Goal: Task Accomplishment & Management: Complete application form

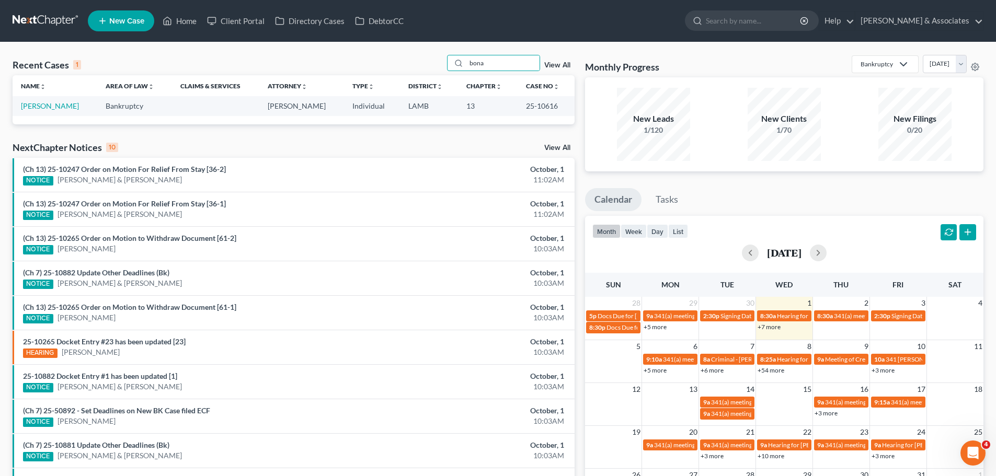
type input "bona"
drag, startPoint x: 33, startPoint y: 101, endPoint x: 39, endPoint y: 103, distance: 6.5
click at [39, 103] on link "[PERSON_NAME]" at bounding box center [50, 105] width 58 height 9
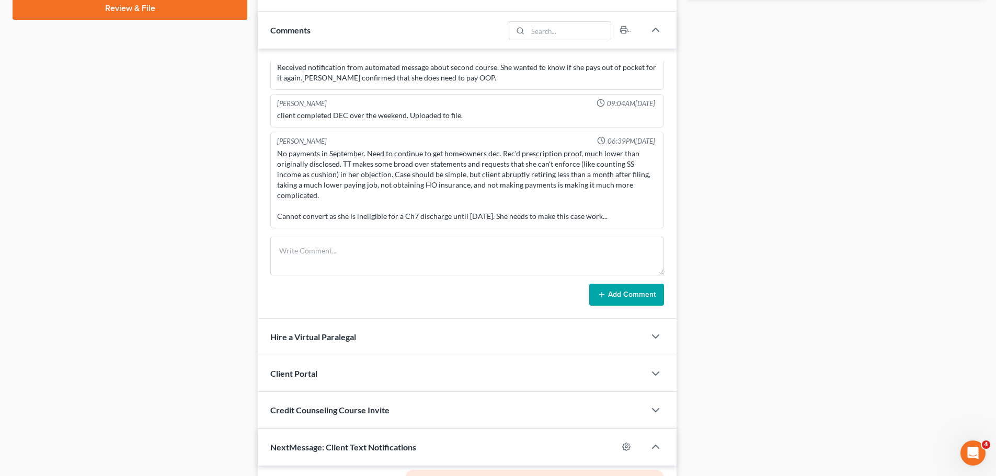
scroll to position [523, 0]
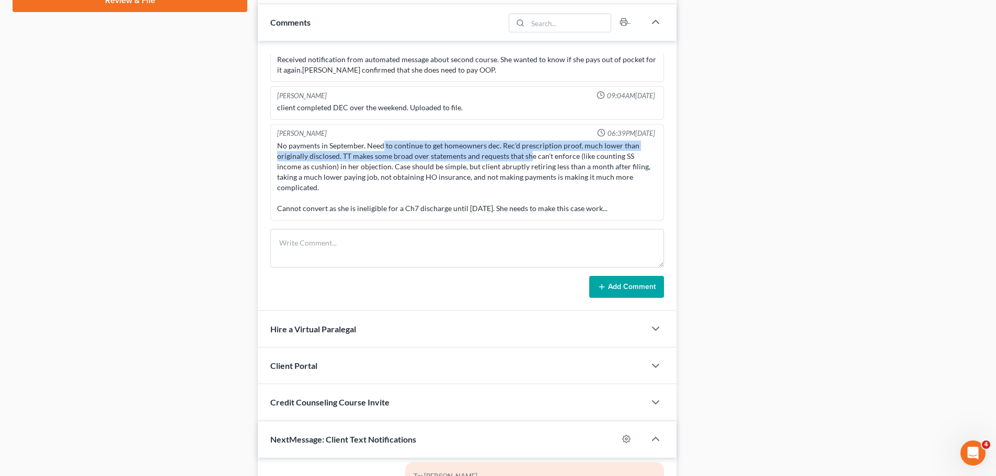
drag, startPoint x: 382, startPoint y: 150, endPoint x: 531, endPoint y: 154, distance: 149.1
click at [531, 154] on div "No payments in September. Need to continue to get homeowners dec. Rec'd prescri…" at bounding box center [467, 177] width 380 height 73
drag, startPoint x: 500, startPoint y: 146, endPoint x: 619, endPoint y: 154, distance: 119.0
click at [619, 154] on div "No payments in September. Need to continue to get homeowners dec. Rec'd prescri…" at bounding box center [467, 177] width 380 height 73
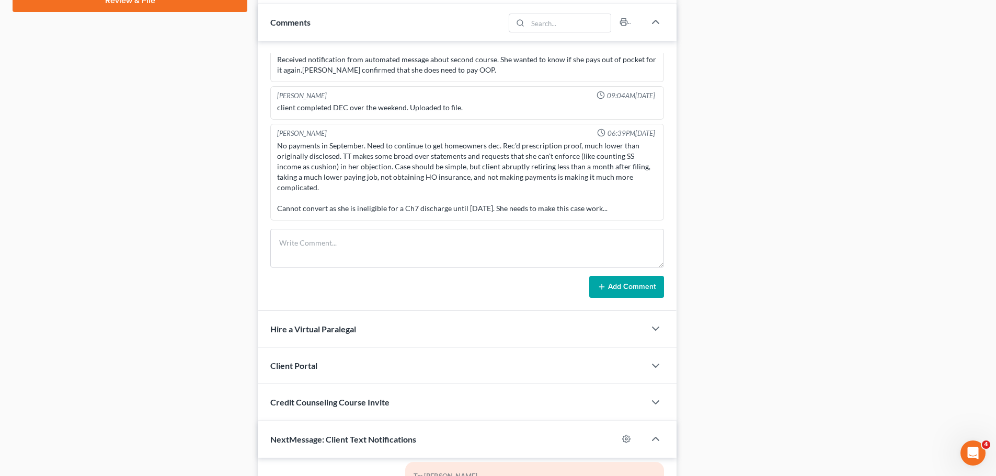
click at [629, 155] on div "No payments in September. Need to continue to get homeowners dec. Rec'd prescri…" at bounding box center [467, 177] width 380 height 73
drag, startPoint x: 277, startPoint y: 208, endPoint x: 599, endPoint y: 208, distance: 322.1
click at [599, 208] on div "No payments in September. Need to continue to get homeowners dec. Rec'd prescri…" at bounding box center [467, 177] width 380 height 73
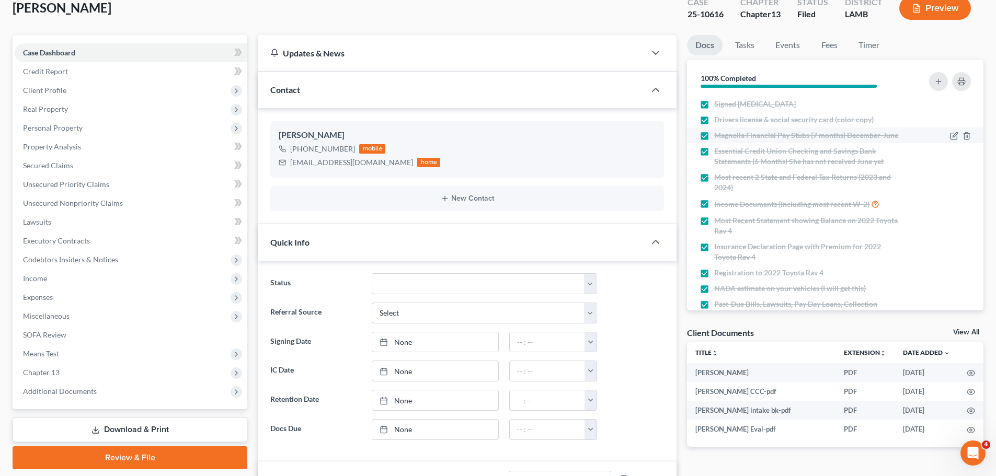
scroll to position [0, 0]
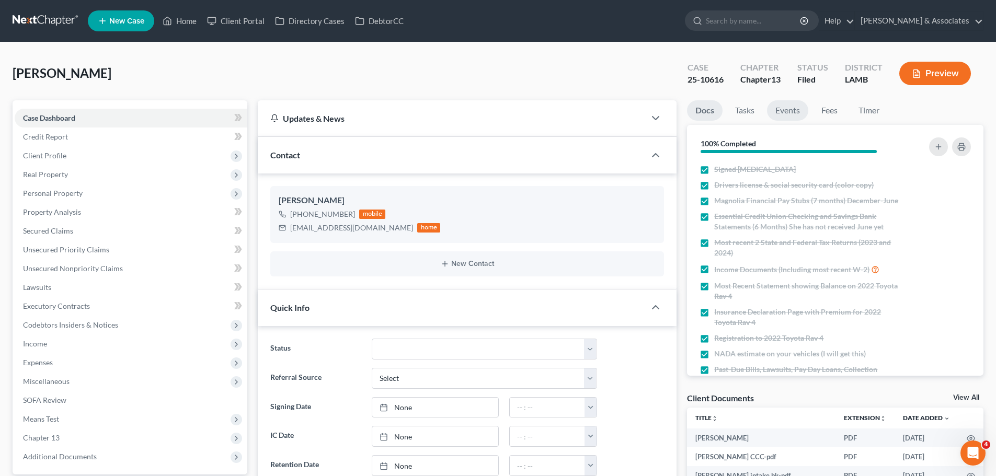
click at [787, 109] on link "Events" at bounding box center [787, 110] width 41 height 20
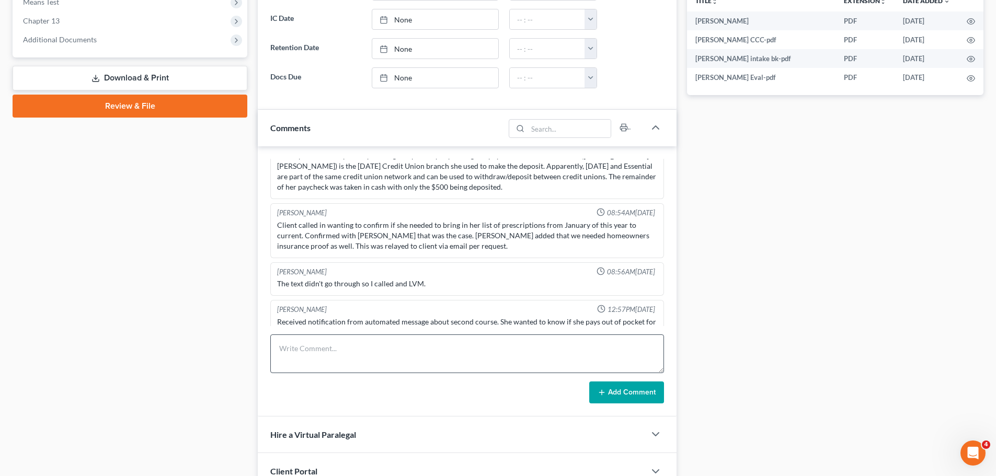
scroll to position [418, 0]
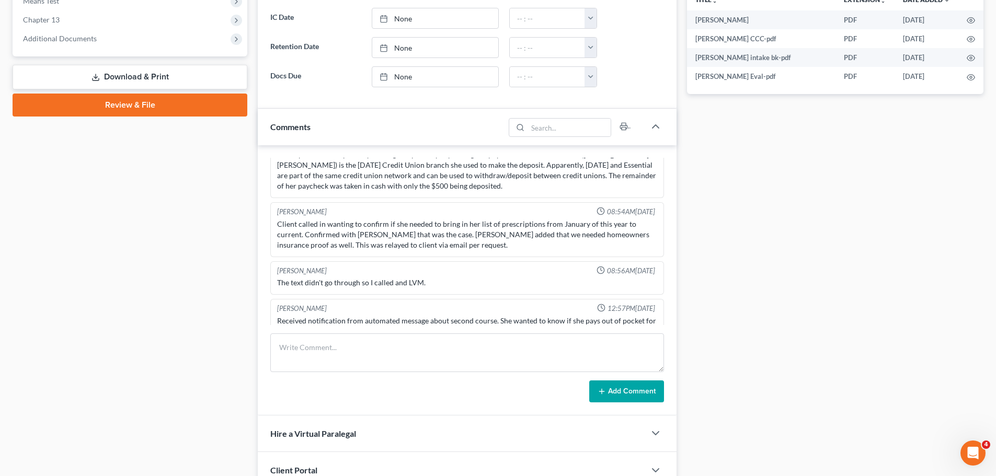
click at [524, 322] on div "Received notification from automated message about second course. She wanted to…" at bounding box center [467, 326] width 380 height 21
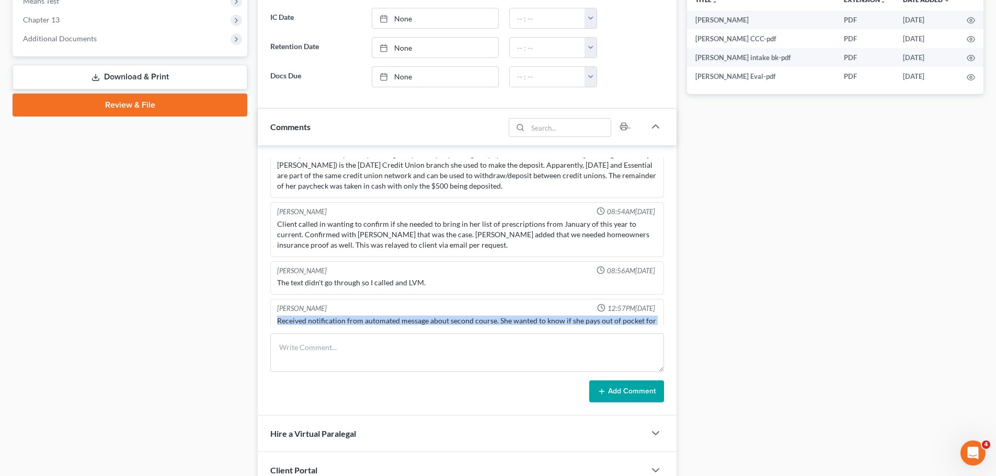
click at [524, 322] on div "Received notification from automated message about second course. She wanted to…" at bounding box center [467, 326] width 380 height 21
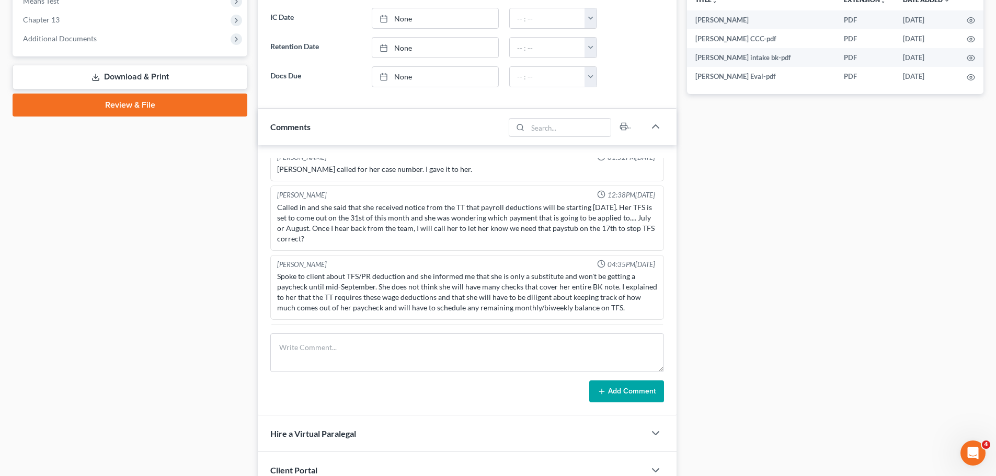
scroll to position [1460, 0]
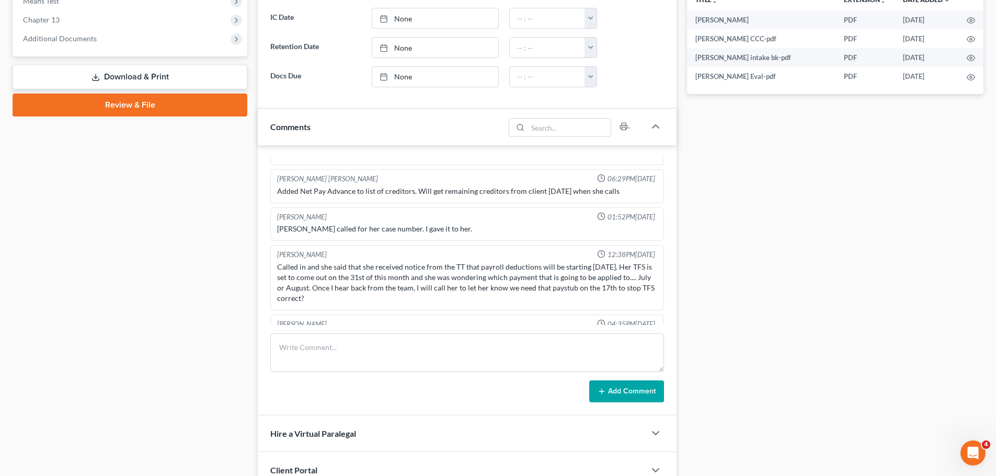
click at [108, 276] on div "Case Dashboard Payments Invoices Payments Payments Credit Report Client Profile" at bounding box center [129, 239] width 245 height 1115
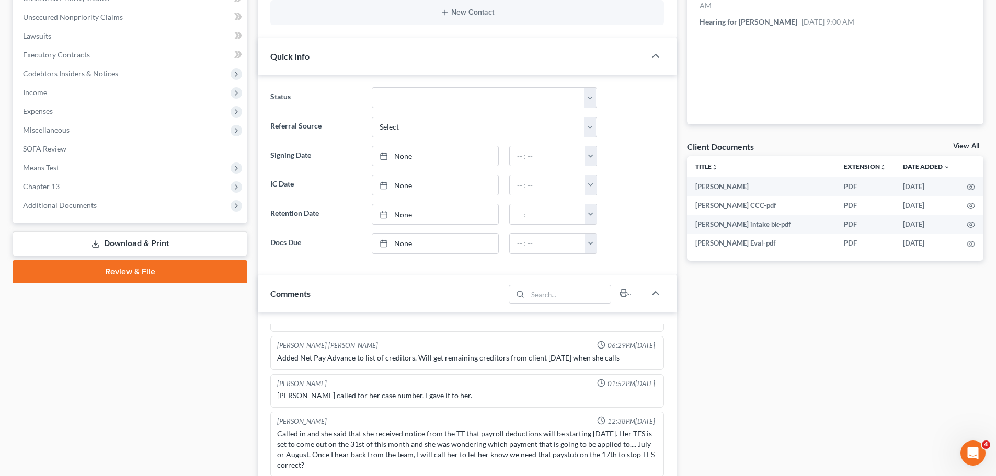
scroll to position [52, 0]
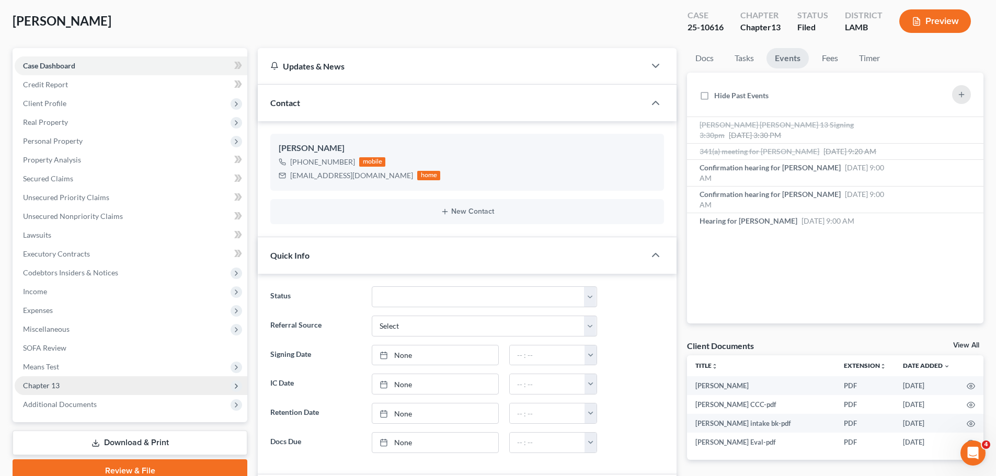
click at [67, 390] on span "Chapter 13" at bounding box center [131, 385] width 233 height 19
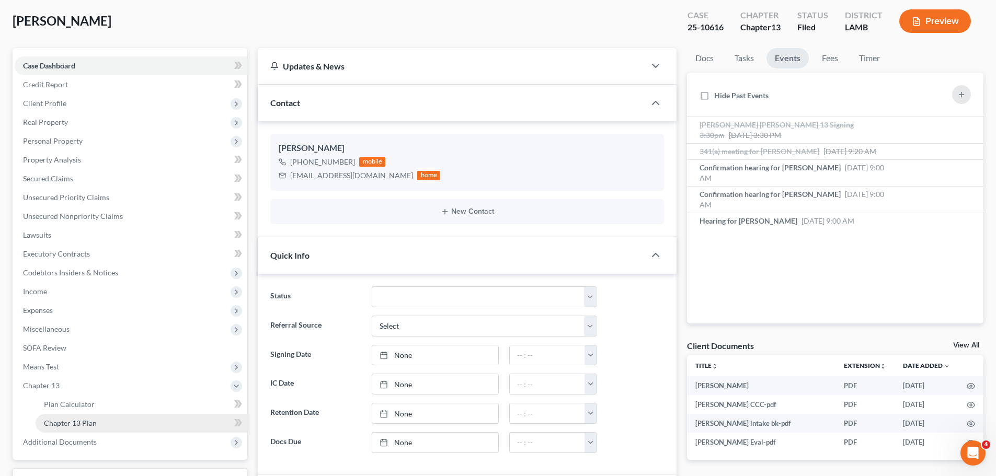
click at [72, 427] on span "Chapter 13 Plan" at bounding box center [70, 423] width 53 height 9
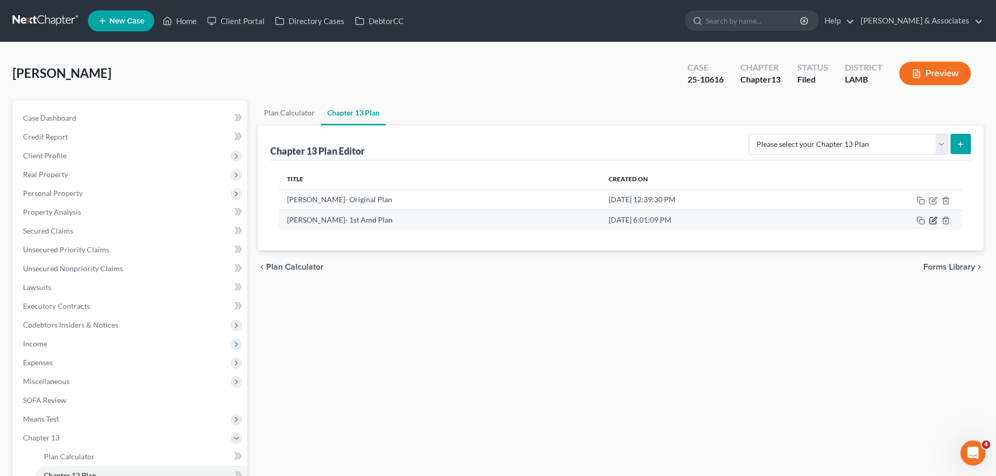
click at [932, 222] on icon "button" at bounding box center [934, 219] width 5 height 5
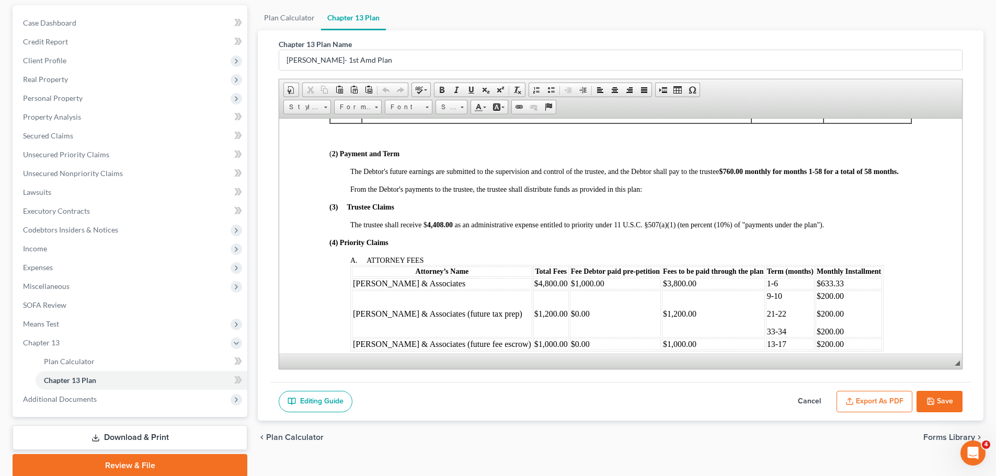
scroll to position [105, 0]
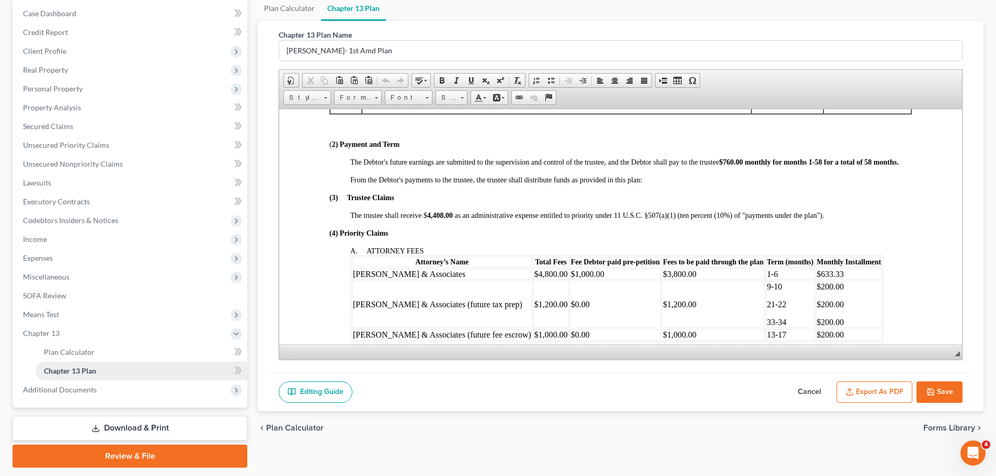
click at [101, 376] on link "Chapter 13 Plan" at bounding box center [142, 371] width 212 height 19
drag, startPoint x: 814, startPoint y: 390, endPoint x: 817, endPoint y: 384, distance: 7.0
click at [814, 389] on button "Cancel" at bounding box center [809, 393] width 46 height 22
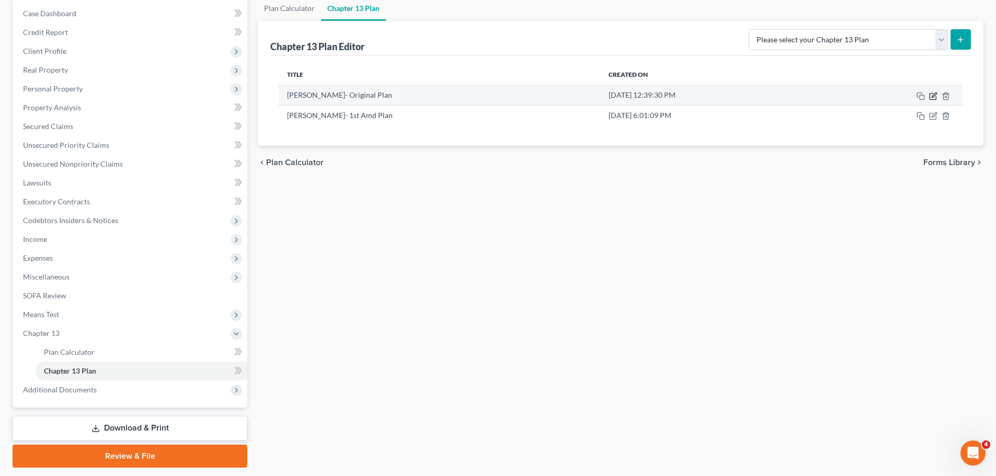
click at [934, 96] on icon "button" at bounding box center [934, 95] width 5 height 5
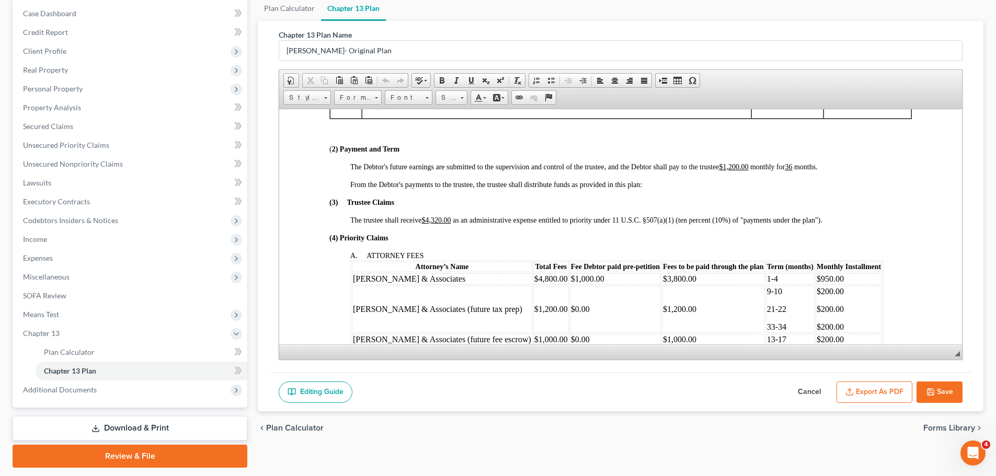
scroll to position [314, 0]
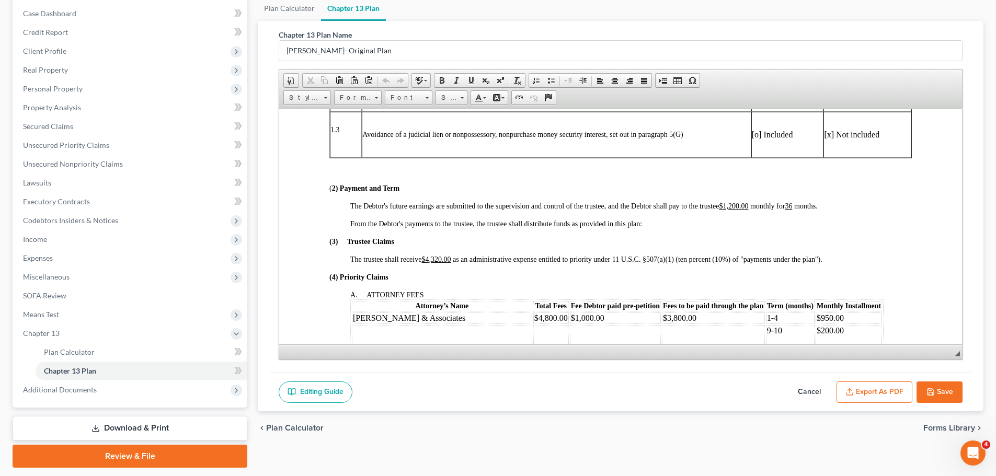
click at [659, 455] on div "Plan Calculator Chapter 13 Plan Chapter 13 Plan Name Bonadona, Maria- Original …" at bounding box center [621, 232] width 736 height 472
drag, startPoint x: 392, startPoint y: 439, endPoint x: 379, endPoint y: 439, distance: 12.5
click at [392, 439] on div "chevron_left Plan Calculator Forms Library chevron_right" at bounding box center [621, 427] width 726 height 33
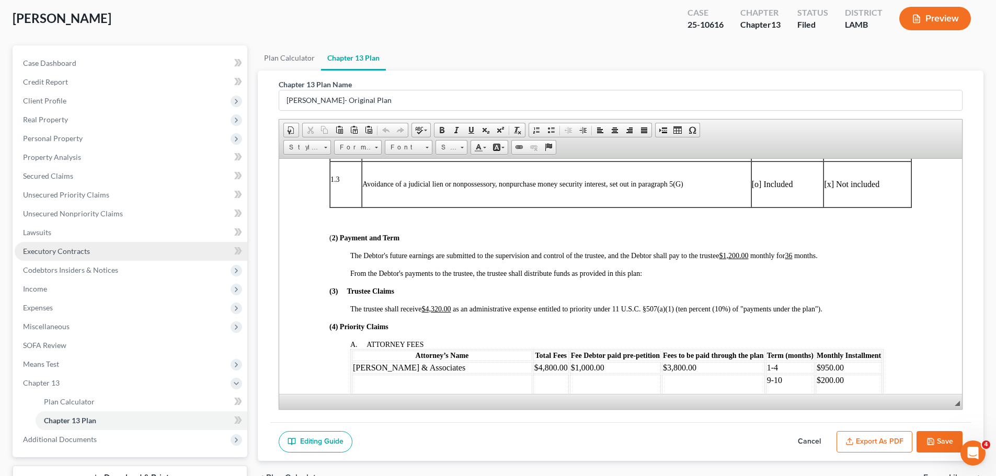
scroll to position [0, 0]
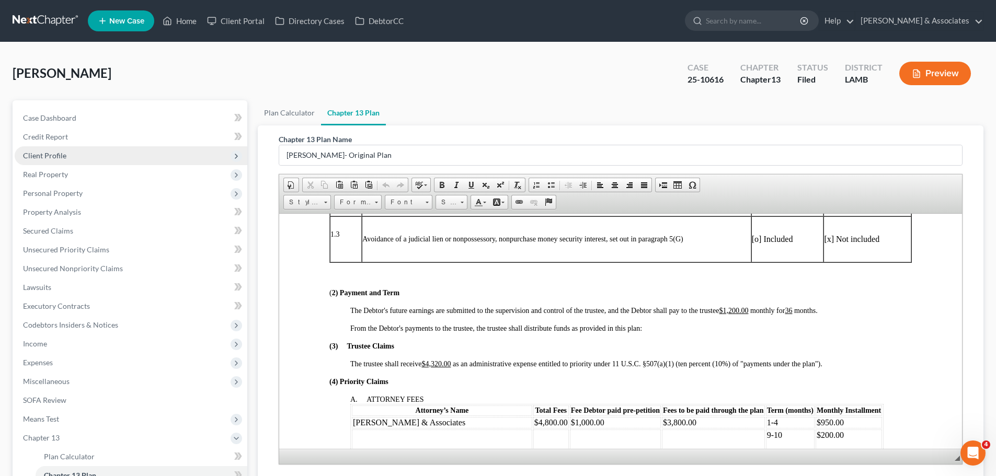
click at [41, 152] on span "Client Profile" at bounding box center [44, 155] width 43 height 9
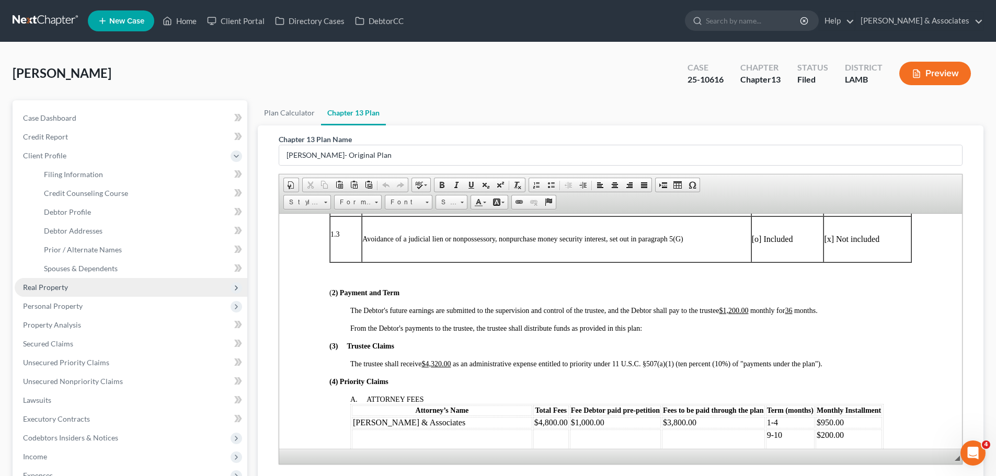
click at [66, 292] on span "Real Property" at bounding box center [131, 287] width 233 height 19
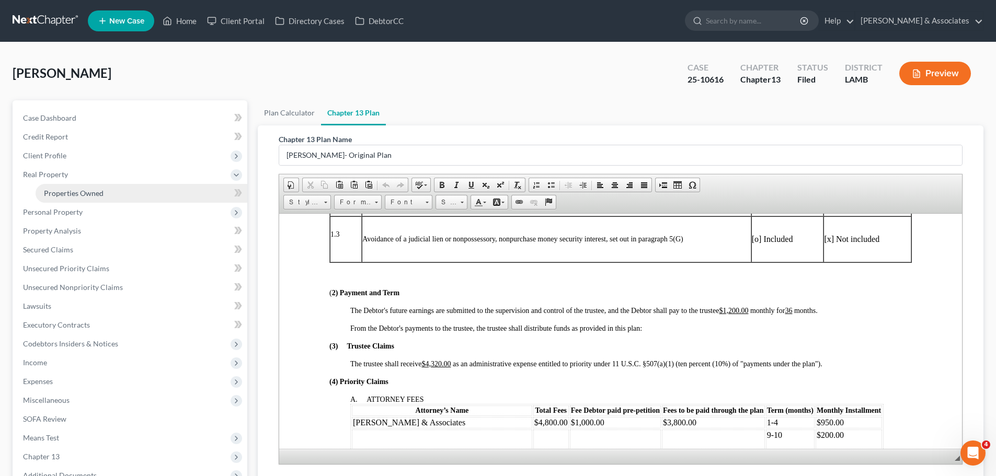
click at [92, 193] on span "Properties Owned" at bounding box center [74, 193] width 60 height 9
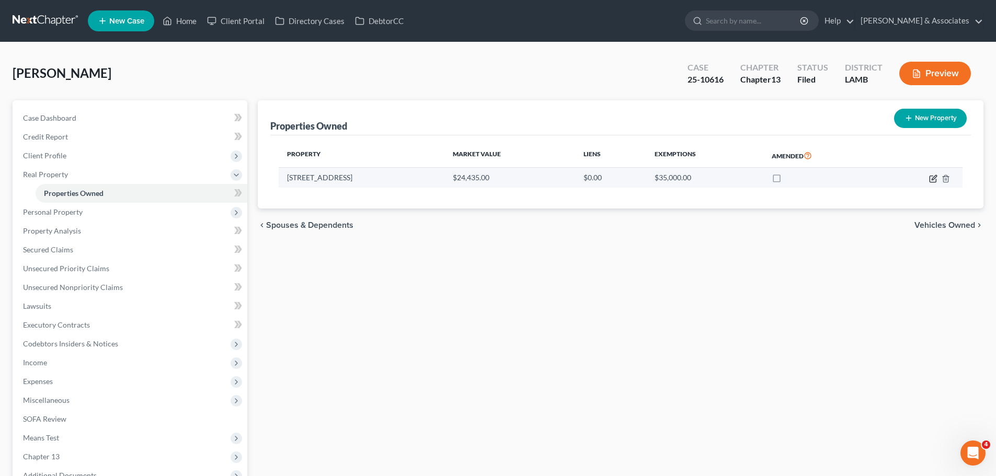
click at [934, 182] on icon "button" at bounding box center [933, 179] width 6 height 6
select select "19"
select select "0"
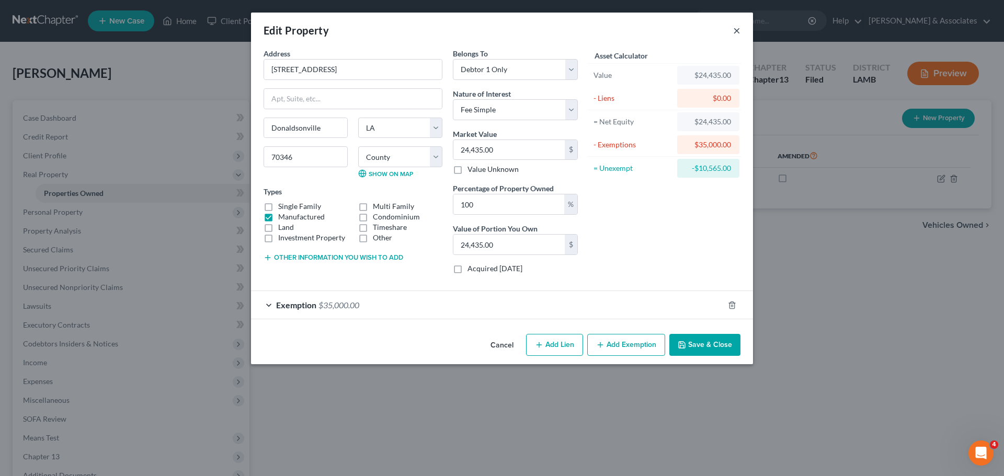
click at [737, 31] on button "×" at bounding box center [736, 30] width 7 height 13
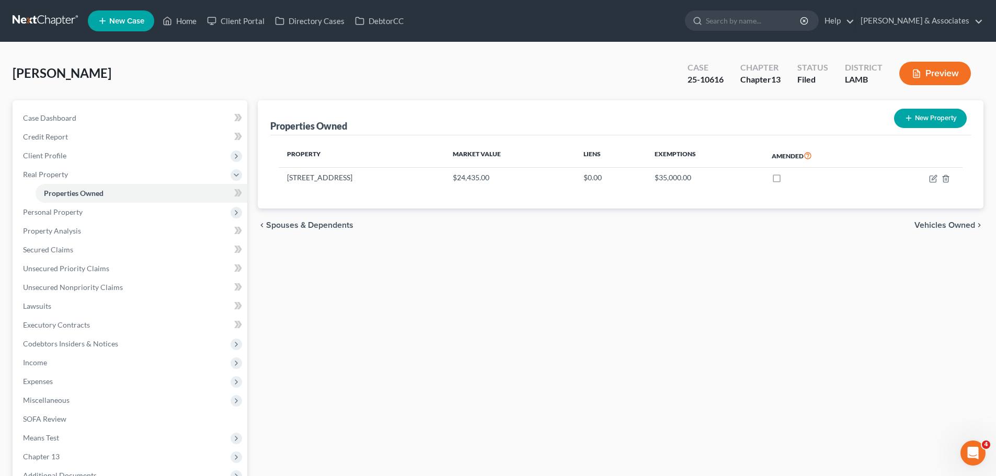
click at [363, 453] on div "Properties Owned New Property Property Market Value Liens Exemptions Amended 30…" at bounding box center [621, 326] width 736 height 453
click at [78, 121] on link "Case Dashboard" at bounding box center [131, 118] width 233 height 19
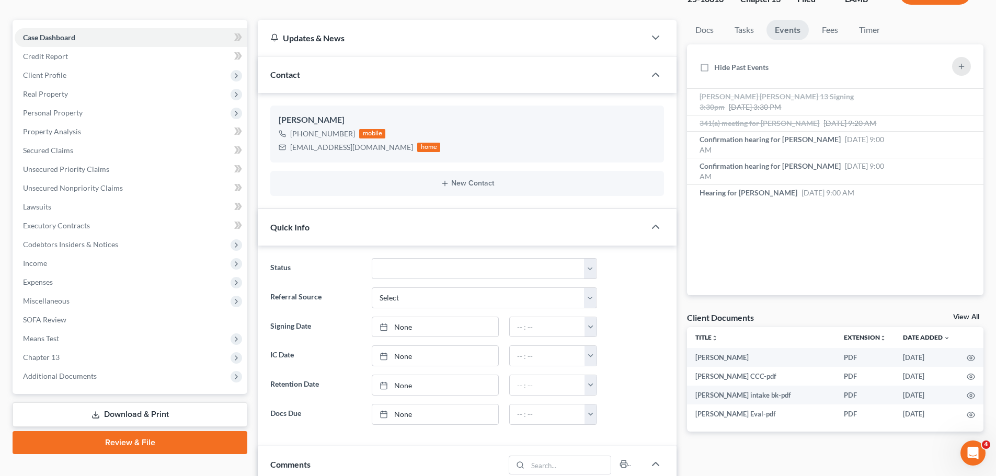
scroll to position [52, 0]
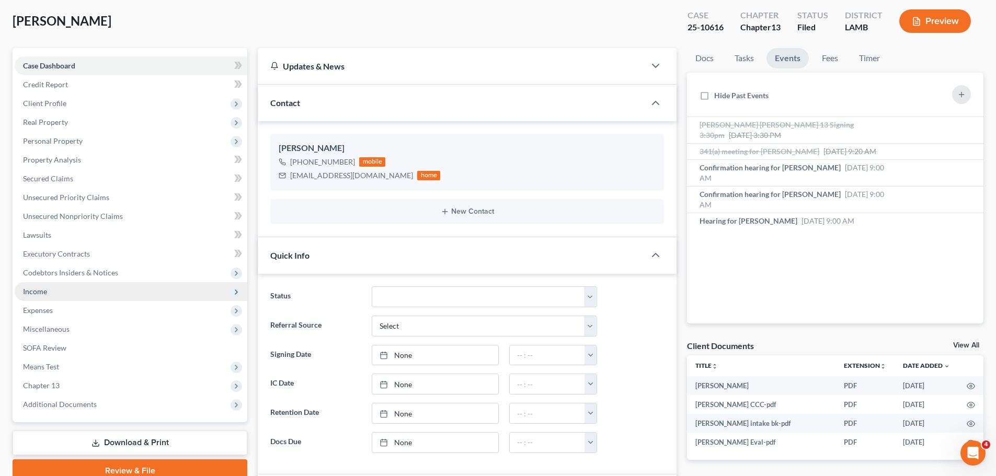
click at [55, 288] on span "Income" at bounding box center [131, 291] width 233 height 19
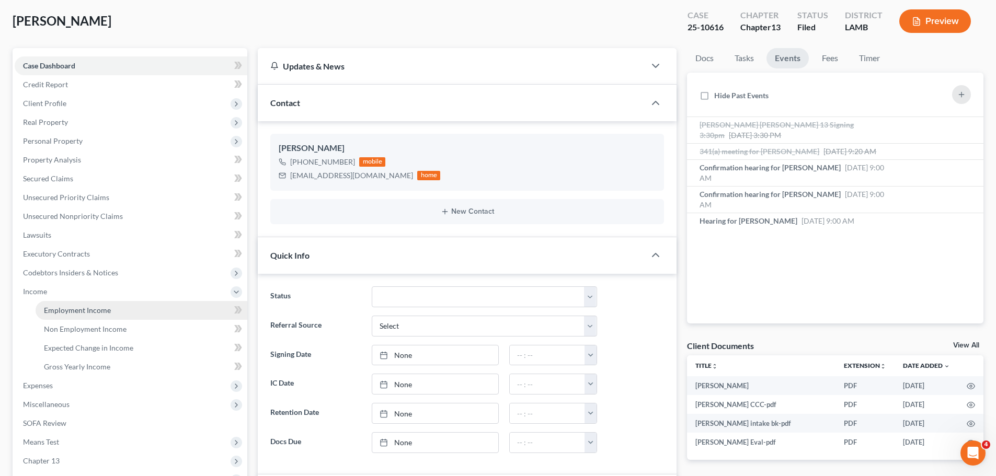
click at [168, 304] on link "Employment Income" at bounding box center [142, 310] width 212 height 19
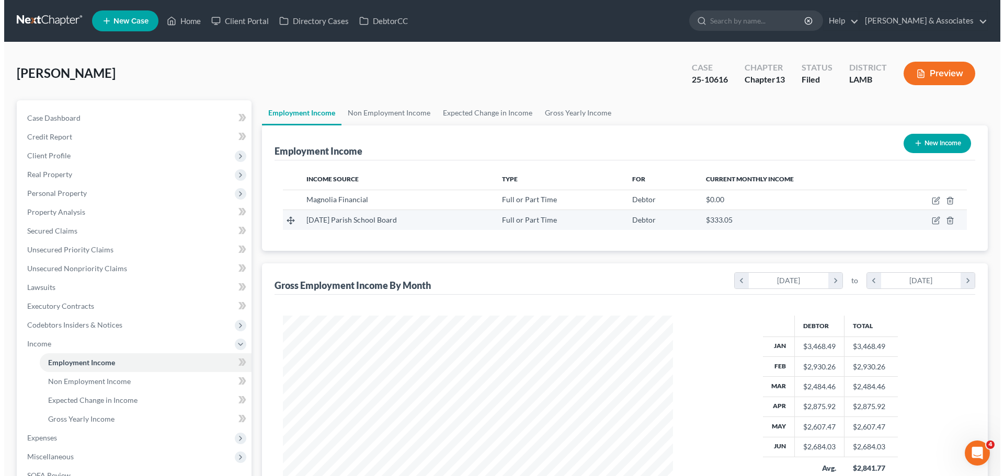
scroll to position [195, 411]
click at [933, 224] on icon "button" at bounding box center [931, 220] width 8 height 8
select select "0"
select select "19"
select select "0"
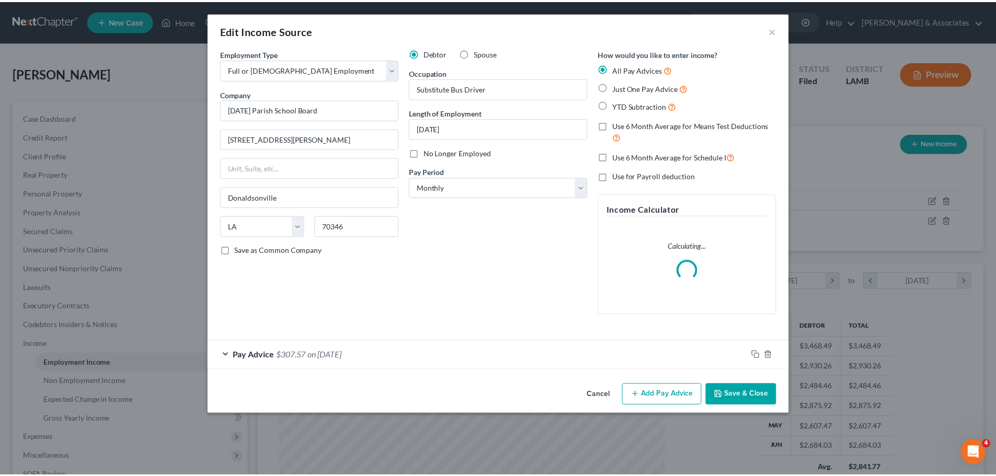
scroll to position [197, 415]
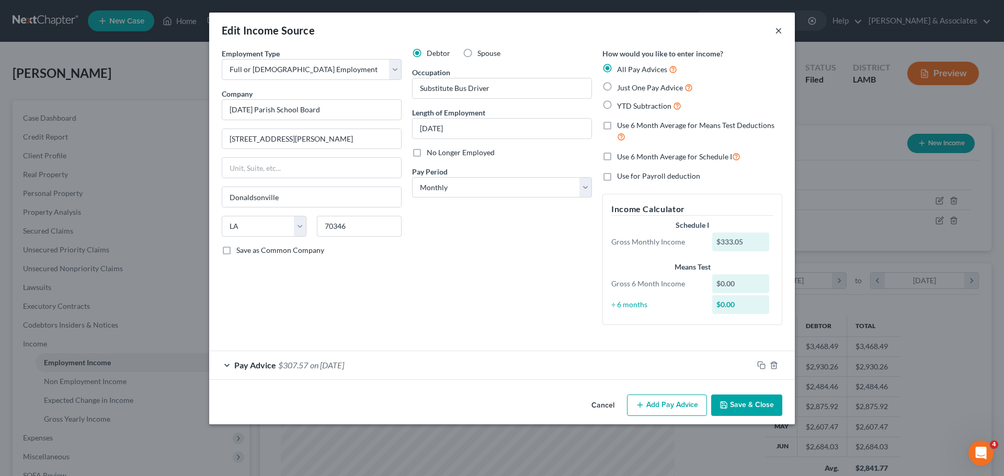
click at [781, 29] on button "×" at bounding box center [778, 30] width 7 height 13
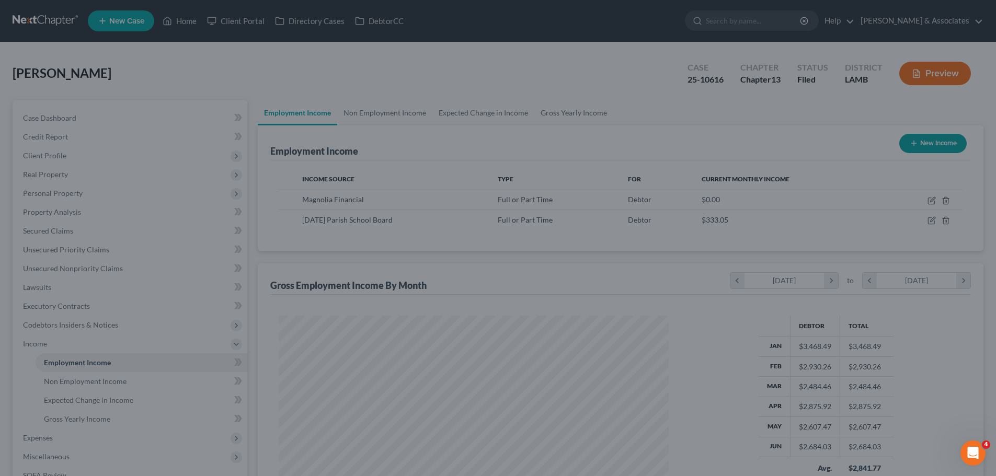
scroll to position [522621, 522405]
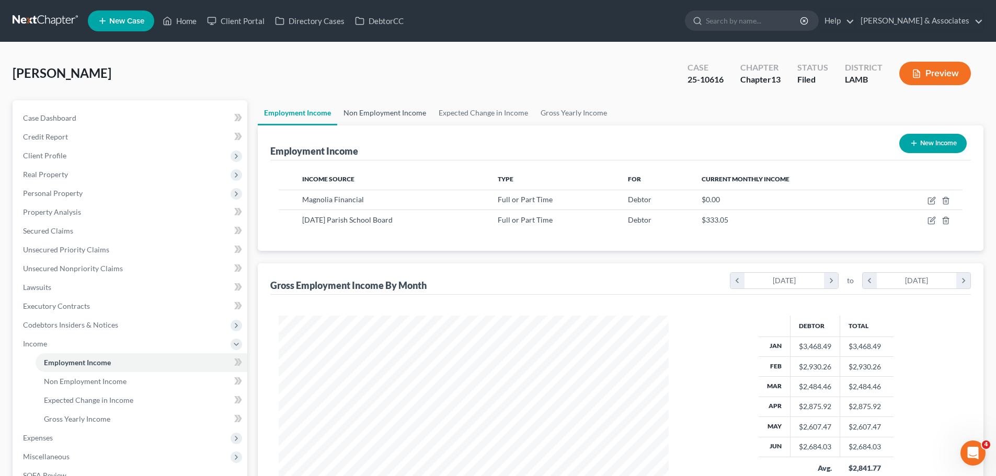
click at [400, 108] on link "Non Employment Income" at bounding box center [384, 112] width 95 height 25
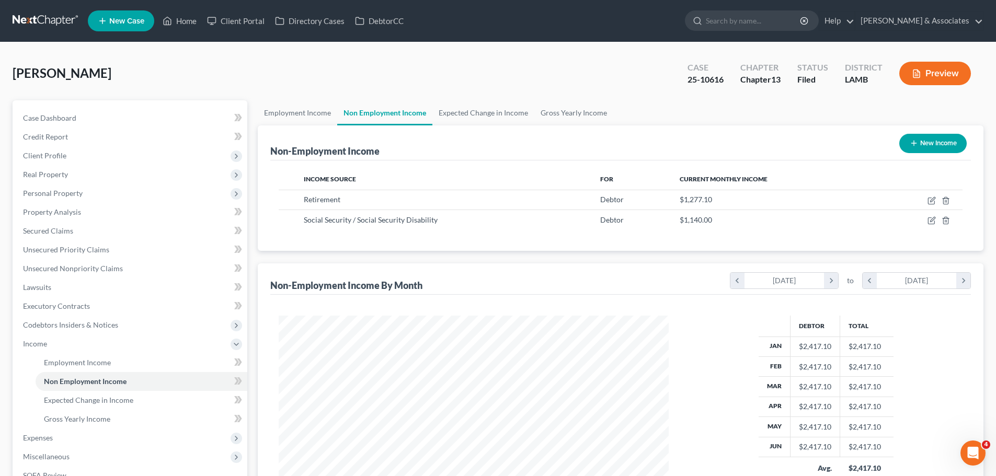
scroll to position [195, 411]
drag, startPoint x: 75, startPoint y: 361, endPoint x: 143, endPoint y: 361, distance: 68.5
click at [75, 361] on span "Employment Income" at bounding box center [77, 362] width 67 height 9
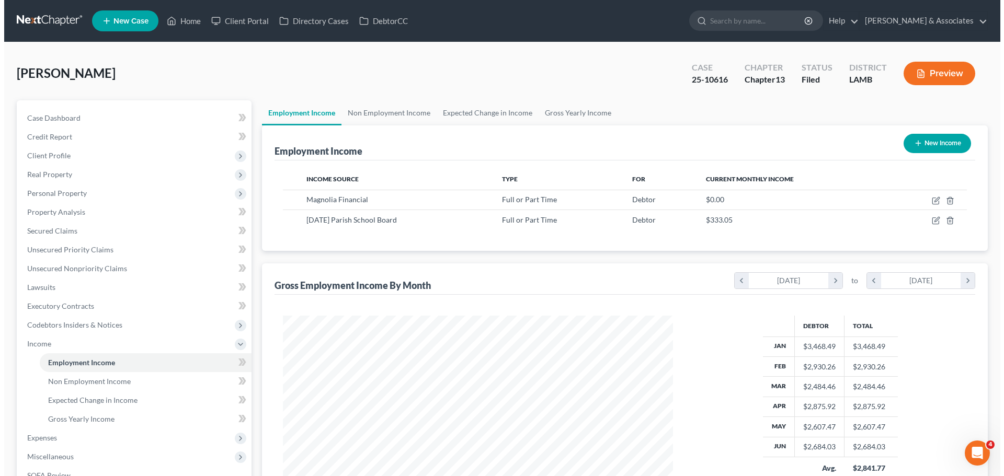
scroll to position [195, 411]
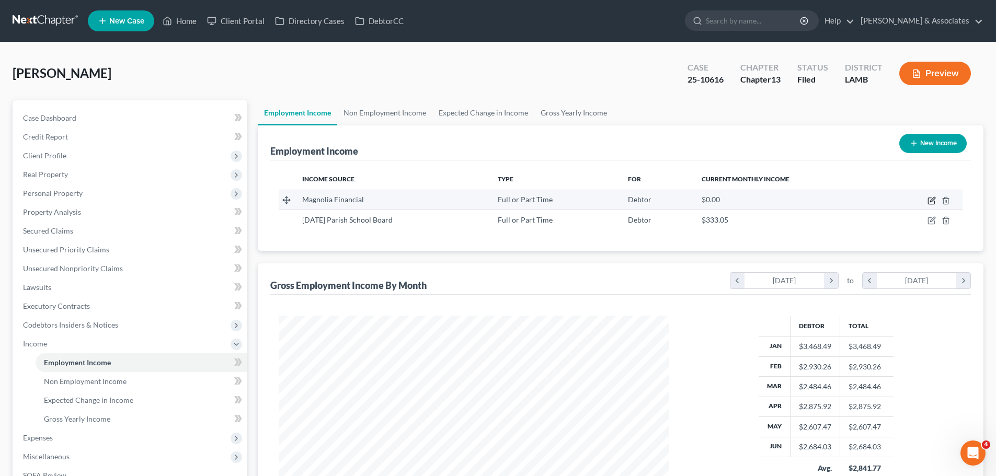
click at [930, 201] on icon "button" at bounding box center [931, 201] width 8 height 8
select select "0"
select select "19"
select select "2"
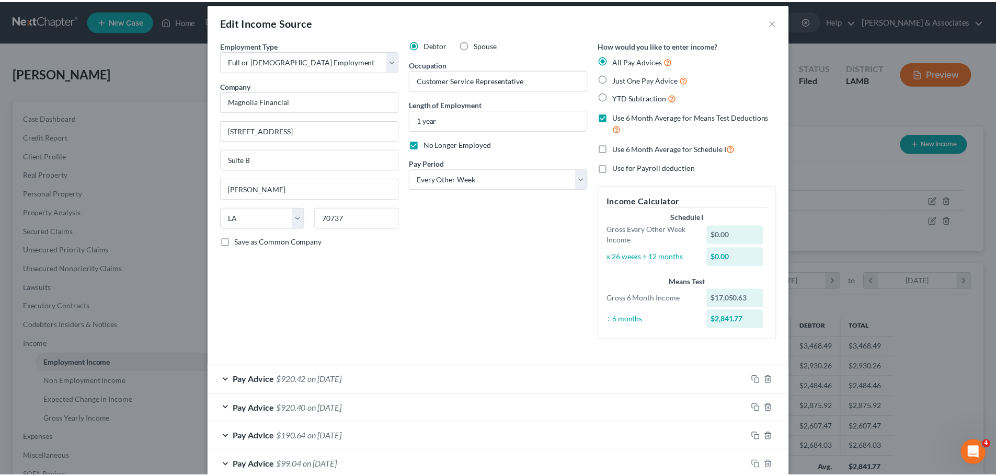
scroll to position [0, 0]
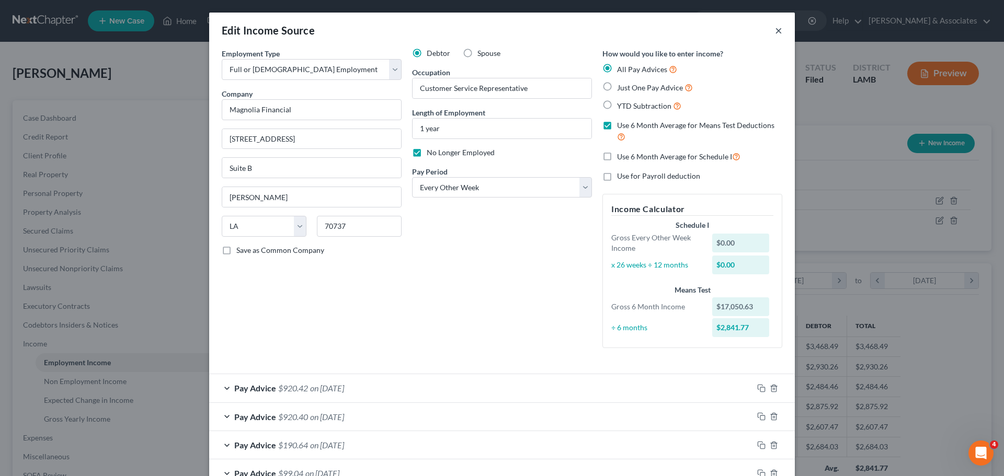
click at [775, 30] on button "×" at bounding box center [778, 30] width 7 height 13
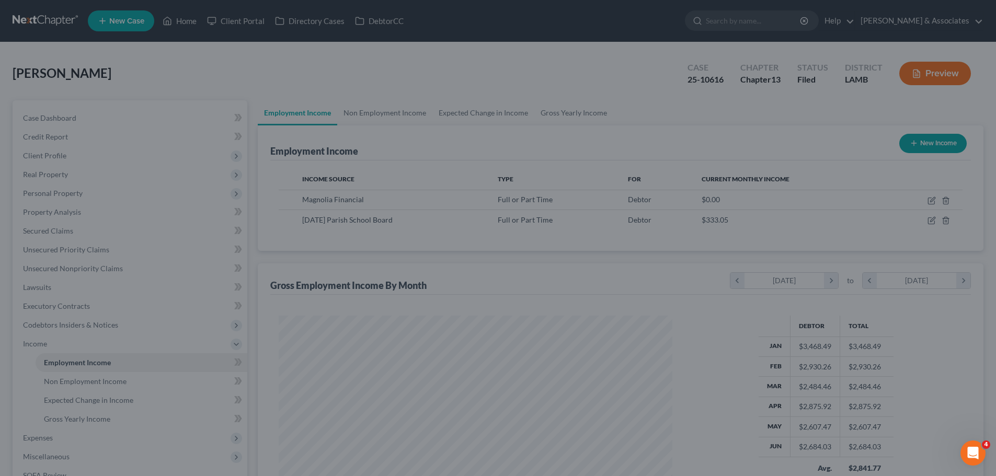
scroll to position [522621, 522405]
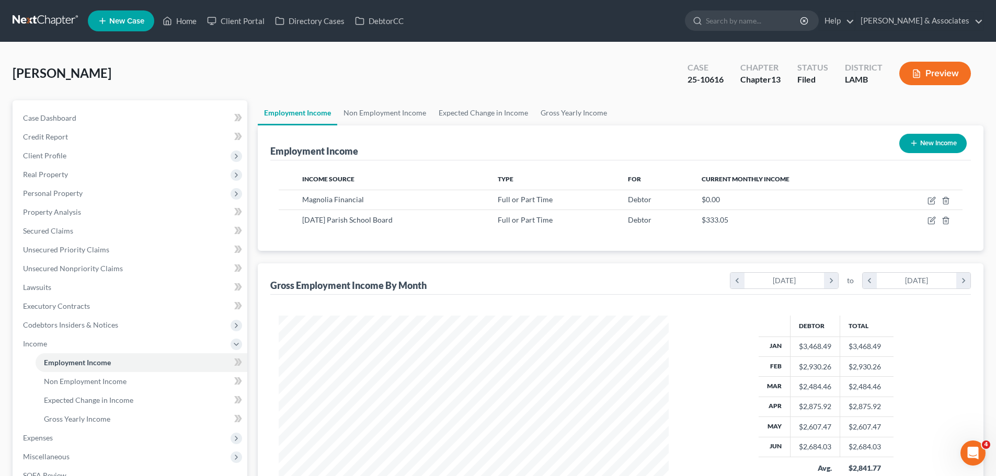
drag, startPoint x: 111, startPoint y: 74, endPoint x: 0, endPoint y: 52, distance: 113.0
click at [0, 52] on div "Bonadona, Maria Upgraded Case 25-10616 Chapter Chapter 13 Status Filed District…" at bounding box center [498, 336] width 996 height 589
click at [65, 84] on div "Bonadona, Maria Upgraded Case 25-10616 Chapter Chapter 13 Status Filed District…" at bounding box center [498, 77] width 971 height 45
click at [72, 78] on span "[PERSON_NAME]" at bounding box center [62, 72] width 99 height 15
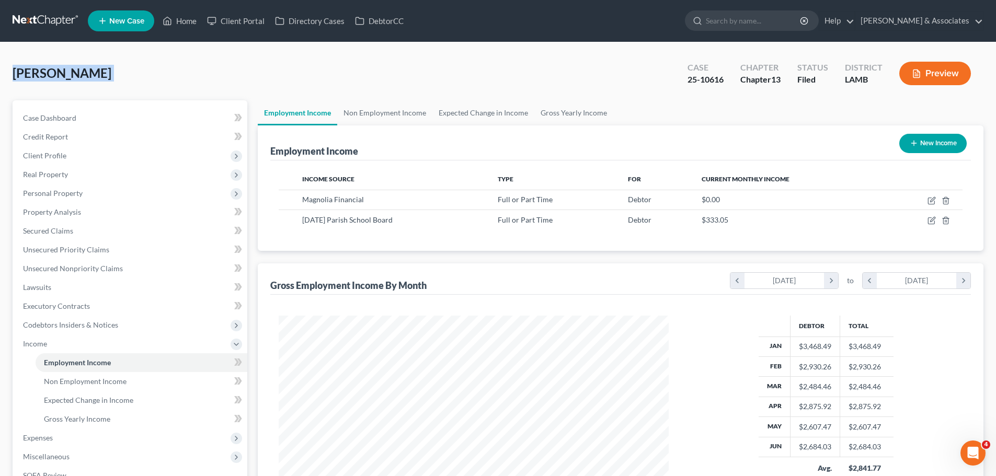
click at [72, 78] on span "[PERSON_NAME]" at bounding box center [62, 72] width 99 height 15
click at [71, 75] on span "[PERSON_NAME]" at bounding box center [62, 72] width 99 height 15
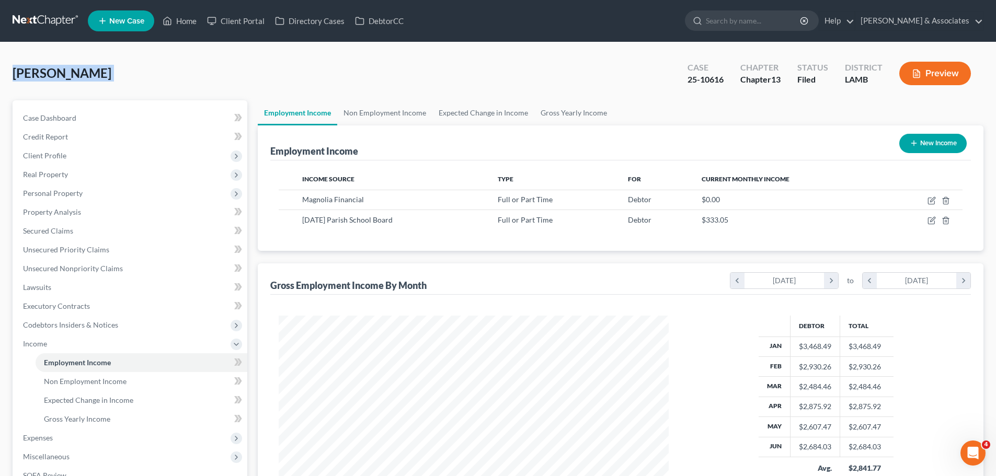
click at [71, 75] on span "[PERSON_NAME]" at bounding box center [62, 72] width 99 height 15
click at [134, 118] on link "Case Dashboard" at bounding box center [131, 118] width 233 height 19
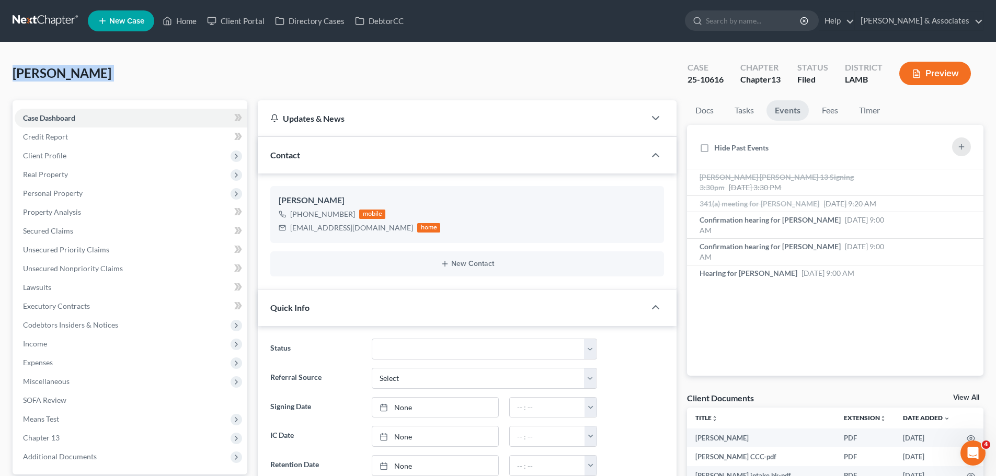
scroll to position [351, 0]
click at [29, 20] on link at bounding box center [46, 21] width 67 height 19
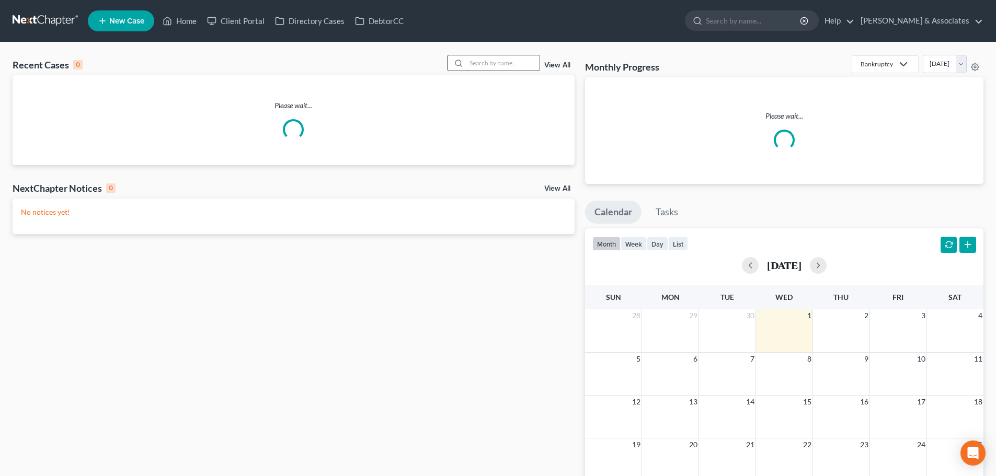
click at [514, 65] on input "search" at bounding box center [502, 62] width 73 height 15
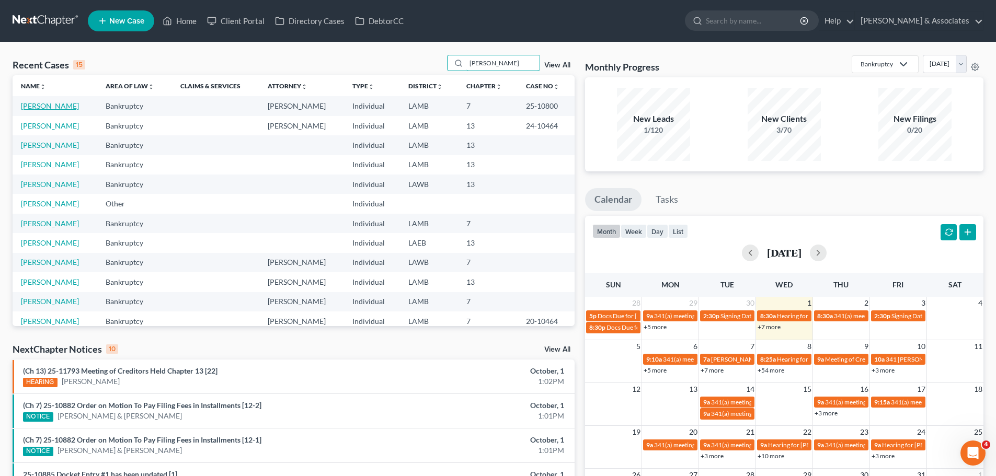
type input "[PERSON_NAME]"
click at [51, 109] on link "[PERSON_NAME]" at bounding box center [50, 105] width 58 height 9
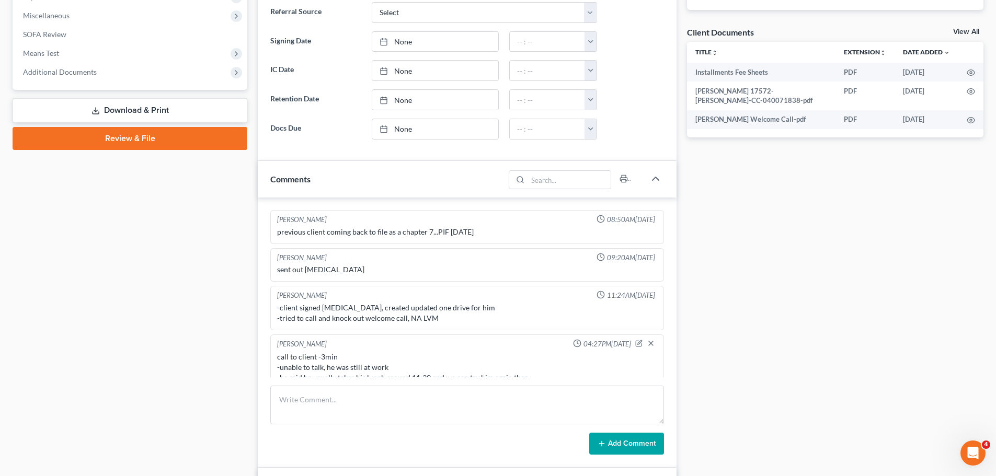
scroll to position [712, 0]
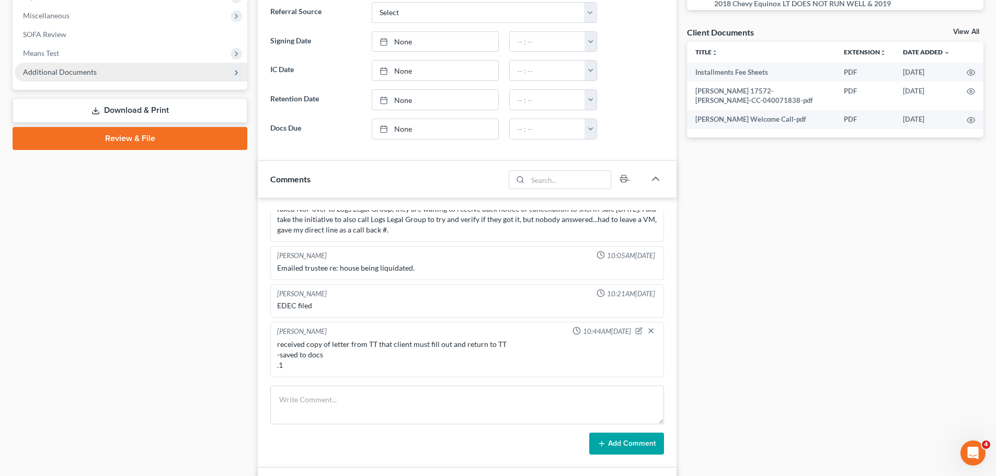
click at [52, 77] on span "Additional Documents" at bounding box center [131, 72] width 233 height 19
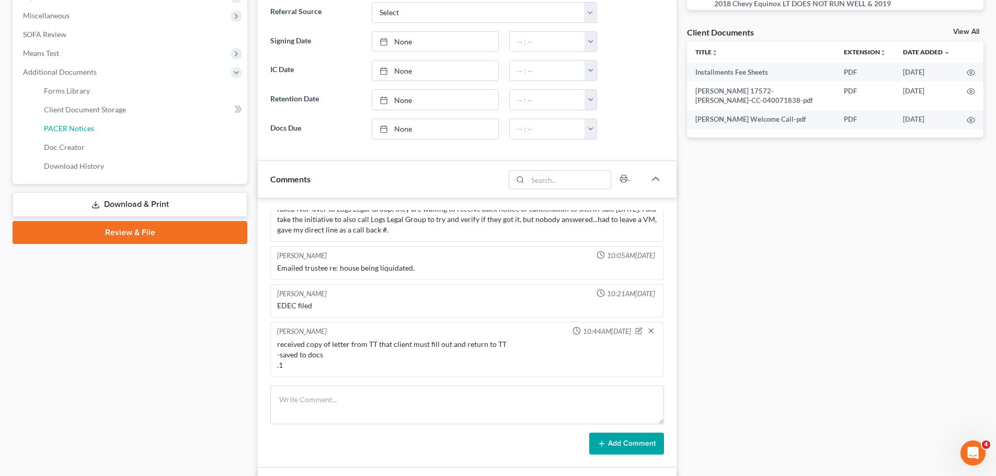
click at [88, 129] on span "PACER Notices" at bounding box center [69, 128] width 50 height 9
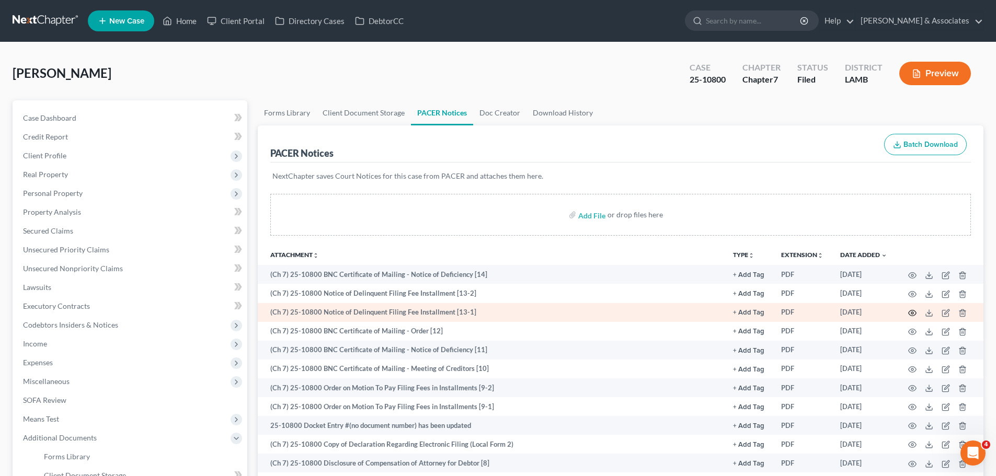
click at [912, 313] on icon "button" at bounding box center [912, 313] width 8 height 8
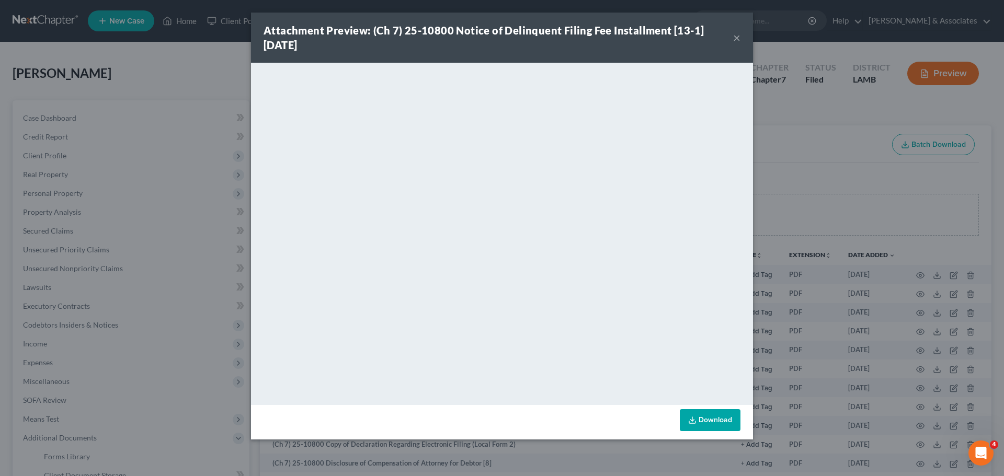
click at [739, 39] on button "×" at bounding box center [736, 37] width 7 height 13
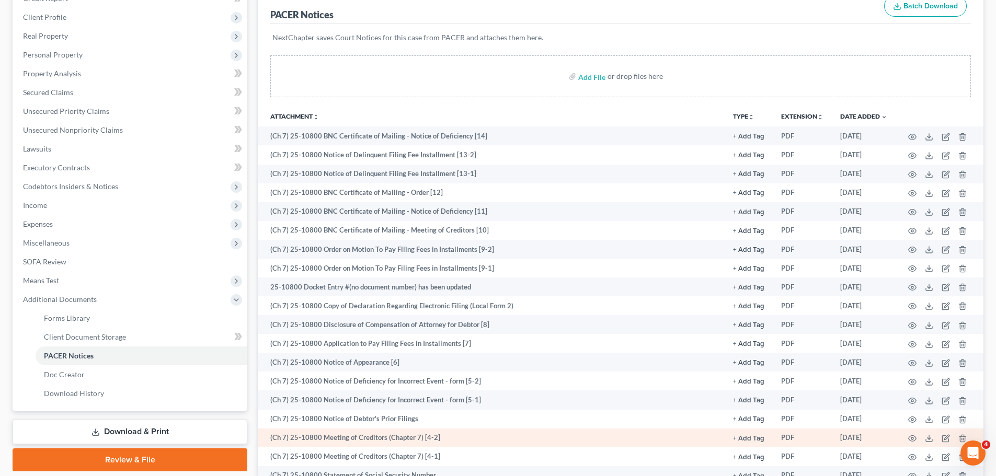
scroll to position [157, 0]
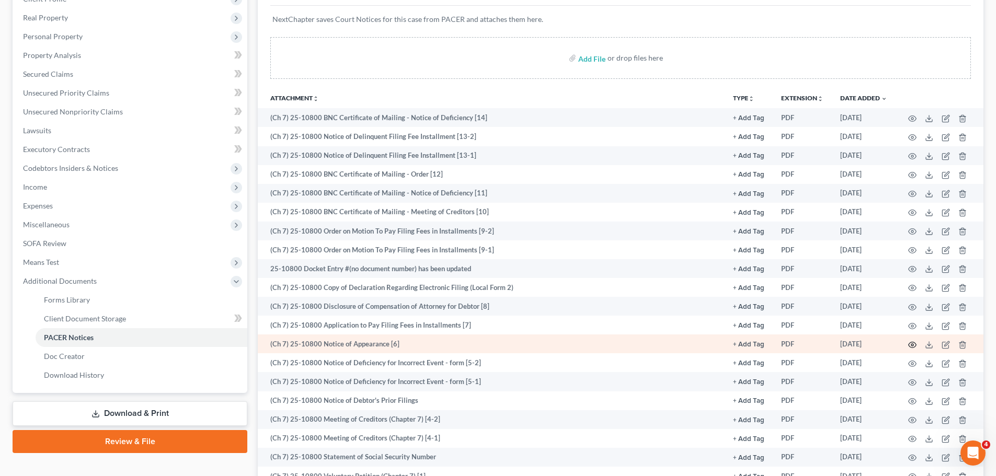
click at [915, 346] on icon "button" at bounding box center [912, 345] width 8 height 8
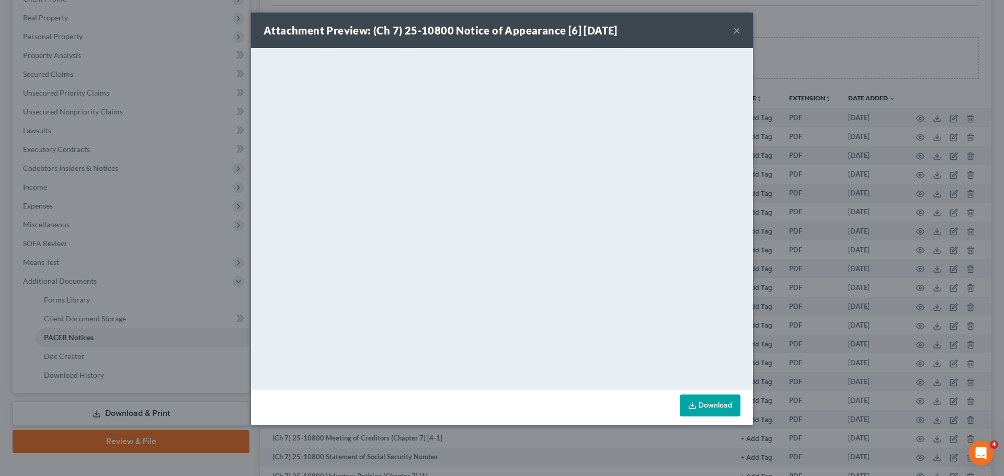
click at [736, 27] on button "×" at bounding box center [736, 30] width 7 height 13
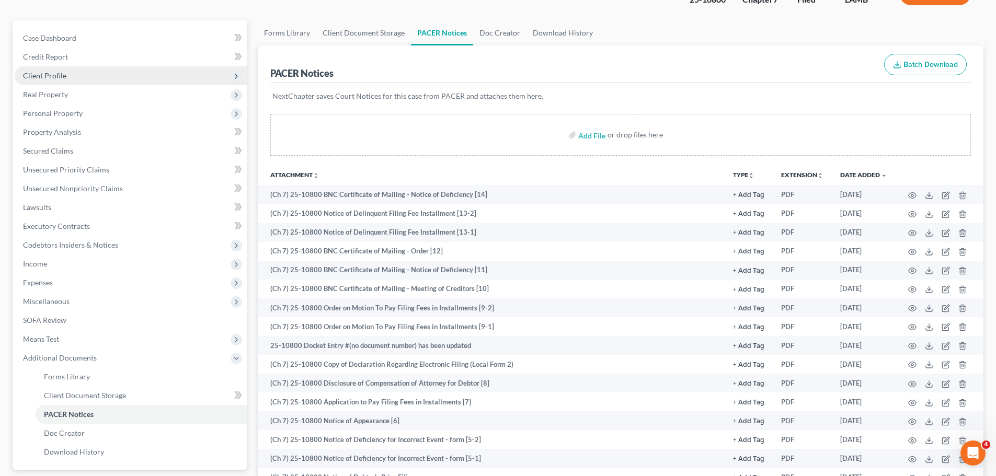
scroll to position [0, 0]
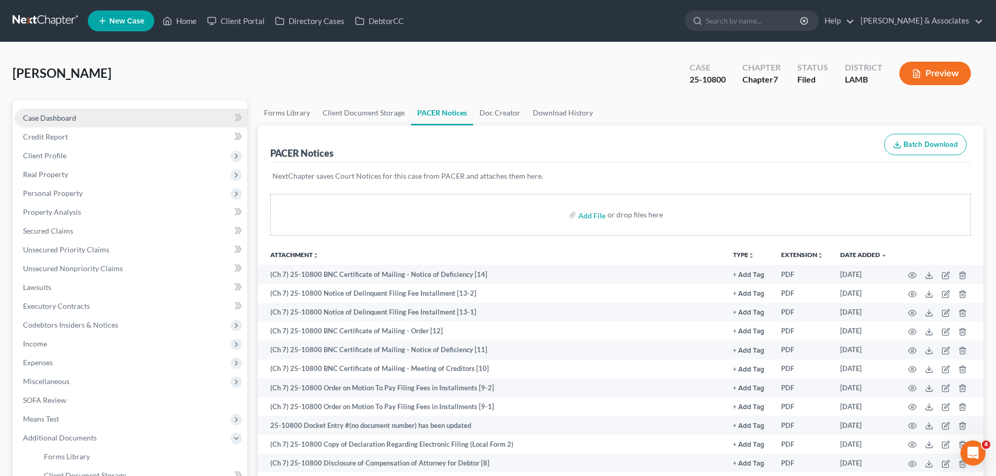
click at [93, 123] on link "Case Dashboard" at bounding box center [131, 118] width 233 height 19
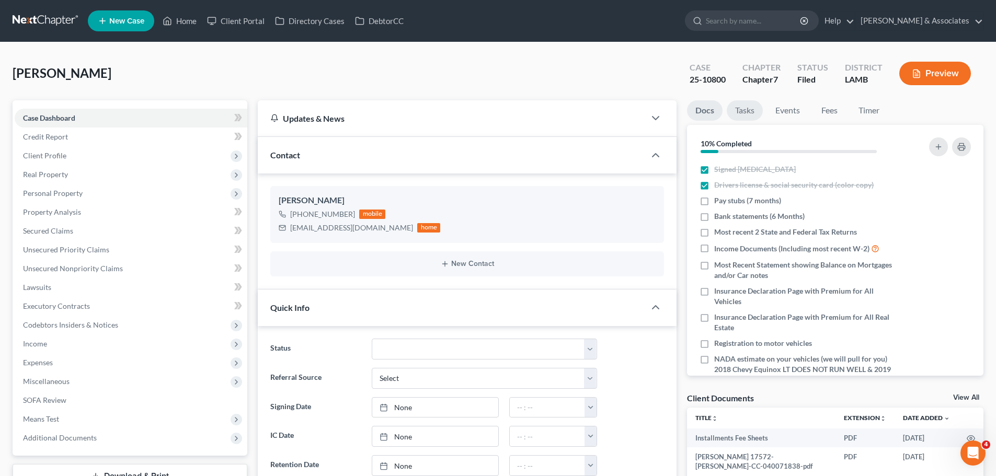
scroll to position [712, 0]
click at [798, 111] on link "Events" at bounding box center [787, 110] width 41 height 20
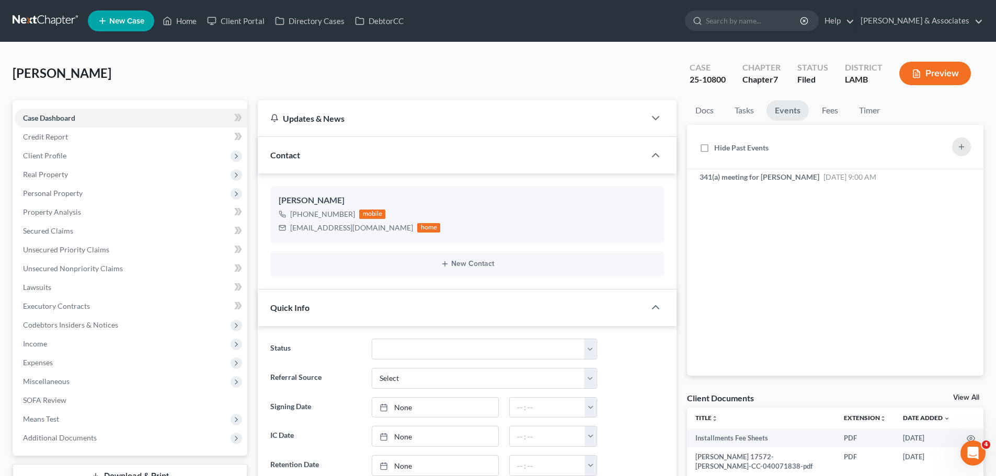
click at [47, 155] on span "Client Profile" at bounding box center [44, 155] width 43 height 9
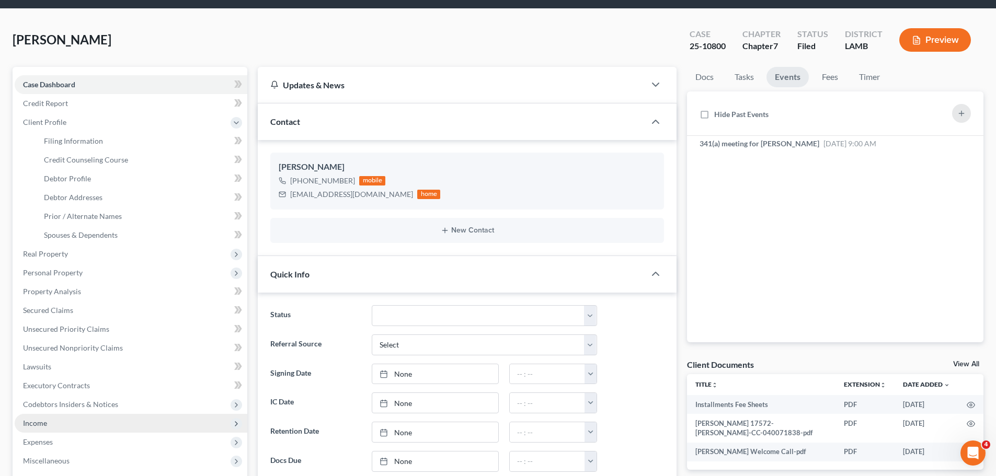
scroll to position [52, 0]
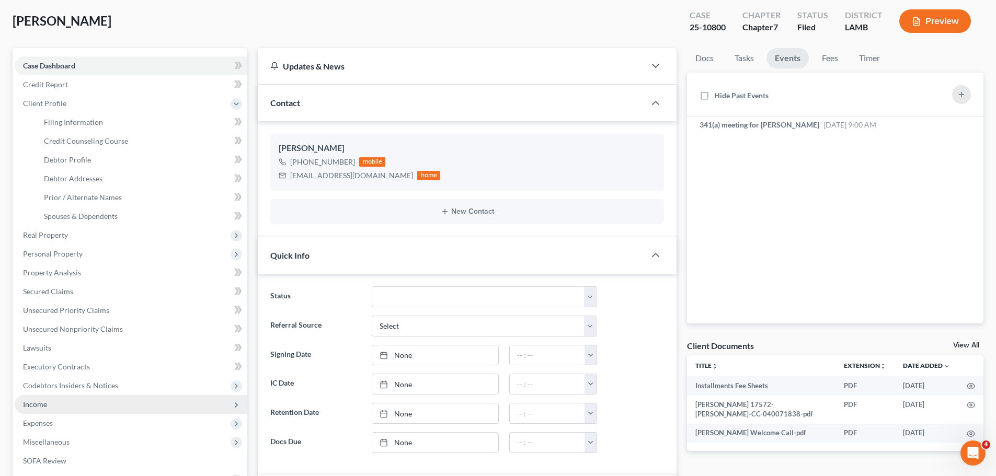
click at [63, 410] on span "Income" at bounding box center [131, 404] width 233 height 19
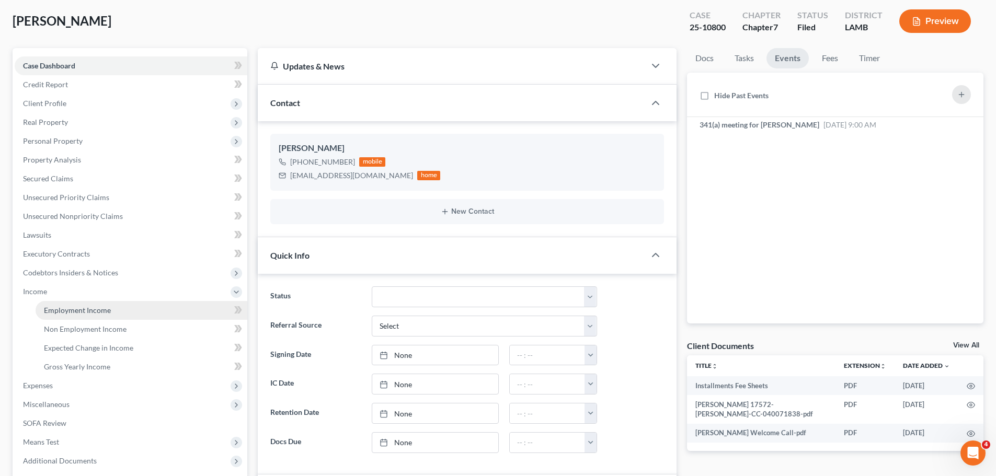
click at [105, 311] on span "Employment Income" at bounding box center [77, 310] width 67 height 9
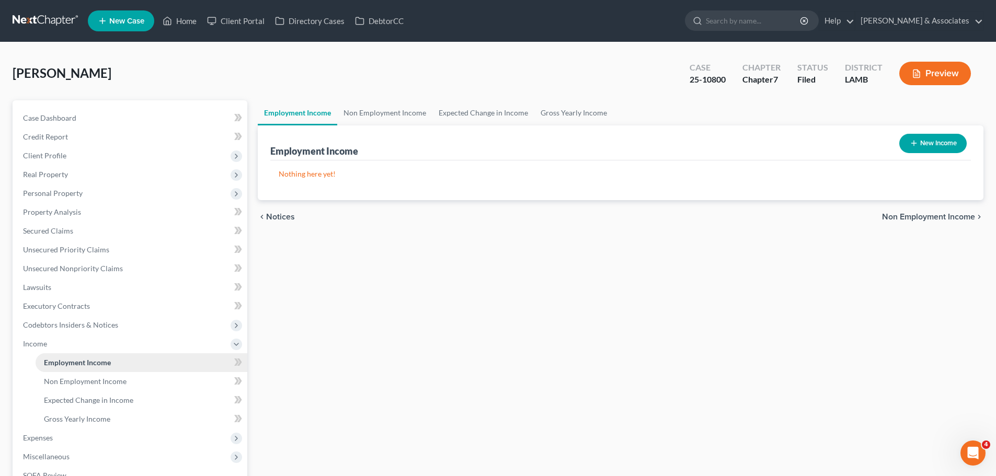
click at [72, 370] on link "Employment Income" at bounding box center [142, 362] width 212 height 19
click at [582, 240] on div "Employment Income Non Employment Income Expected Change in Income Gross Yearly …" at bounding box center [621, 345] width 736 height 491
click at [131, 420] on link "Gross Yearly Income" at bounding box center [142, 419] width 212 height 19
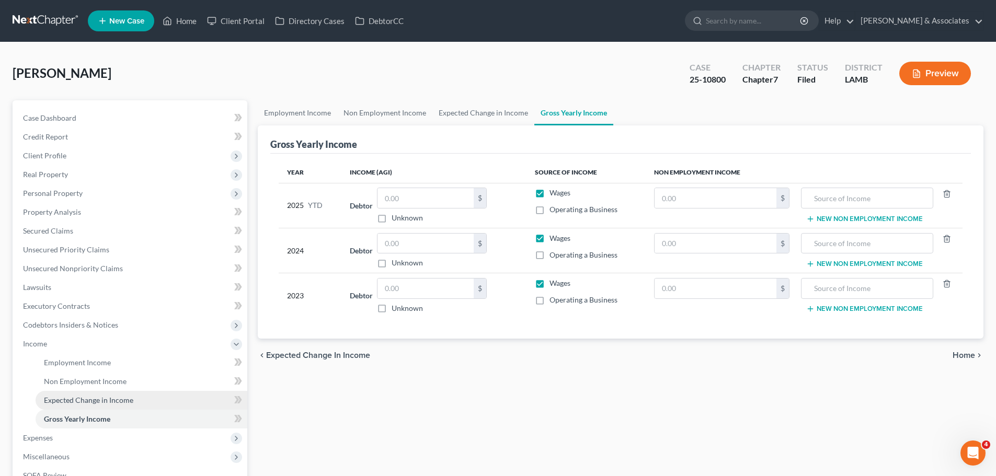
click at [124, 396] on span "Expected Change in Income" at bounding box center [88, 400] width 89 height 9
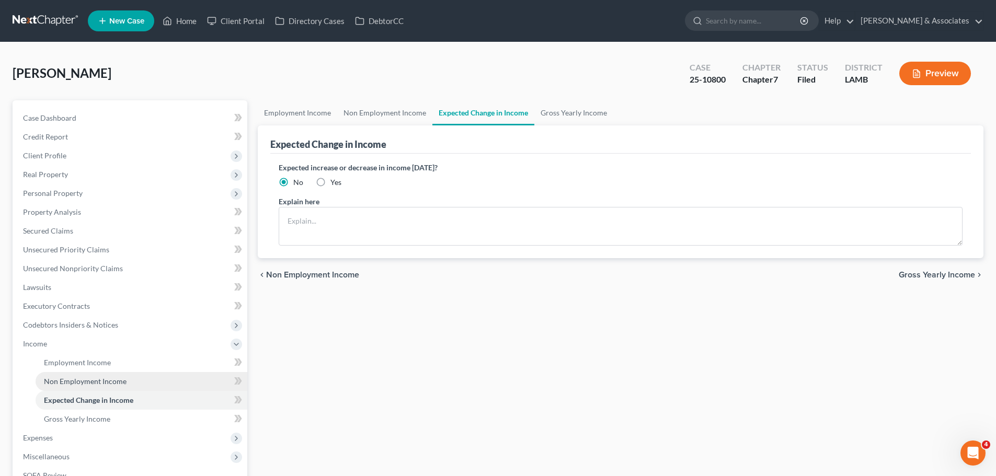
click at [136, 378] on link "Non Employment Income" at bounding box center [142, 381] width 212 height 19
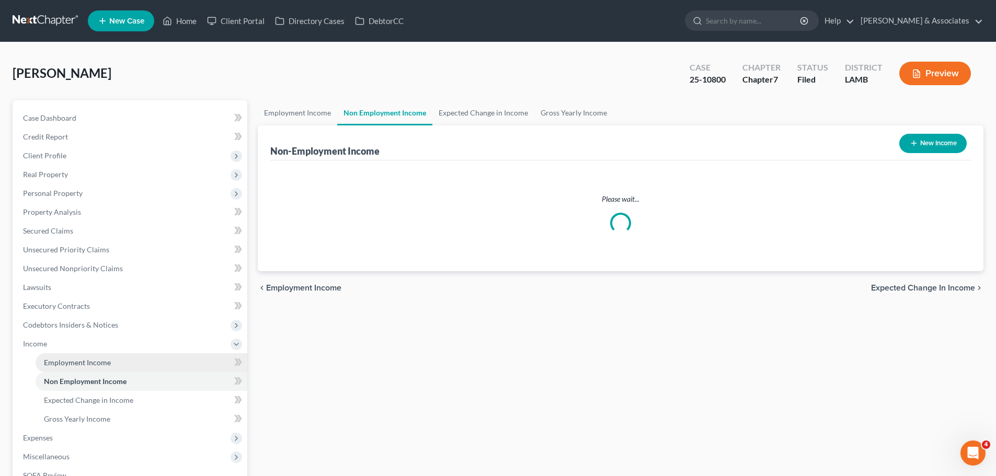
click at [141, 358] on link "Employment Income" at bounding box center [142, 362] width 212 height 19
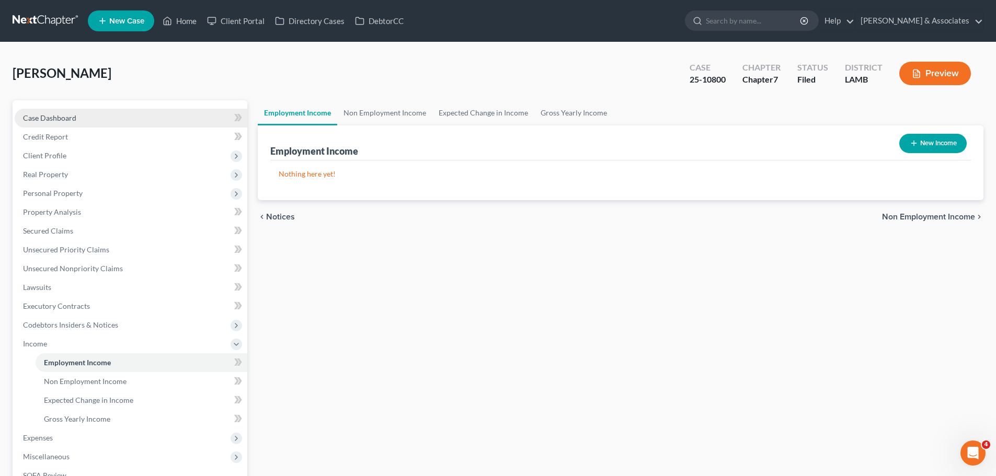
click at [53, 123] on link "Case Dashboard" at bounding box center [131, 118] width 233 height 19
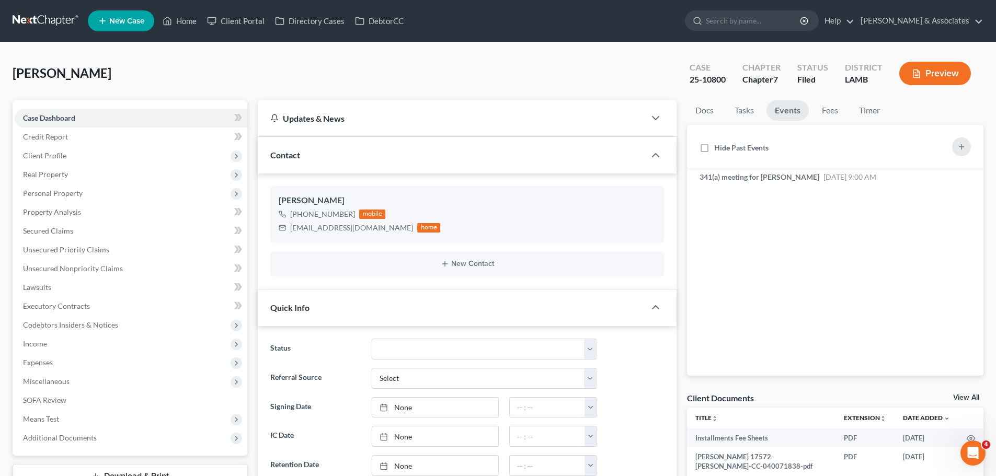
scroll to position [712, 0]
click at [307, 227] on div "dtcole007@gmail.com" at bounding box center [351, 228] width 123 height 10
copy div "dtcole007@gmail.com"
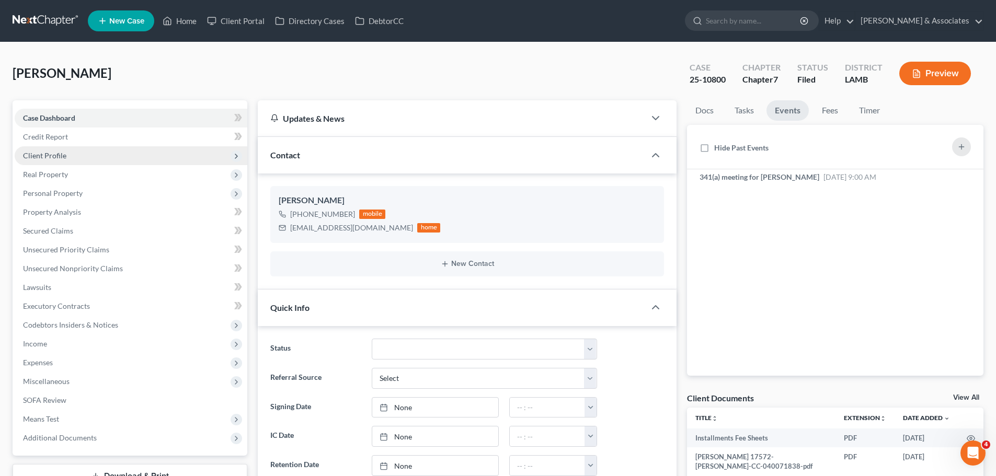
click at [57, 160] on span "Client Profile" at bounding box center [131, 155] width 233 height 19
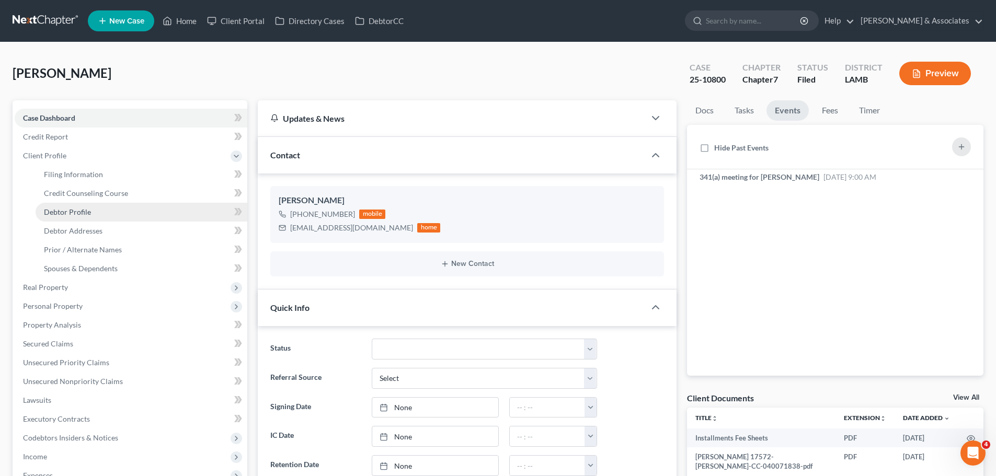
drag, startPoint x: 97, startPoint y: 214, endPoint x: 103, endPoint y: 212, distance: 6.1
click at [97, 214] on link "Debtor Profile" at bounding box center [142, 212] width 212 height 19
select select "1"
select select "5"
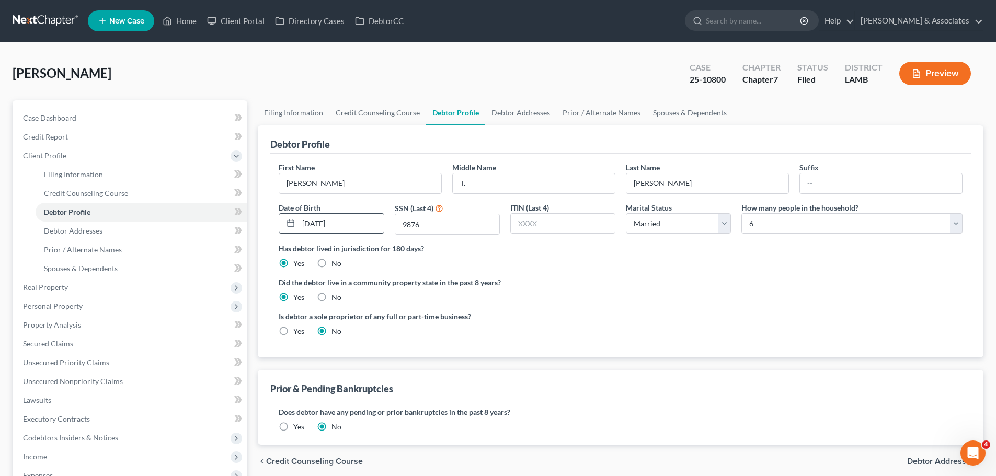
radio input "true"
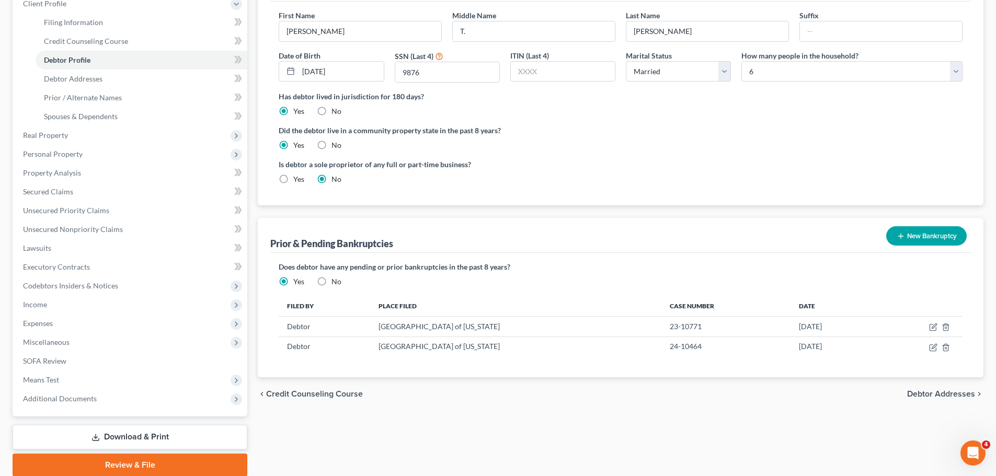
scroll to position [192, 0]
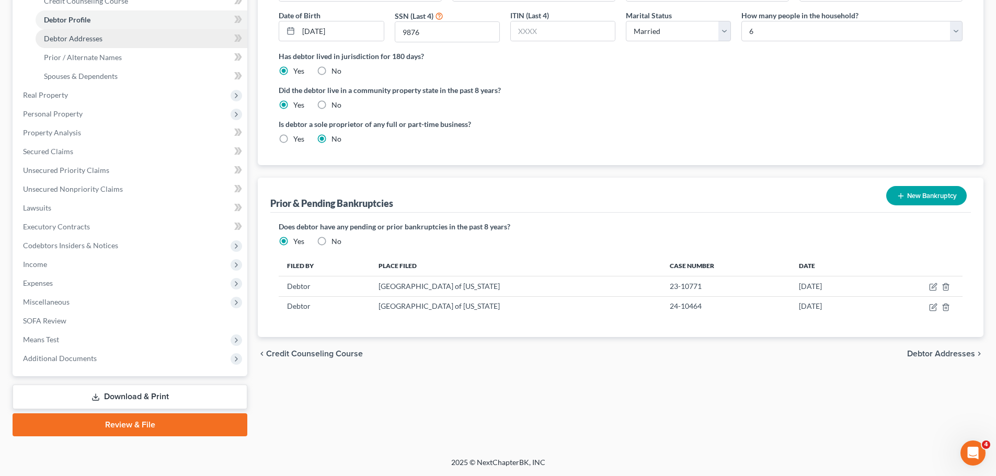
click at [72, 45] on link "Debtor Addresses" at bounding box center [142, 38] width 212 height 19
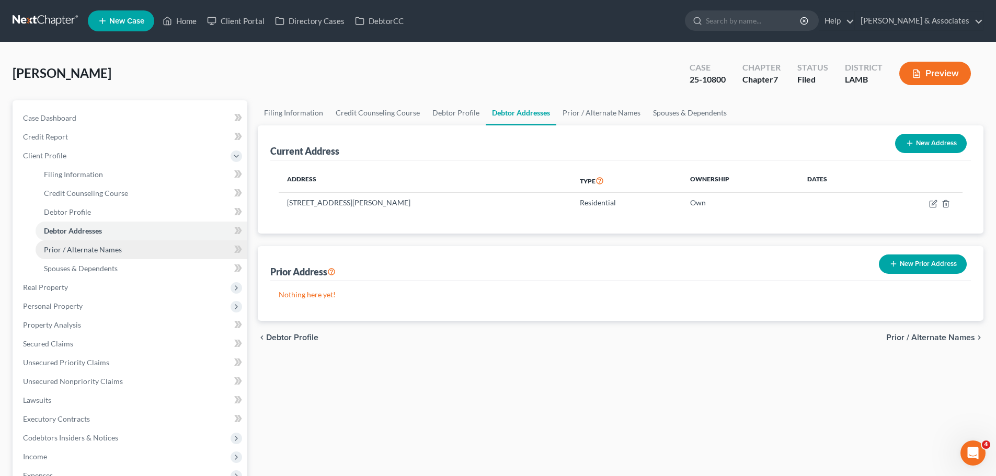
click at [84, 250] on span "Prior / Alternate Names" at bounding box center [83, 249] width 78 height 9
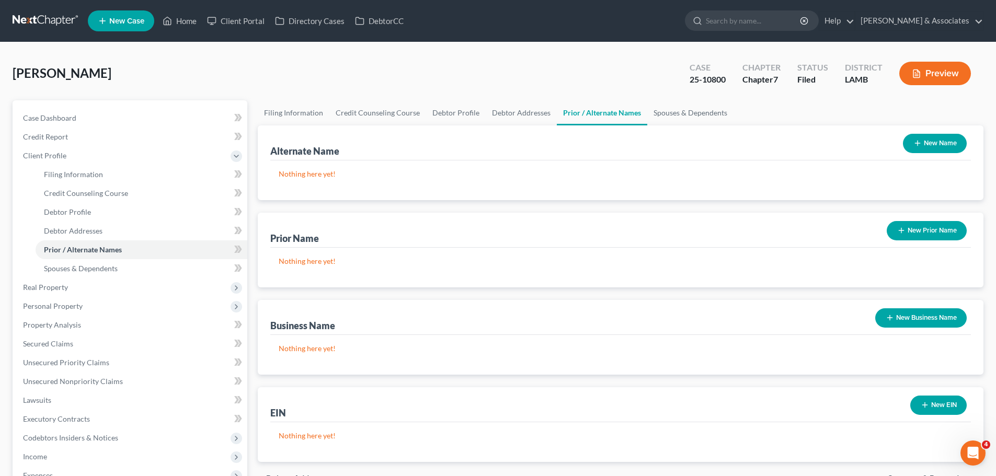
click at [947, 136] on button "New Name" at bounding box center [935, 143] width 64 height 19
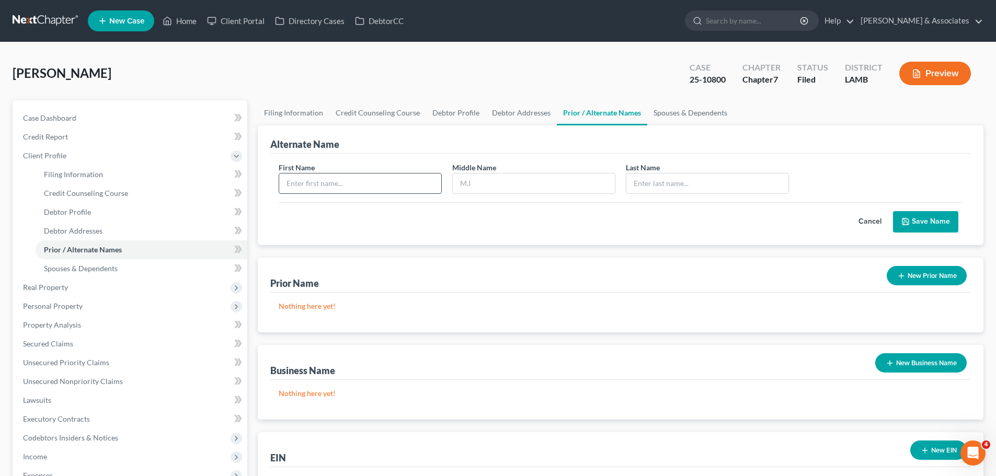
click at [325, 182] on input "text" at bounding box center [360, 184] width 162 height 20
drag, startPoint x: 343, startPoint y: 180, endPoint x: 360, endPoint y: 176, distance: 16.7
click at [343, 180] on input "text" at bounding box center [360, 184] width 162 height 20
type input "Derek"
type input "Coleman"
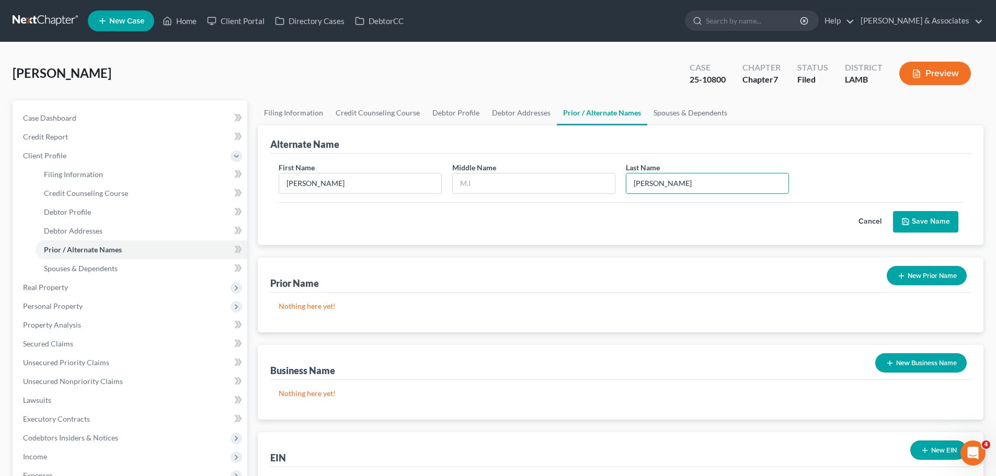
click at [919, 223] on button "Save Name" at bounding box center [925, 222] width 65 height 22
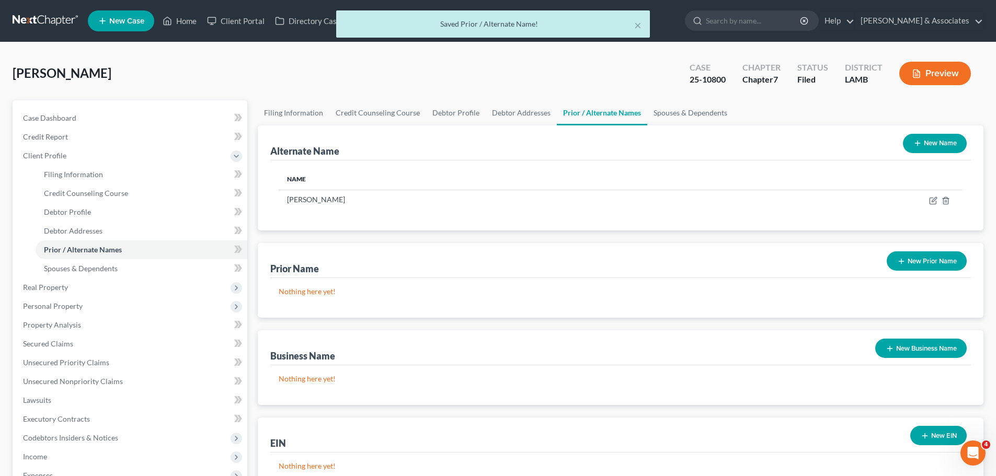
click at [929, 143] on button "New Name" at bounding box center [935, 143] width 64 height 19
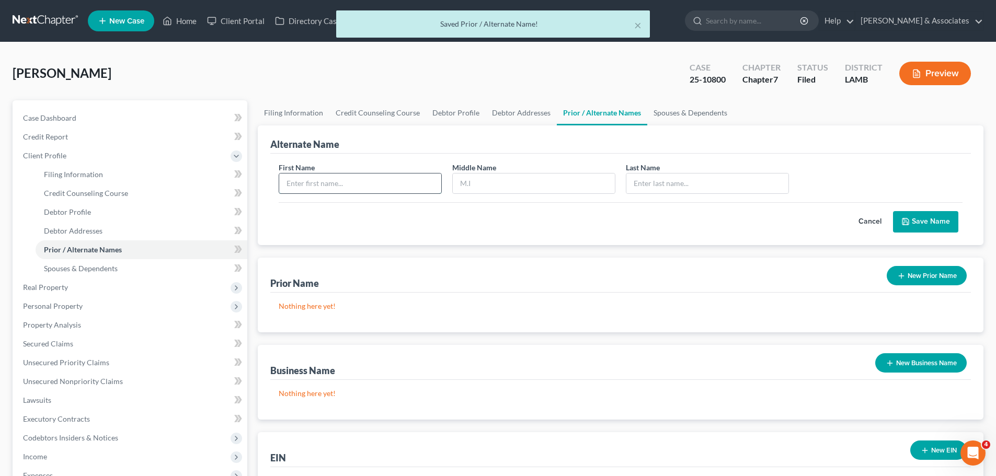
click at [392, 181] on input "text" at bounding box center [360, 184] width 162 height 20
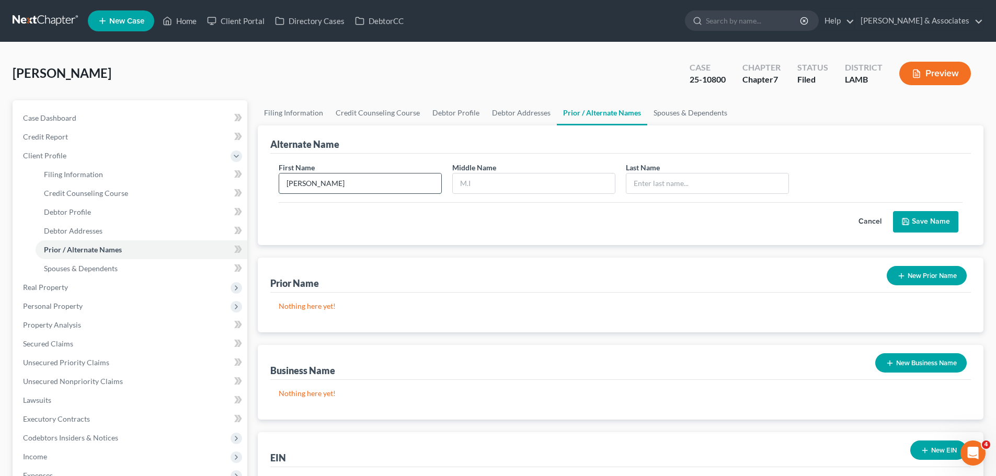
type input "Derek"
type input "Tedric"
type input "Coleman"
click at [924, 218] on button "Save Name" at bounding box center [925, 222] width 65 height 22
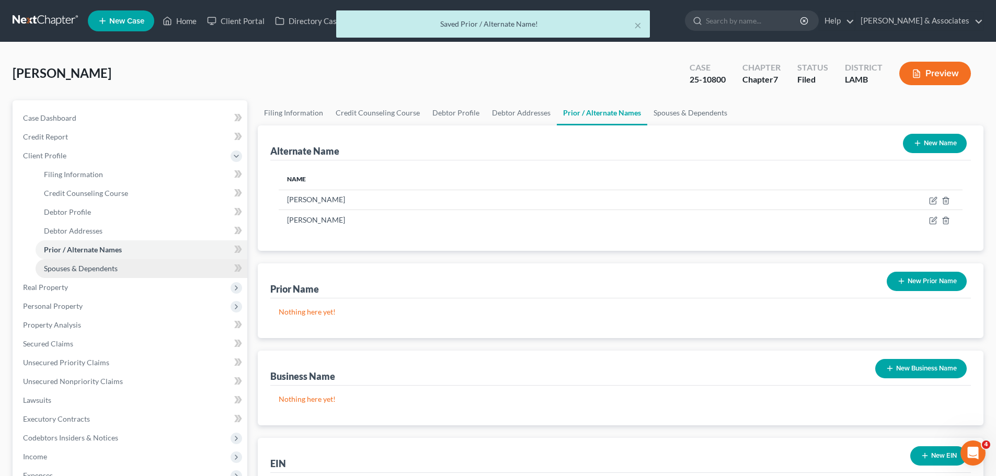
click at [134, 269] on link "Spouses & Dependents" at bounding box center [142, 268] width 212 height 19
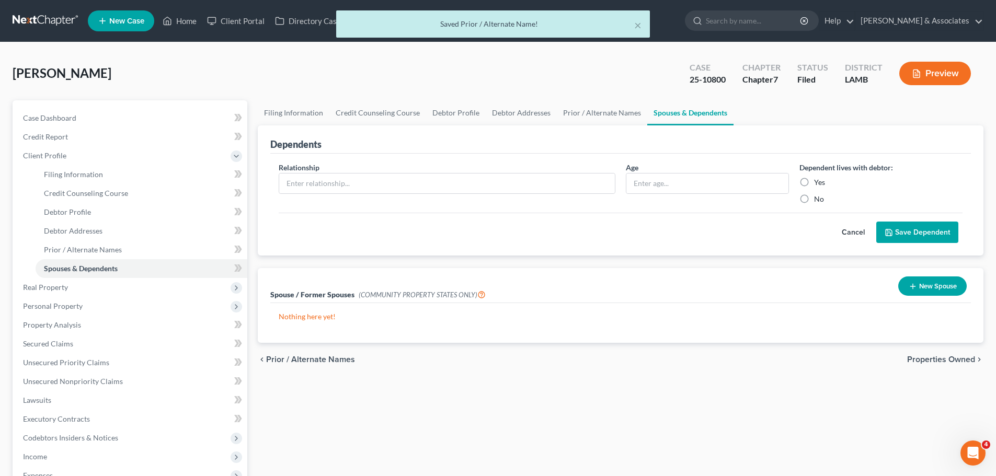
click at [455, 171] on div "Relationship *" at bounding box center [446, 183] width 347 height 42
click at [465, 181] on input "text" at bounding box center [447, 184] width 336 height 20
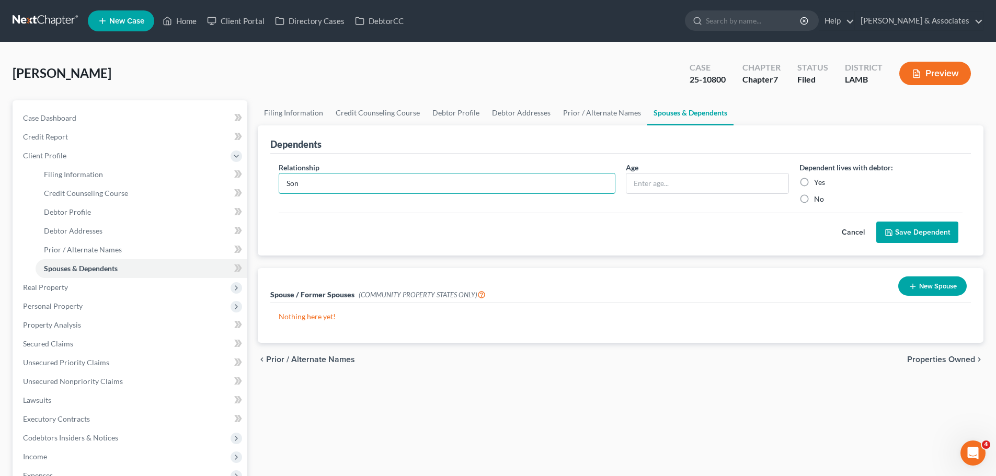
type input "Son"
type input "15"
click at [812, 178] on div "Yes" at bounding box center [880, 182] width 163 height 10
click at [815, 180] on label "Yes" at bounding box center [819, 182] width 11 height 10
click at [818, 180] on input "Yes" at bounding box center [821, 180] width 7 height 7
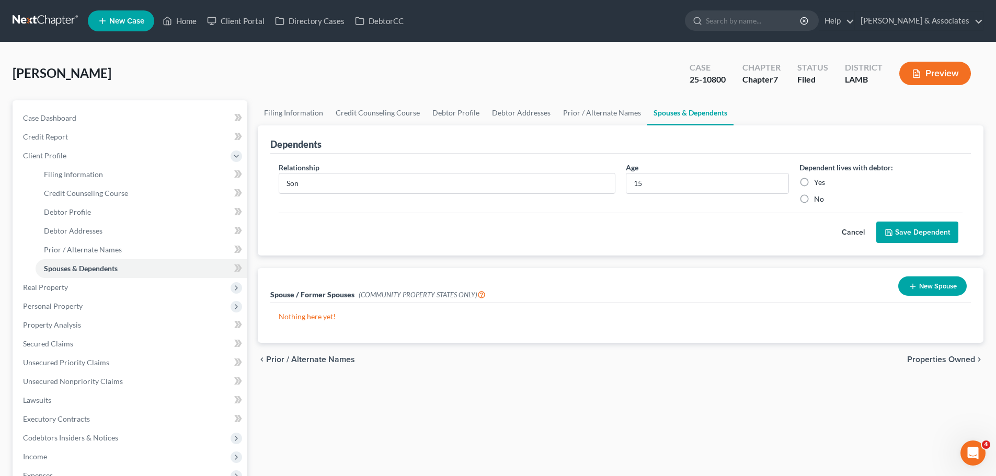
radio input "true"
click at [912, 236] on button "Save Dependent" at bounding box center [917, 233] width 82 height 22
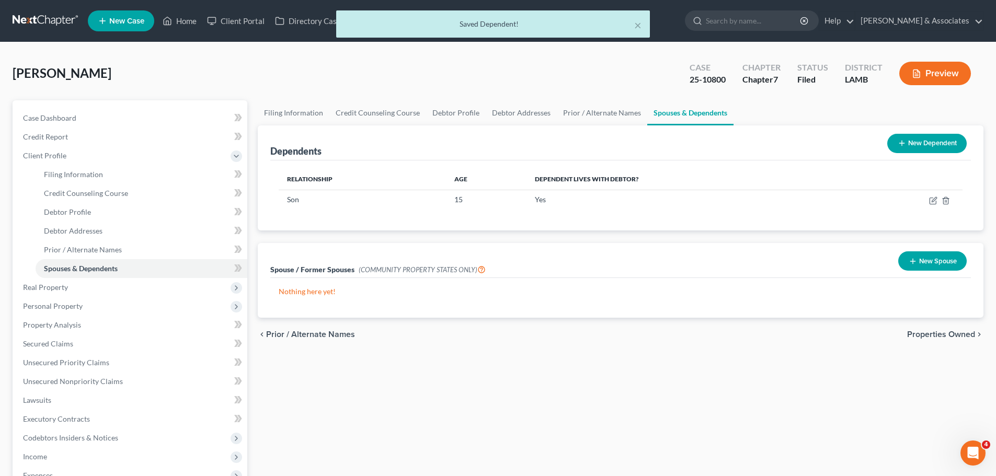
click at [905, 138] on button "New Dependent" at bounding box center [926, 143] width 79 height 19
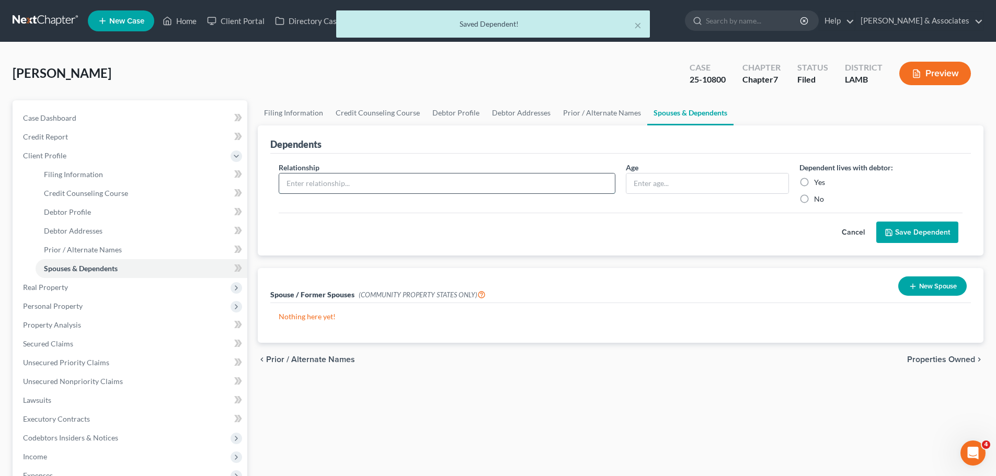
click at [313, 181] on input "text" at bounding box center [447, 184] width 336 height 20
type input "Daughter"
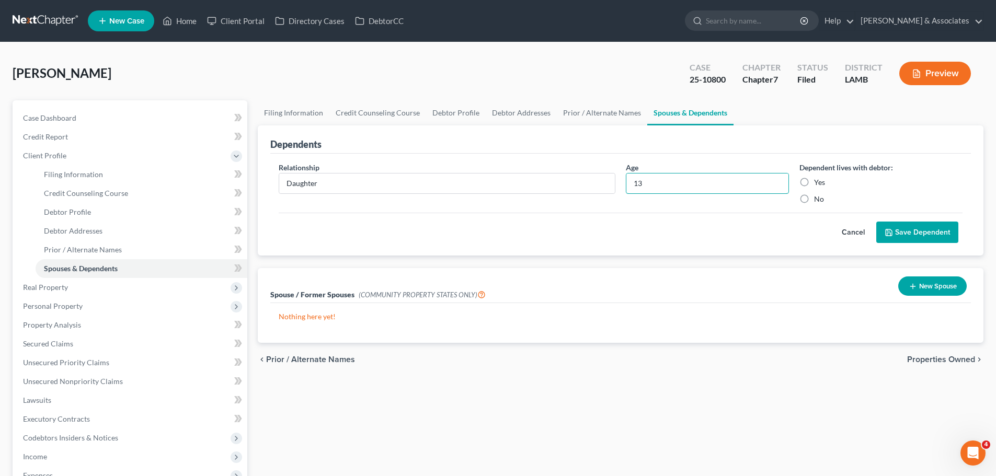
type input "13"
click at [814, 186] on label "Yes" at bounding box center [819, 182] width 11 height 10
click at [818, 184] on input "Yes" at bounding box center [821, 180] width 7 height 7
radio input "true"
drag, startPoint x: 914, startPoint y: 242, endPoint x: 913, endPoint y: 237, distance: 5.3
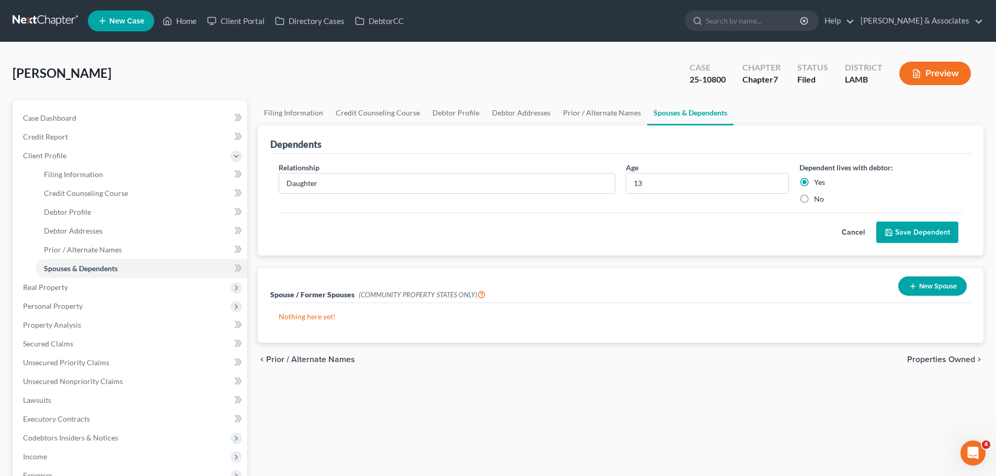
click at [914, 242] on button "Save Dependent" at bounding box center [917, 233] width 82 height 22
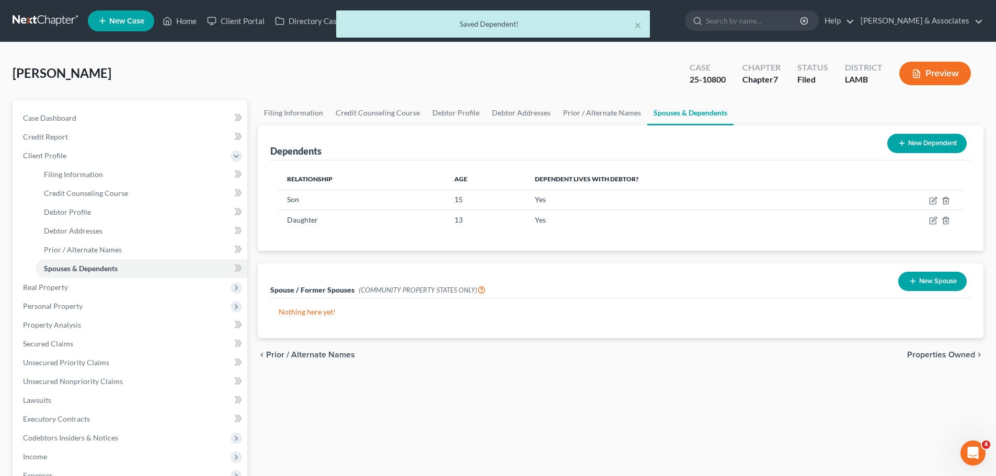
click at [900, 154] on div "New Dependent" at bounding box center [927, 144] width 88 height 28
drag, startPoint x: 900, startPoint y: 145, endPoint x: 574, endPoint y: 158, distance: 327.0
click at [900, 145] on icon at bounding box center [902, 143] width 8 height 8
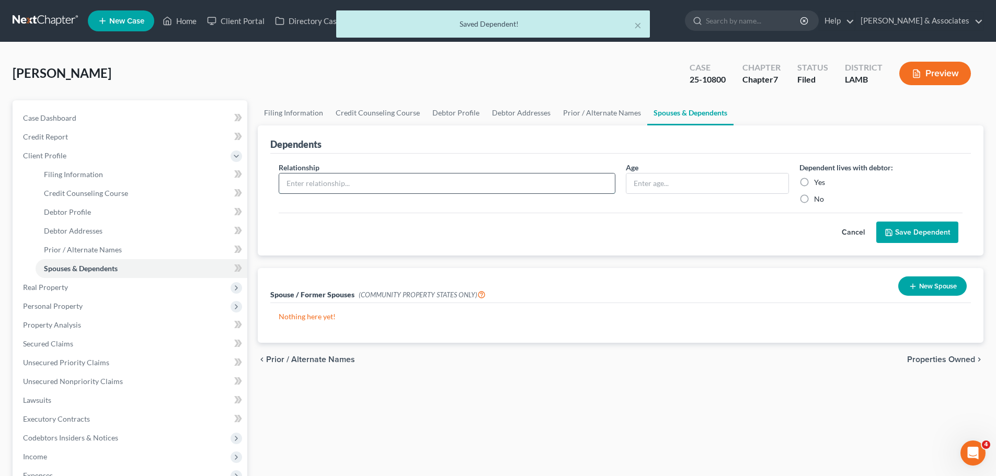
click at [336, 187] on input "text" at bounding box center [447, 184] width 336 height 20
type input "Daughter"
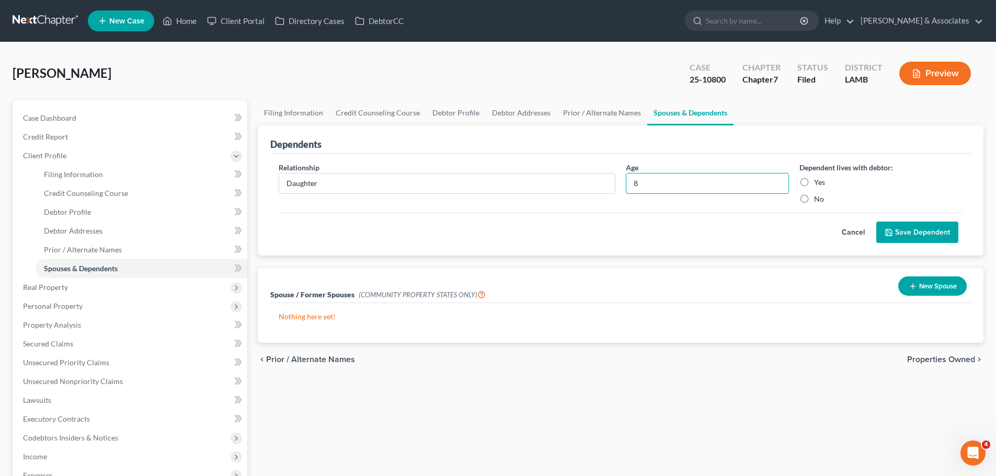
type input "8"
click at [822, 189] on div "Dependent lives with debtor: Yes No" at bounding box center [881, 183] width 174 height 42
click at [822, 186] on label "Yes" at bounding box center [819, 182] width 11 height 10
click at [822, 184] on input "Yes" at bounding box center [821, 180] width 7 height 7
radio input "true"
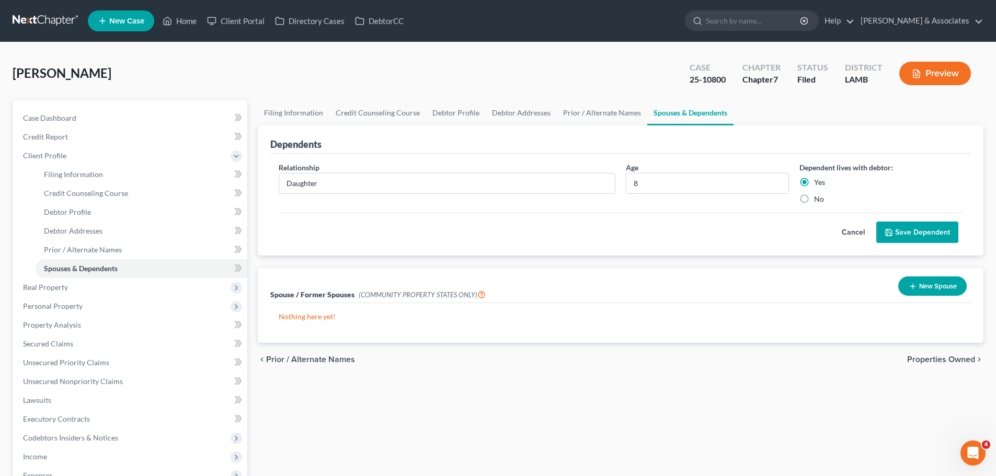
click at [915, 245] on div "Relationship * Daughter Age 8 Dependent lives with debtor: Yes No Cancel Save D…" at bounding box center [620, 205] width 701 height 102
click at [918, 232] on button "Save Dependent" at bounding box center [917, 233] width 82 height 22
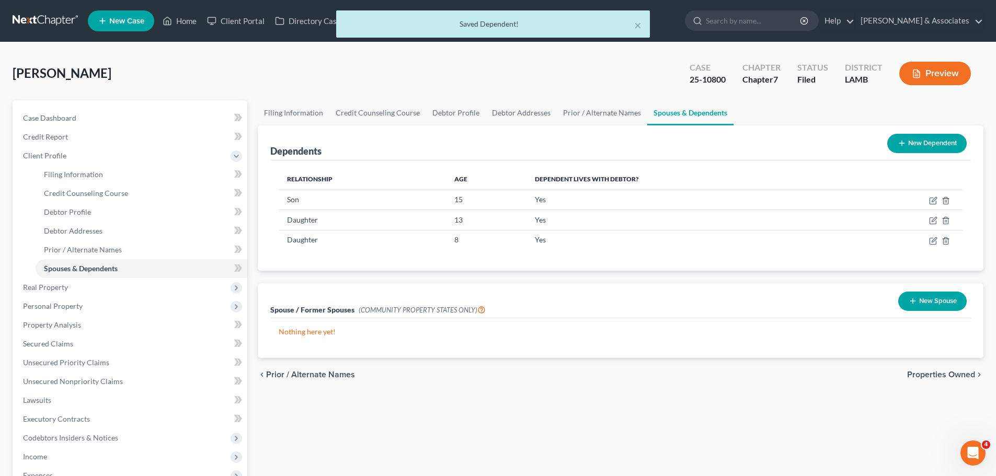
drag, startPoint x: 948, startPoint y: 154, endPoint x: 832, endPoint y: 150, distance: 116.7
click at [947, 154] on div "New Dependent" at bounding box center [927, 144] width 88 height 28
click at [921, 138] on button "New Dependent" at bounding box center [926, 143] width 79 height 19
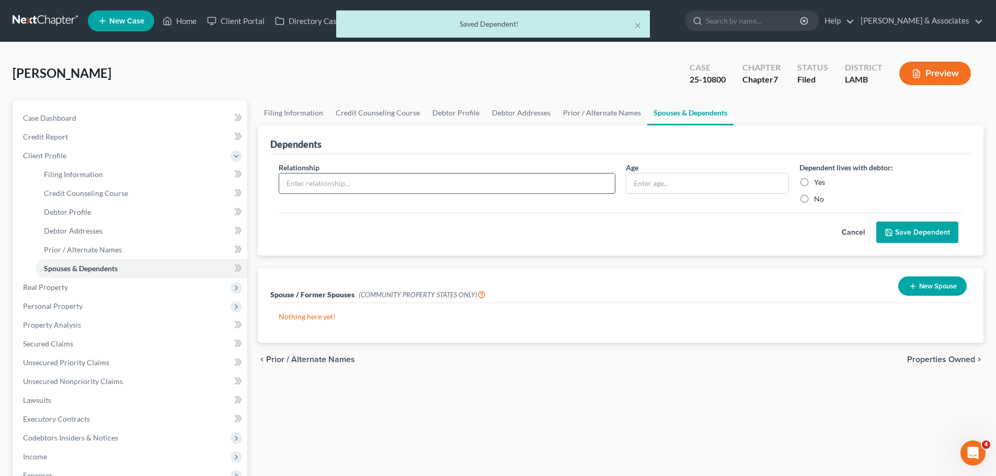
click at [360, 190] on input "text" at bounding box center [447, 184] width 336 height 20
type input "Daughter"
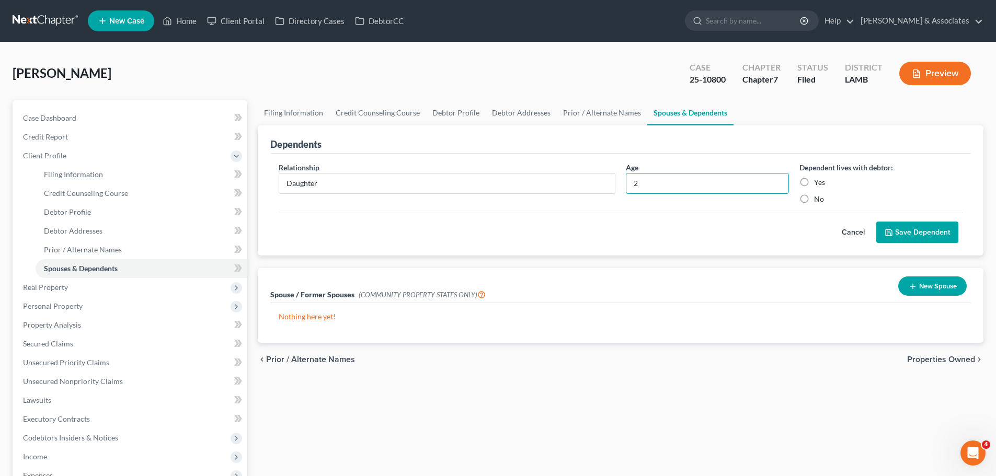
type input "2"
click at [814, 181] on label "Yes" at bounding box center [819, 182] width 11 height 10
click at [818, 181] on input "Yes" at bounding box center [821, 180] width 7 height 7
radio input "true"
click at [942, 226] on button "Save Dependent" at bounding box center [917, 233] width 82 height 22
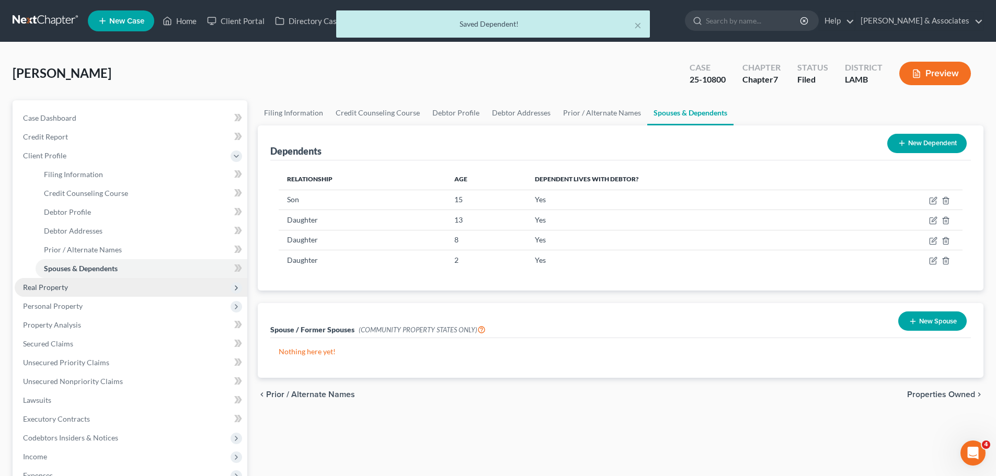
drag, startPoint x: 63, startPoint y: 283, endPoint x: 85, endPoint y: 280, distance: 22.2
click at [63, 283] on span "Real Property" at bounding box center [45, 287] width 45 height 9
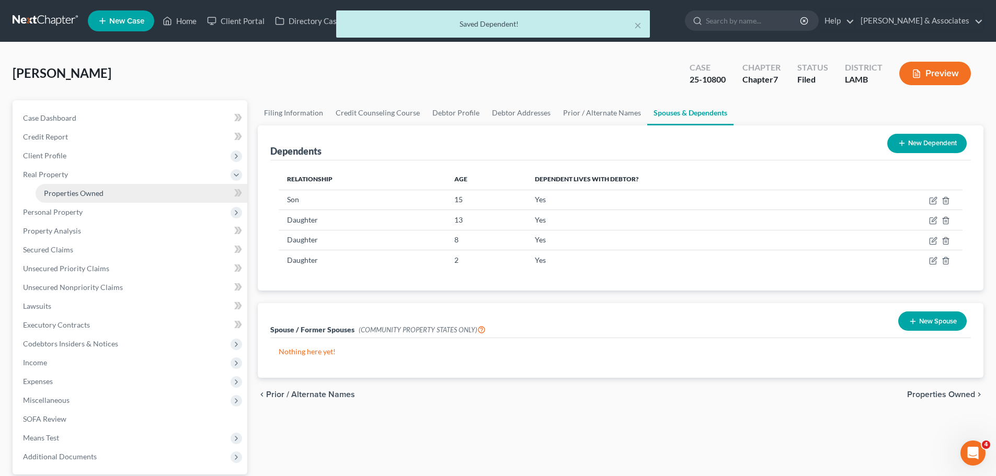
click at [125, 190] on link "Properties Owned" at bounding box center [142, 193] width 212 height 19
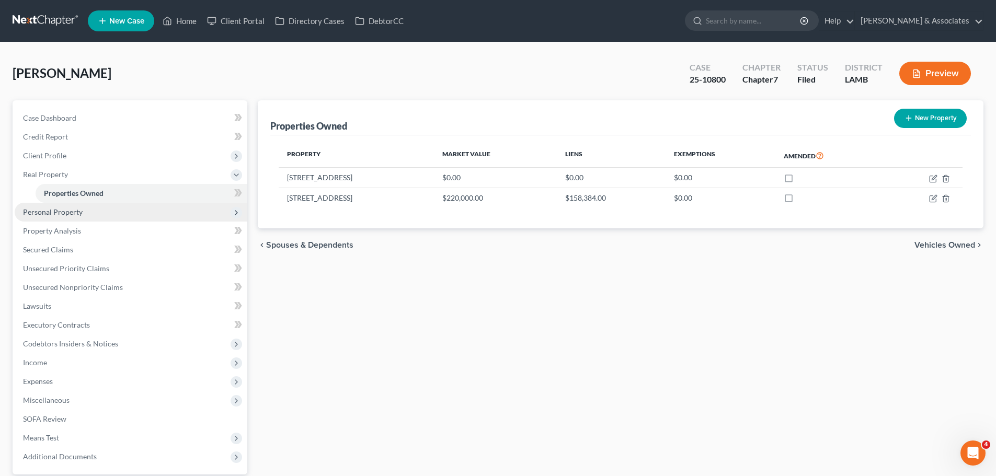
click at [91, 208] on span "Personal Property" at bounding box center [131, 212] width 233 height 19
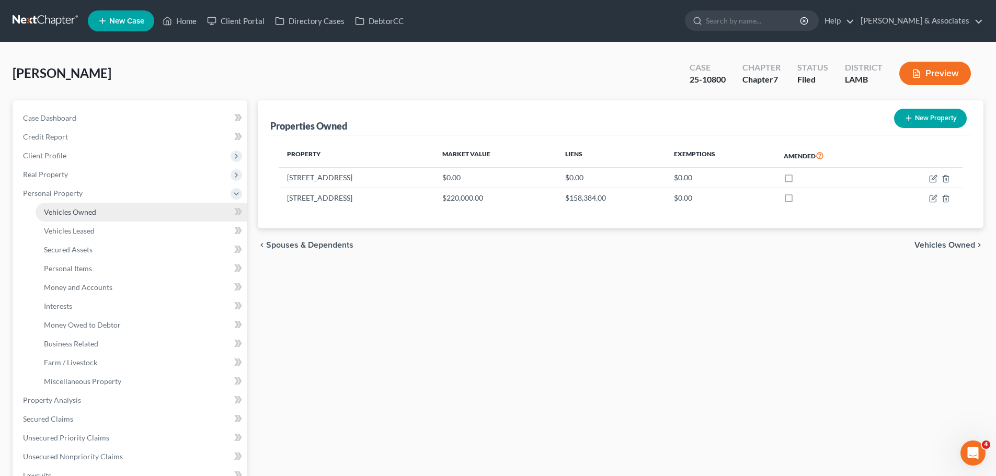
click at [91, 215] on span "Vehicles Owned" at bounding box center [70, 212] width 52 height 9
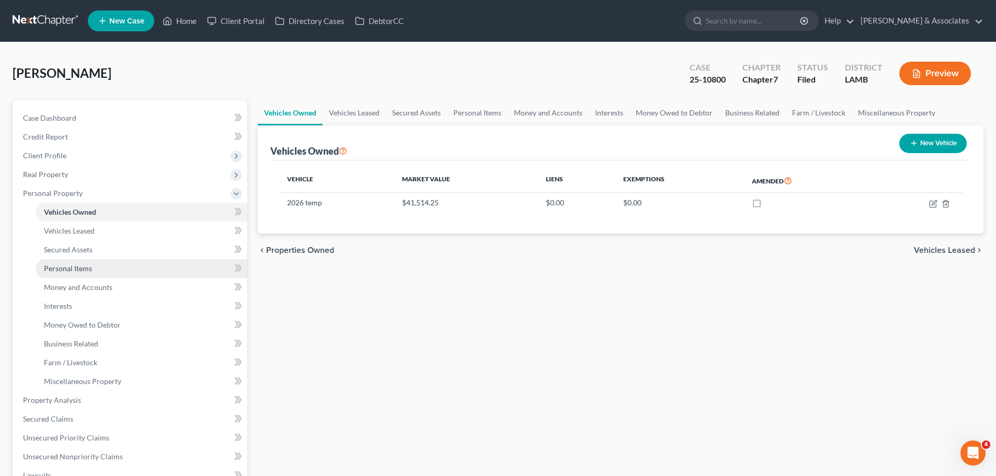
click at [121, 266] on link "Personal Items" at bounding box center [142, 268] width 212 height 19
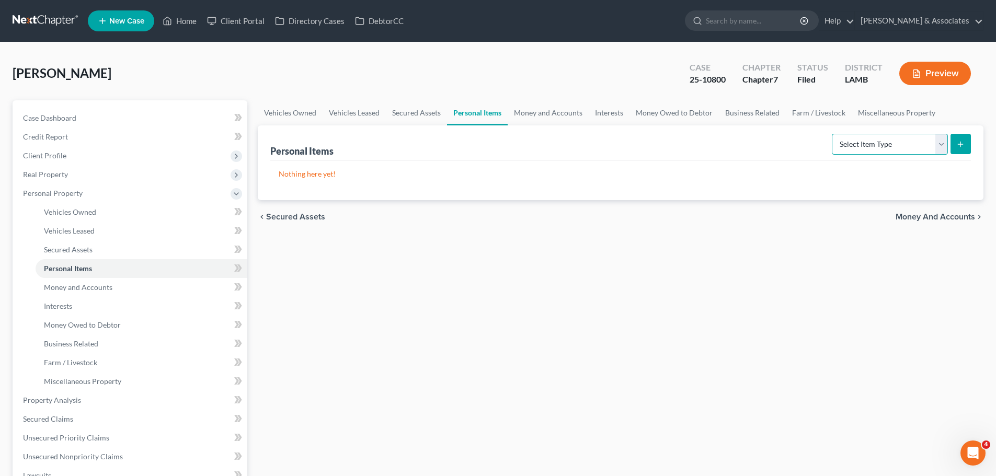
click at [899, 145] on select "Select Item Type Clothing Collectibles Of Value Electronics Firearms Household …" at bounding box center [890, 144] width 116 height 21
select select "clothing"
click at [833, 134] on select "Select Item Type Clothing Collectibles Of Value Electronics Firearms Household …" at bounding box center [890, 144] width 116 height 21
click at [904, 143] on select "Select Item Type Clothing Collectibles Of Value Electronics Firearms Household …" at bounding box center [890, 144] width 116 height 21
click at [833, 134] on select "Select Item Type Clothing Collectibles Of Value Electronics Firearms Household …" at bounding box center [890, 144] width 116 height 21
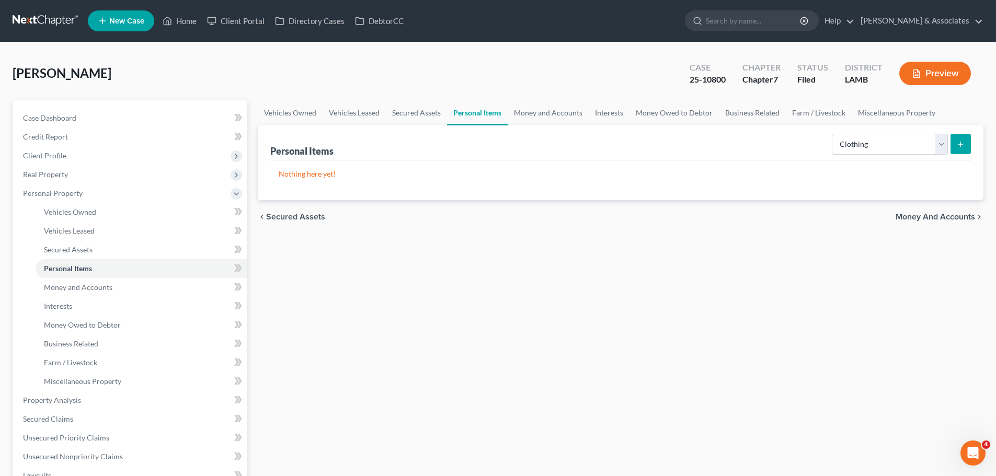
click at [968, 148] on button "submit" at bounding box center [960, 144] width 20 height 20
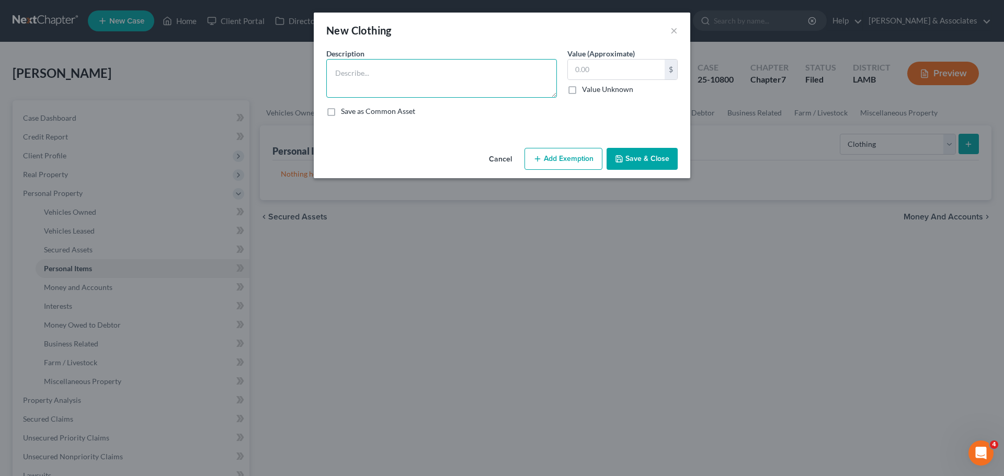
drag, startPoint x: 457, startPoint y: 86, endPoint x: 496, endPoint y: 68, distance: 42.6
click at [458, 86] on textarea at bounding box center [441, 78] width 231 height 39
type textarea "Used clothing"
type input "300.00"
click at [595, 160] on button "Add Exemption" at bounding box center [563, 159] width 78 height 22
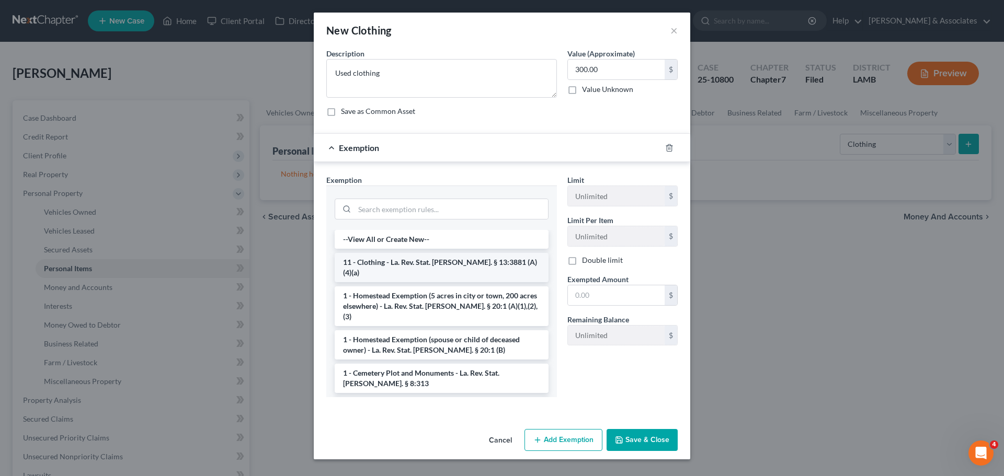
click at [398, 260] on li "11 - Clothing - La. Rev. Stat. Ann. § 13:3881 (A)(4)(a)" at bounding box center [442, 267] width 214 height 29
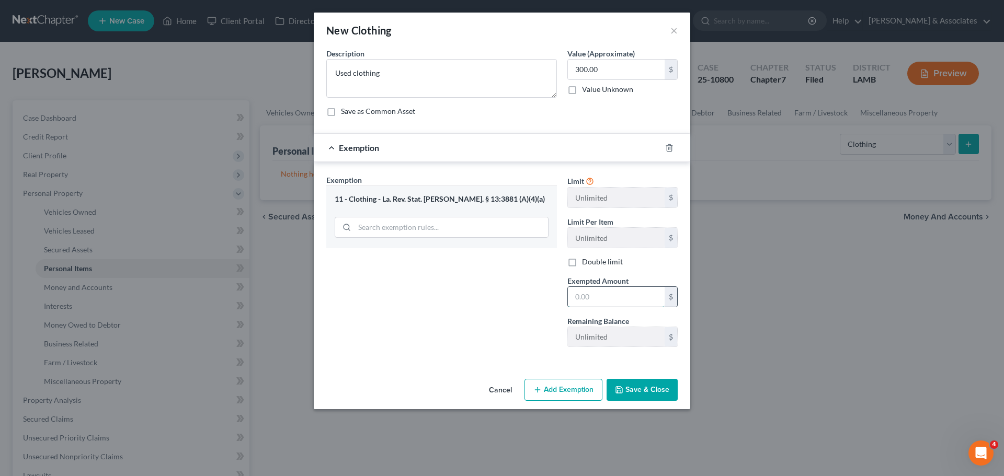
click at [594, 295] on input "text" at bounding box center [616, 297] width 97 height 20
type input "300.00"
click at [652, 388] on button "Save & Close" at bounding box center [641, 390] width 71 height 22
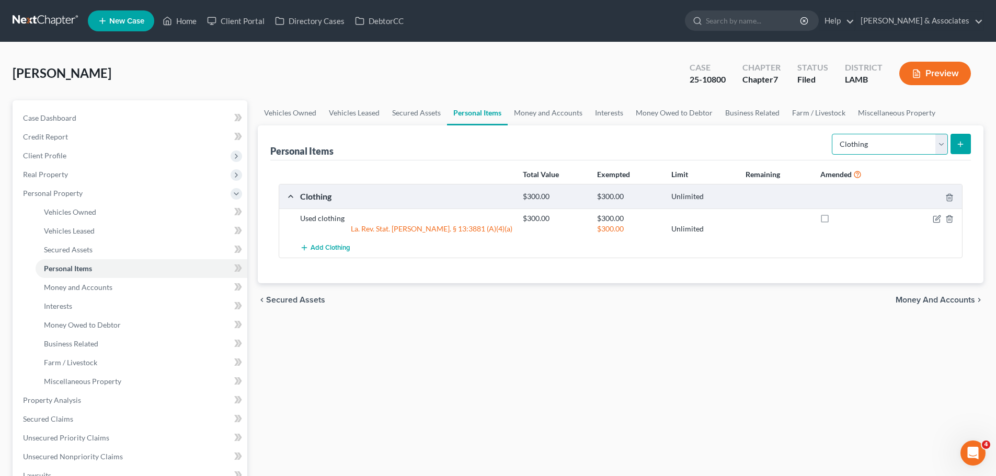
click at [889, 141] on select "Select Item Type Clothing Collectibles Of Value Electronics Firearms Household …" at bounding box center [890, 144] width 116 height 21
select select "electronics"
click at [833, 134] on select "Select Item Type Clothing Collectibles Of Value Electronics Firearms Household …" at bounding box center [890, 144] width 116 height 21
click at [967, 139] on button "submit" at bounding box center [960, 144] width 20 height 20
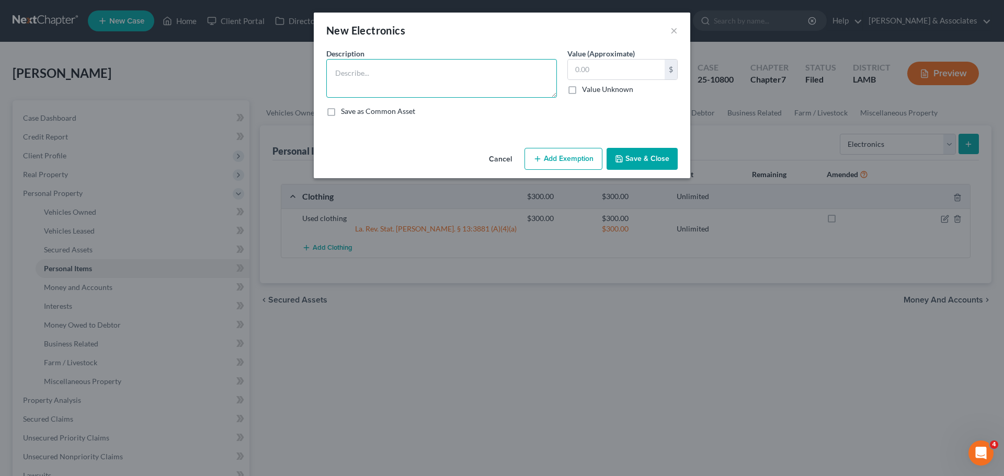
click at [441, 85] on textarea at bounding box center [441, 78] width 231 height 39
paste textarea "4 TV's, 3 blue ray players, iphone 11 Pro Max"
type textarea "4 TV's, 3 blue ray players, iphone 11 Pro Max"
click at [643, 75] on input "text" at bounding box center [616, 70] width 97 height 20
type input "5"
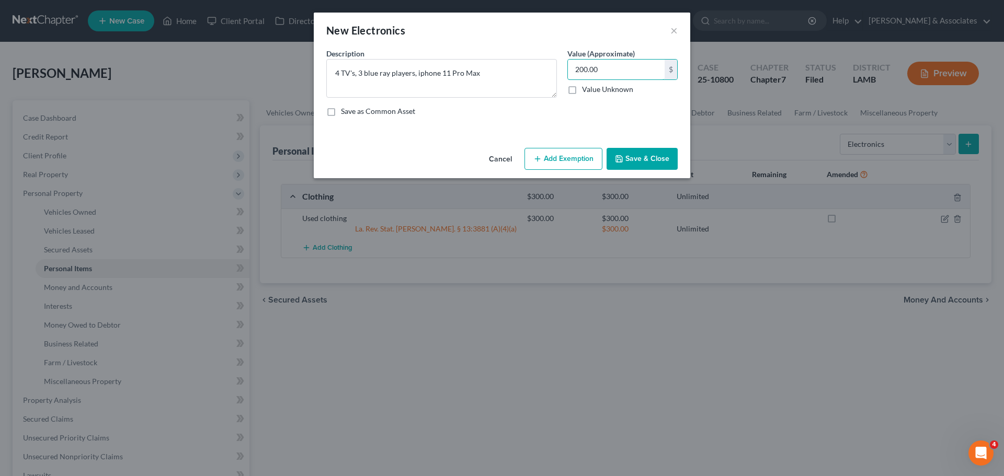
type input "200.00"
click at [646, 159] on button "Save & Close" at bounding box center [641, 159] width 71 height 22
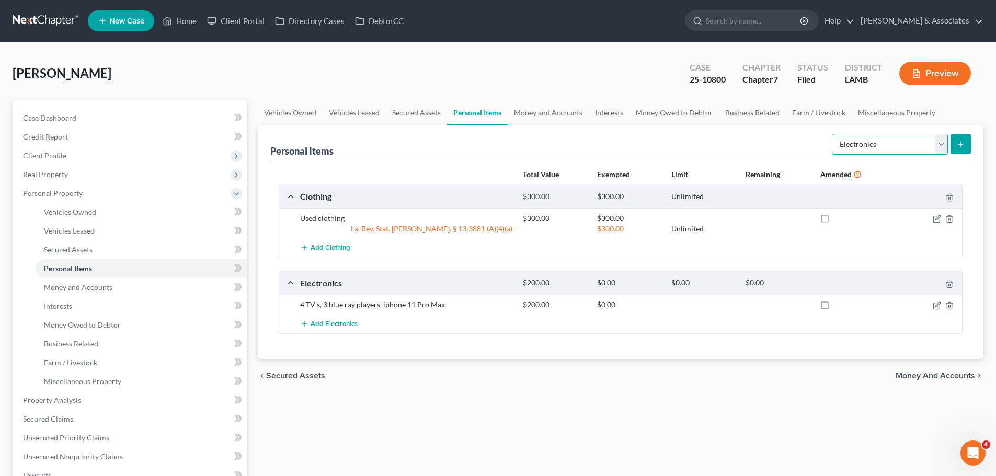
click at [885, 146] on select "Select Item Type Clothing Collectibles Of Value Electronics Firearms Household …" at bounding box center [890, 144] width 116 height 21
select select "firearms"
click at [833, 134] on select "Select Item Type Clothing Collectibles Of Value Electronics Firearms Household …" at bounding box center [890, 144] width 116 height 21
click at [954, 147] on button "submit" at bounding box center [960, 144] width 20 height 20
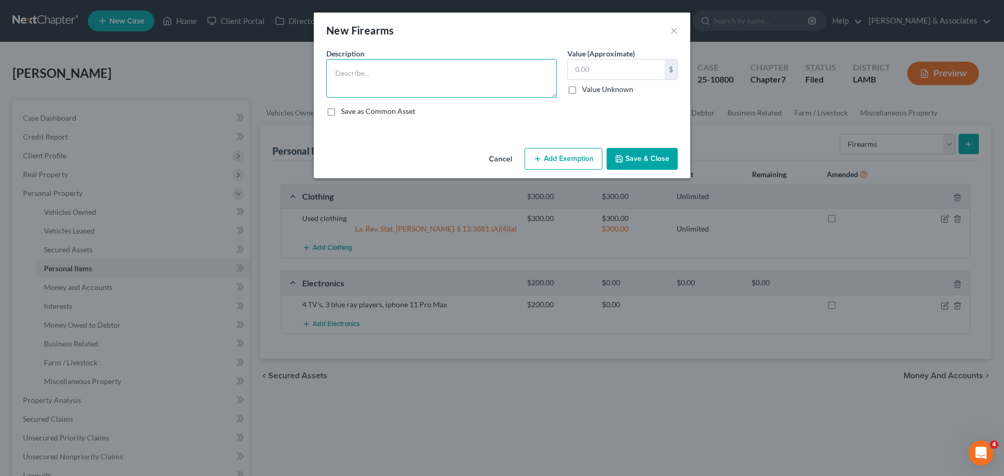
click at [437, 87] on textarea at bounding box center [441, 78] width 231 height 39
paste textarea "40 Caliber Tarus pistol"
type textarea "40 Caliber Tarus pistol"
click at [584, 71] on input "text" at bounding box center [616, 70] width 97 height 20
type input "150.00"
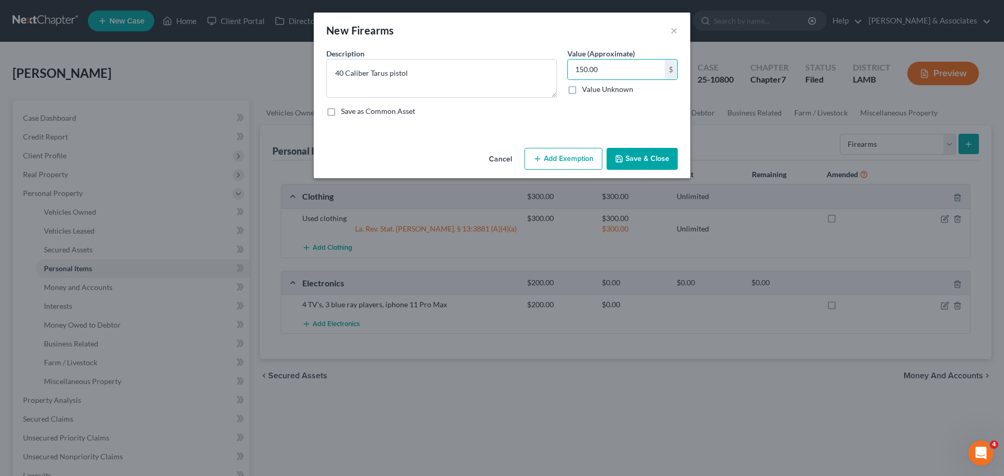
click at [546, 163] on button "Add Exemption" at bounding box center [563, 159] width 78 height 22
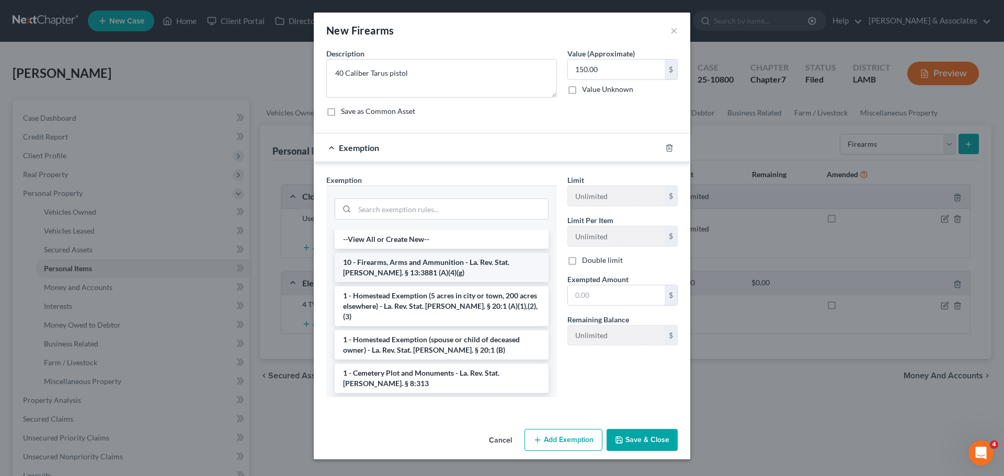
click at [367, 269] on li "10 - Firearms, Arms and Ammunition - La. Rev. Stat. Ann. § 13:3881 (A)(4)(g)" at bounding box center [442, 267] width 214 height 29
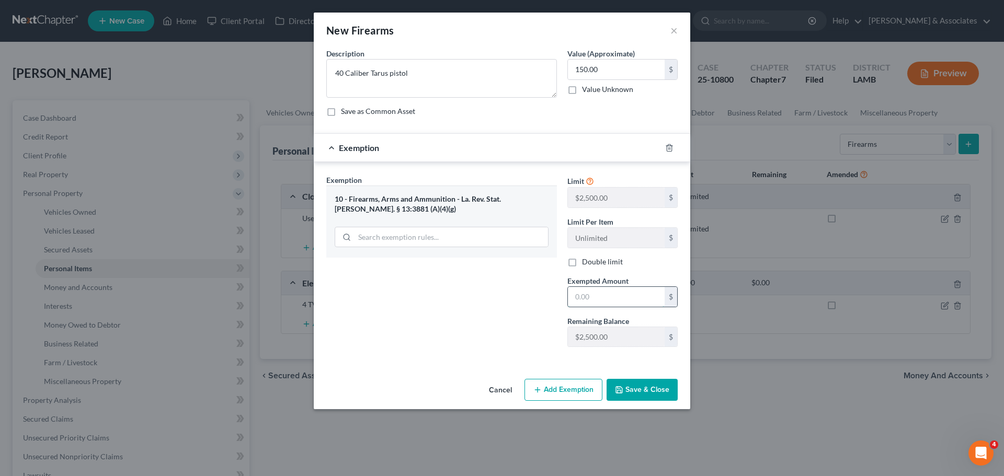
click at [628, 294] on input "text" at bounding box center [616, 297] width 97 height 20
type input "150.00"
click at [637, 400] on button "Save & Close" at bounding box center [641, 390] width 71 height 22
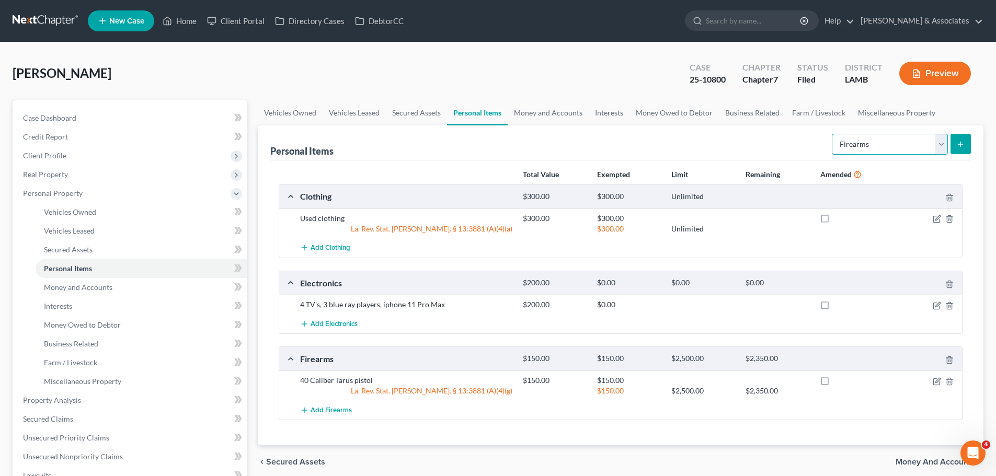
click at [867, 148] on select "Select Item Type Clothing Collectibles Of Value Electronics Firearms Household …" at bounding box center [890, 144] width 116 height 21
select select "household_goods"
click at [833, 134] on select "Select Item Type Clothing Collectibles Of Value Electronics Firearms Household …" at bounding box center [890, 144] width 116 height 21
click at [955, 141] on button "submit" at bounding box center [960, 144] width 20 height 20
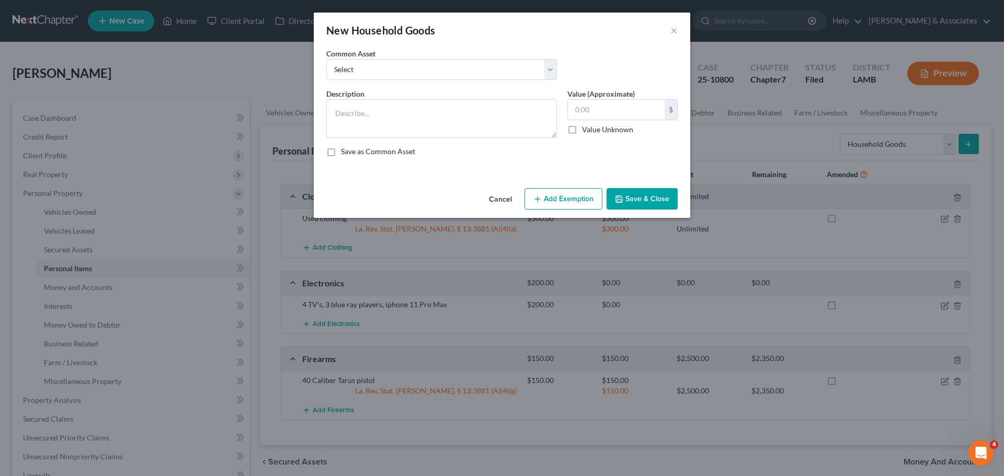
click at [376, 95] on div "Description *" at bounding box center [441, 113] width 241 height 50
click at [374, 117] on textarea at bounding box center [441, 118] width 231 height 39
paste textarea "1 king, 2 full beds, 3 dressers, sofa, loveseat, coffee table, end table, sofa …"
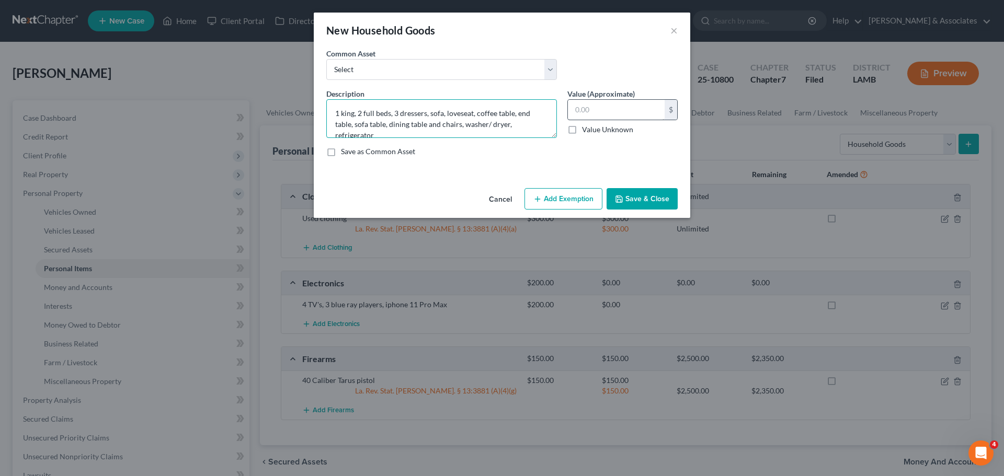
type textarea "1 king, 2 full beds, 3 dressers, sofa, loveseat, coffee table, end table, sofa …"
click at [628, 114] on input "text" at bounding box center [616, 110] width 97 height 20
type input "1,500.00"
click at [661, 192] on button "Save & Close" at bounding box center [641, 199] width 71 height 22
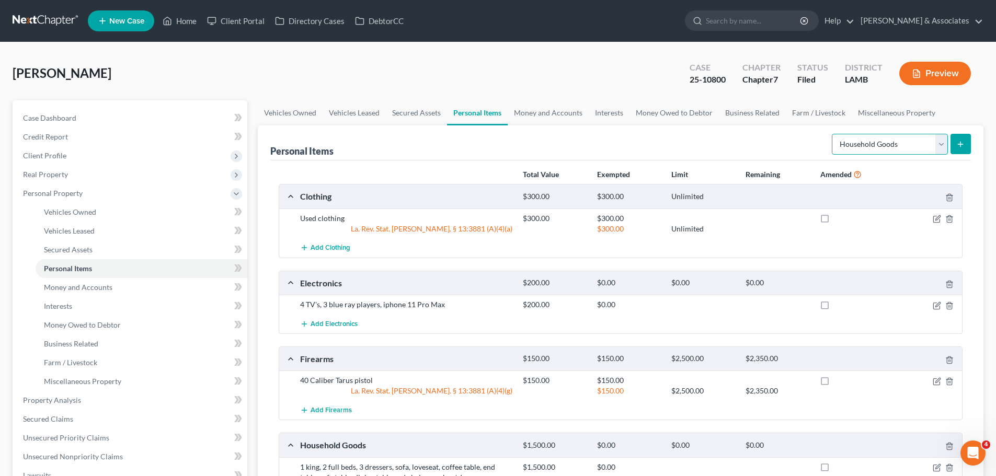
click at [869, 144] on select "Select Item Type Clothing Collectibles Of Value Electronics Firearms Household …" at bounding box center [890, 144] width 116 height 21
select select "sports_and_hobby_equipment"
click at [833, 134] on select "Select Item Type Clothing Collectibles Of Value Electronics Firearms Household …" at bounding box center [890, 144] width 116 height 21
click at [959, 151] on button "submit" at bounding box center [960, 144] width 20 height 20
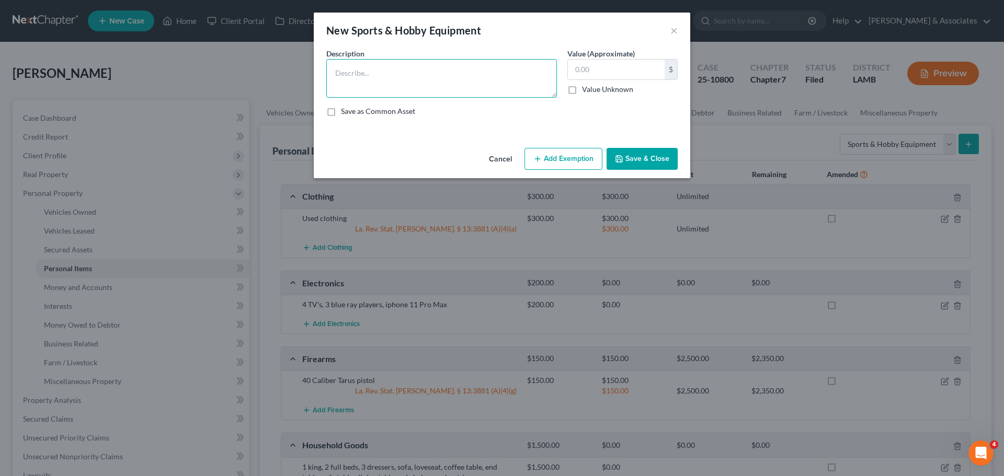
click at [478, 82] on textarea at bounding box center [441, 78] width 231 height 39
paste textarea "10yo Leaf blower, 8yo lawnmower, 10yo weed eater, and basic tools"
type textarea "10yo Leaf blower, 8yo lawnmower, 10yo weed eater, and basic tools"
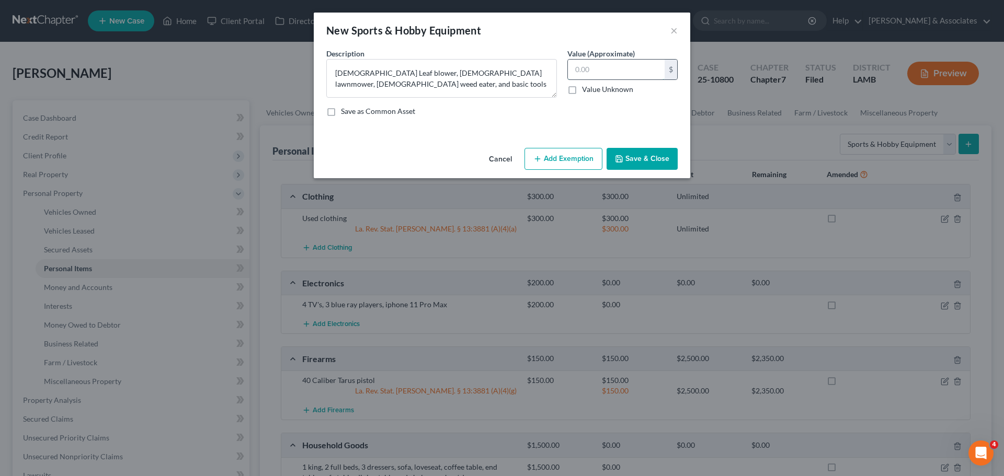
drag, startPoint x: 627, startPoint y: 69, endPoint x: 965, endPoint y: 15, distance: 341.5
click at [628, 69] on input "text" at bounding box center [616, 70] width 97 height 20
type input "150.00"
click at [655, 165] on button "Save & Close" at bounding box center [641, 159] width 71 height 22
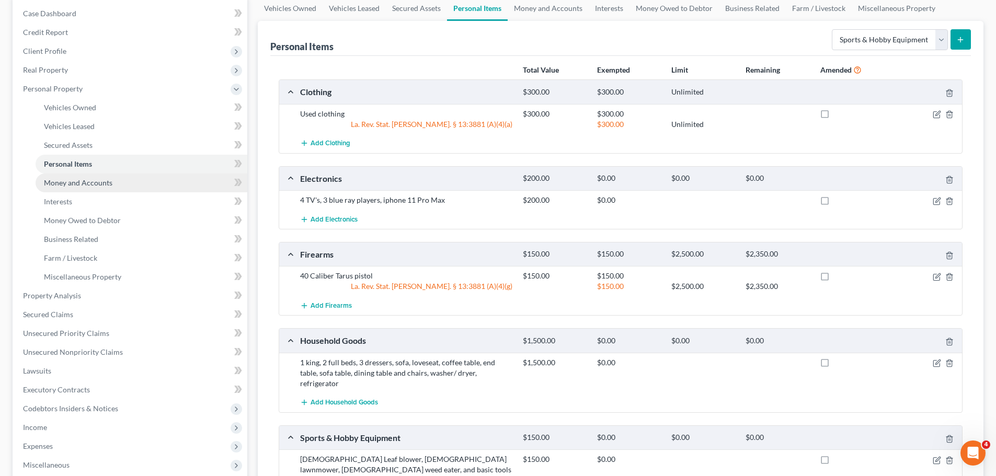
click at [74, 180] on span "Money and Accounts" at bounding box center [78, 182] width 68 height 9
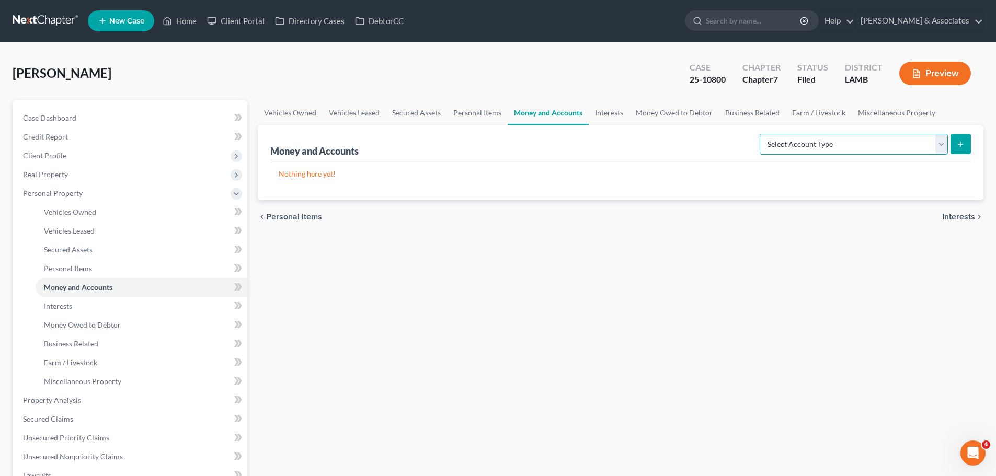
click at [855, 137] on select "Select Account Type Brokerage Cash on Hand Certificates of Deposit Checking Acc…" at bounding box center [854, 144] width 188 height 21
select select "other"
click at [762, 134] on select "Select Account Type Brokerage Cash on Hand Certificates of Deposit Checking Acc…" at bounding box center [854, 144] width 188 height 21
click at [958, 145] on icon "submit" at bounding box center [960, 144] width 8 height 8
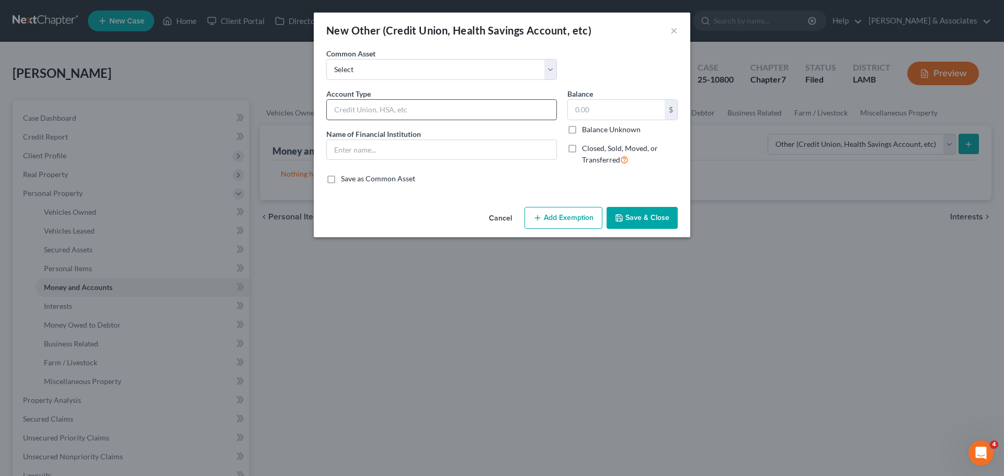
click at [429, 111] on input "text" at bounding box center [442, 110] width 230 height 20
click at [448, 65] on select "Select Online Financial Platform Online Financial Platform Online Financial Pla…" at bounding box center [441, 69] width 231 height 21
select select "7"
click at [326, 59] on select "Select Online Financial Platform Online Financial Platform Online Financial Pla…" at bounding box center [441, 69] width 231 height 21
type input "Online Financial Platform - Venmo"
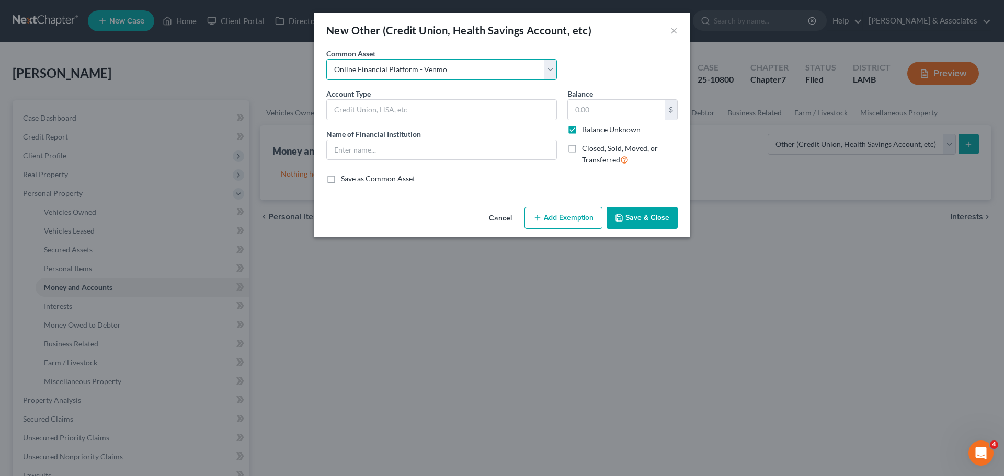
type input "Venmo"
type input "0.00"
checkbox input "true"
click at [651, 223] on button "Save & Close" at bounding box center [641, 218] width 71 height 22
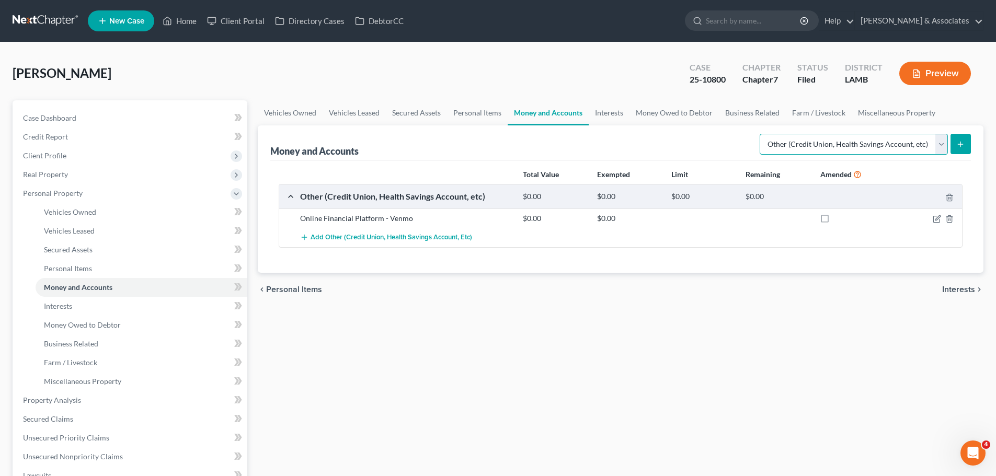
click at [883, 148] on select "Select Account Type Brokerage Cash on Hand Certificates of Deposit Checking Acc…" at bounding box center [854, 144] width 188 height 21
click at [762, 134] on select "Select Account Type Brokerage Cash on Hand Certificates of Deposit Checking Acc…" at bounding box center [854, 144] width 188 height 21
click at [952, 143] on button "submit" at bounding box center [960, 144] width 20 height 20
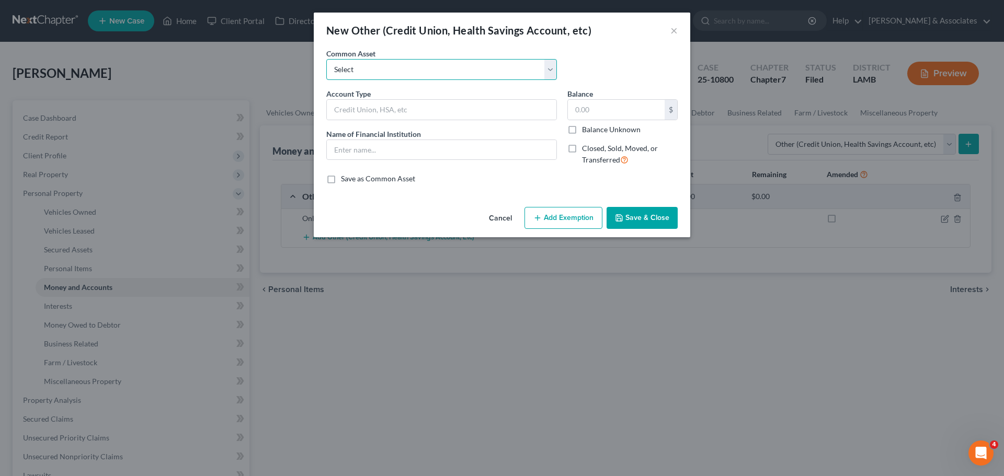
click at [411, 67] on select "Select Online Financial Platform Online Financial Platform Online Financial Pla…" at bounding box center [441, 69] width 231 height 21
select select "6"
click at [326, 59] on select "Select Online Financial Platform Online Financial Platform Online Financial Pla…" at bounding box center [441, 69] width 231 height 21
type input "Online Financial Platform - PayPal"
type input "PayPal"
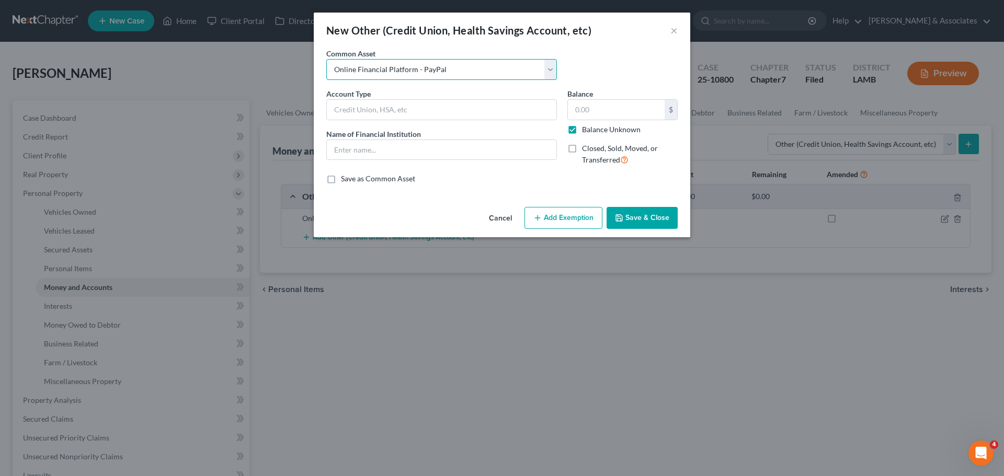
type input "0.00"
checkbox input "true"
click at [668, 220] on button "Save & Close" at bounding box center [641, 218] width 71 height 22
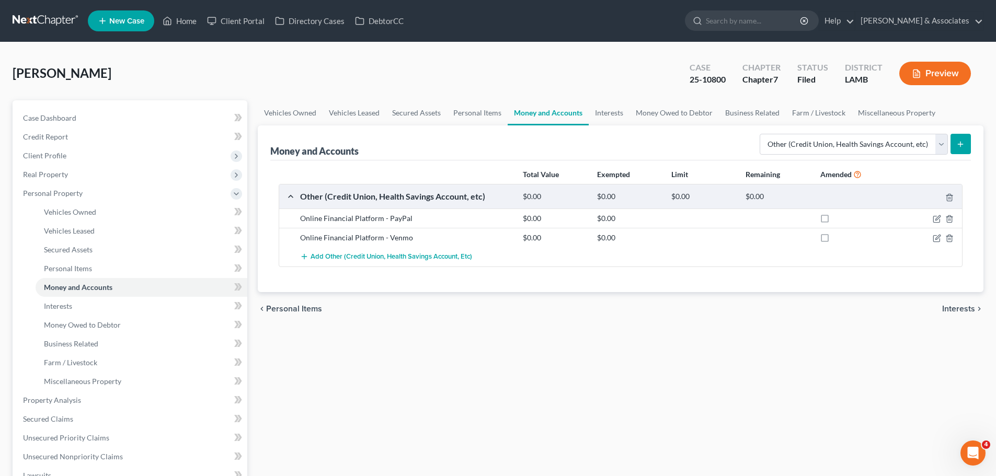
click at [755, 134] on div "Money and Accounts Select Account Type Brokerage Cash on Hand Certificates of D…" at bounding box center [620, 142] width 701 height 35
click at [771, 140] on select "Select Account Type Brokerage Cash on Hand Certificates of Deposit Checking Acc…" at bounding box center [854, 144] width 188 height 21
click at [762, 134] on select "Select Account Type Brokerage Cash on Hand Certificates of Deposit Checking Acc…" at bounding box center [854, 144] width 188 height 21
click at [977, 141] on div "Money and Accounts Select Account Type Brokerage Cash on Hand Certificates of D…" at bounding box center [621, 208] width 726 height 167
click at [956, 148] on button "submit" at bounding box center [960, 144] width 20 height 20
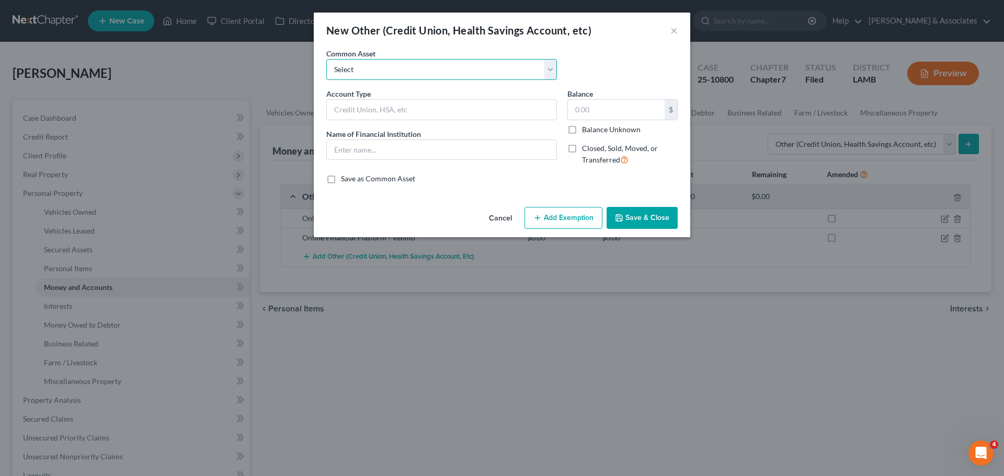
click at [492, 77] on select "Select Online Financial Platform Online Financial Platform Online Financial Pla…" at bounding box center [441, 69] width 231 height 21
select select "9"
click at [326, 59] on select "Select Online Financial Platform Online Financial Platform Online Financial Pla…" at bounding box center [441, 69] width 231 height 21
type input "Online Financial Platform - Cash App"
type input "Cash App"
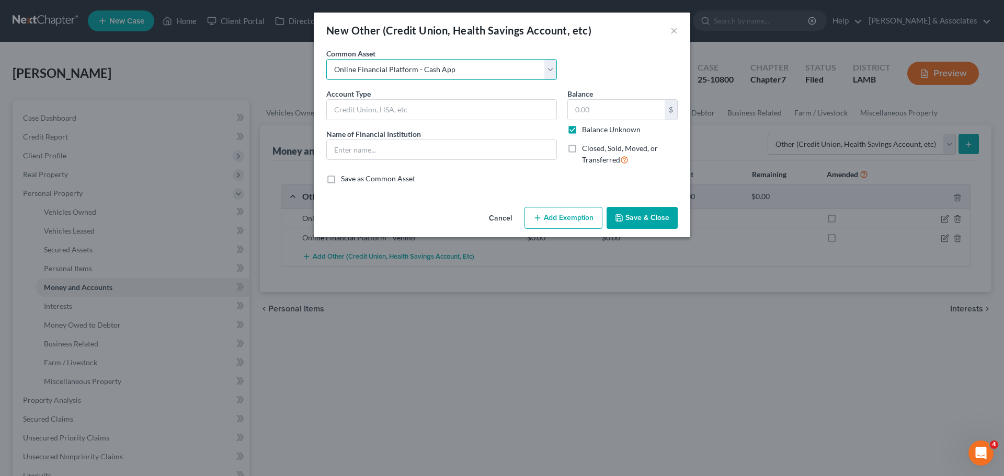
type input "0.00"
checkbox input "true"
click at [669, 208] on button "Save & Close" at bounding box center [641, 218] width 71 height 22
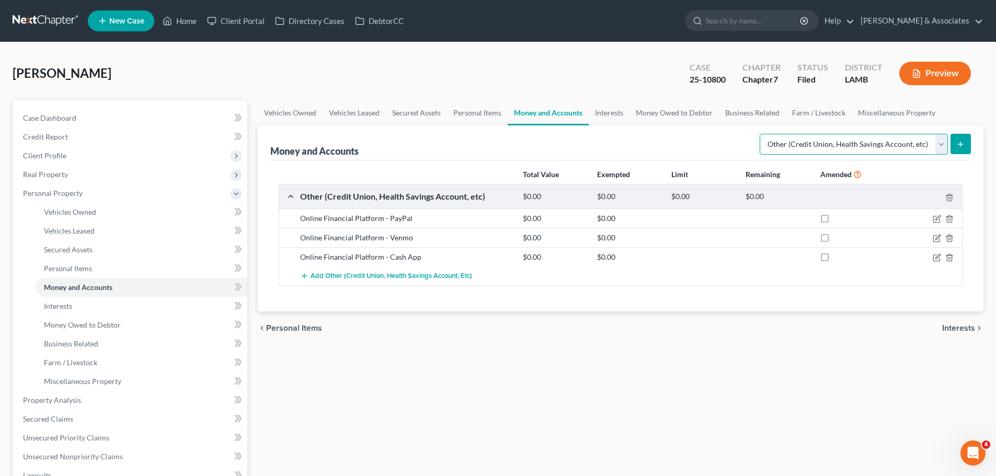
click at [904, 144] on select "Select Account Type Brokerage Cash on Hand Certificates of Deposit Checking Acc…" at bounding box center [854, 144] width 188 height 21
select select "checking"
click at [762, 134] on select "Select Account Type Brokerage Cash on Hand Certificates of Deposit Checking Acc…" at bounding box center [854, 144] width 188 height 21
click at [952, 147] on button "submit" at bounding box center [960, 144] width 20 height 20
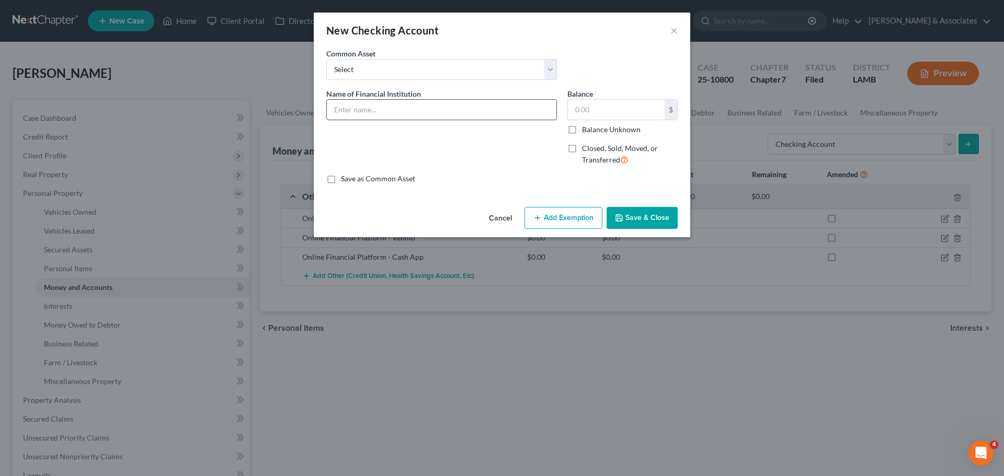
click at [391, 111] on input "text" at bounding box center [442, 110] width 230 height 20
click at [416, 78] on select "Select Essential Federal Credit Union USAA Federal Savings Bank Neighbors Feder…" at bounding box center [441, 69] width 231 height 21
select select "15"
click at [326, 59] on select "Select Essential Federal Credit Union USAA Federal Savings Bank Neighbors Feder…" at bounding box center [441, 69] width 231 height 21
type input "Hancock Whitney"
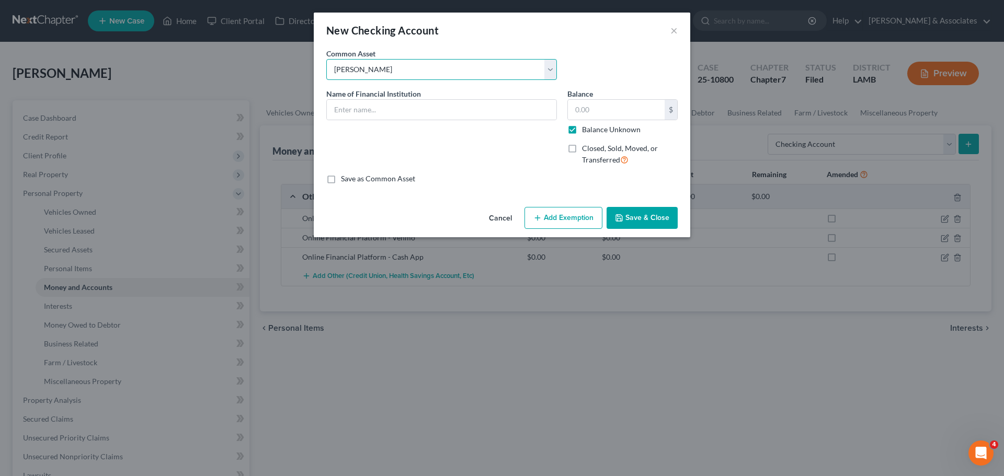
type input "0.00"
checkbox input "true"
click at [487, 112] on input "Hancock Whitney" at bounding box center [442, 110] width 230 height 20
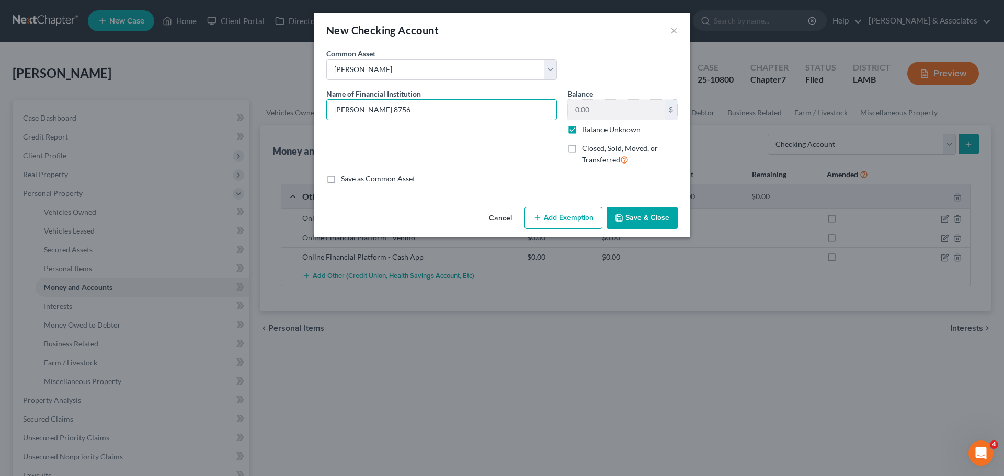
type input "Hancock Whitney 8756"
drag, startPoint x: 693, startPoint y: 214, endPoint x: 671, endPoint y: 221, distance: 23.6
click at [690, 215] on div "New Checking Account × An exemption set must first be selected from the Filing …" at bounding box center [502, 238] width 1004 height 476
click at [637, 228] on button "Save & Close" at bounding box center [641, 218] width 71 height 22
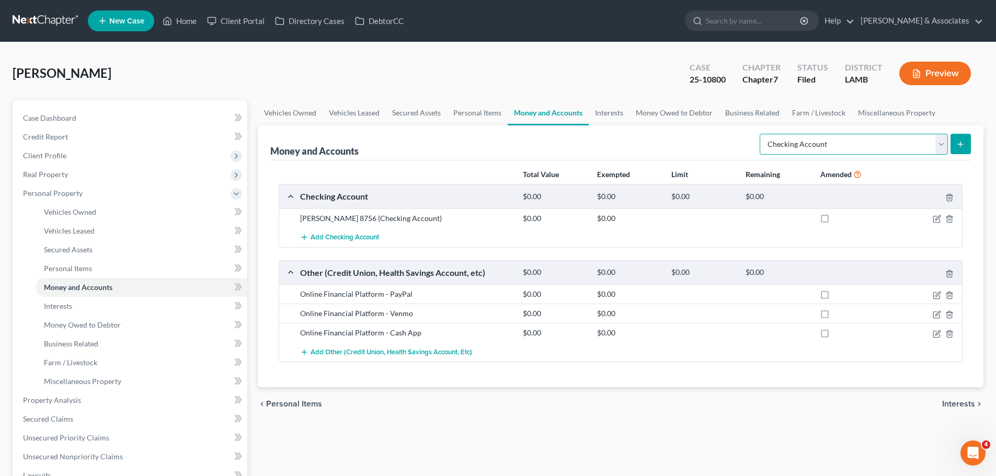
click at [847, 144] on select "Select Account Type Brokerage Cash on Hand Certificates of Deposit Checking Acc…" at bounding box center [854, 144] width 188 height 21
click at [956, 142] on button "submit" at bounding box center [960, 144] width 20 height 20
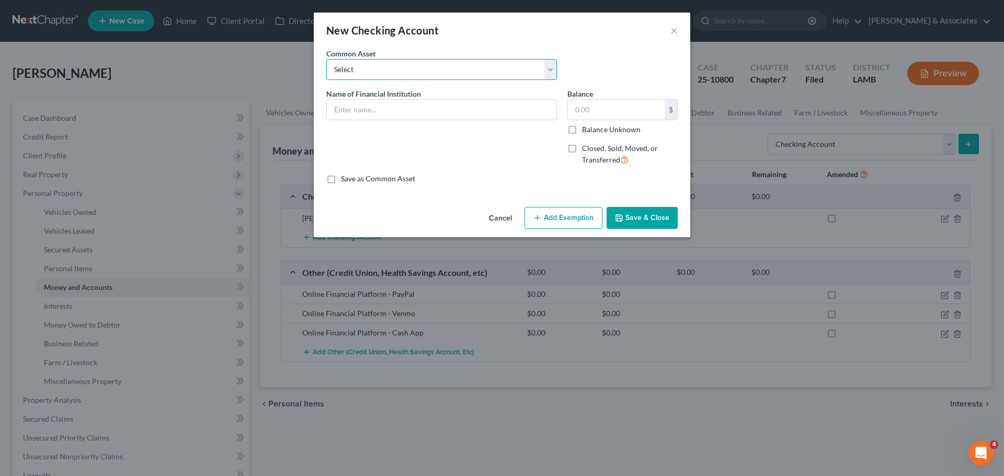
click at [384, 72] on select "Select Essential Federal Credit Union USAA Federal Savings Bank Neighbors Feder…" at bounding box center [441, 69] width 231 height 21
select select "15"
click at [326, 59] on select "Select Essential Federal Credit Union USAA Federal Savings Bank Neighbors Feder…" at bounding box center [441, 69] width 231 height 21
type input "Hancock Whitney"
type input "0.00"
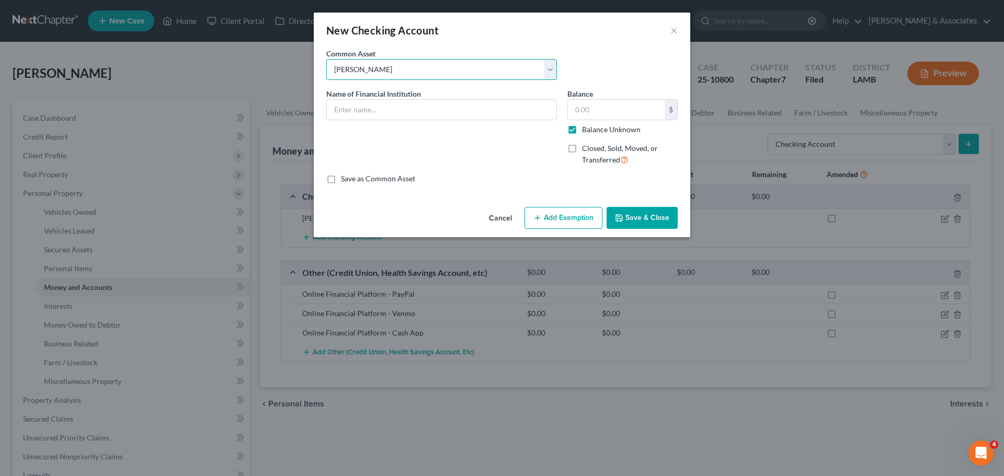
checkbox input "true"
click at [489, 112] on input "Hancock Whitney" at bounding box center [442, 110] width 230 height 20
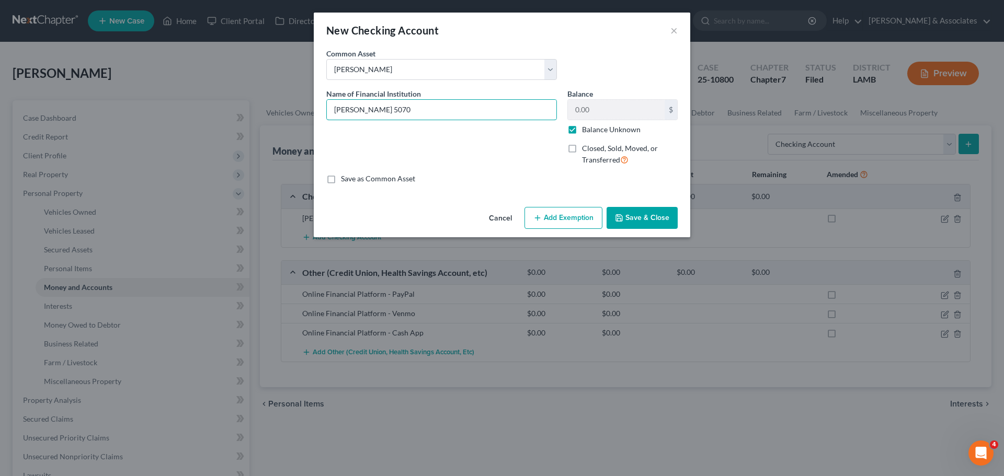
type input "Hancock Whitney 5070"
click at [675, 217] on button "Save & Close" at bounding box center [641, 218] width 71 height 22
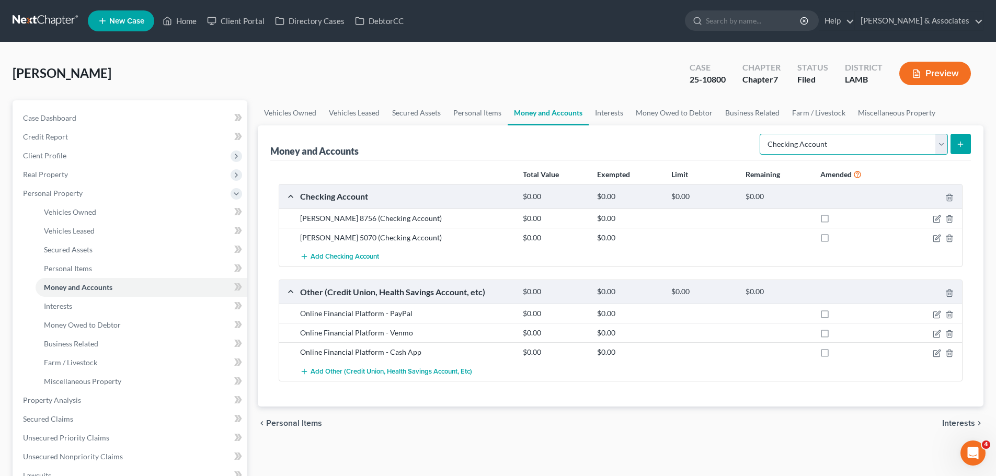
click at [858, 138] on select "Select Account Type Brokerage Cash on Hand Certificates of Deposit Checking Acc…" at bounding box center [854, 144] width 188 height 21
click at [762, 134] on select "Select Account Type Brokerage Cash on Hand Certificates of Deposit Checking Acc…" at bounding box center [854, 144] width 188 height 21
click at [972, 146] on div "Money and Accounts Select Account Type Brokerage Cash on Hand Certificates of D…" at bounding box center [621, 265] width 726 height 281
click at [969, 146] on button "submit" at bounding box center [960, 144] width 20 height 20
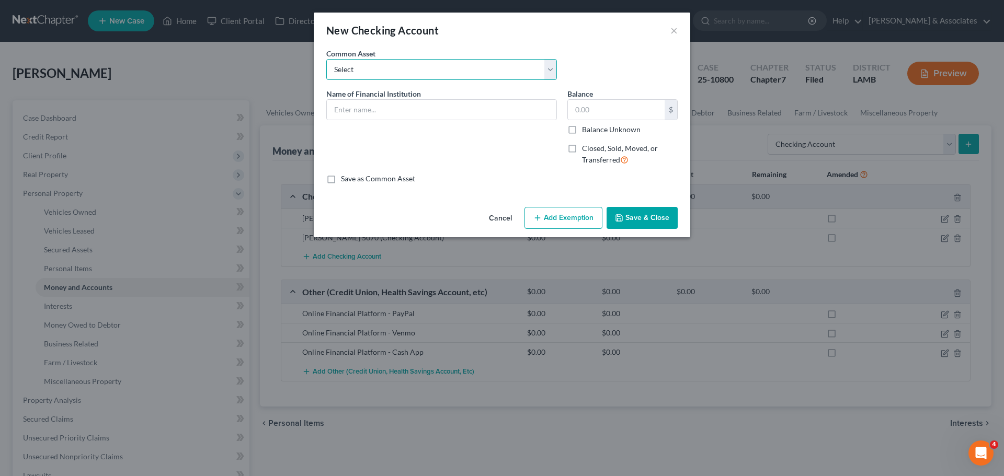
click at [481, 76] on select "Select Essential Federal Credit Union USAA Federal Savings Bank Neighbors Feder…" at bounding box center [441, 69] width 231 height 21
select select "0"
click at [326, 59] on select "Select Essential Federal Credit Union USAA Federal Savings Bank Neighbors Feder…" at bounding box center [441, 69] width 231 height 21
type input "Essential Federal Credit Union"
type input "0.00"
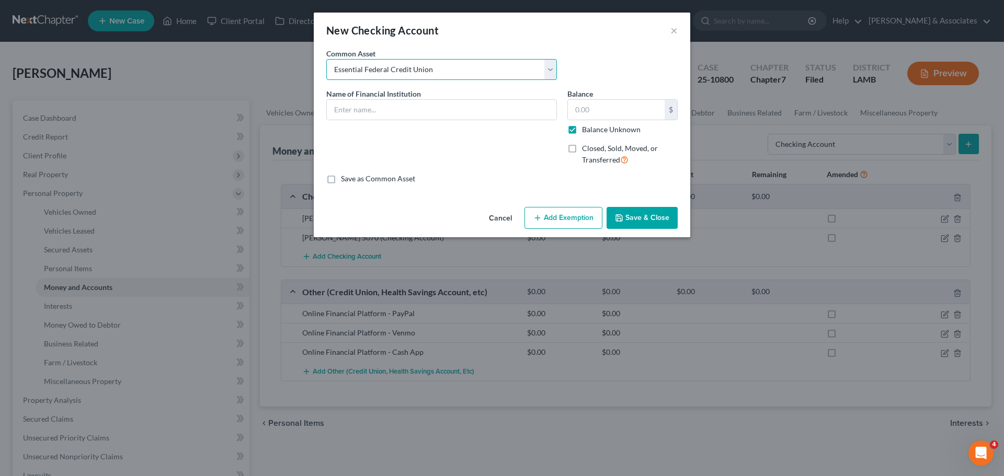
checkbox input "true"
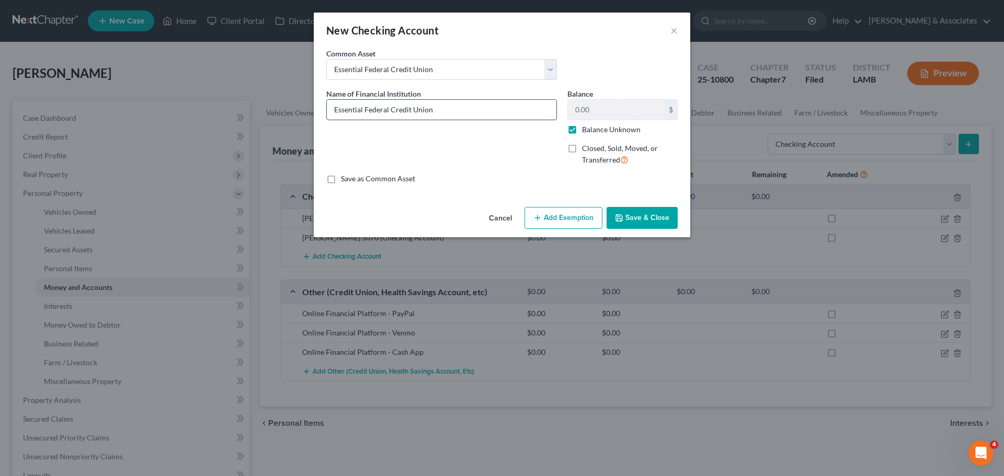
click at [454, 115] on input "Essential Federal Credit Union" at bounding box center [442, 110] width 230 height 20
type input "Essential Federal Credit Union"
click at [649, 215] on button "Save & Close" at bounding box center [641, 218] width 71 height 22
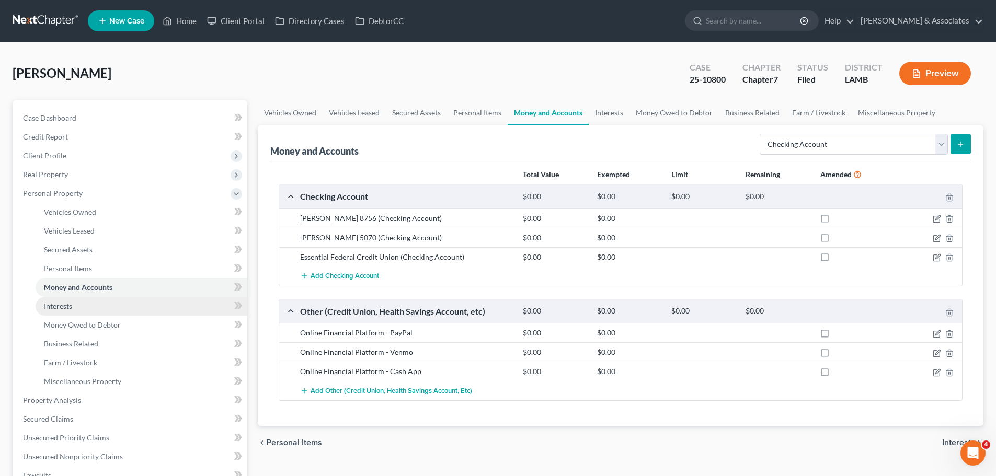
click at [56, 303] on span "Interests" at bounding box center [58, 306] width 28 height 9
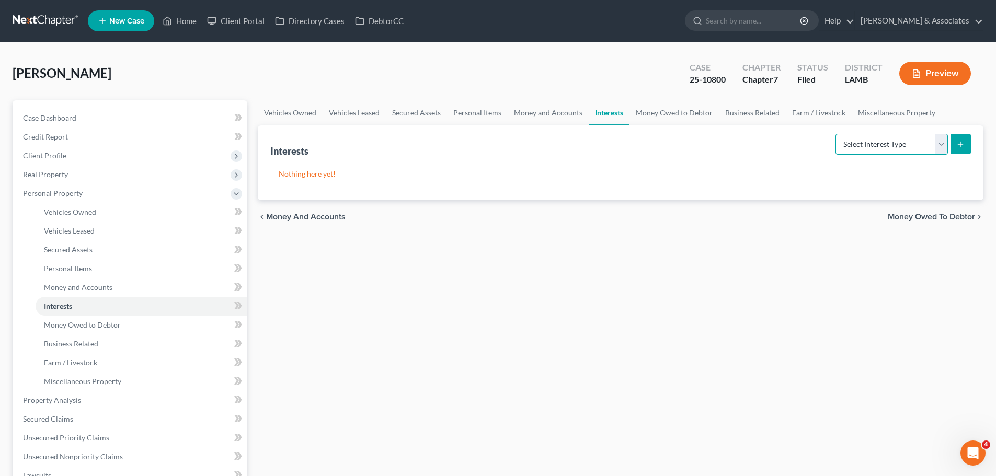
click at [887, 152] on select "Select Interest Type 401K Annuity Bond Education IRA Government Bond Government…" at bounding box center [891, 144] width 112 height 21
select select "401k"
click at [837, 134] on select "Select Interest Type 401K Annuity Bond Education IRA Government Bond Government…" at bounding box center [891, 144] width 112 height 21
click at [957, 140] on icon "submit" at bounding box center [960, 144] width 8 height 8
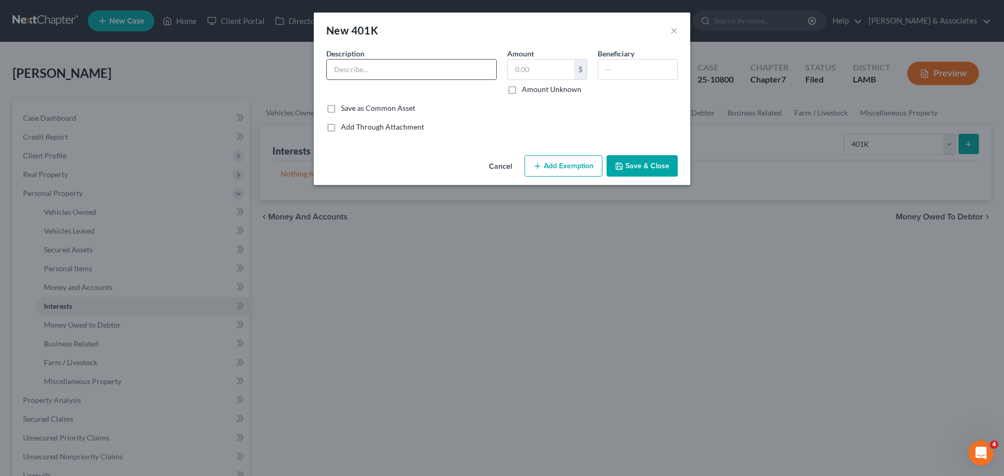
click at [394, 75] on input "text" at bounding box center [411, 70] width 169 height 20
type input "GeoShack"
click at [549, 71] on input "text" at bounding box center [541, 70] width 66 height 20
type input "1,400"
click at [658, 163] on button "Save & Close" at bounding box center [641, 166] width 71 height 22
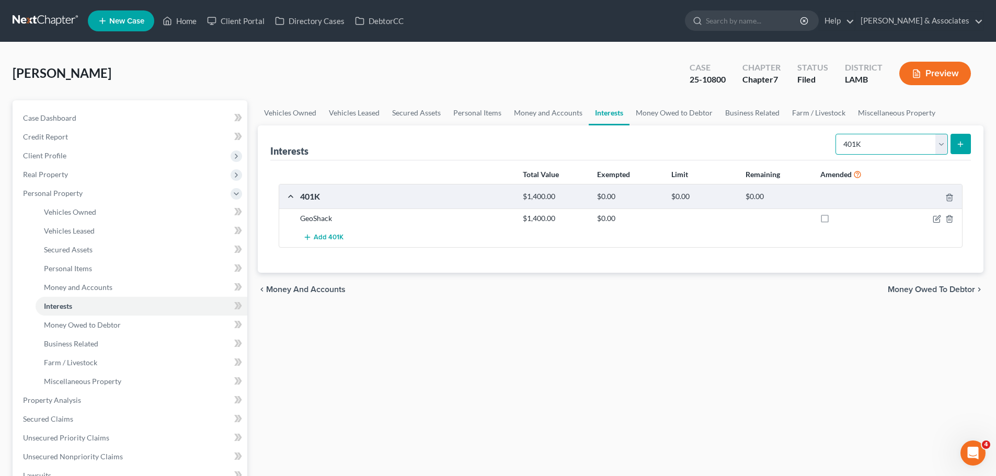
click at [880, 150] on select "Select Interest Type 401K Annuity Bond Education IRA Government Bond Government…" at bounding box center [891, 144] width 112 height 21
select select "ira"
click at [837, 134] on select "Select Interest Type 401K Annuity Bond Education IRA Government Bond Government…" at bounding box center [891, 144] width 112 height 21
click at [960, 143] on icon "submit" at bounding box center [960, 144] width 8 height 8
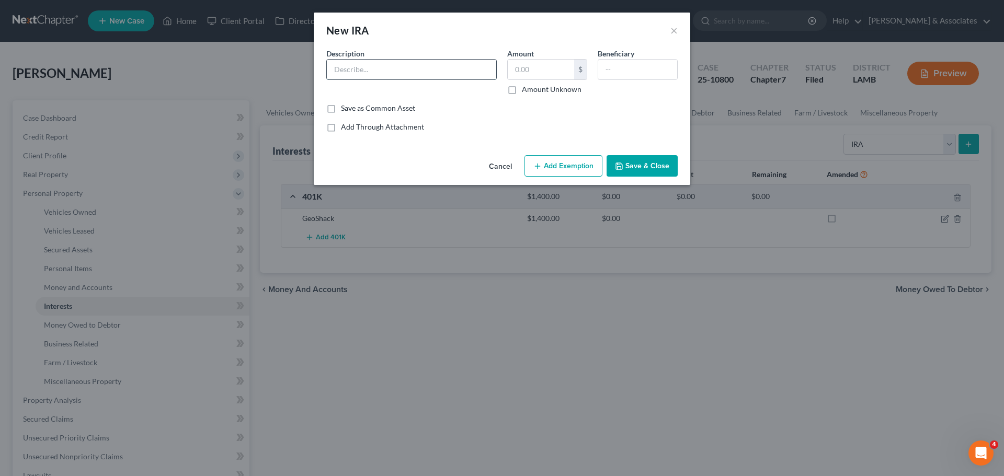
click at [417, 66] on input "text" at bounding box center [411, 70] width 169 height 20
type input "Fidelity Investments"
click at [640, 162] on button "Save & Close" at bounding box center [641, 166] width 71 height 22
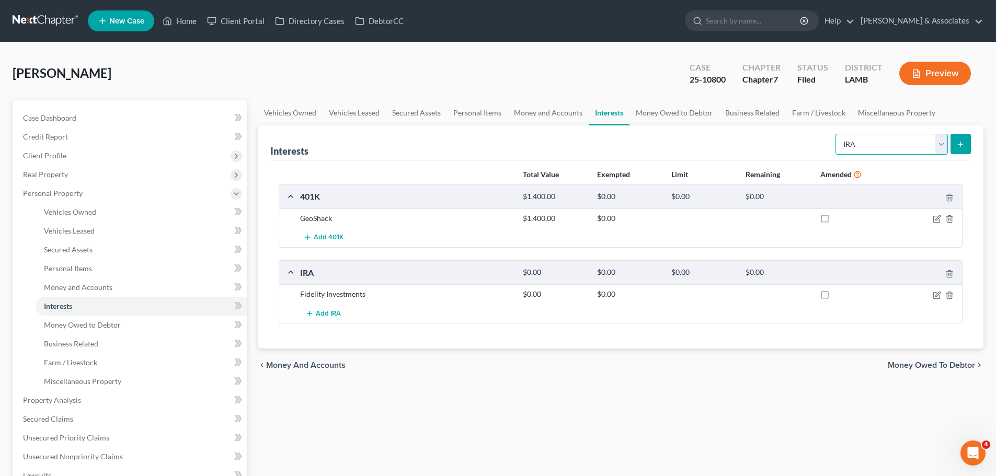
click at [911, 142] on select "Select Interest Type 401K Annuity Bond Education IRA Government Bond Government…" at bounding box center [891, 144] width 112 height 21
click at [837, 134] on select "Select Interest Type 401K Annuity Bond Education IRA Government Bond Government…" at bounding box center [891, 144] width 112 height 21
click at [963, 152] on button "submit" at bounding box center [960, 144] width 20 height 20
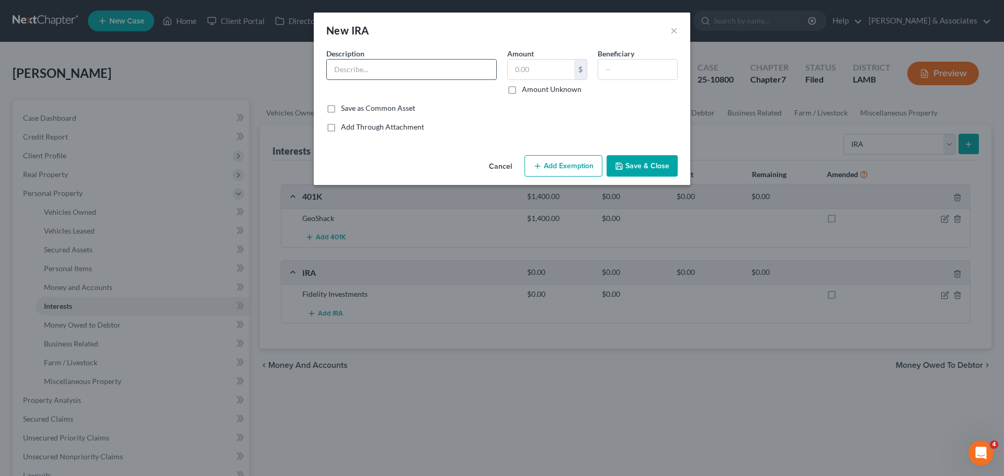
click at [433, 67] on input "text" at bounding box center [411, 70] width 169 height 20
type input "Millennium Trust"
click at [639, 166] on button "Save & Close" at bounding box center [641, 166] width 71 height 22
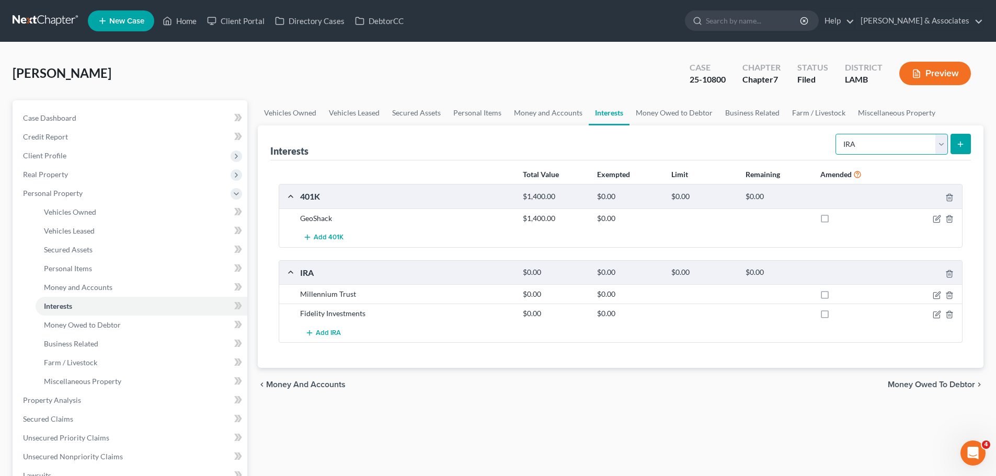
click at [918, 138] on select "Select Interest Type 401K Annuity Bond Education IRA Government Bond Government…" at bounding box center [891, 144] width 112 height 21
select select "stock"
click at [837, 134] on select "Select Interest Type 401K Annuity Bond Education IRA Government Bond Government…" at bounding box center [891, 144] width 112 height 21
click at [956, 148] on button "submit" at bounding box center [960, 144] width 20 height 20
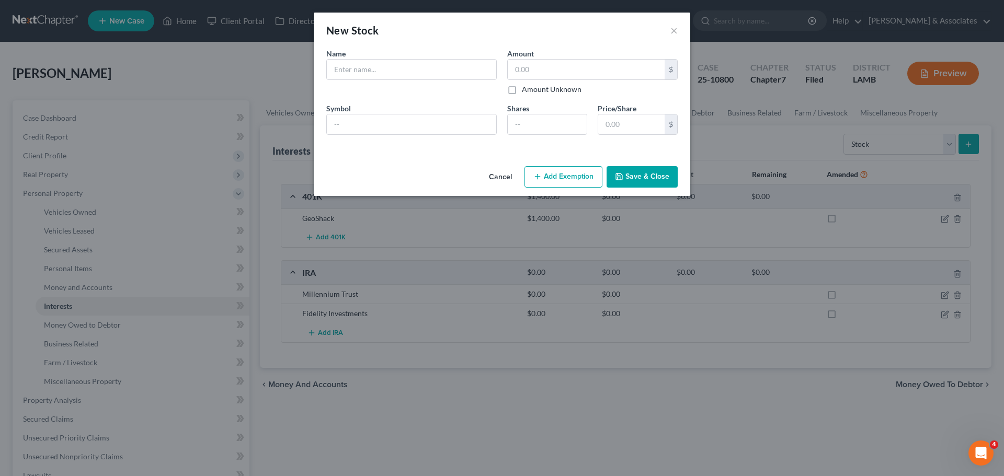
click at [448, 83] on div "Name * Describe *" at bounding box center [411, 71] width 181 height 47
click at [448, 78] on input "text" at bounding box center [411, 70] width 169 height 20
type input "EquiTrax"
click at [643, 176] on button "Save & Close" at bounding box center [641, 177] width 71 height 22
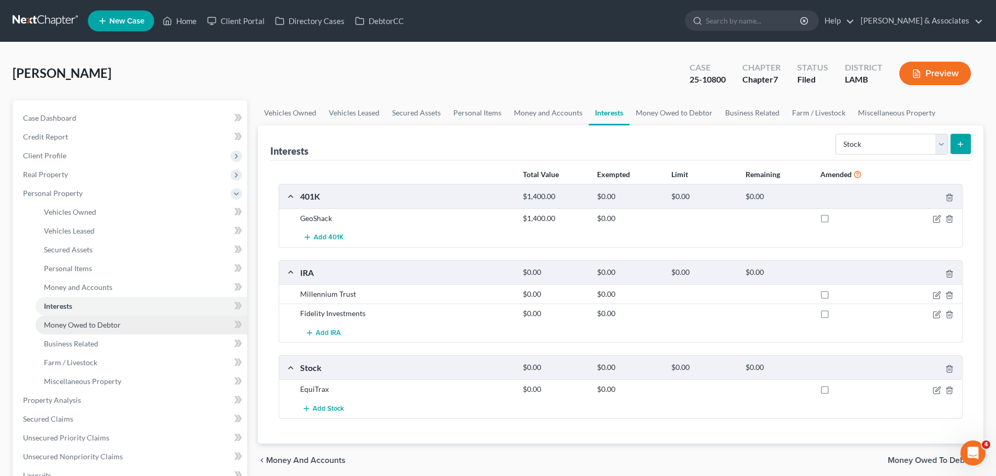
click at [187, 332] on link "Money Owed to Debtor" at bounding box center [142, 325] width 212 height 19
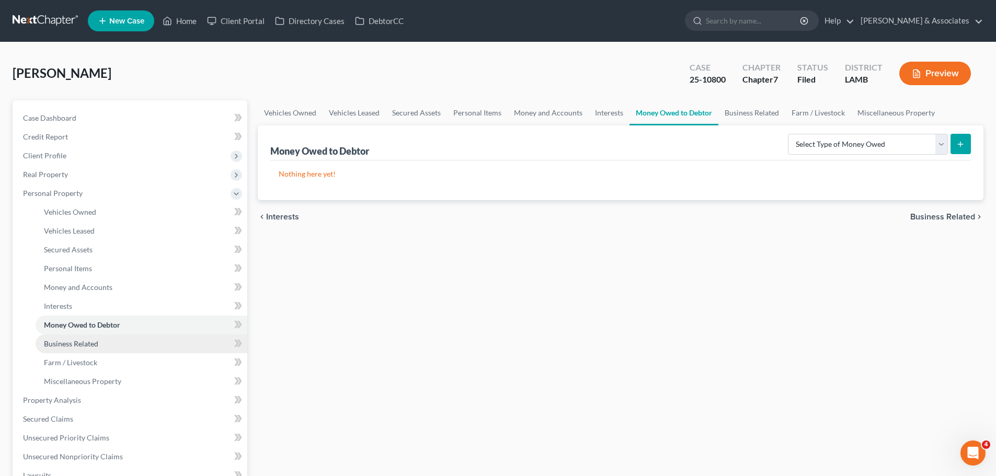
click at [59, 344] on span "Business Related" at bounding box center [71, 343] width 54 height 9
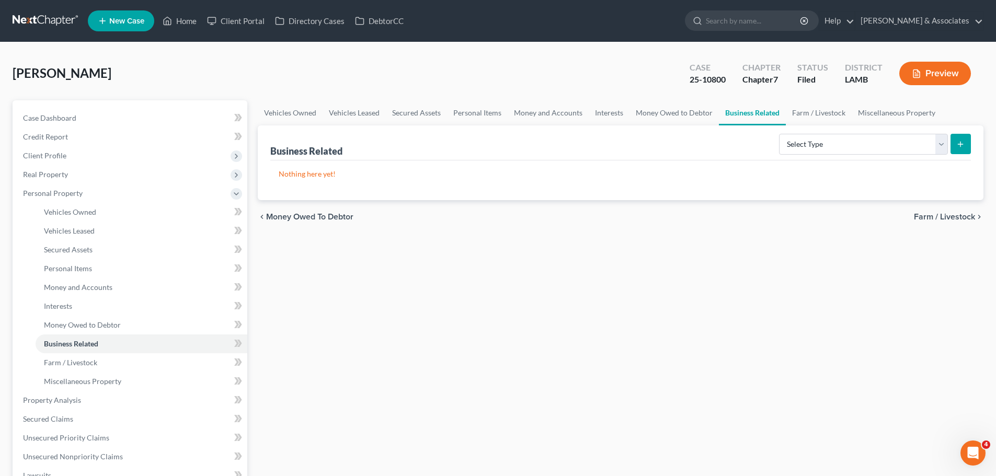
click at [867, 157] on div "Business Related Select Type Customer Lists Franchises Inventory Licenses Machi…" at bounding box center [620, 142] width 701 height 35
click at [870, 153] on select "Select Type Customer Lists Franchises Inventory Licenses Machinery Office Equip…" at bounding box center [863, 144] width 169 height 21
select select "other_business_related_property_not_listed"
click at [780, 134] on select "Select Type Customer Lists Franchises Inventory Licenses Machinery Office Equip…" at bounding box center [863, 144] width 169 height 21
click at [968, 145] on button "submit" at bounding box center [960, 144] width 20 height 20
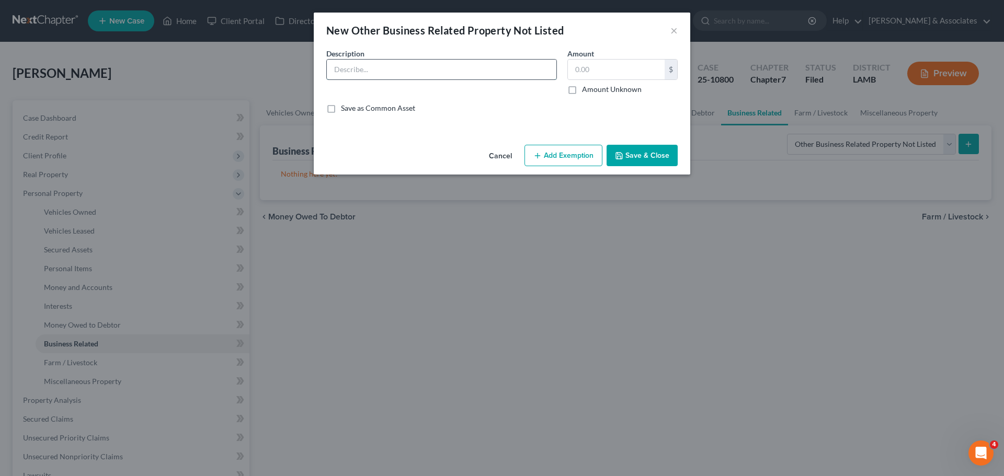
click at [419, 66] on input "text" at bounding box center [442, 70] width 230 height 20
paste input "3 keyboards, 3 guitars, 2 drum sets, desktop, laptop, 9 cameras, 10 lights and …"
type input "3 keyboards, 3 guitars, 2 drum sets, desktop, laptop, 9 cameras, 10 lights and …"
click at [631, 71] on input "text" at bounding box center [616, 70] width 97 height 20
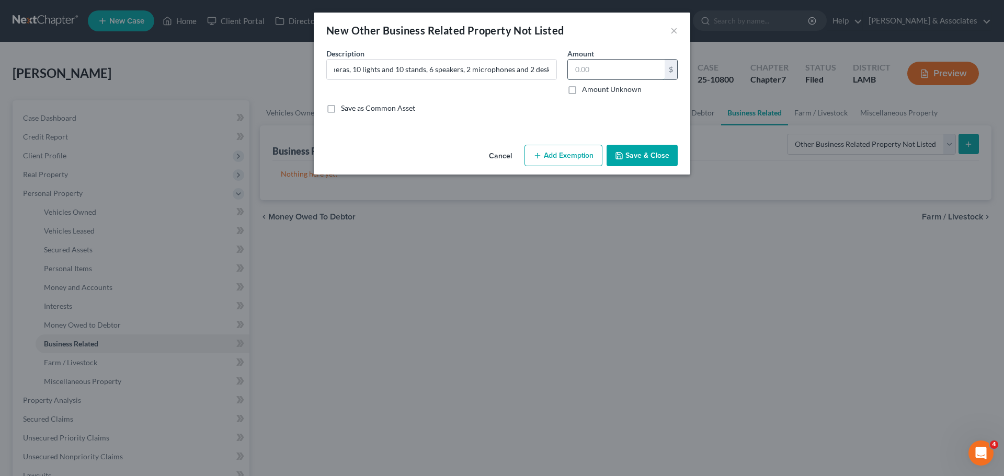
scroll to position [0, 0]
type input "10,000"
click at [576, 145] on button "Add Exemption" at bounding box center [563, 156] width 78 height 22
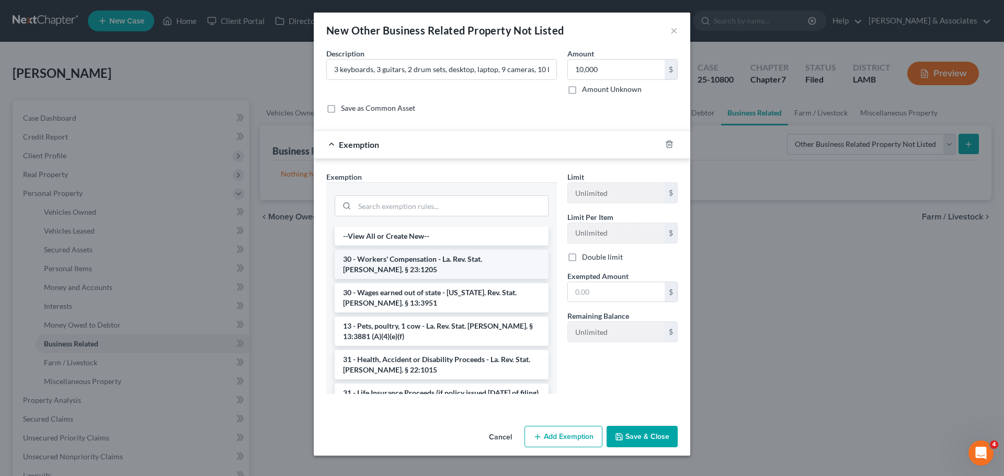
click at [441, 274] on li "30 - Workers' Compensation - La. Rev. Stat. Ann. § 23:1205" at bounding box center [442, 264] width 214 height 29
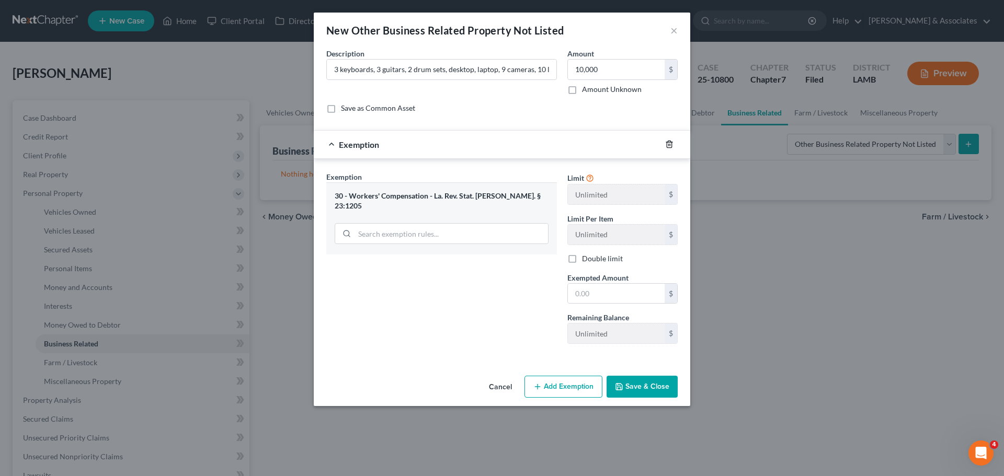
click at [667, 146] on icon "button" at bounding box center [669, 144] width 5 height 7
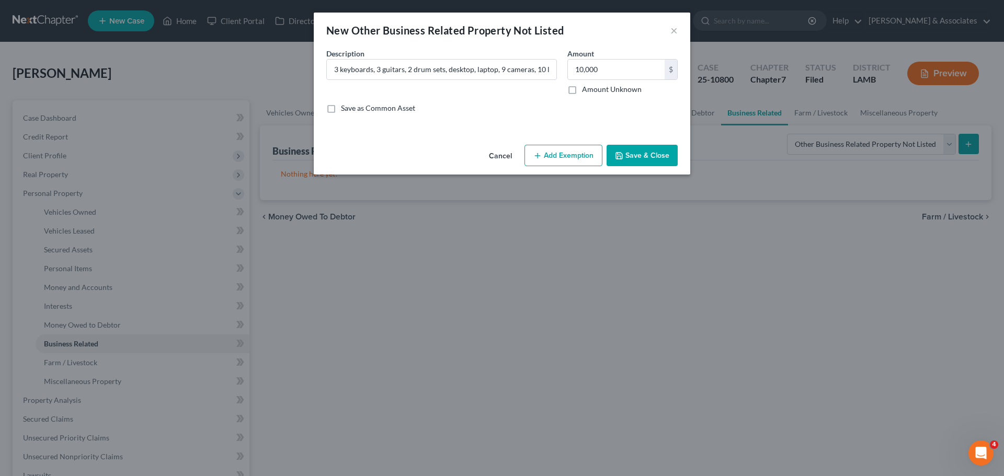
click at [562, 148] on button "Add Exemption" at bounding box center [563, 156] width 78 height 22
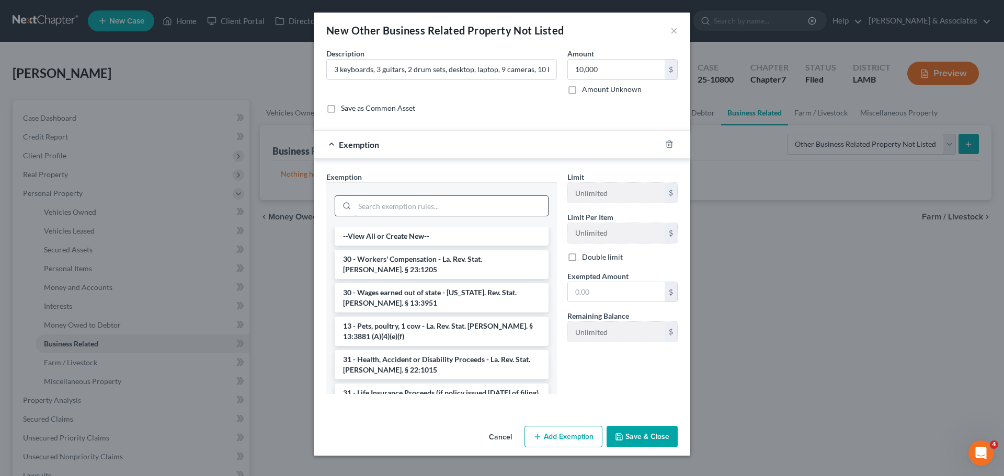
click at [462, 200] on input "search" at bounding box center [450, 206] width 193 height 20
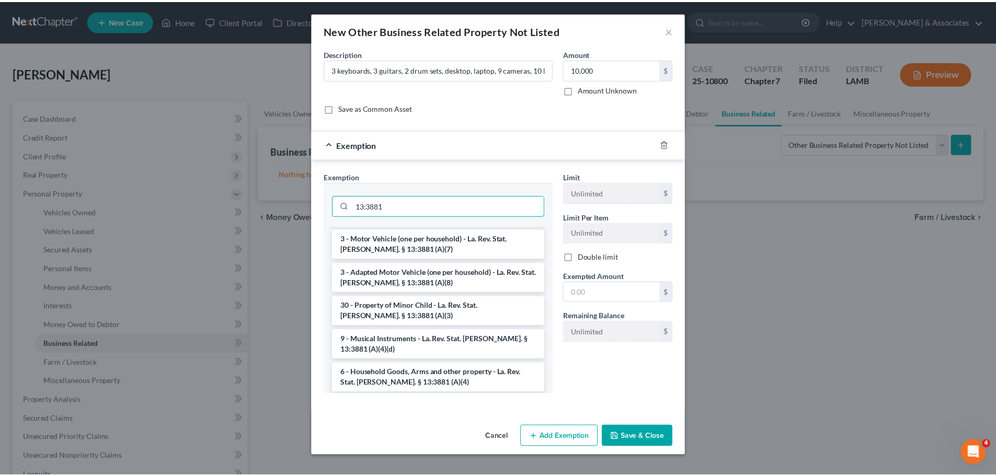
scroll to position [209, 0]
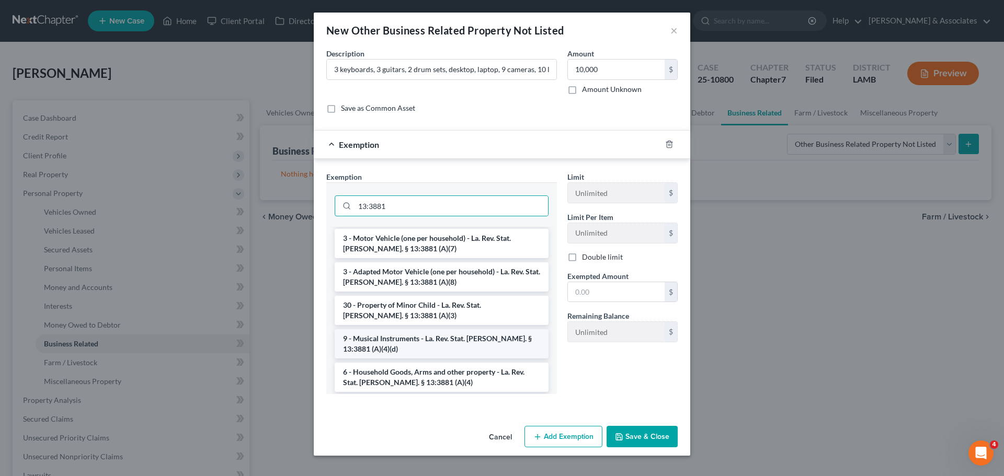
click at [517, 334] on li "9 - Musical Instruments - La. Rev. Stat. Ann. § 13:3881 (A)(4)(d)" at bounding box center [442, 343] width 214 height 29
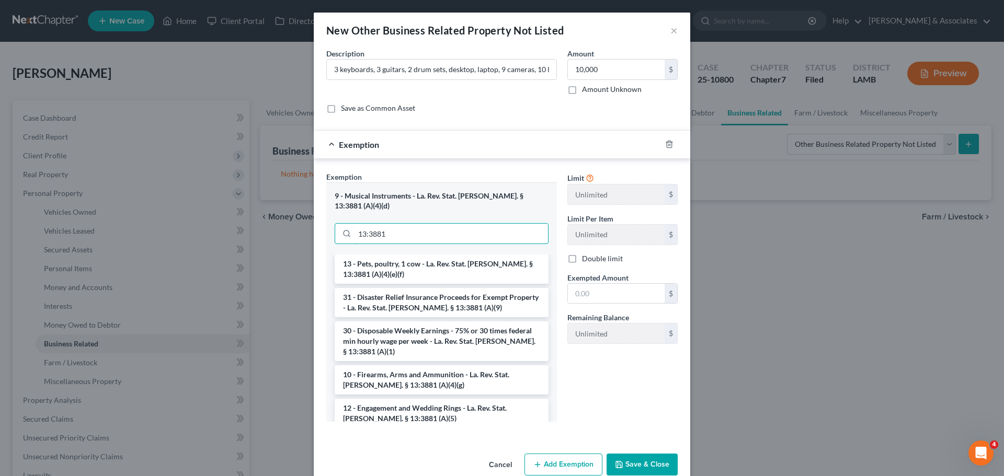
drag, startPoint x: 478, startPoint y: 225, endPoint x: 189, endPoint y: 198, distance: 290.3
click at [189, 199] on div "New Other Business Related Property Not Listed × An exemption set must first be…" at bounding box center [502, 238] width 1004 height 476
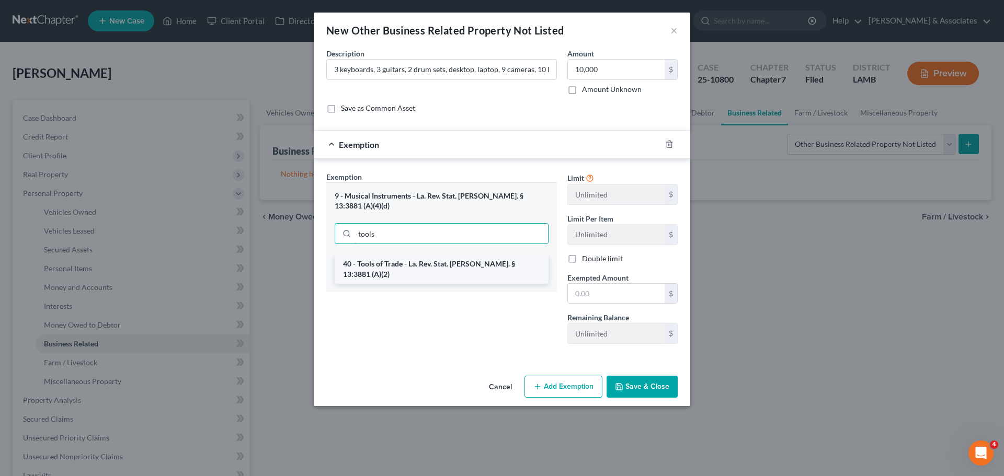
type input "tools"
click at [435, 255] on li "40 - Tools of Trade - La. Rev. Stat. Ann. § 13:3881 (A)(2)" at bounding box center [442, 269] width 214 height 29
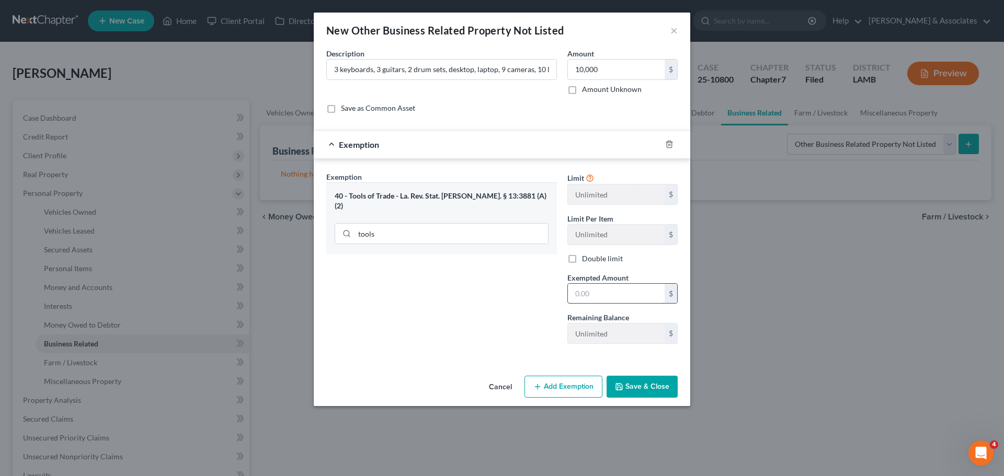
click at [614, 288] on input "text" at bounding box center [616, 294] width 97 height 20
type input "10,000"
drag, startPoint x: 655, startPoint y: 387, endPoint x: 650, endPoint y: 386, distance: 5.3
click at [655, 387] on button "Save & Close" at bounding box center [641, 387] width 71 height 22
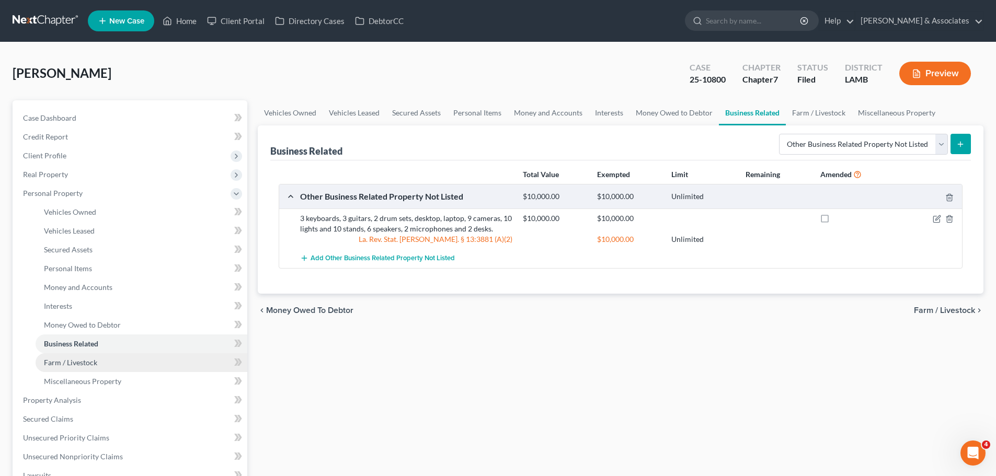
drag, startPoint x: 64, startPoint y: 365, endPoint x: 64, endPoint y: 358, distance: 6.8
click at [64, 365] on span "Farm / Livestock" at bounding box center [70, 362] width 53 height 9
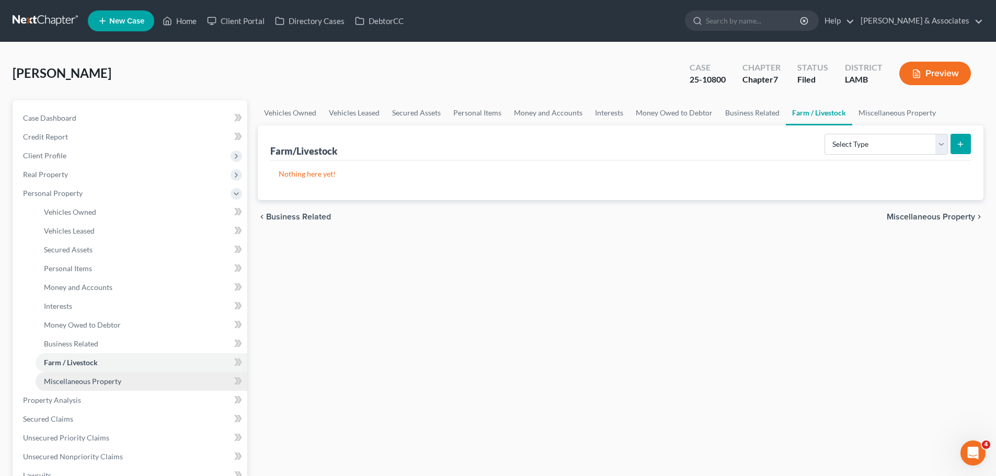
click at [120, 375] on link "Miscellaneous Property" at bounding box center [142, 381] width 212 height 19
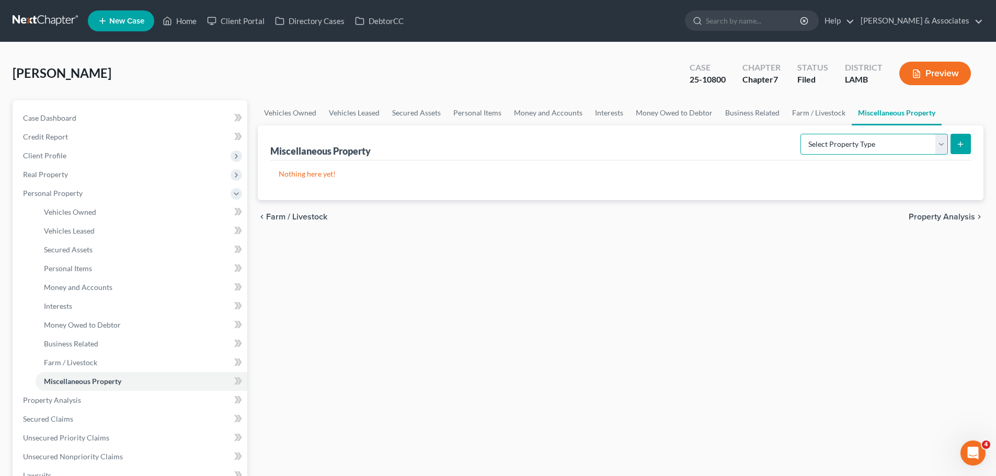
click at [857, 147] on select "Select Property Type Assigned for Creditor Benefit Within 1 Year Holding for An…" at bounding box center [873, 144] width 147 height 21
select select "stored_within_1_year"
click at [800, 134] on select "Select Property Type Assigned for Creditor Benefit Within 1 Year Holding for An…" at bounding box center [873, 144] width 147 height 21
click at [958, 147] on icon "submit" at bounding box center [960, 144] width 8 height 8
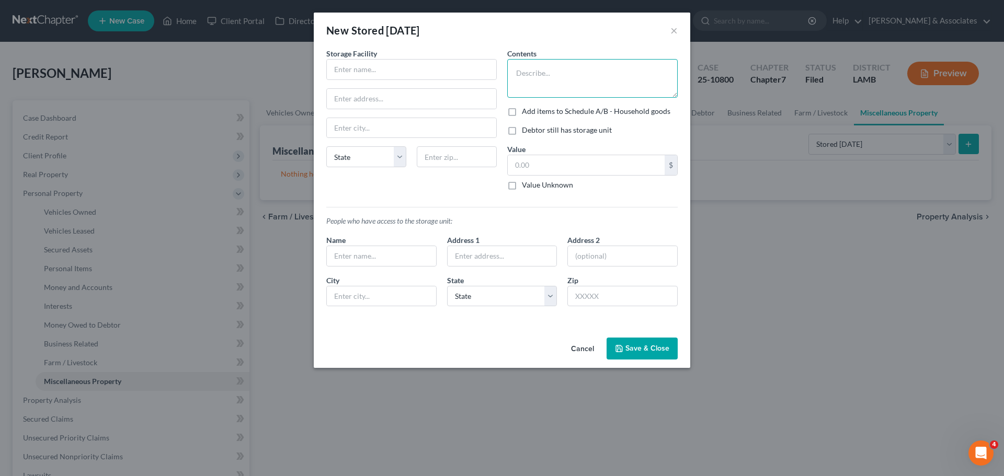
click at [618, 94] on textarea at bounding box center [592, 78] width 170 height 39
paste textarea "Old furniture, family photos, items from childhood"
type textarea "Old furniture, family photos, items from childhood"
click at [461, 62] on input "text" at bounding box center [411, 70] width 169 height 20
paste input "Security Storage of Gonzales"
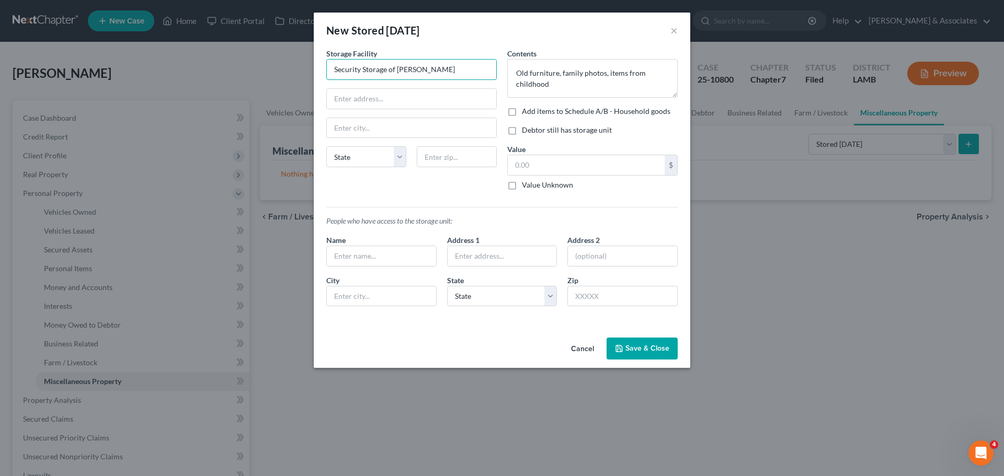
type input "Security Storage of Gonzales"
click at [346, 104] on input "text" at bounding box center [411, 99] width 169 height 20
paste input "1330 Louisiana 30 W"
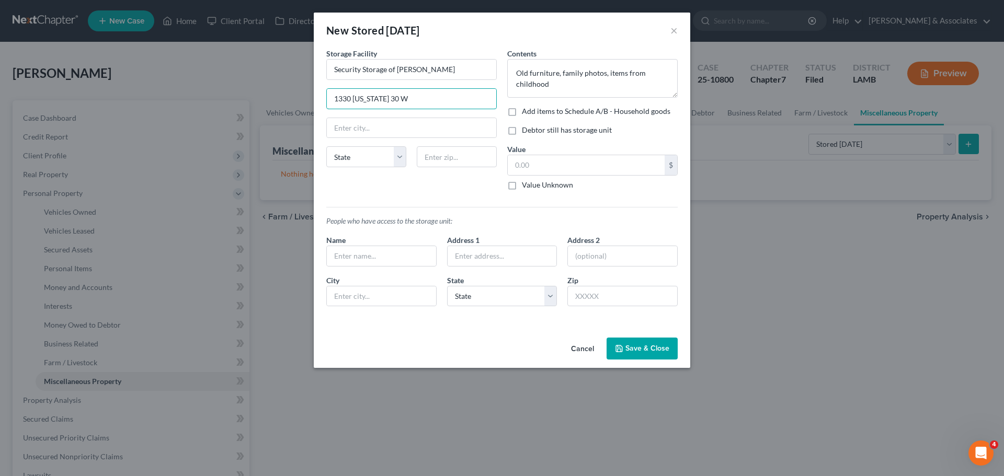
type input "1330 Louisiana 30 W"
drag, startPoint x: 426, startPoint y: 171, endPoint x: 437, endPoint y: 166, distance: 11.9
click at [426, 171] on div "State AL AK AR AZ CA CO CT DE DC FL GA GU HI ID IL IN IA KS KY LA ME MD MA MI M…" at bounding box center [411, 160] width 181 height 29
click at [445, 163] on input "text" at bounding box center [457, 156] width 80 height 21
paste input "70737"
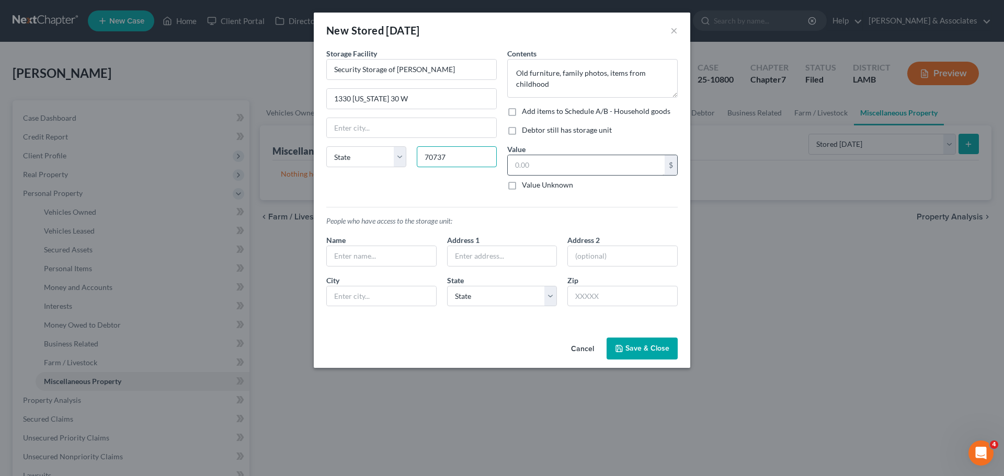
type input "70737"
click at [584, 167] on input "text" at bounding box center [586, 165] width 157 height 20
type input "Gonzales"
select select "19"
type input "150.00"
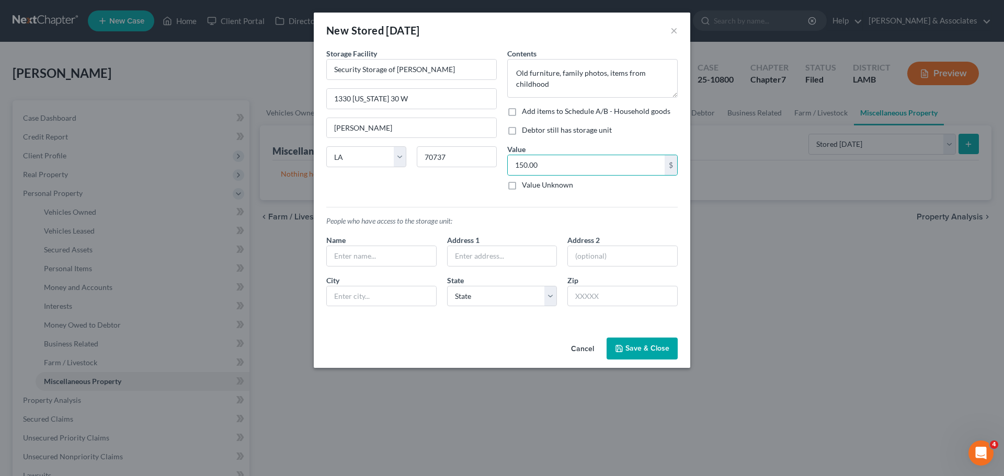
click at [675, 347] on button "Save & Close" at bounding box center [641, 349] width 71 height 22
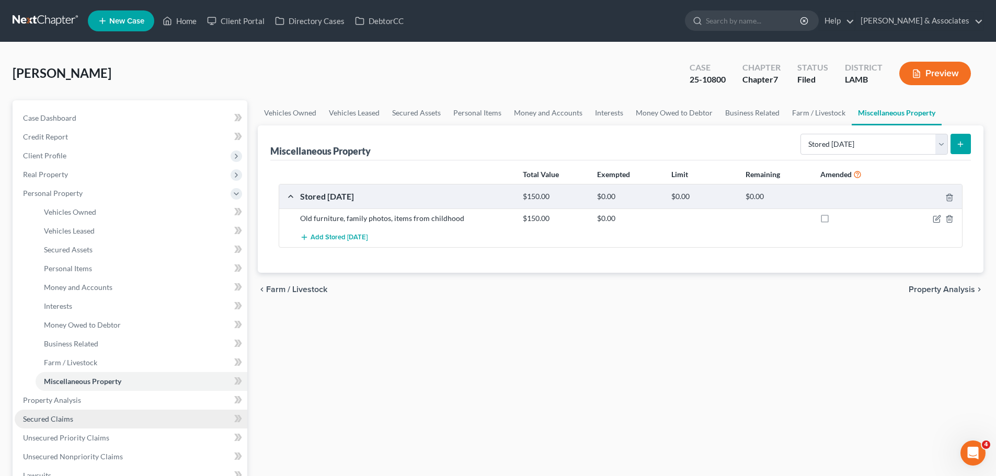
click at [79, 416] on link "Secured Claims" at bounding box center [131, 419] width 233 height 19
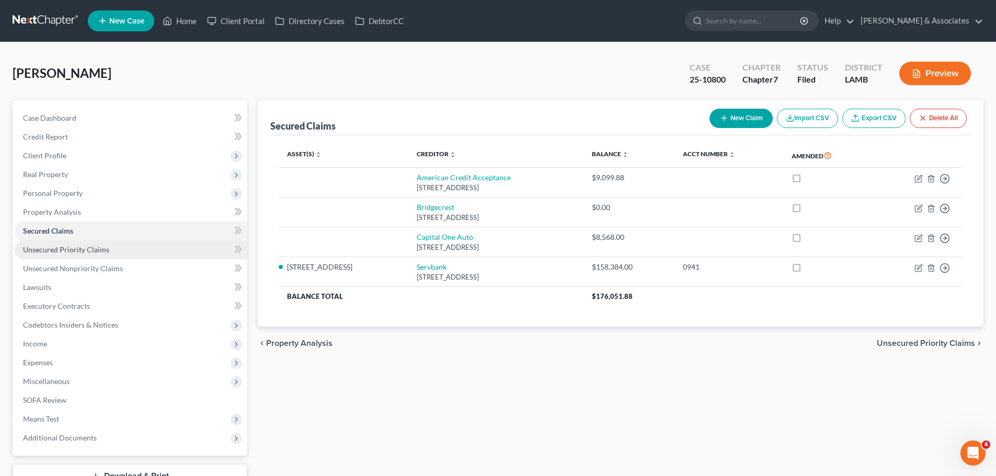
click at [78, 256] on link "Unsecured Priority Claims" at bounding box center [131, 249] width 233 height 19
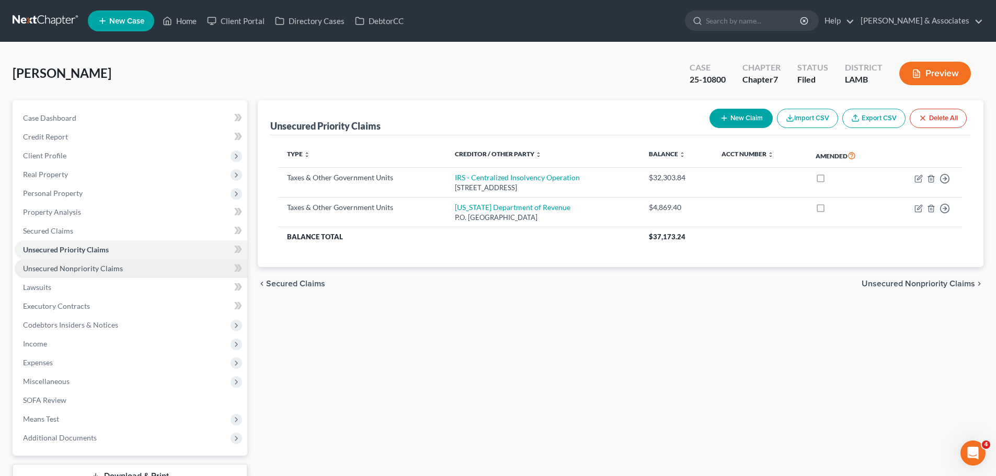
click at [79, 268] on span "Unsecured Nonpriority Claims" at bounding box center [73, 268] width 100 height 9
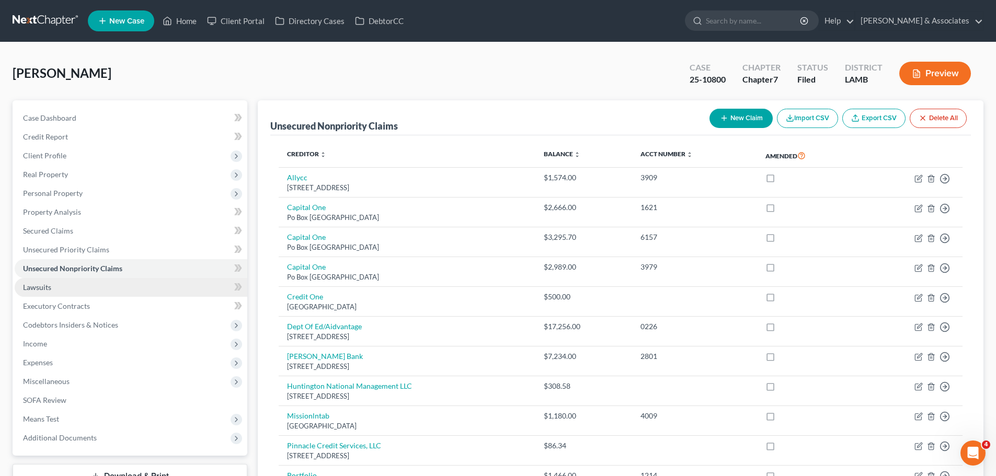
click at [81, 287] on link "Lawsuits" at bounding box center [131, 287] width 233 height 19
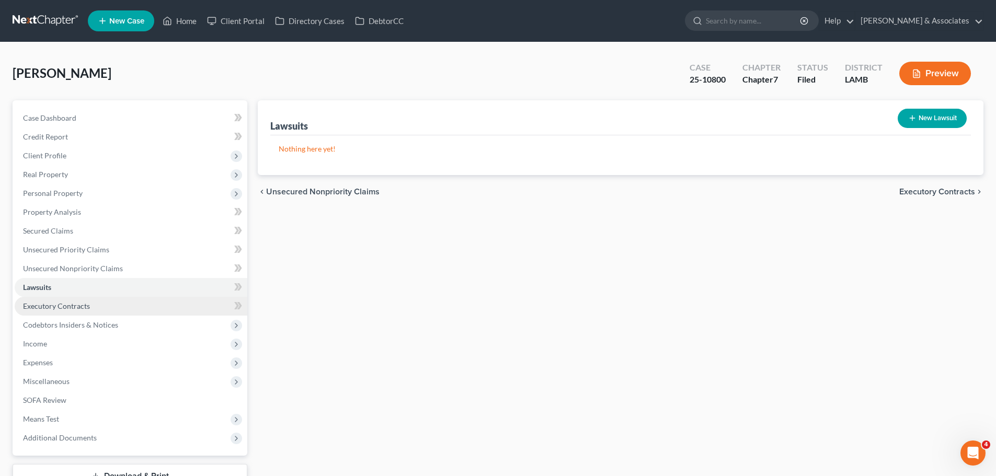
click at [51, 312] on link "Executory Contracts" at bounding box center [131, 306] width 233 height 19
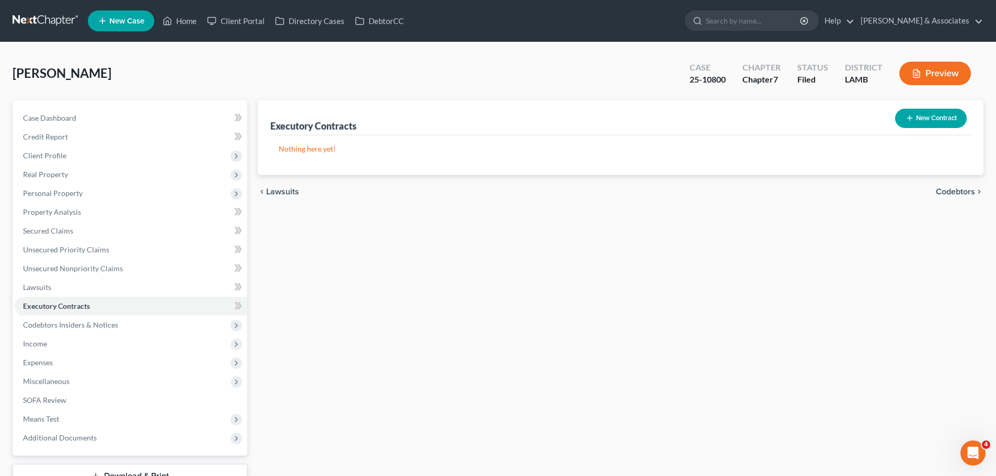
click at [930, 119] on button "New Contract" at bounding box center [931, 118] width 72 height 19
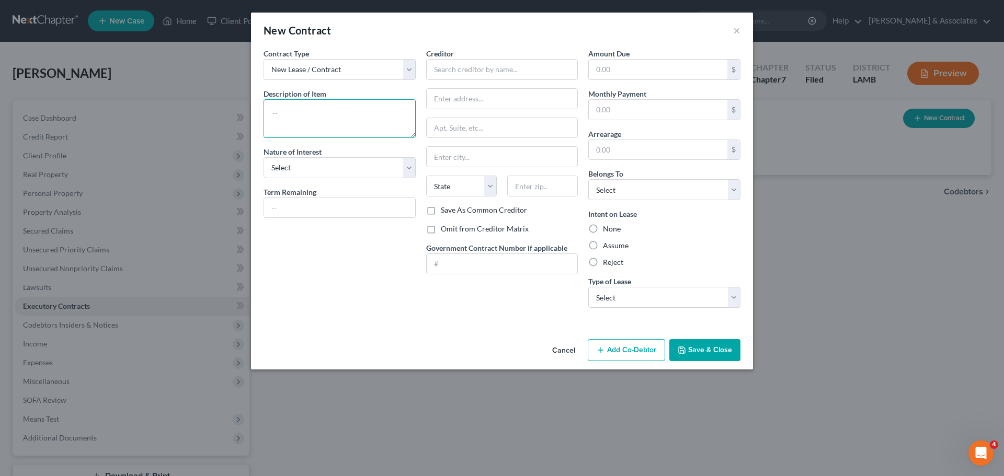
click at [335, 120] on textarea at bounding box center [339, 118] width 152 height 39
paste textarea "Commerical Lease"
type textarea "Commerical Lease"
drag, startPoint x: 363, startPoint y: 169, endPoint x: 353, endPoint y: 176, distance: 11.3
click at [362, 169] on select "Select Purchaser Agent Lessor Lessee" at bounding box center [339, 167] width 152 height 21
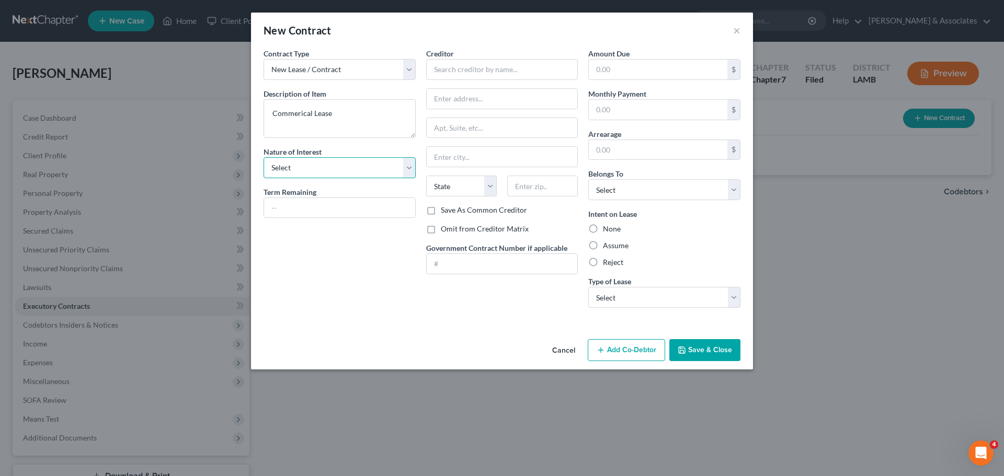
select select "3"
click at [263, 157] on select "Select Purchaser Agent Lessor Lessee" at bounding box center [339, 167] width 152 height 21
click at [371, 203] on input "text" at bounding box center [339, 208] width 151 height 20
click at [371, 207] on input "text" at bounding box center [339, 208] width 151 height 20
type input "Month to month"
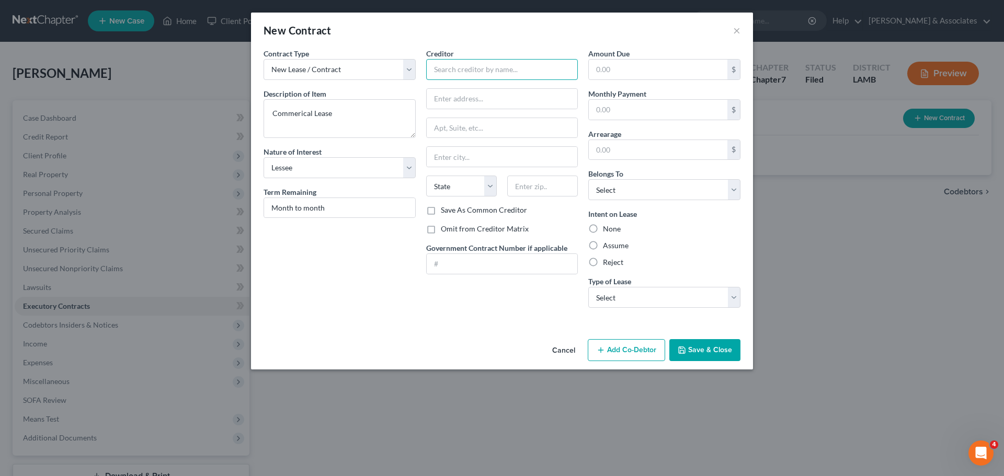
click at [494, 61] on input "text" at bounding box center [502, 69] width 152 height 21
paste input "JAMS Property Group"
type input "JAMS Property Group"
click at [564, 107] on input "text" at bounding box center [502, 99] width 151 height 20
paste input "1910 Hermadel Drive"
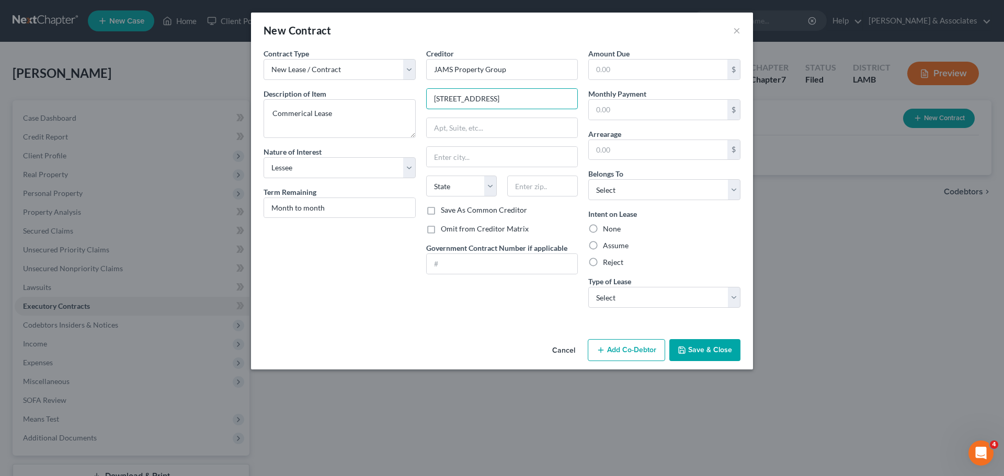
type input "1910 Hermadel Drive"
click at [541, 185] on input "text" at bounding box center [542, 186] width 71 height 21
paste input "70816"
type input "70816"
click at [511, 228] on label "Omit from Creditor Matrix" at bounding box center [485, 229] width 88 height 10
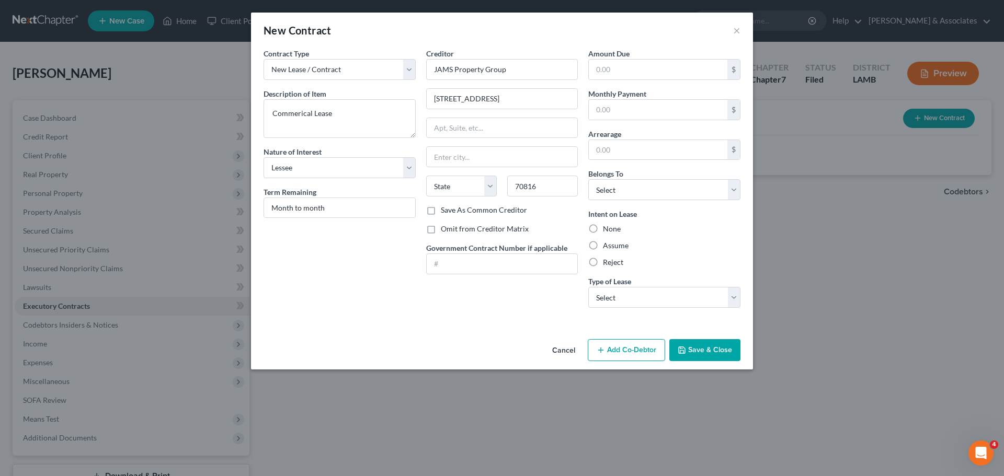
click at [452, 228] on input "Omit from Creditor Matrix" at bounding box center [448, 227] width 7 height 7
checkbox input "true"
type input "Baton Rouge"
select select "19"
click at [664, 119] on input "text" at bounding box center [658, 110] width 139 height 20
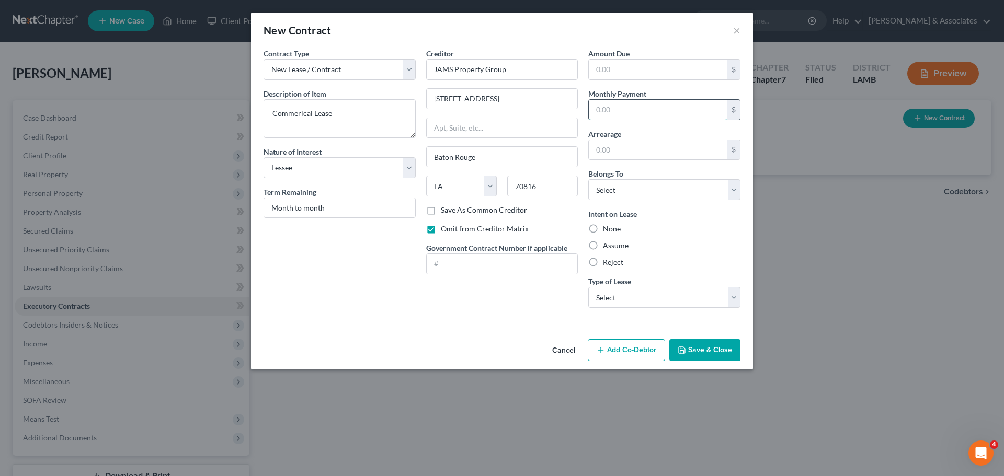
paste input "395.00"
type input "395.00"
click at [614, 246] on label "Assume" at bounding box center [616, 245] width 26 height 10
click at [614, 246] on input "Assume" at bounding box center [610, 243] width 7 height 7
radio input "true"
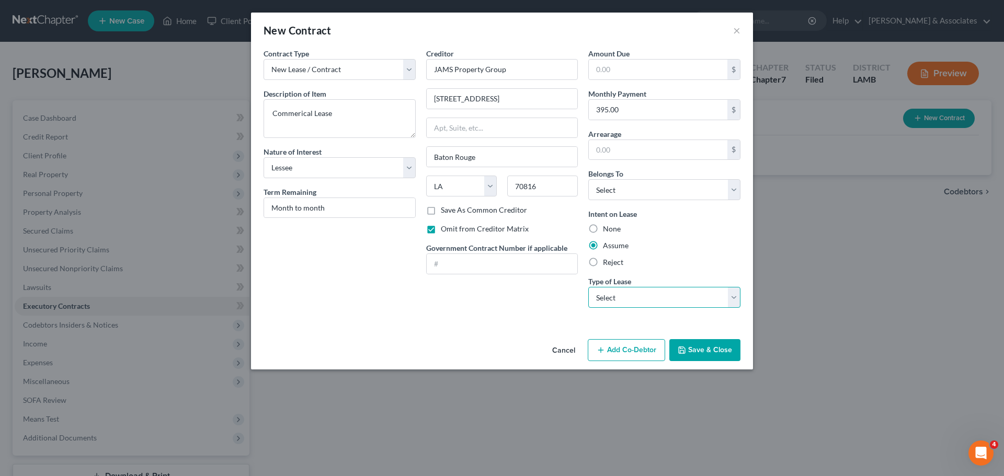
click at [682, 303] on select "Select Real Estate Car Other" at bounding box center [664, 297] width 152 height 21
select select "0"
click at [588, 287] on select "Select Real Estate Car Other" at bounding box center [664, 297] width 152 height 21
click at [678, 203] on div "Amount Due $ Monthly Payment 395.00 $ Arrearage $ Belongs To * Select Debtor 1 …" at bounding box center [664, 182] width 163 height 268
drag, startPoint x: 675, startPoint y: 190, endPoint x: 671, endPoint y: 199, distance: 9.4
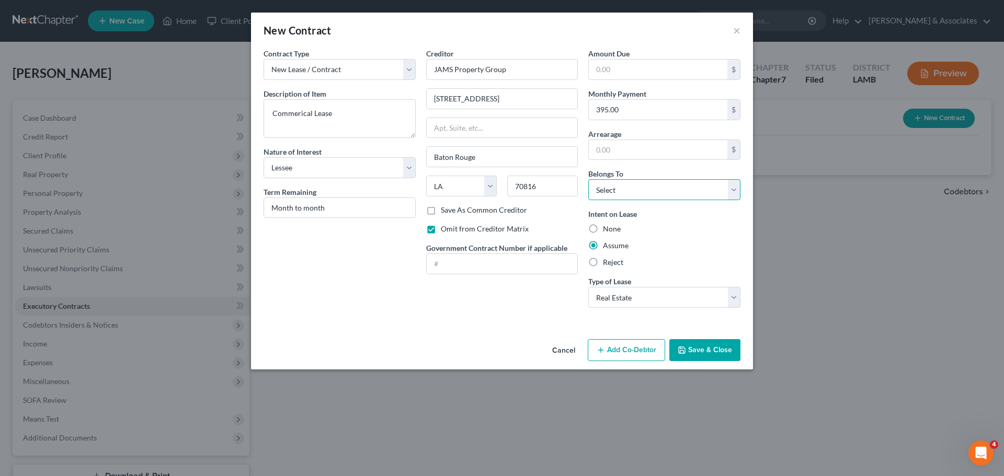
click at [675, 190] on select "Select Debtor 1 Only Debtor 2 Only Debtor 1 And Debtor 2 Only At Least One Of T…" at bounding box center [664, 189] width 152 height 21
select select "0"
click at [588, 179] on select "Select Debtor 1 Only Debtor 2 Only Debtor 1 And Debtor 2 Only At Least One Of T…" at bounding box center [664, 189] width 152 height 21
click at [708, 356] on button "Save & Close" at bounding box center [704, 350] width 71 height 22
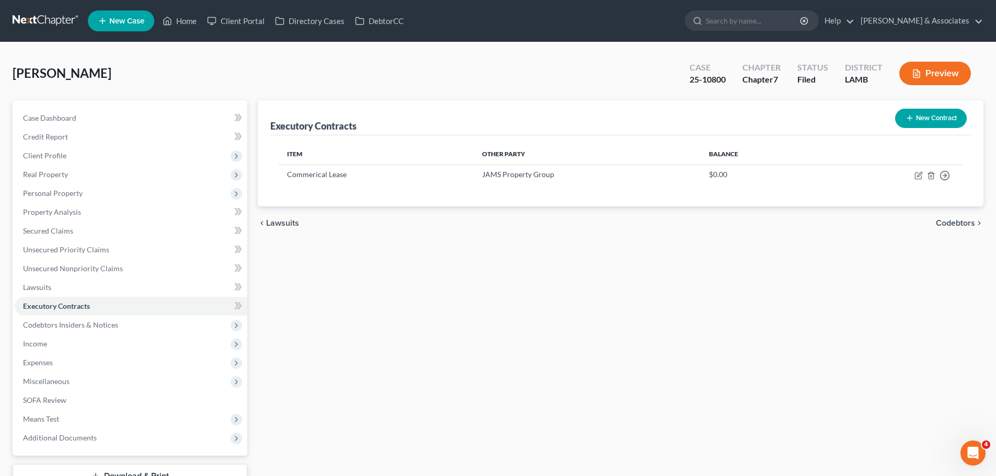
drag, startPoint x: 420, startPoint y: 327, endPoint x: 484, endPoint y: 301, distance: 68.3
click at [420, 327] on div "Executory Contracts New Contract Item Other Party Balance Commerical Lease JAMS…" at bounding box center [621, 308] width 736 height 416
click at [108, 354] on span "Expenses" at bounding box center [131, 362] width 233 height 19
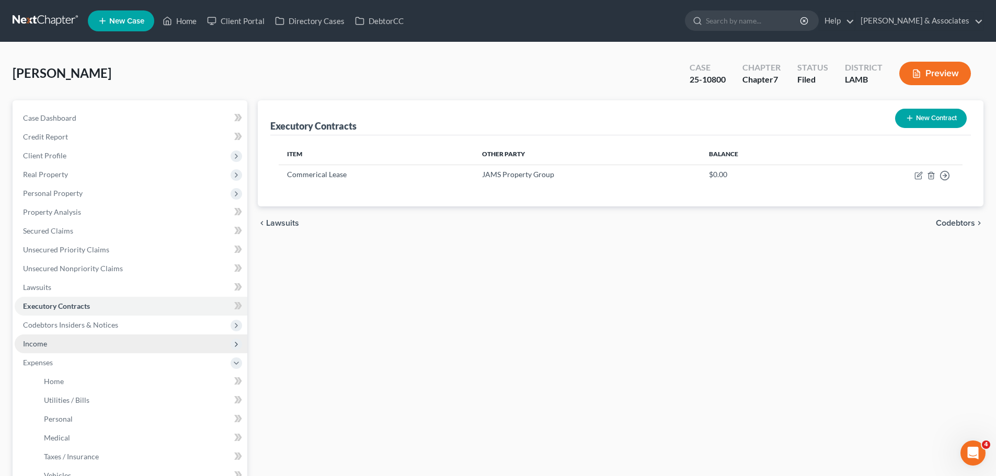
click at [110, 341] on span "Income" at bounding box center [131, 344] width 233 height 19
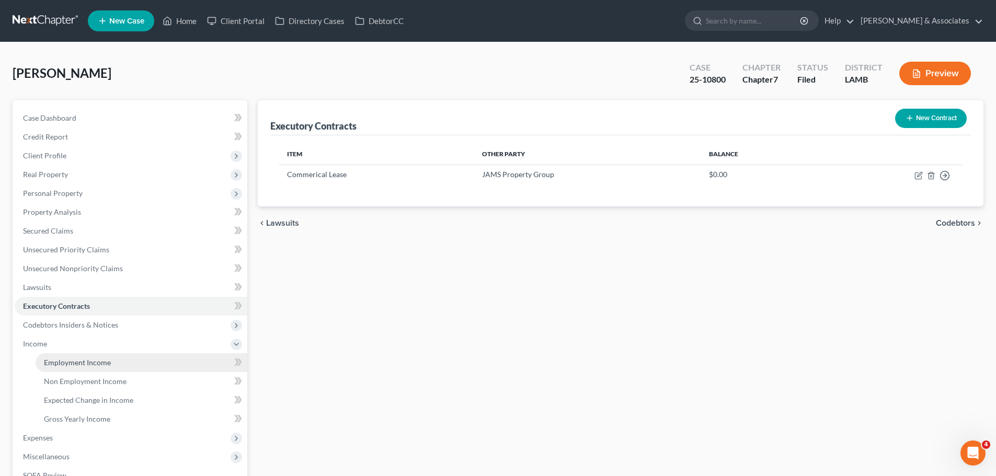
click at [116, 361] on link "Employment Income" at bounding box center [142, 362] width 212 height 19
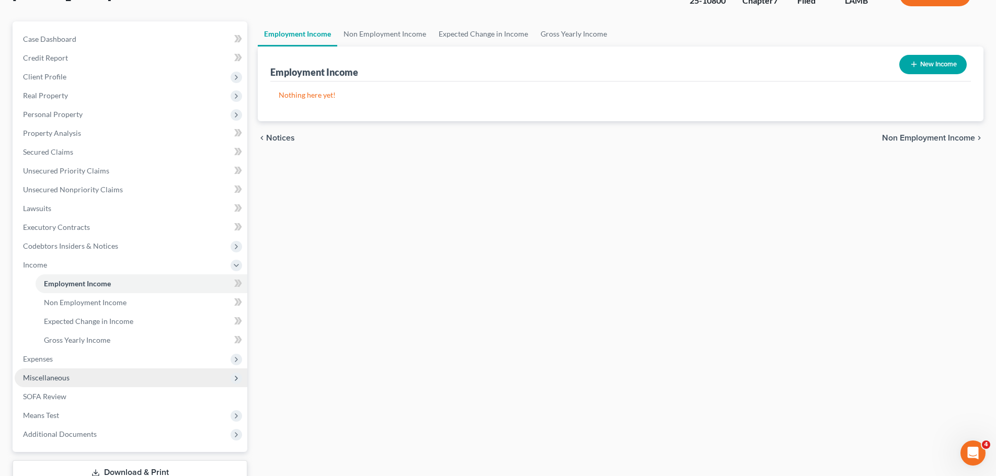
scroll to position [105, 0]
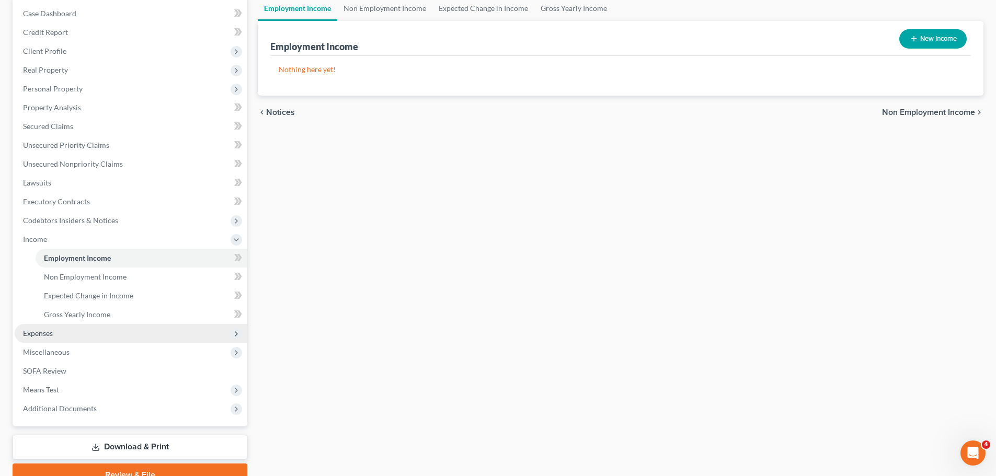
click at [102, 337] on span "Expenses" at bounding box center [131, 333] width 233 height 19
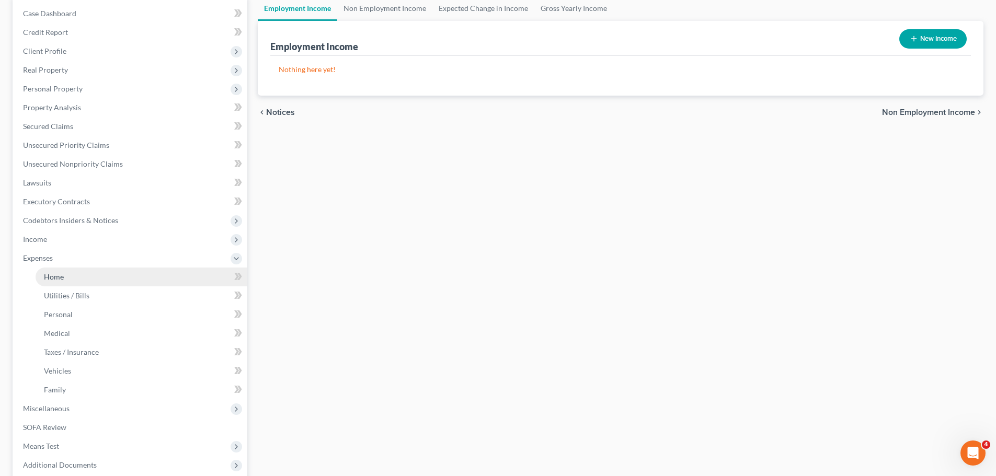
click at [72, 282] on link "Home" at bounding box center [142, 277] width 212 height 19
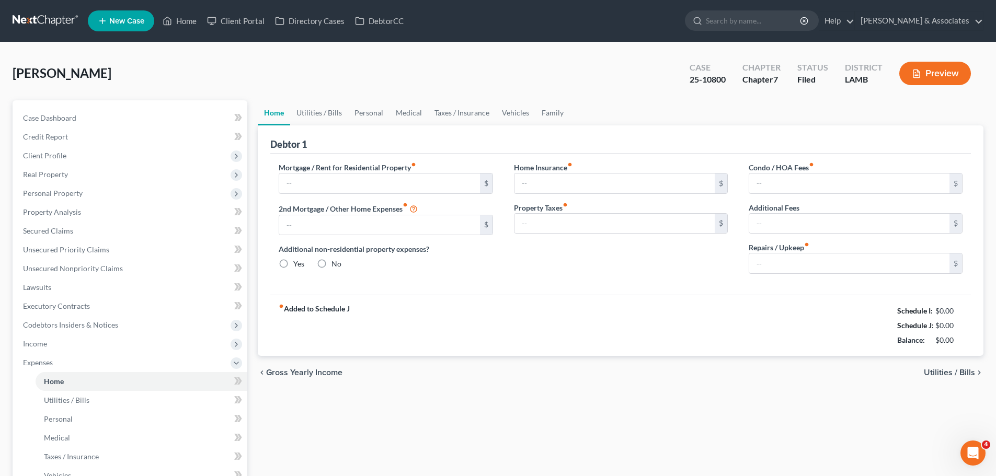
type input "0.00"
radio input "true"
type input "0.00"
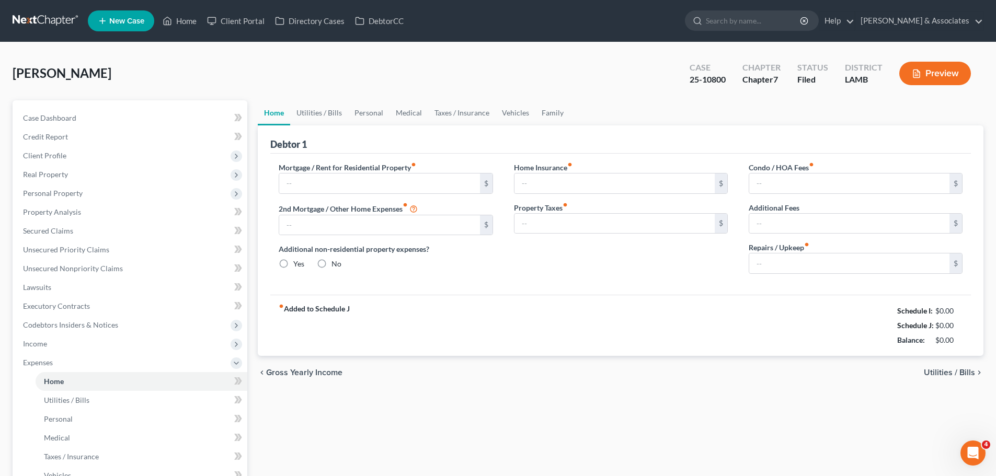
type input "0.00"
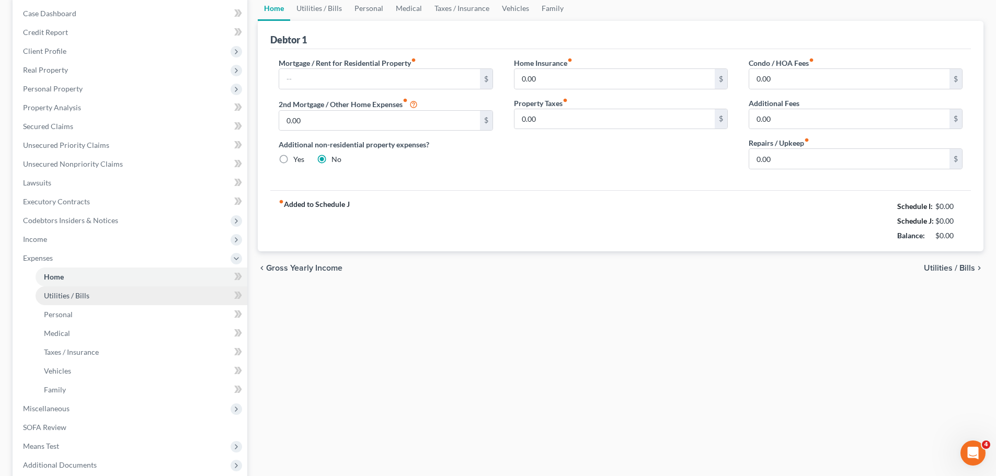
drag, startPoint x: 63, startPoint y: 304, endPoint x: 129, endPoint y: 290, distance: 66.8
click at [63, 304] on link "Utilities / Bills" at bounding box center [142, 296] width 212 height 19
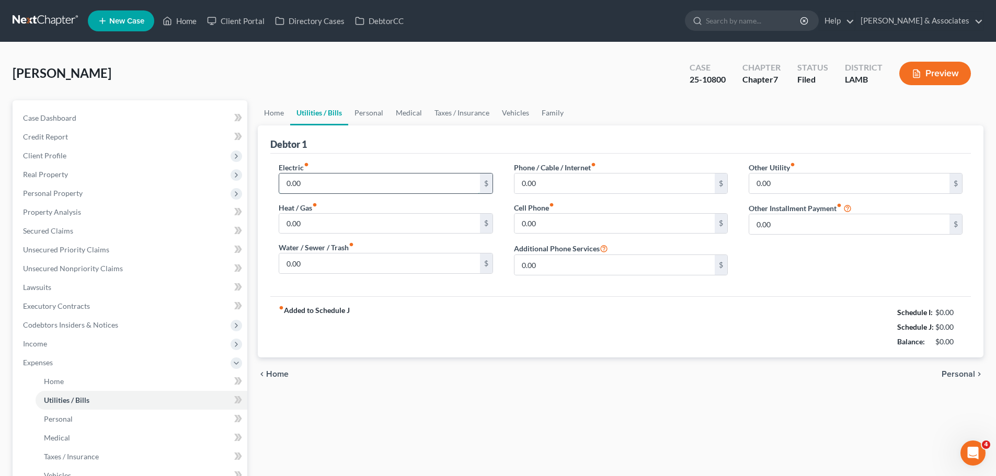
click at [392, 174] on input "0.00" at bounding box center [379, 184] width 200 height 20
type input "200"
type input "100"
type input "85"
type input "5"
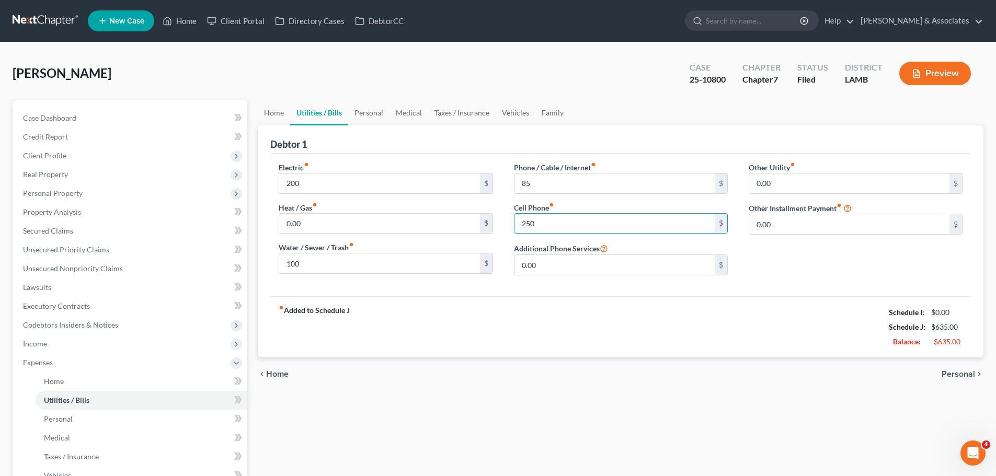
type input "250"
click at [964, 376] on span "Personal" at bounding box center [958, 374] width 33 height 8
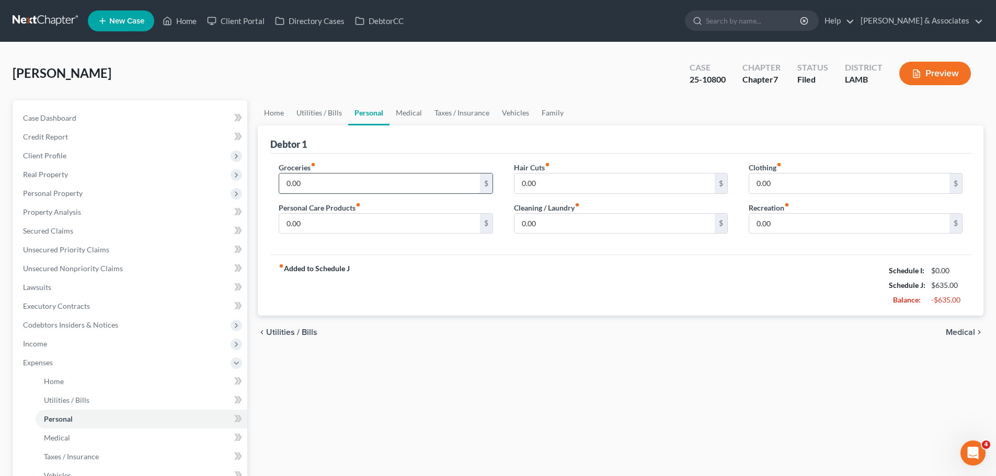
click at [335, 181] on input "0.00" at bounding box center [379, 184] width 200 height 20
type input "1,325"
type input "100"
type input "165"
click at [338, 181] on input "1,325" at bounding box center [379, 184] width 200 height 20
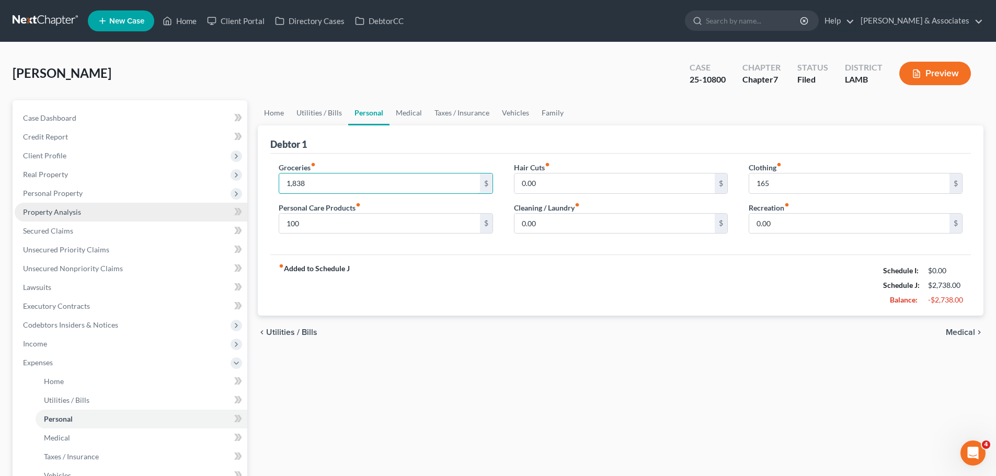
type input "1,838"
type input "150"
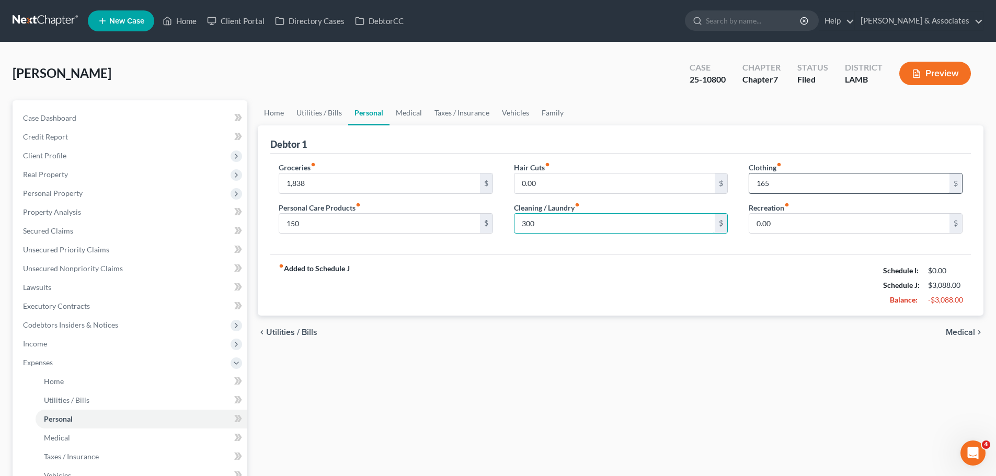
type input "300"
click at [821, 178] on input "165" at bounding box center [849, 184] width 200 height 20
click at [967, 333] on span "Medical" at bounding box center [960, 332] width 29 height 8
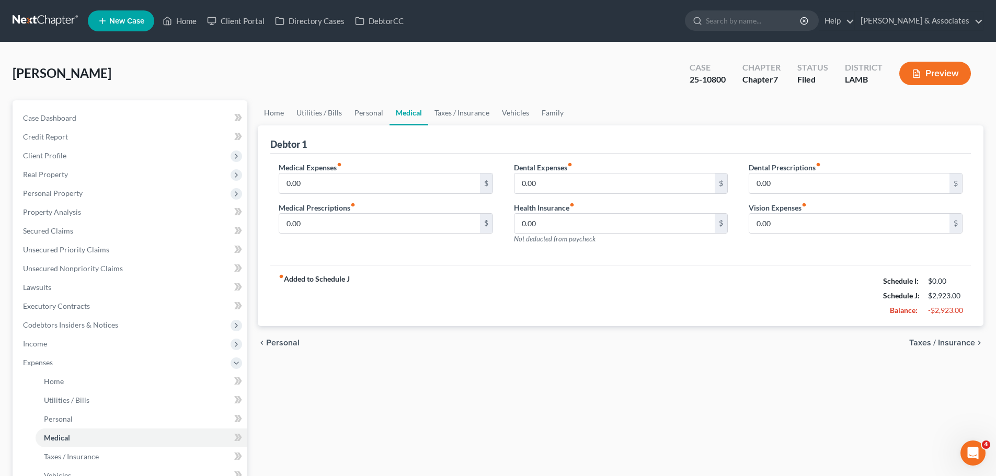
click at [942, 335] on div "chevron_left Personal Taxes / Insurance chevron_right" at bounding box center [621, 342] width 726 height 33
click at [947, 345] on span "Taxes / Insurance" at bounding box center [942, 343] width 66 height 8
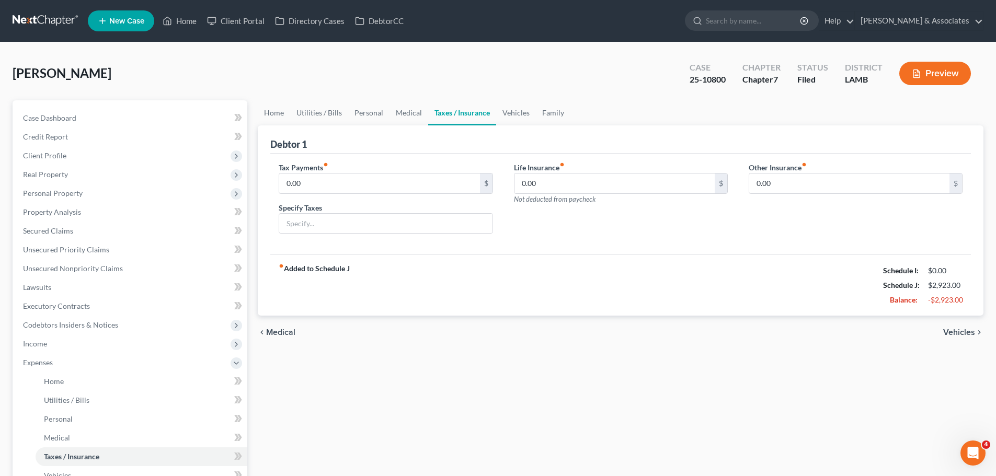
click at [947, 345] on div "chevron_left Medical Vehicles chevron_right" at bounding box center [621, 332] width 726 height 33
paste input "158.22"
click at [545, 180] on input "158.22" at bounding box center [614, 184] width 200 height 20
type input "158.22"
click at [648, 247] on div "Tax Payments fiber_manual_record 0.00 $ Specify Taxes Life Insurance fiber_manu…" at bounding box center [620, 204] width 701 height 101
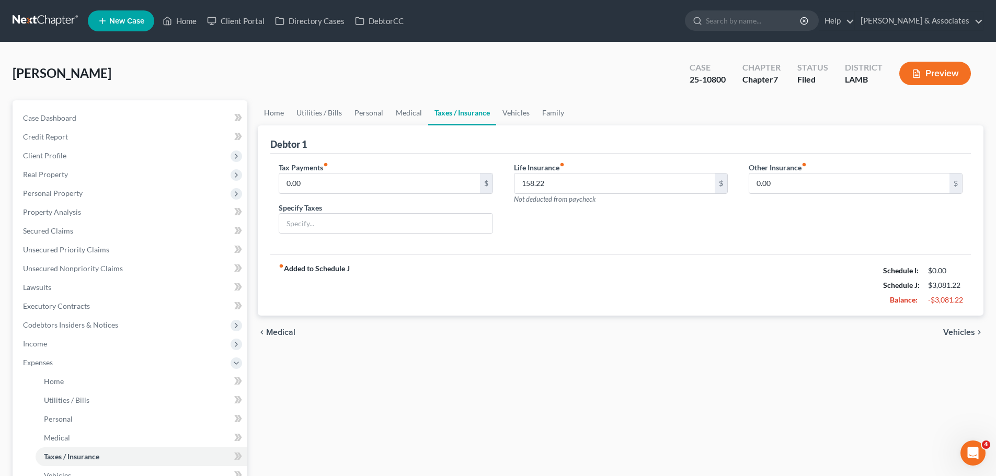
click at [971, 336] on span "Vehicles" at bounding box center [959, 332] width 32 height 8
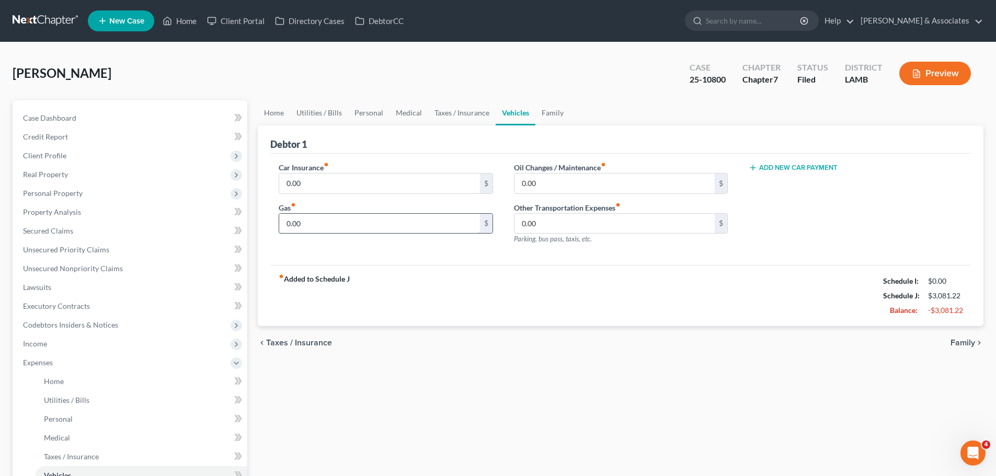
click at [463, 227] on input "0.00" at bounding box center [379, 224] width 200 height 20
type input "400"
type input "25"
drag, startPoint x: 813, startPoint y: 383, endPoint x: 733, endPoint y: 383, distance: 80.0
click at [812, 383] on div "Home Utilities / Bills Personal Medical Taxes / Insurance Vehicles Family Debto…" at bounding box center [621, 373] width 736 height 547
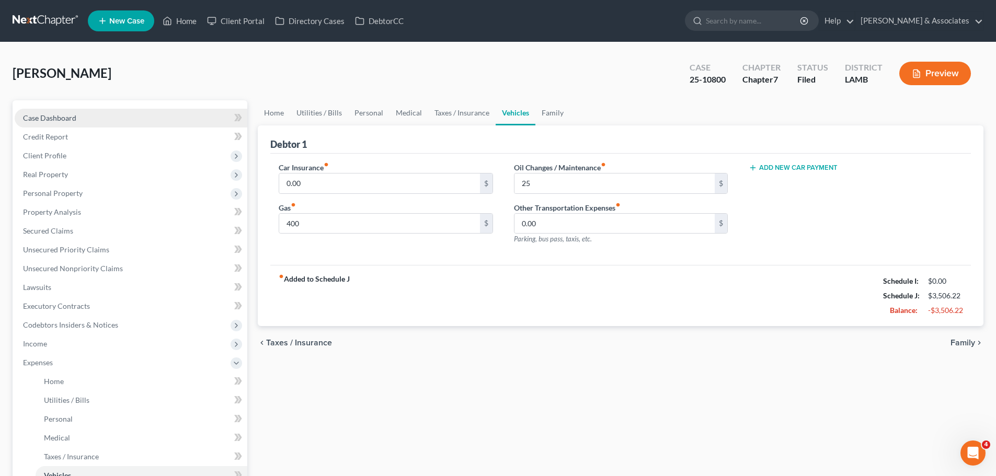
click at [101, 123] on link "Case Dashboard" at bounding box center [131, 118] width 233 height 19
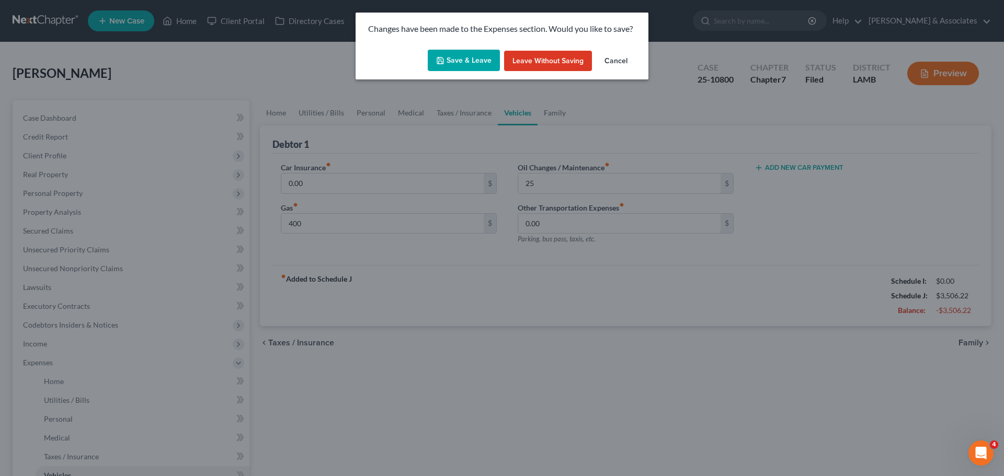
click at [463, 59] on button "Save & Leave" at bounding box center [464, 61] width 72 height 22
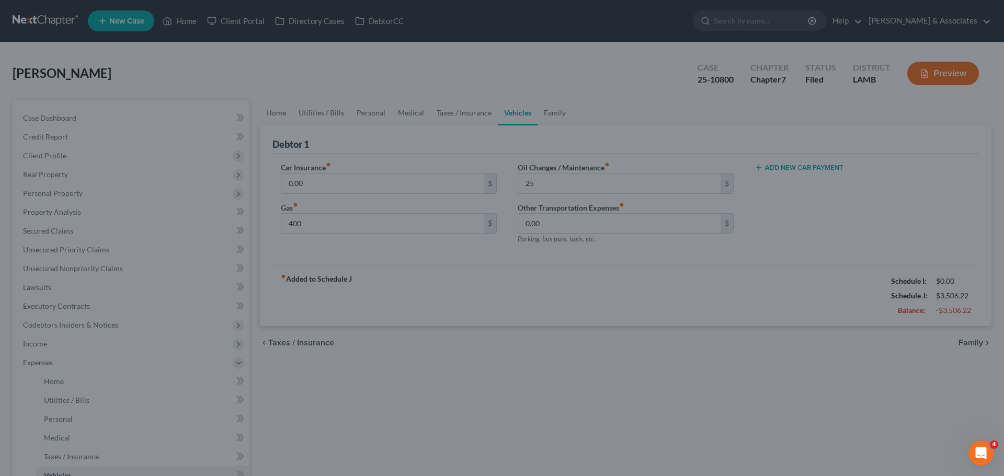
type input "400.00"
type input "25.00"
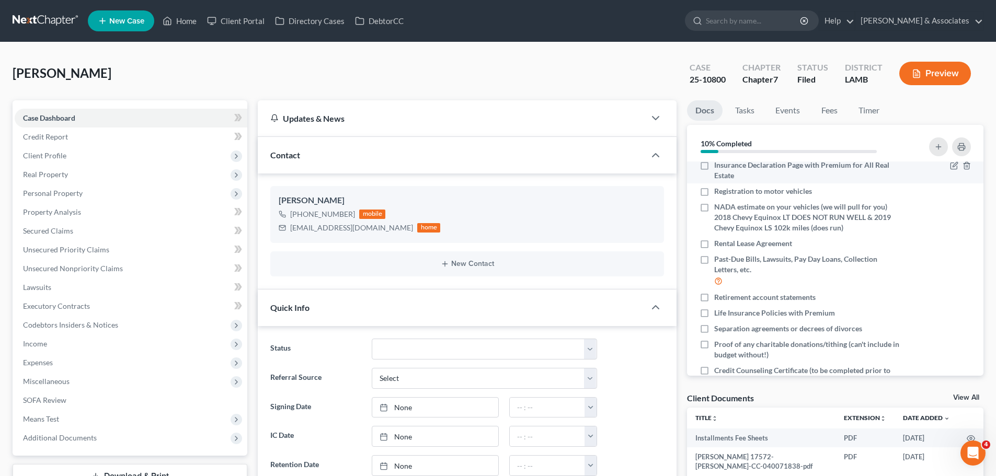
scroll to position [157, 0]
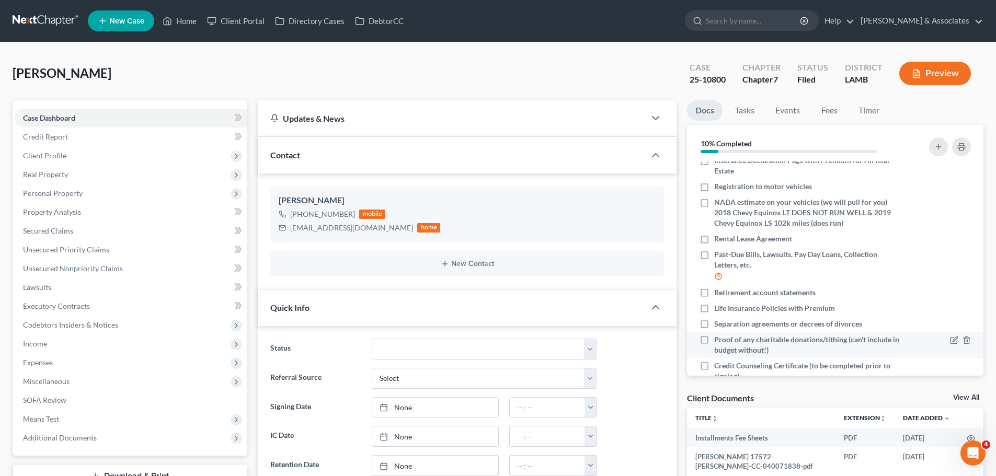
drag, startPoint x: 832, startPoint y: 372, endPoint x: 834, endPoint y: 336, distance: 36.6
click at [832, 372] on span "Credit Counseling Certificate (to be completed prior to signing)" at bounding box center [807, 371] width 186 height 21
click at [725, 368] on input "Credit Counseling Certificate (to be completed prior to signing)" at bounding box center [721, 364] width 7 height 7
checkbox input "true"
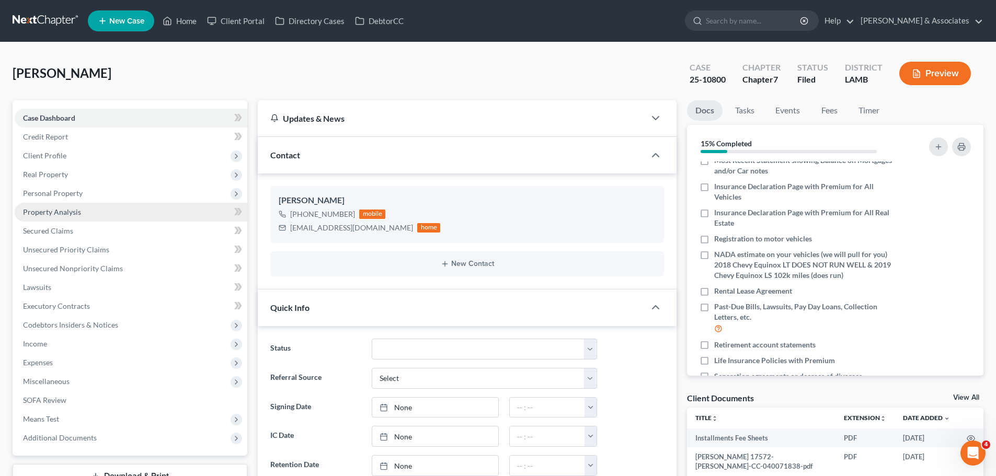
drag, startPoint x: 71, startPoint y: 198, endPoint x: 78, endPoint y: 207, distance: 11.1
click at [71, 198] on span "Personal Property" at bounding box center [131, 193] width 233 height 19
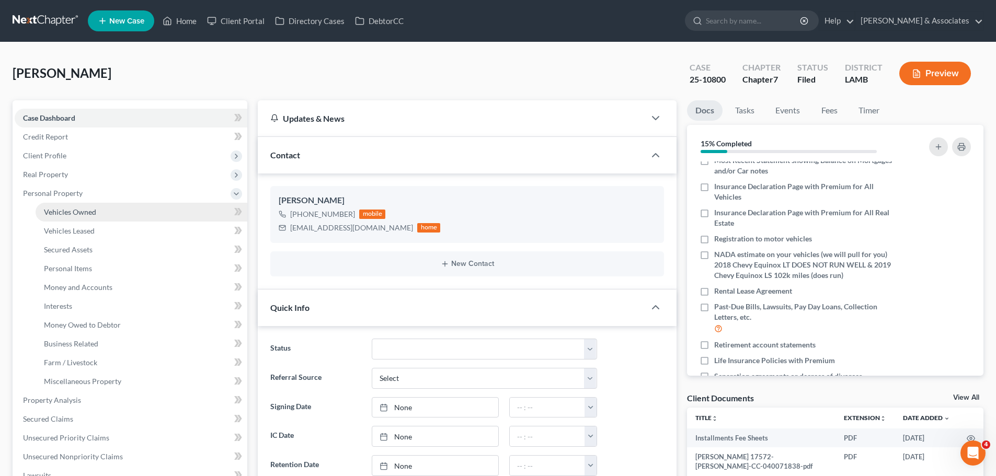
click at [79, 207] on link "Vehicles Owned" at bounding box center [142, 212] width 212 height 19
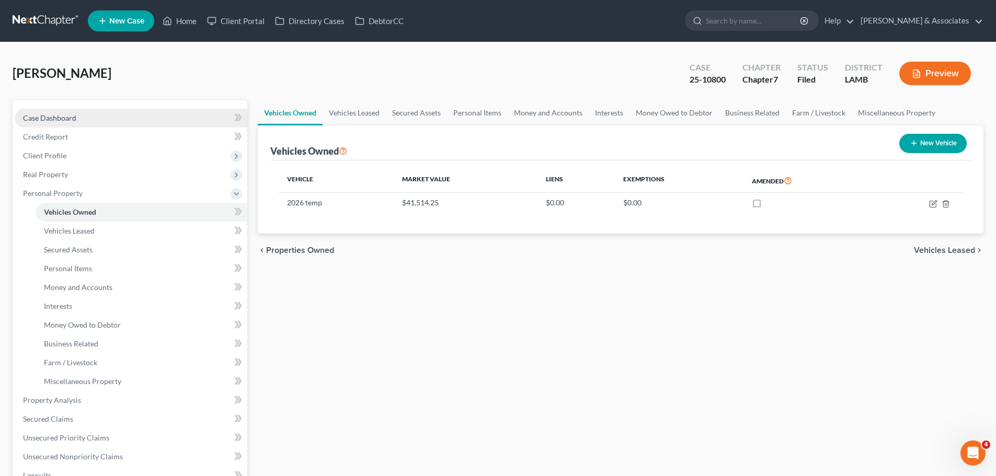
click at [50, 112] on link "Case Dashboard" at bounding box center [131, 118] width 233 height 19
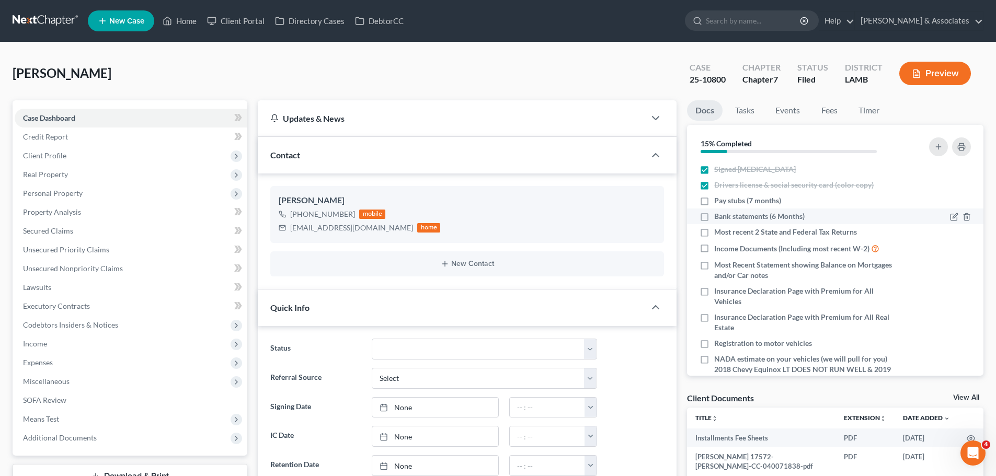
scroll to position [712, 0]
click at [953, 233] on icon "button" at bounding box center [955, 232] width 5 height 5
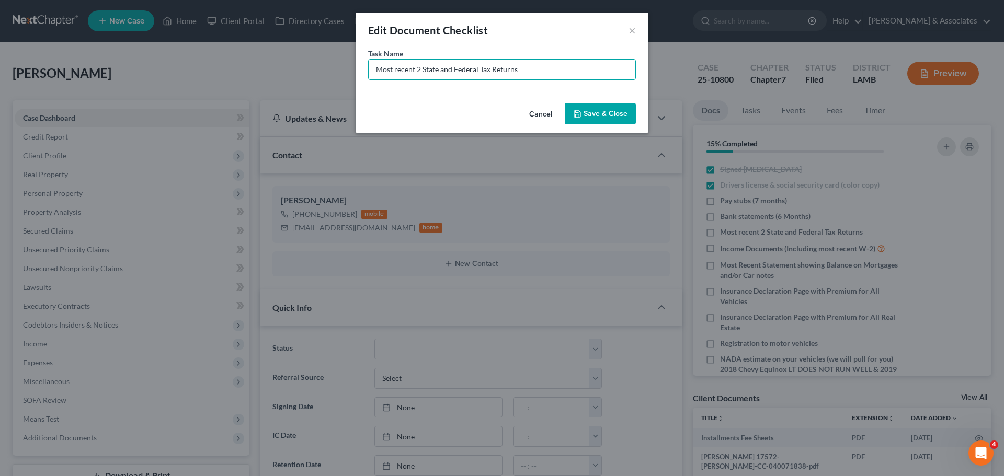
drag, startPoint x: 420, startPoint y: 67, endPoint x: 878, endPoint y: 136, distance: 463.7
click at [156, 72] on div "Edit Document Checklist × Task Name * Most recent 2 State and Federal Tax Retur…" at bounding box center [502, 238] width 1004 height 476
type input "2024 State and Federal Tax Returns"
click at [604, 114] on button "Save & Close" at bounding box center [600, 114] width 71 height 22
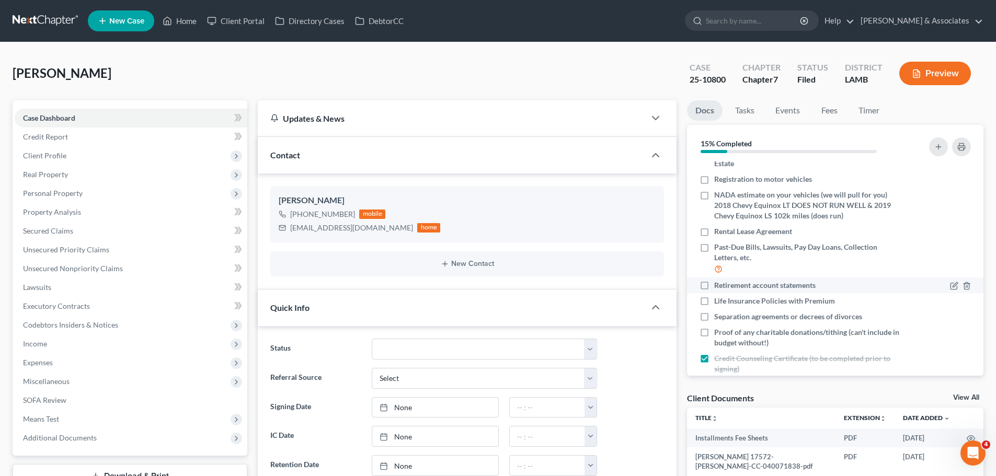
scroll to position [93, 0]
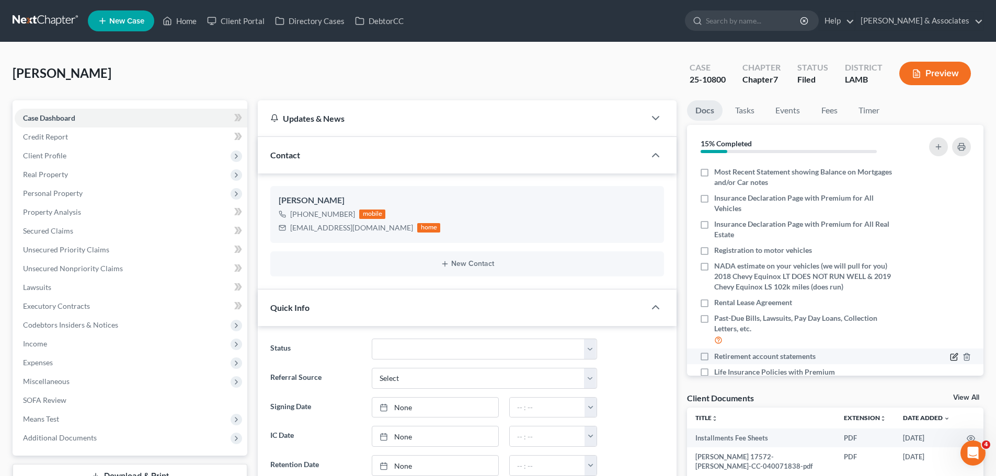
click at [953, 356] on icon "button" at bounding box center [955, 355] width 5 height 5
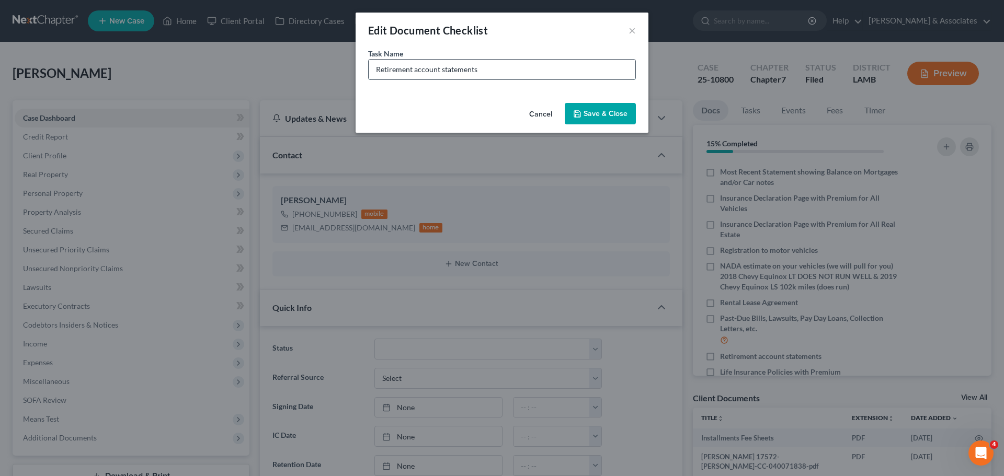
click at [500, 67] on input "Retirement account statements" at bounding box center [502, 70] width 267 height 20
type input "Retirement account statements (IRA, Millennium Trust, Fidelity)"
click at [577, 110] on icon "button" at bounding box center [577, 114] width 8 height 8
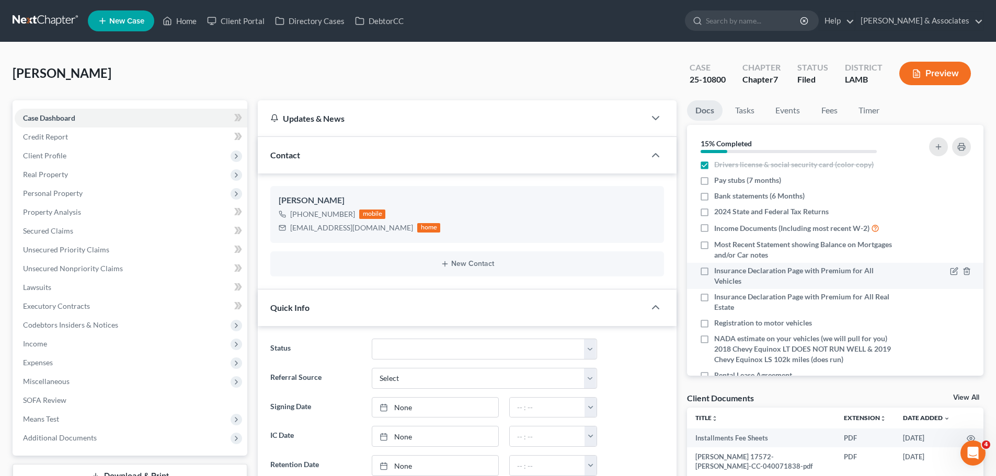
scroll to position [0, 0]
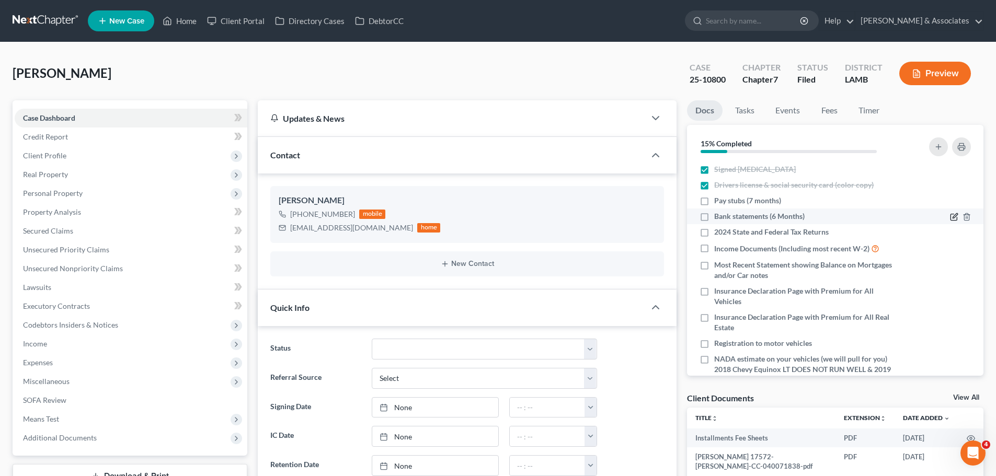
click at [950, 215] on icon "button" at bounding box center [953, 217] width 6 height 6
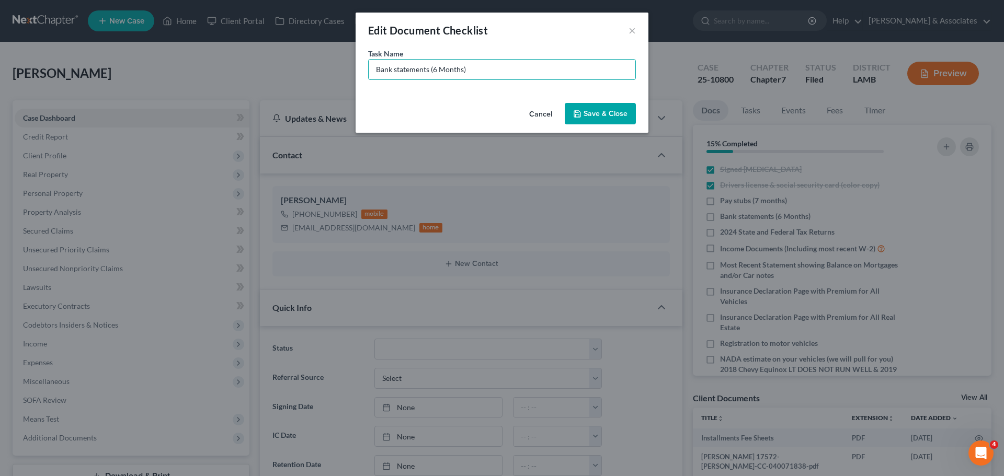
drag, startPoint x: 392, startPoint y: 69, endPoint x: 152, endPoint y: 18, distance: 245.4
click at [163, 24] on div "Edit Document Checklist × Task Name * Bank statements (6 Months) Cancel Save & …" at bounding box center [502, 238] width 1004 height 476
drag, startPoint x: 476, startPoint y: 72, endPoint x: 446, endPoint y: 74, distance: 29.4
click at [446, 74] on input "CashApp statements (6 Months)" at bounding box center [502, 70] width 267 height 20
type input "CashApp statements (March-Sept)"
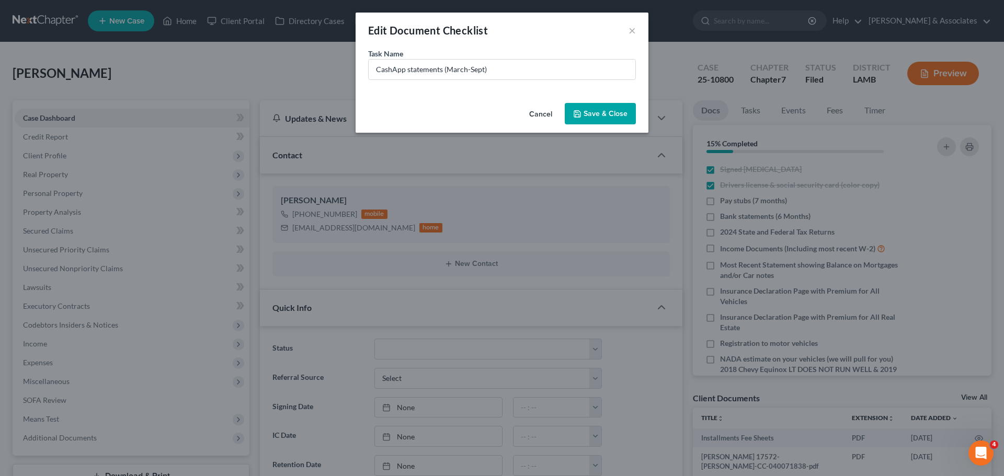
click at [622, 118] on button "Save & Close" at bounding box center [600, 114] width 71 height 22
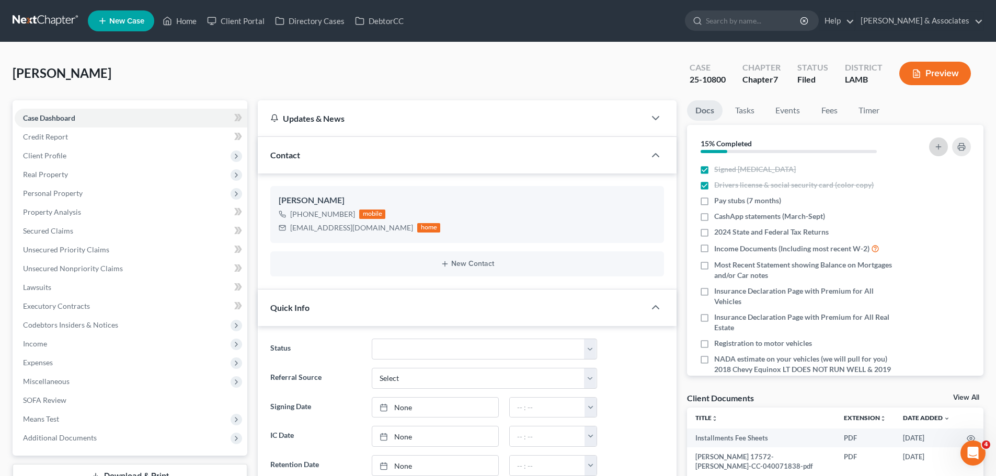
click at [939, 147] on icon "button" at bounding box center [938, 147] width 8 height 8
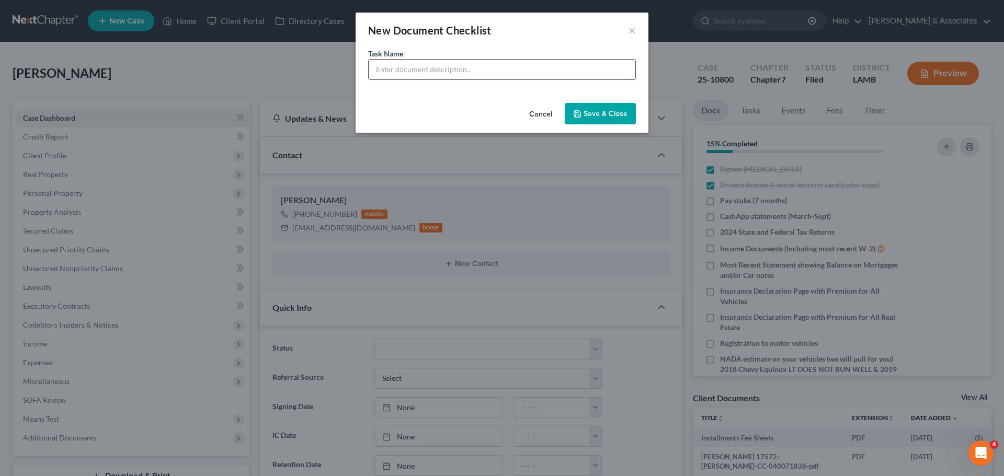
click at [432, 73] on input "text" at bounding box center [502, 70] width 267 height 20
type input "Whitney Checking account statement (March-Sept)"
click at [595, 116] on button "Save & Close" at bounding box center [600, 114] width 71 height 22
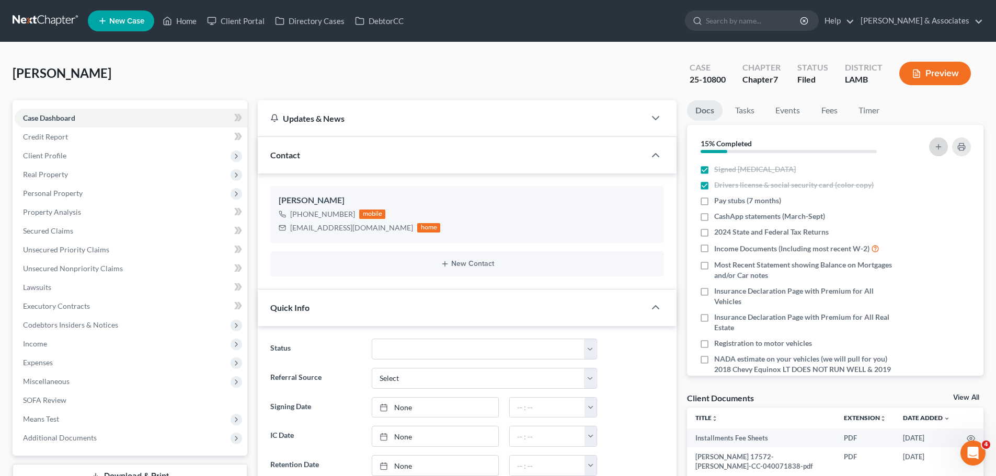
click at [937, 145] on icon "button" at bounding box center [938, 147] width 8 height 8
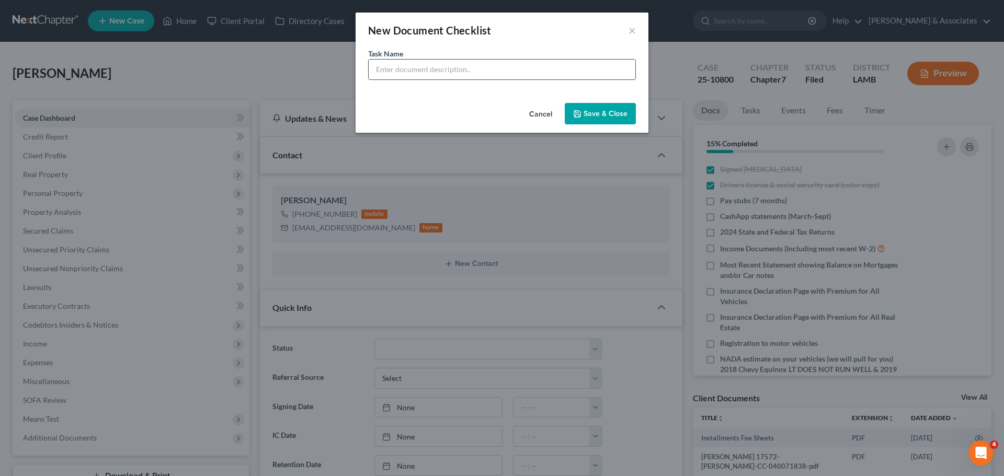
click at [393, 66] on input "text" at bounding box center [502, 70] width 267 height 20
type input "Whitney Savings account statements 8757 (March-Sept)"
click at [597, 110] on button "Save & Close" at bounding box center [600, 114] width 71 height 22
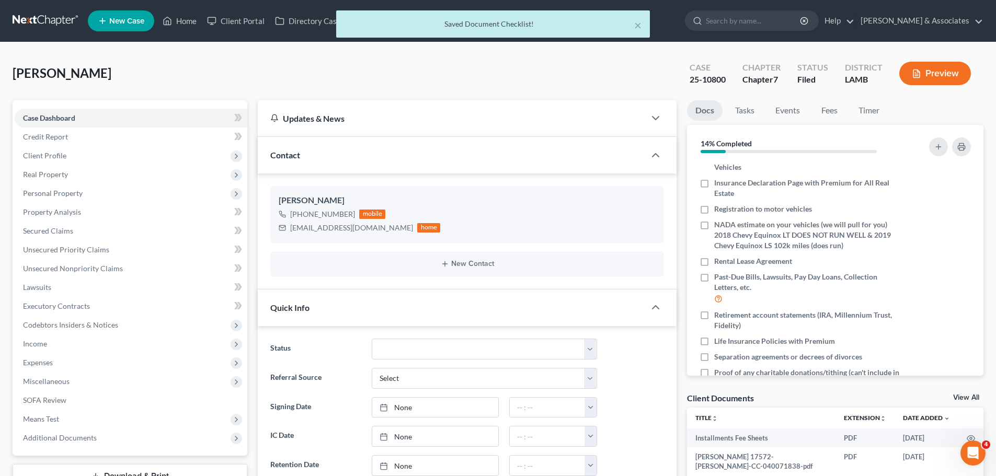
scroll to position [250, 0]
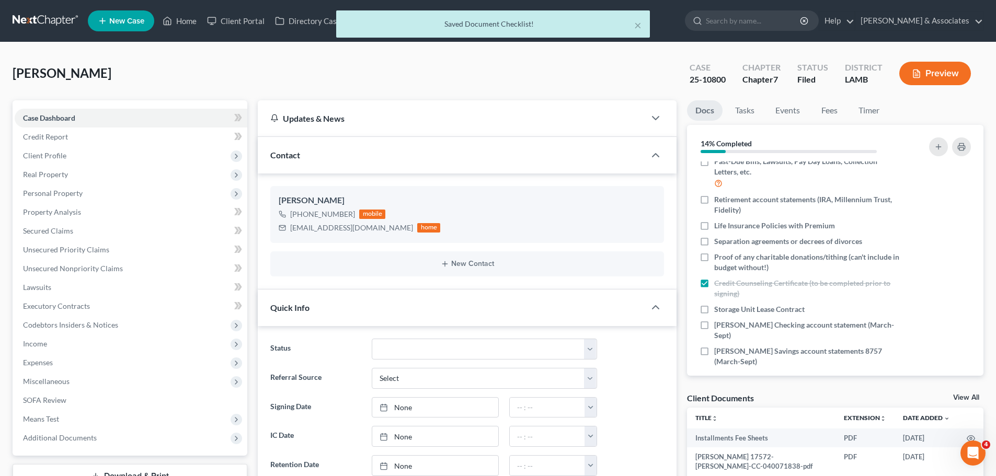
drag, startPoint x: 946, startPoint y: 326, endPoint x: 571, endPoint y: 18, distance: 485.1
click at [950, 326] on icon "button" at bounding box center [954, 326] width 8 height 8
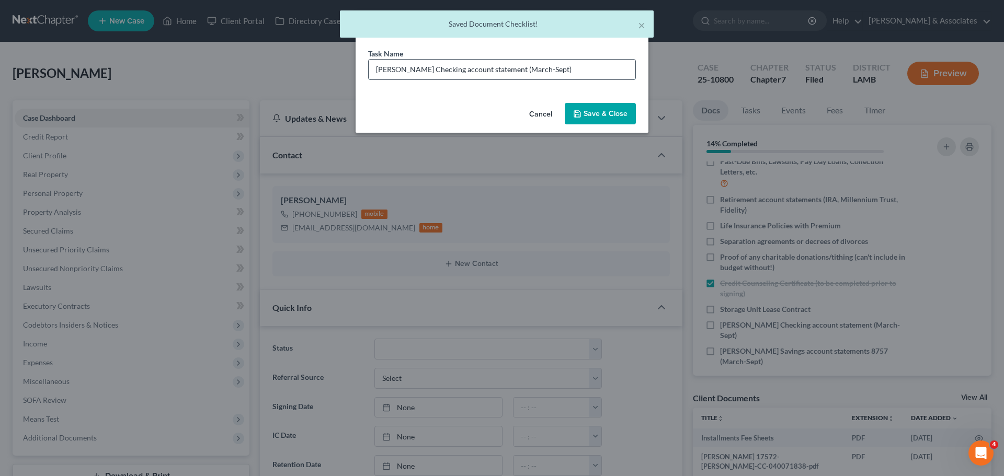
click at [497, 68] on input "Whitney Checking account statement (March-Sept)" at bounding box center [502, 70] width 267 height 20
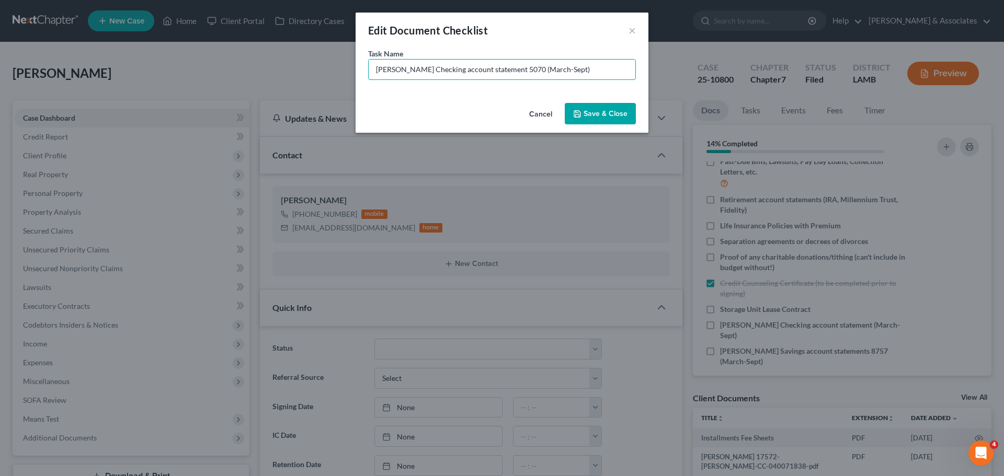
type input "Whitney Checking account statement 5070 (March-Sept)"
click at [604, 118] on button "Save & Close" at bounding box center [600, 114] width 71 height 22
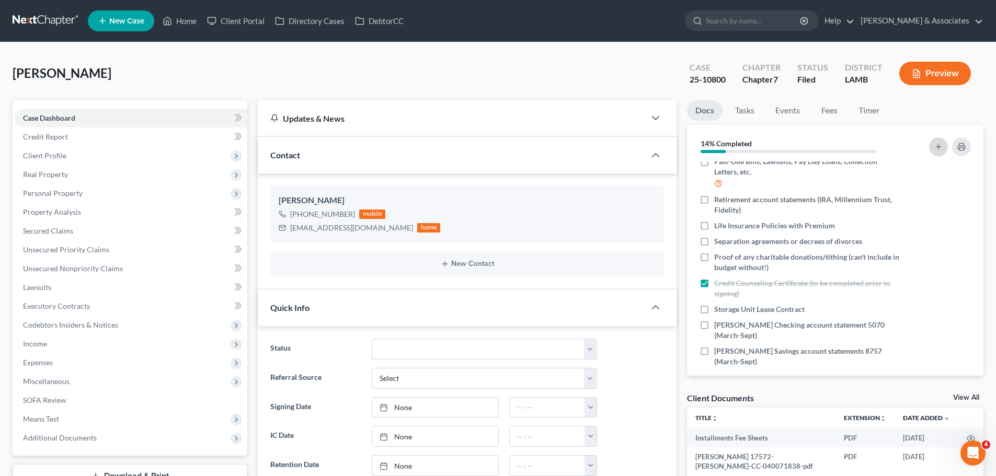
click at [939, 148] on icon "button" at bounding box center [938, 147] width 8 height 8
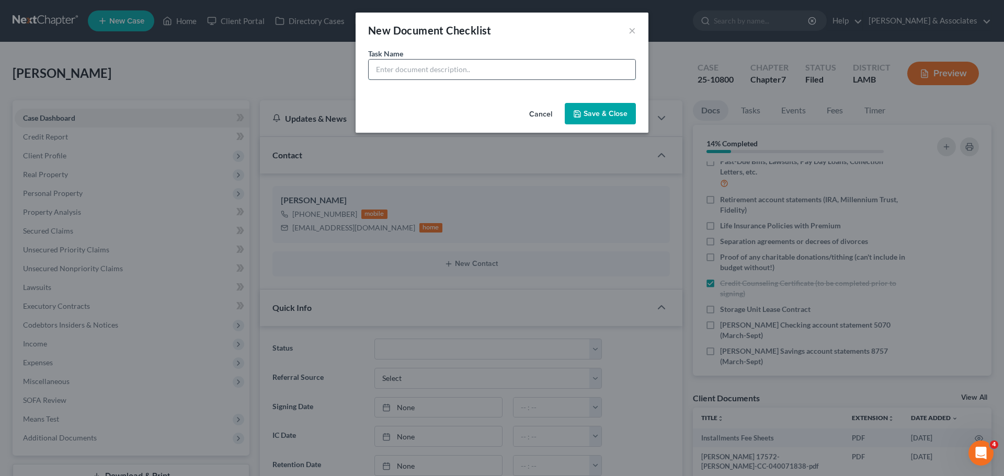
click at [461, 64] on input "text" at bounding box center [502, 70] width 267 height 20
drag, startPoint x: 510, startPoint y: 70, endPoint x: 438, endPoint y: 65, distance: 71.7
click at [438, 65] on input "Venmo statements (March-Sept)" at bounding box center [502, 70] width 267 height 20
type input "Venmo statements (March-Sept)"
click at [626, 121] on button "Save & Close" at bounding box center [600, 114] width 71 height 22
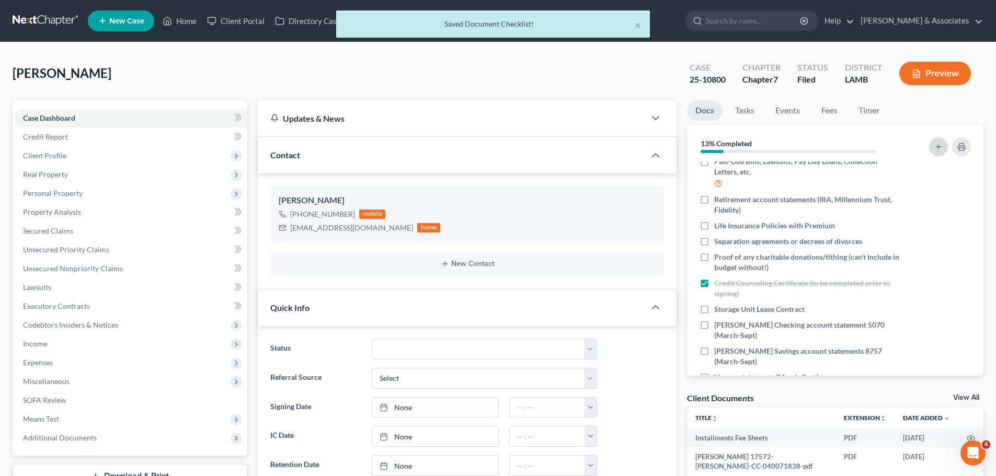
click at [937, 152] on button "button" at bounding box center [938, 147] width 19 height 19
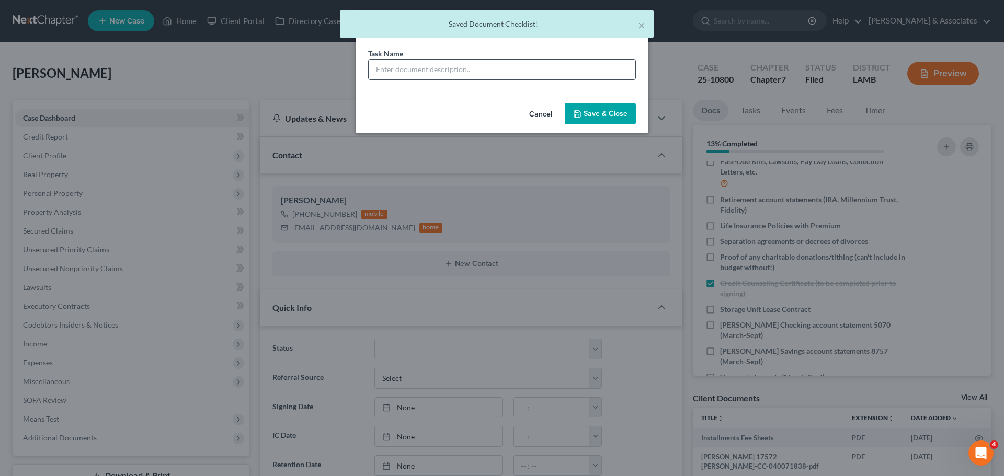
click at [443, 70] on input "text" at bounding box center [502, 70] width 267 height 20
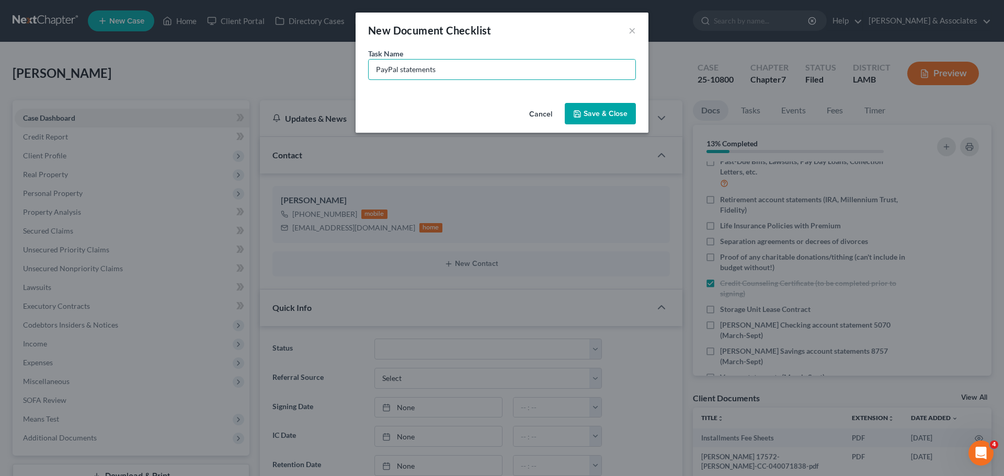
paste input "(March-Sept)"
type input "PayPal statements (March-Sept)"
click at [614, 114] on button "Save & Close" at bounding box center [600, 114] width 71 height 22
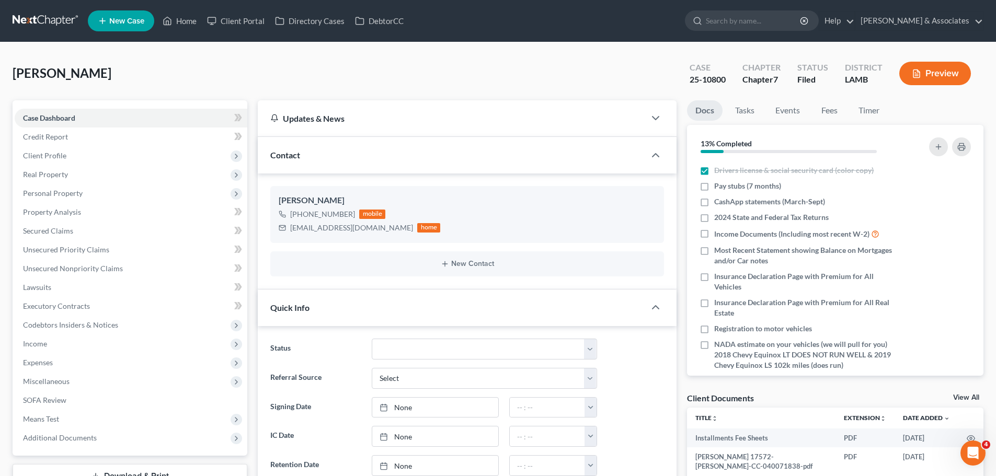
scroll to position [0, 0]
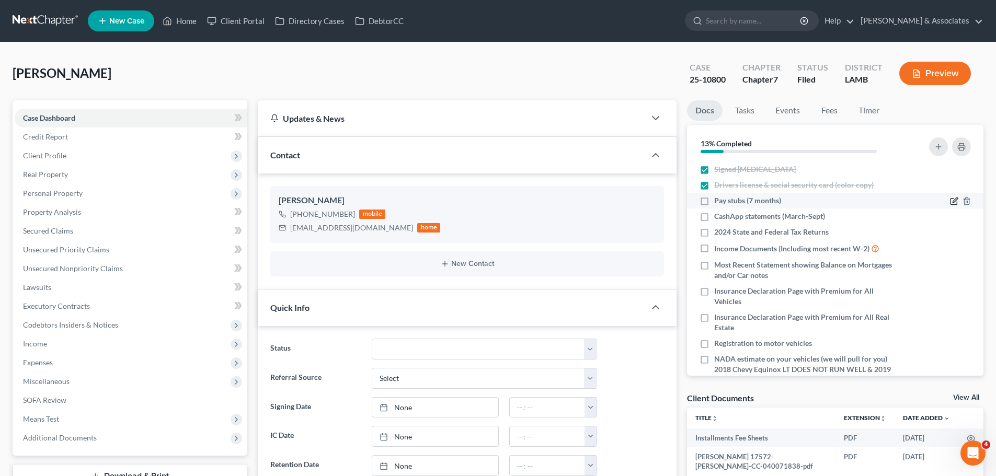
click at [953, 201] on icon "button" at bounding box center [955, 200] width 5 height 5
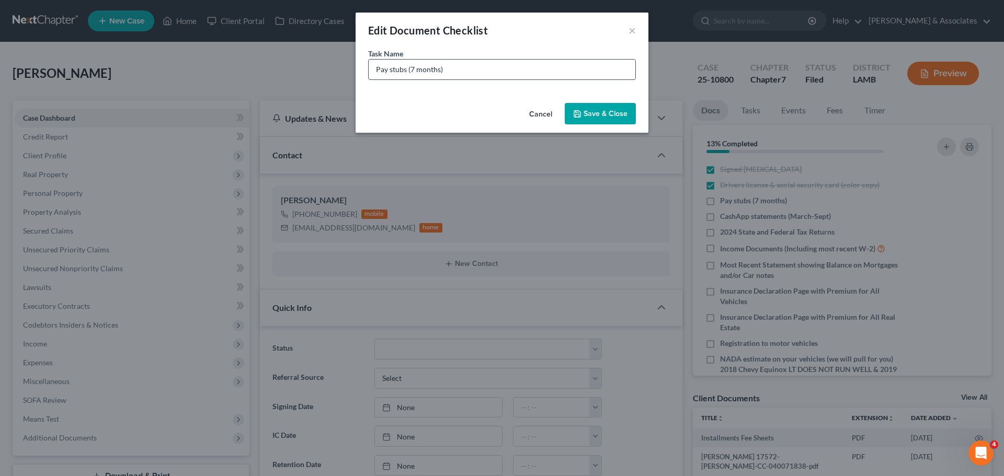
drag, startPoint x: 438, startPoint y: 71, endPoint x: 409, endPoint y: 70, distance: 28.8
click at [409, 70] on input "Pay stubs (7 months)" at bounding box center [502, 70] width 267 height 20
type input "Pay stubs (Feb-Sept)"
click at [606, 107] on button "Save & Close" at bounding box center [600, 114] width 71 height 22
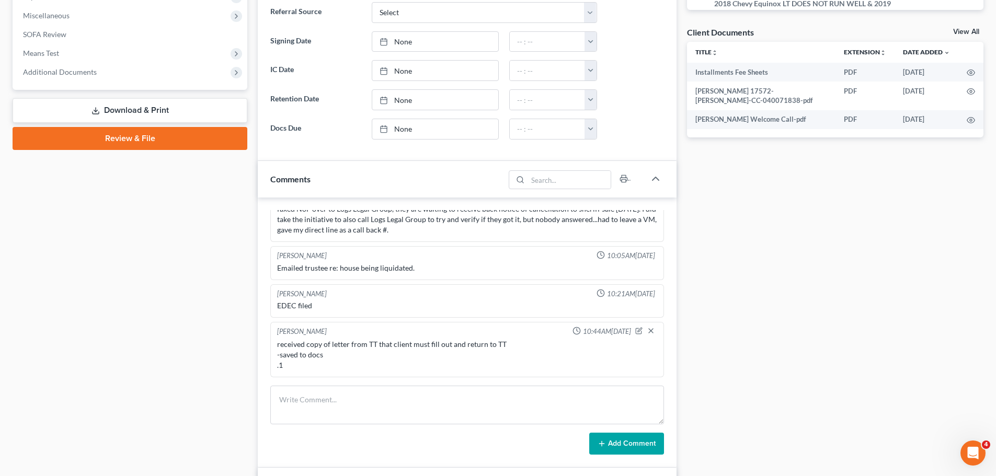
scroll to position [575, 0]
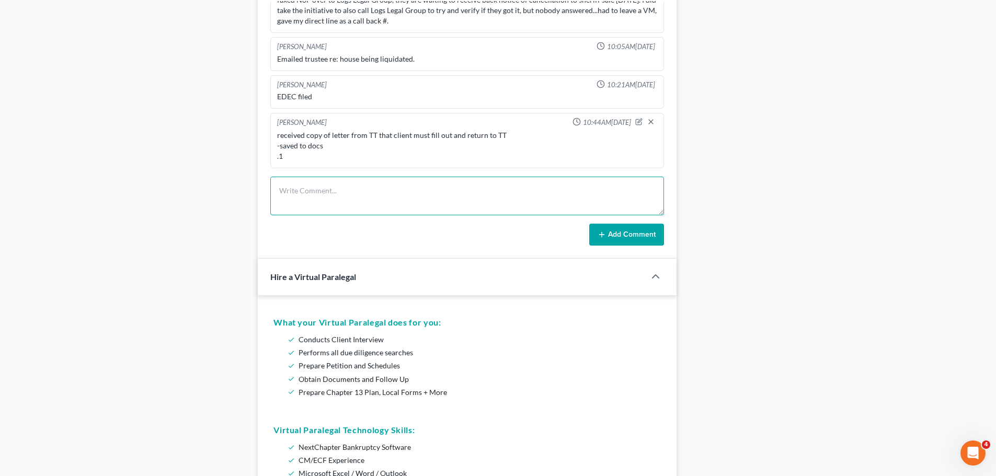
click at [339, 194] on textarea at bounding box center [467, 196] width 394 height 39
type textarea "call to client, NA, LM .1"
click at [609, 236] on button "Add Comment" at bounding box center [626, 235] width 75 height 22
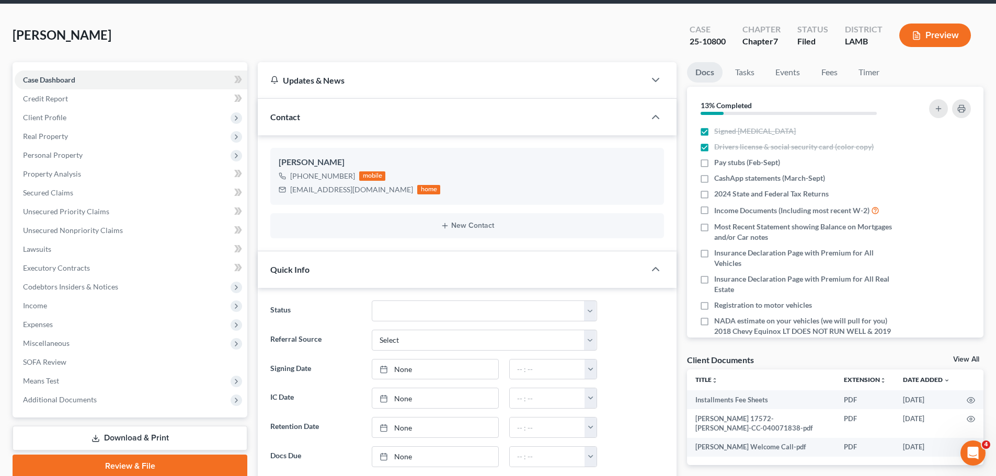
scroll to position [0, 0]
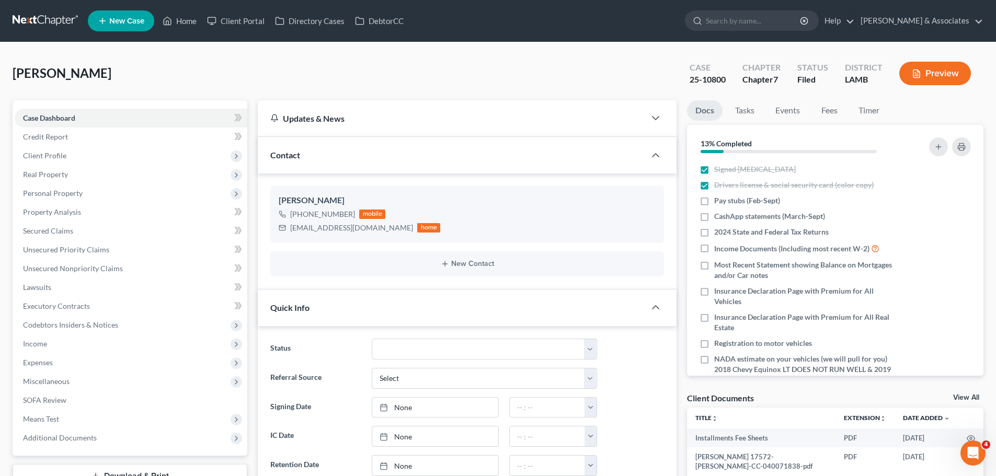
click at [37, 18] on link at bounding box center [46, 21] width 67 height 19
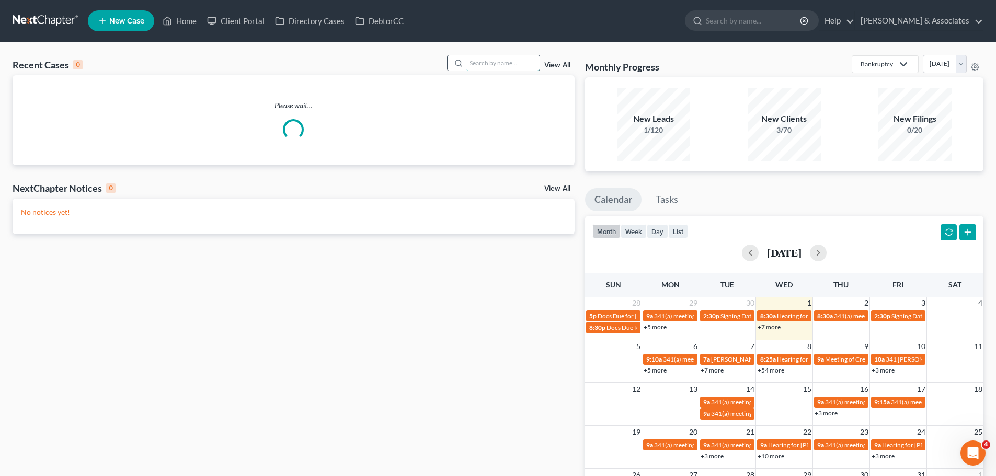
click at [506, 63] on input "search" at bounding box center [502, 62] width 73 height 15
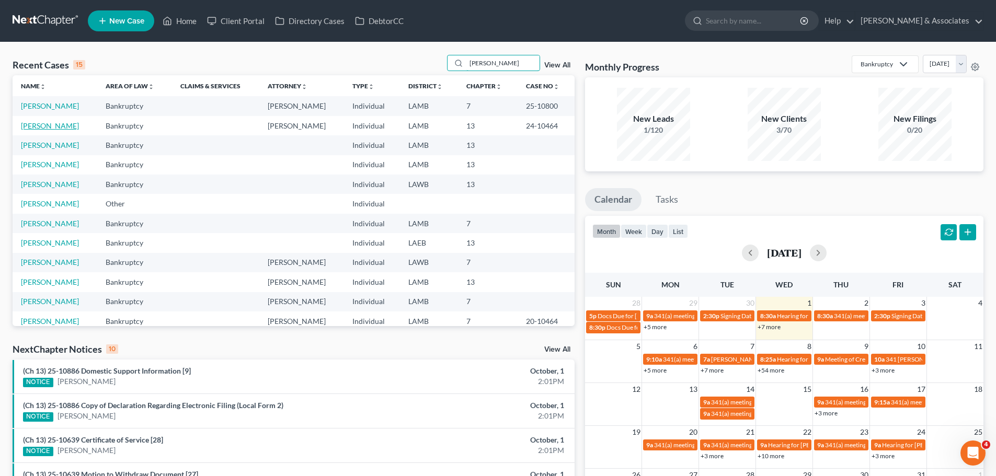
type input "coleman"
click at [45, 128] on link "[PERSON_NAME]" at bounding box center [50, 125] width 58 height 9
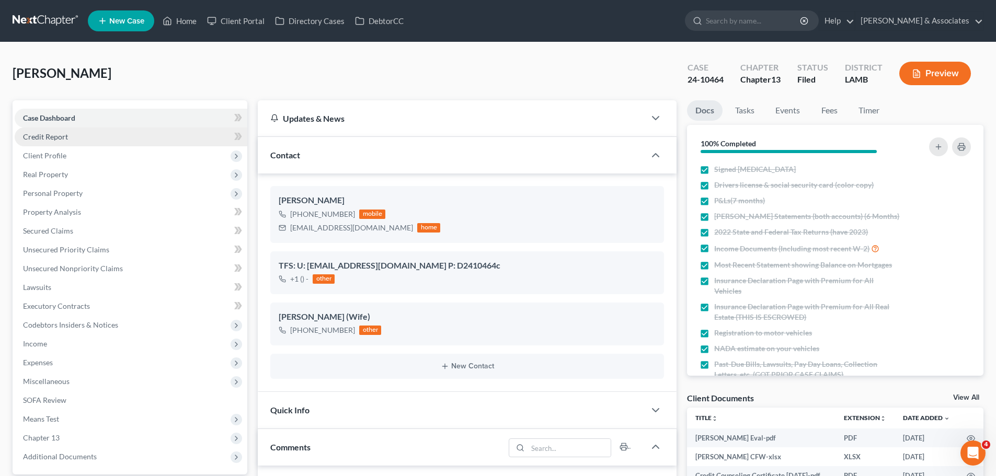
scroll to position [2563, 0]
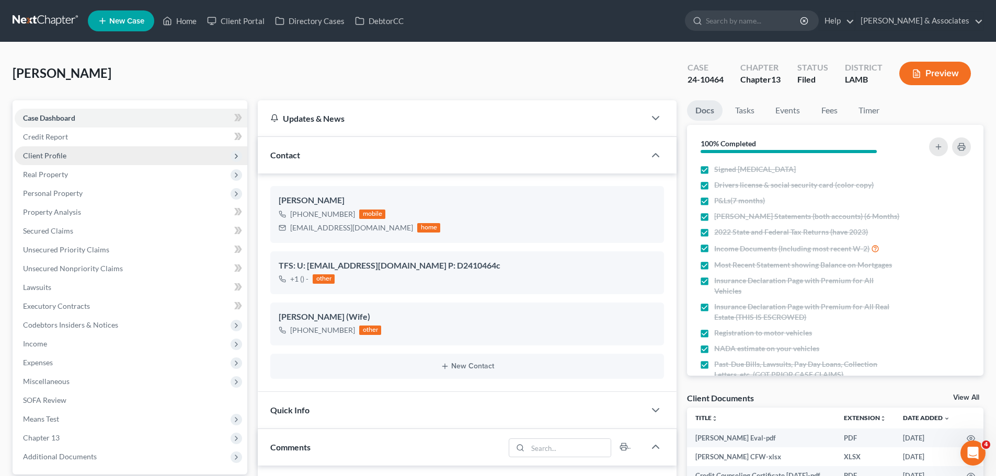
click at [65, 160] on span "Client Profile" at bounding box center [131, 155] width 233 height 19
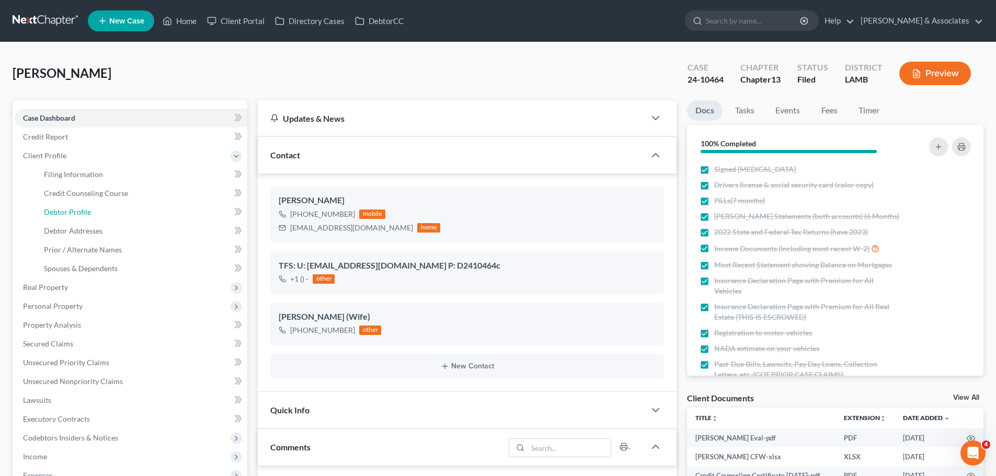
drag, startPoint x: 70, startPoint y: 209, endPoint x: 11, endPoint y: 208, distance: 58.6
click at [70, 209] on span "Debtor Profile" at bounding box center [67, 212] width 47 height 9
select select "1"
select select "5"
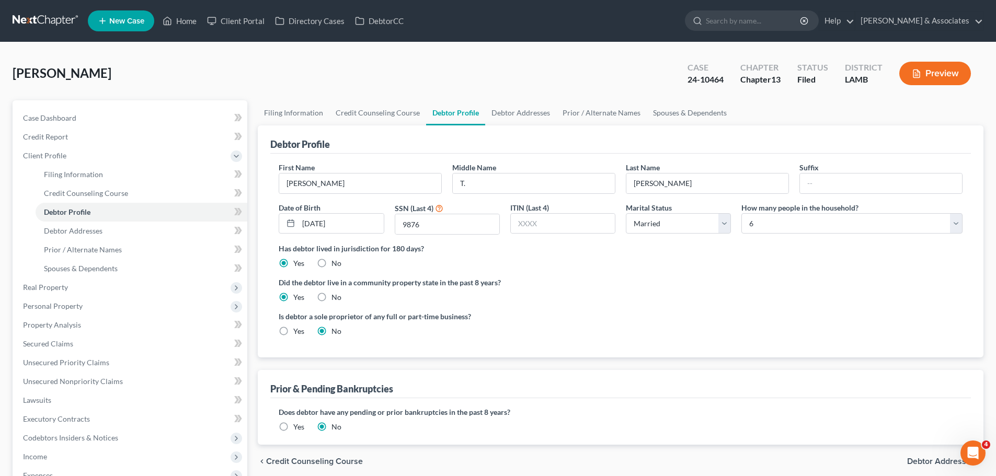
radio input "true"
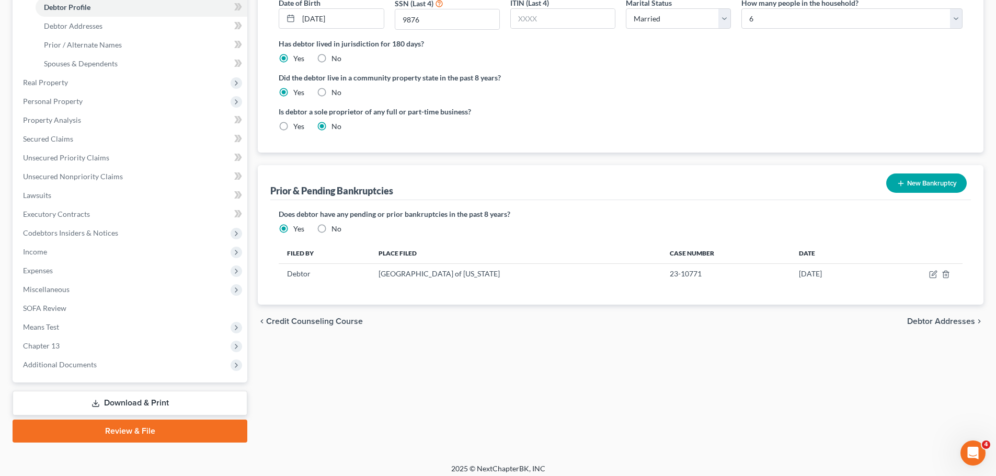
scroll to position [209, 0]
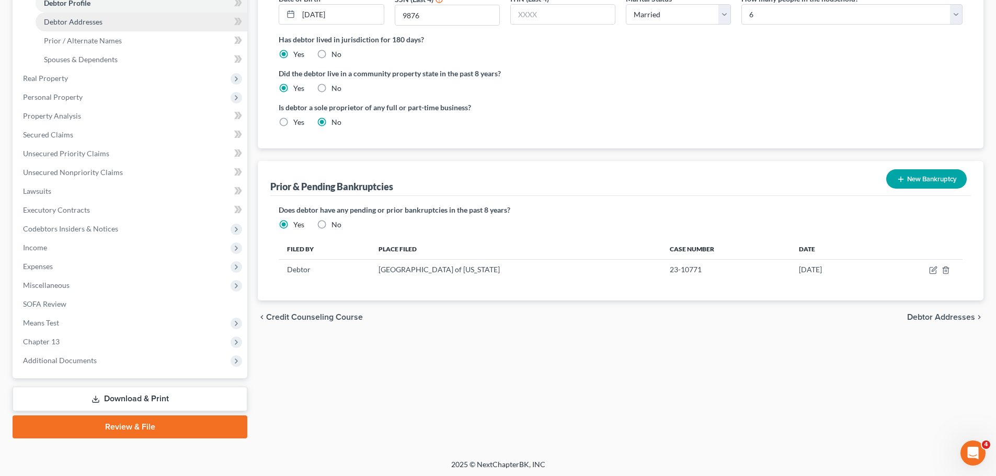
click at [101, 21] on span "Debtor Addresses" at bounding box center [73, 21] width 59 height 9
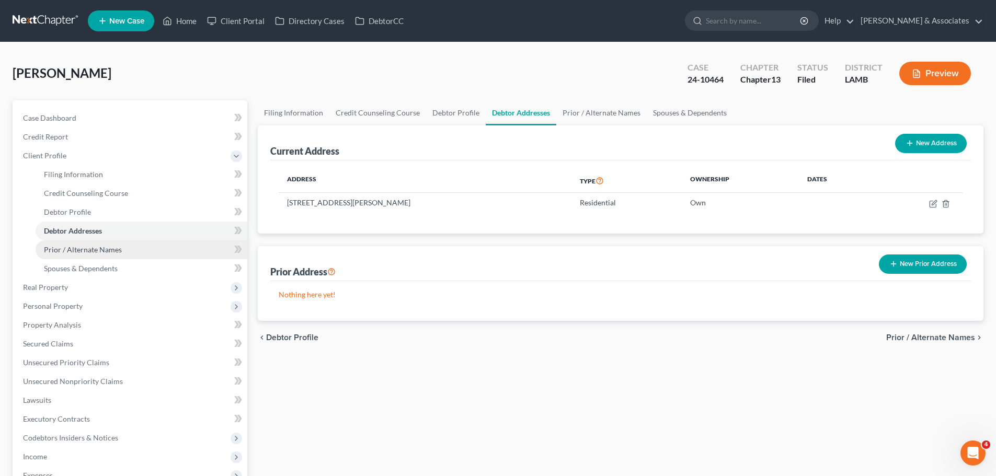
click at [74, 253] on span "Prior / Alternate Names" at bounding box center [83, 249] width 78 height 9
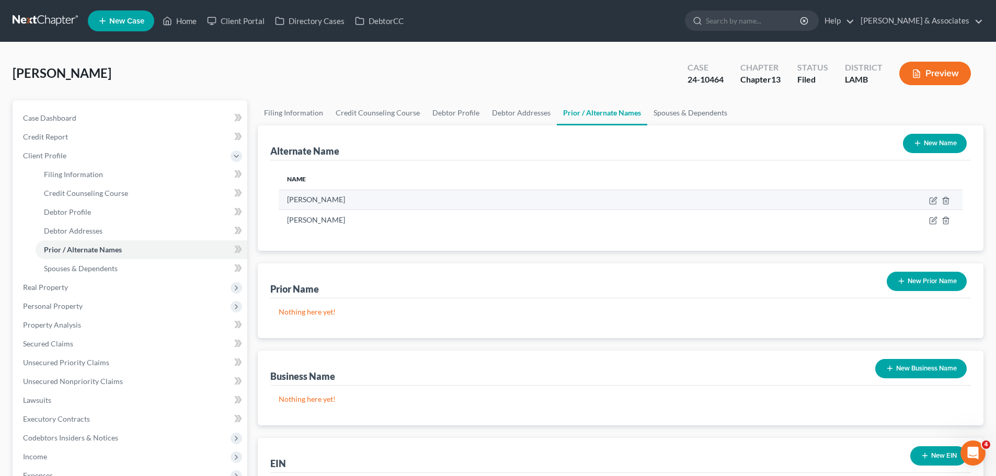
click at [349, 196] on td "[PERSON_NAME]" at bounding box center [498, 200] width 439 height 20
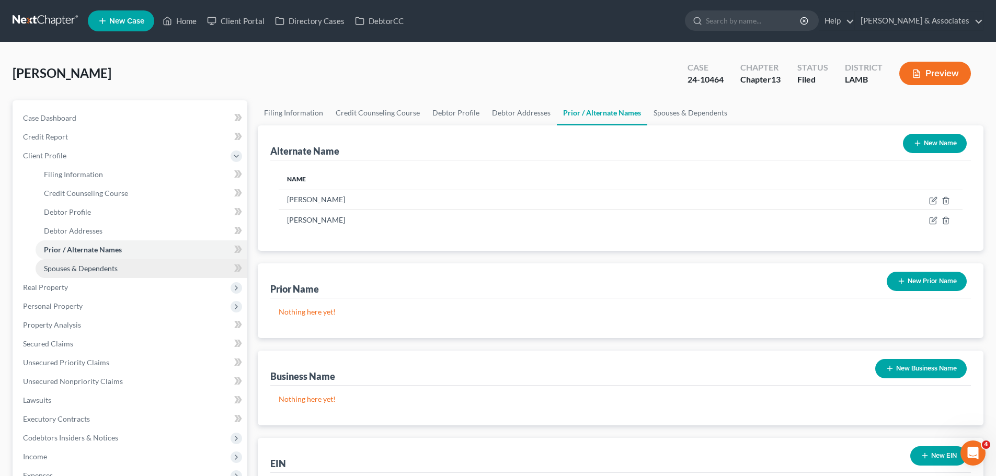
click at [121, 261] on link "Spouses & Dependents" at bounding box center [142, 268] width 212 height 19
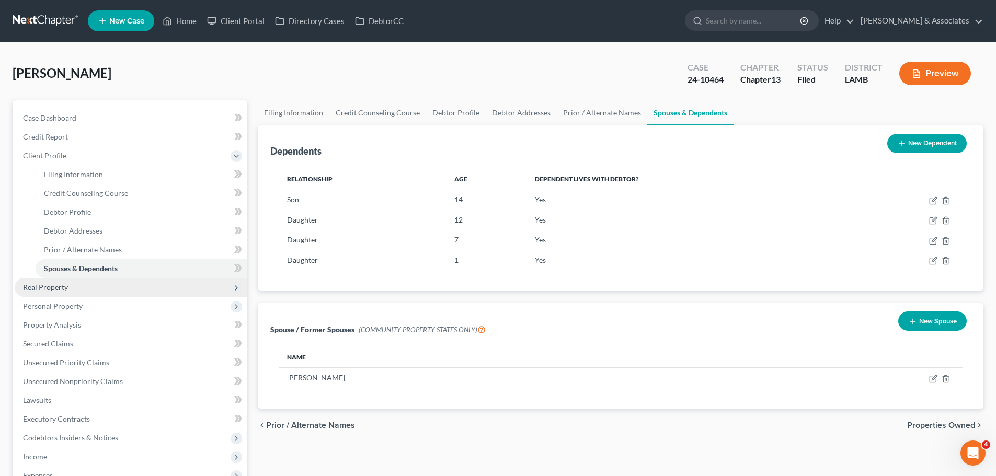
drag, startPoint x: 72, startPoint y: 292, endPoint x: 95, endPoint y: 283, distance: 24.9
click at [72, 292] on span "Real Property" at bounding box center [131, 287] width 233 height 19
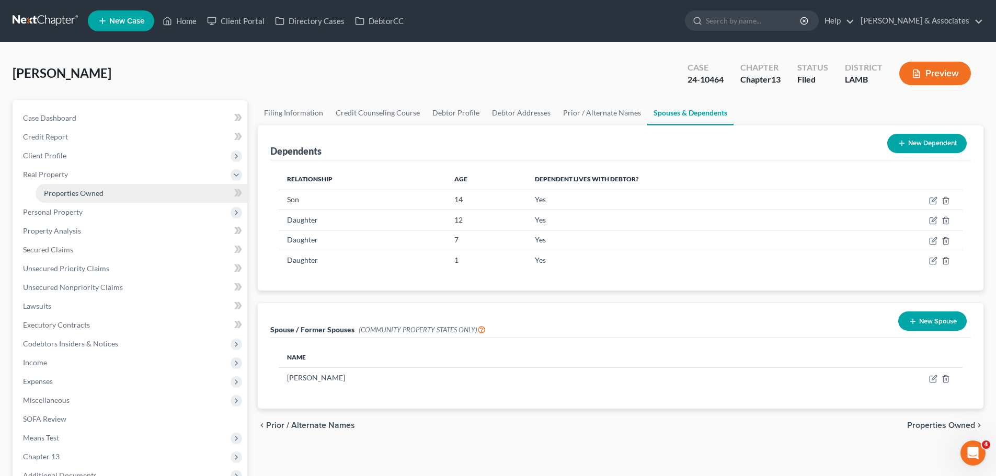
click at [127, 184] on link "Properties Owned" at bounding box center [142, 193] width 212 height 19
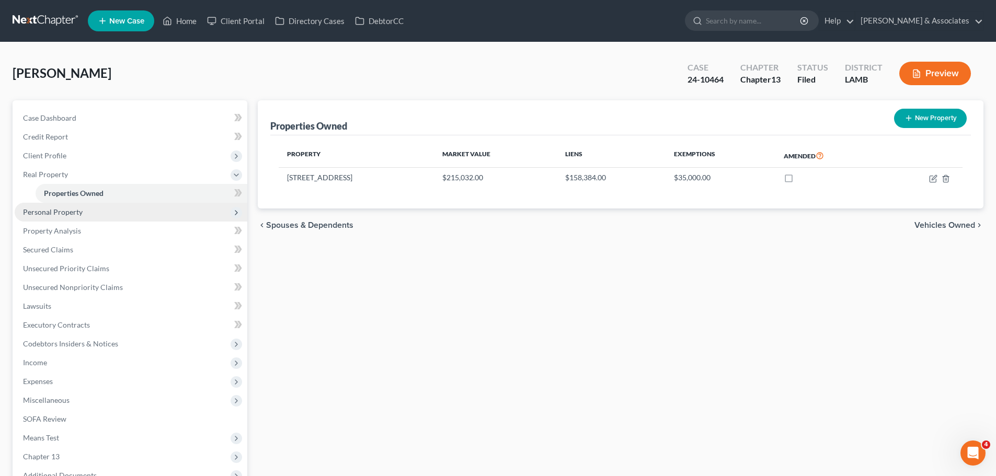
click at [124, 214] on span "Personal Property" at bounding box center [131, 212] width 233 height 19
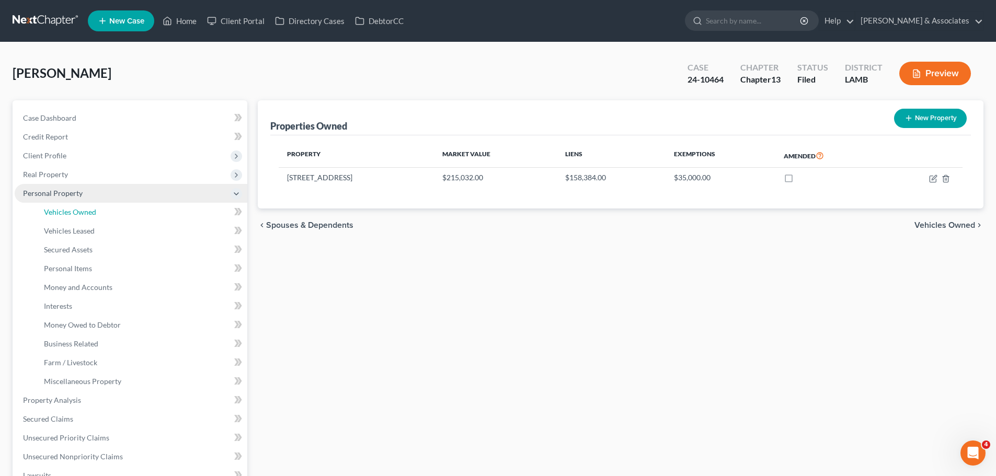
click at [124, 214] on link "Vehicles Owned" at bounding box center [142, 212] width 212 height 19
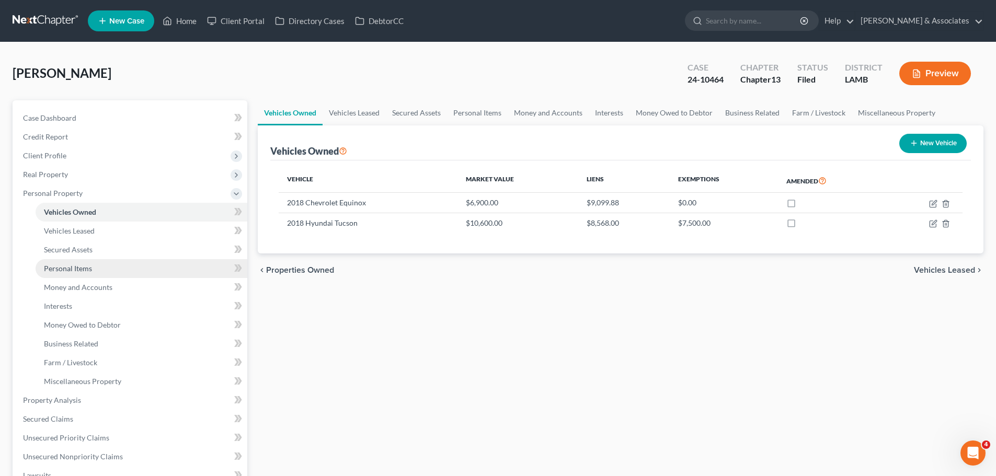
click at [77, 269] on span "Personal Items" at bounding box center [68, 268] width 48 height 9
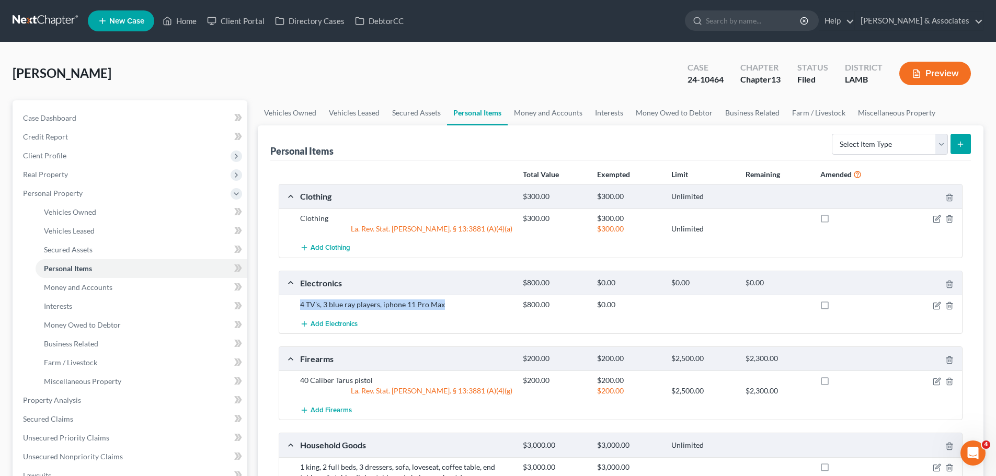
drag, startPoint x: 461, startPoint y: 310, endPoint x: 285, endPoint y: 304, distance: 175.7
click at [285, 304] on div "4 TV's, 3 blue ray players, iphone 11 Pro Max $800.00 $0.00" at bounding box center [620, 304] width 683 height 19
copy div "4 TV's, 3 blue ray players, iphone 11 Pro Max"
drag, startPoint x: 381, startPoint y: 375, endPoint x: 289, endPoint y: 380, distance: 92.1
click at [289, 380] on div "40 Caliber Tarus pistol $200.00 $200.00 La. Rev. Stat. Ann. § 13:3881 (A)(4)(g)…" at bounding box center [620, 386] width 683 height 30
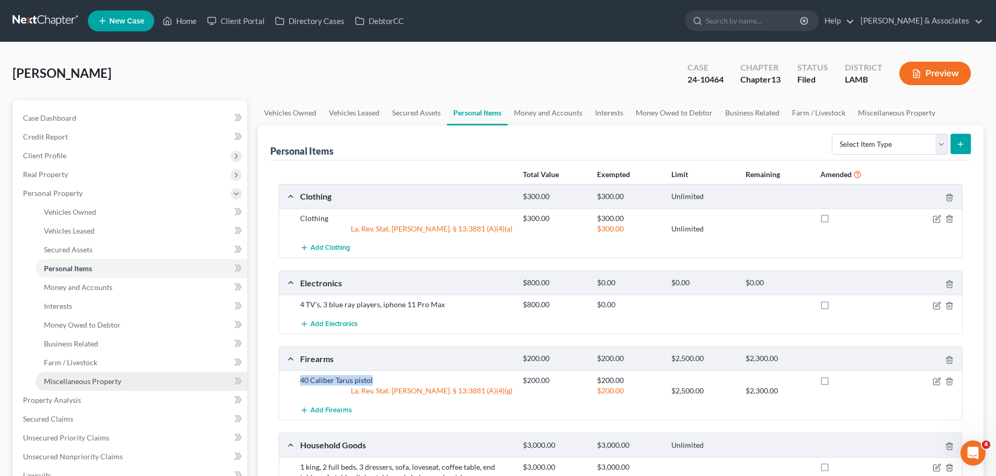
copy div "40 Caliber Tarus pistol"
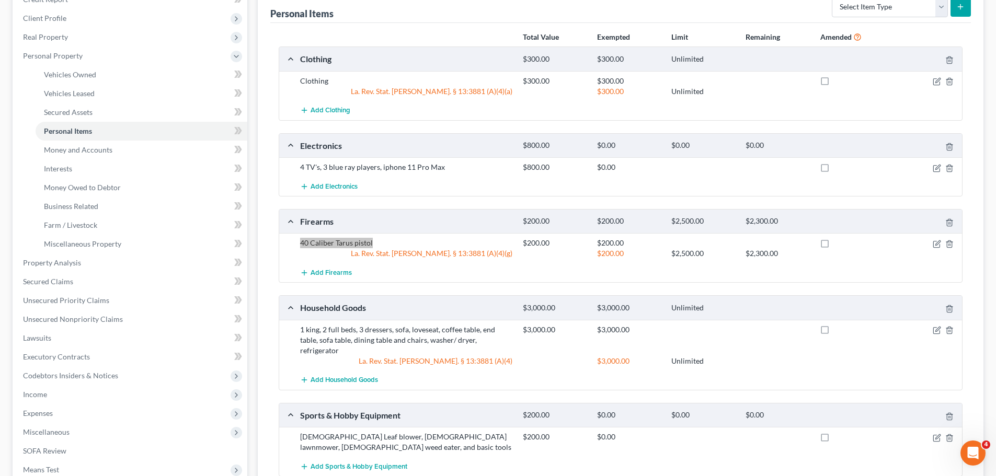
scroll to position [157, 0]
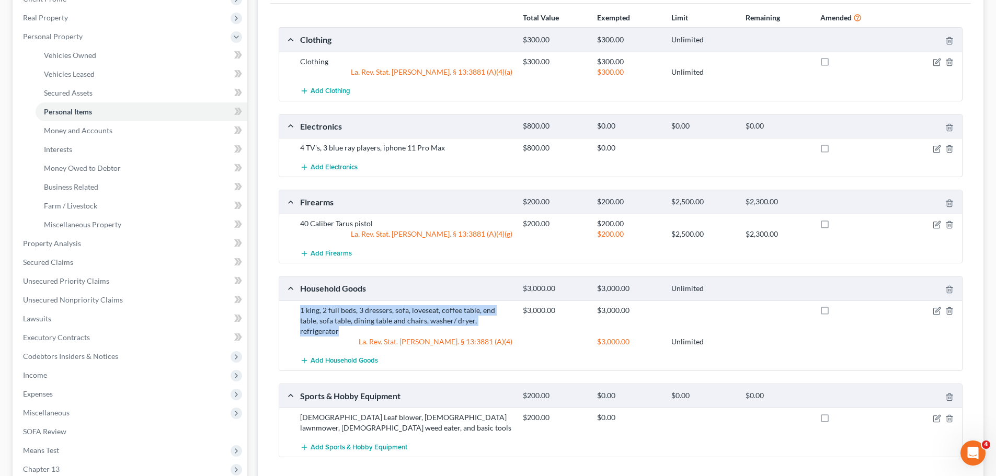
drag, startPoint x: 502, startPoint y: 322, endPoint x: 294, endPoint y: 308, distance: 208.6
click at [294, 308] on div "1 king, 2 full beds, 3 dressers, sofa, loveseat, coffee table, end table, sofa …" at bounding box center [620, 326] width 683 height 51
copy div "1 king, 2 full beds, 3 dressers, sofa, loveseat, coffee table, end table, sofa …"
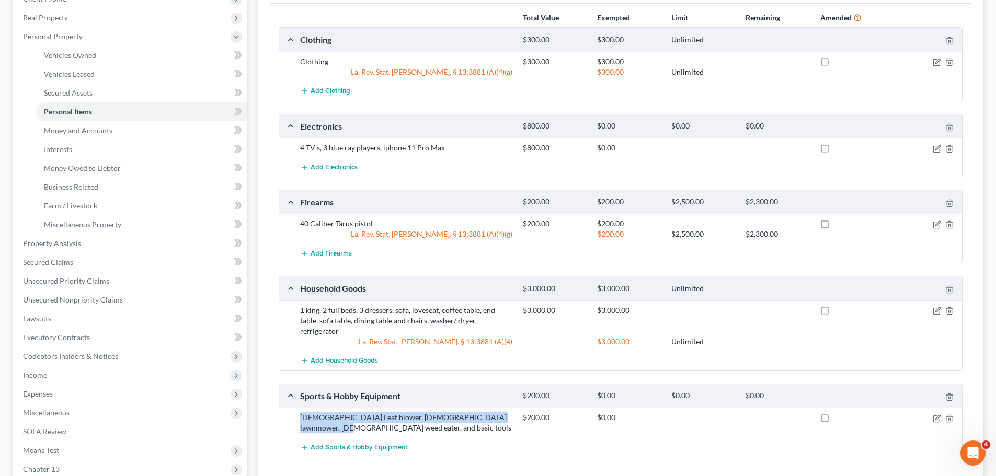
drag, startPoint x: 319, startPoint y: 416, endPoint x: 290, endPoint y: 411, distance: 30.3
click at [290, 411] on div "10yo Leaf blower, 8yo lawnmower, 10yo weed eater, and basic tools $200.00 $0.00" at bounding box center [620, 423] width 683 height 30
copy div "10yo Leaf blower, 8yo lawnmower, 10yo weed eater, and basic tools"
click at [68, 128] on span "Money and Accounts" at bounding box center [78, 130] width 68 height 9
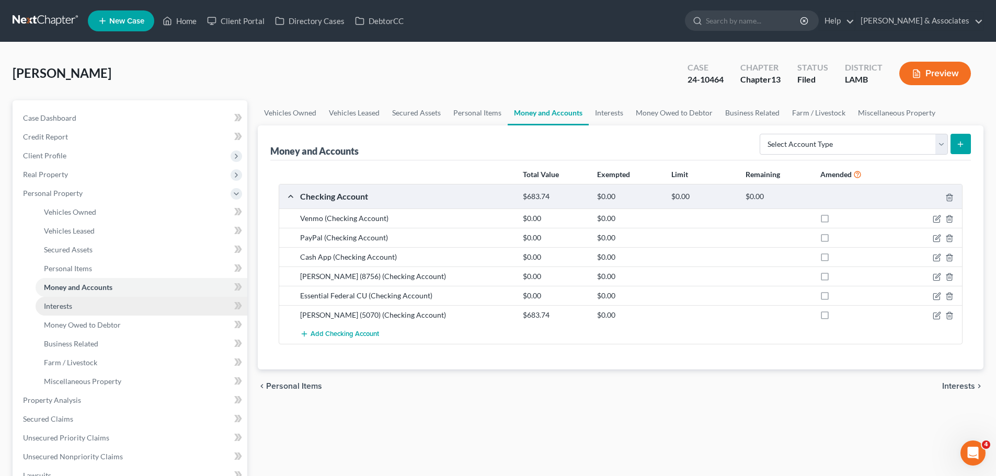
click at [64, 307] on span "Interests" at bounding box center [58, 306] width 28 height 9
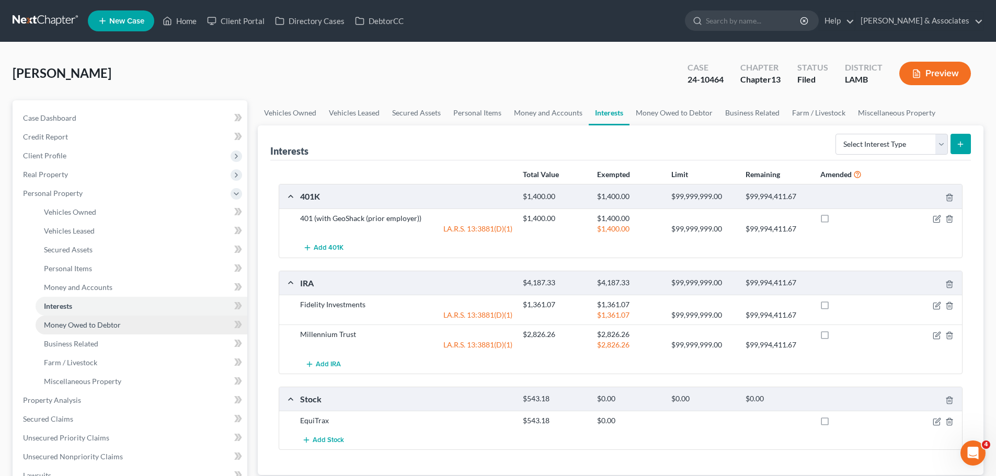
click at [161, 323] on link "Money Owed to Debtor" at bounding box center [142, 325] width 212 height 19
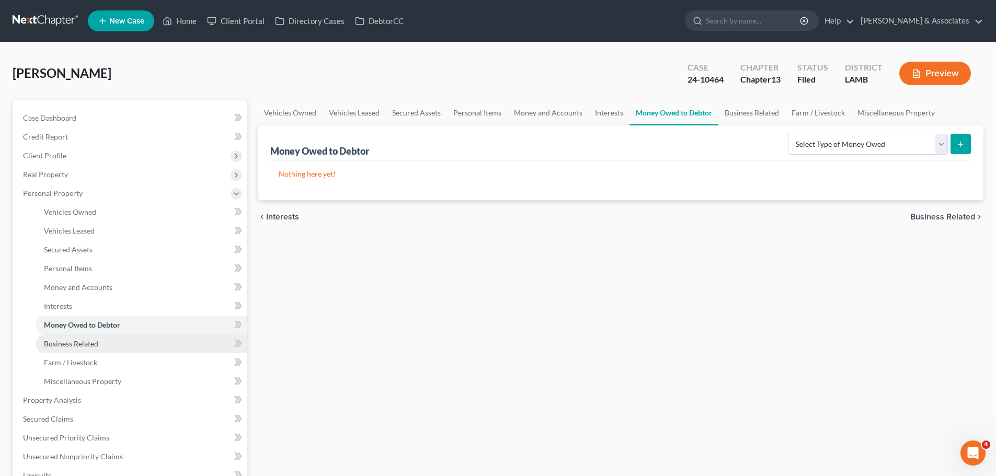
click at [102, 345] on link "Business Related" at bounding box center [142, 344] width 212 height 19
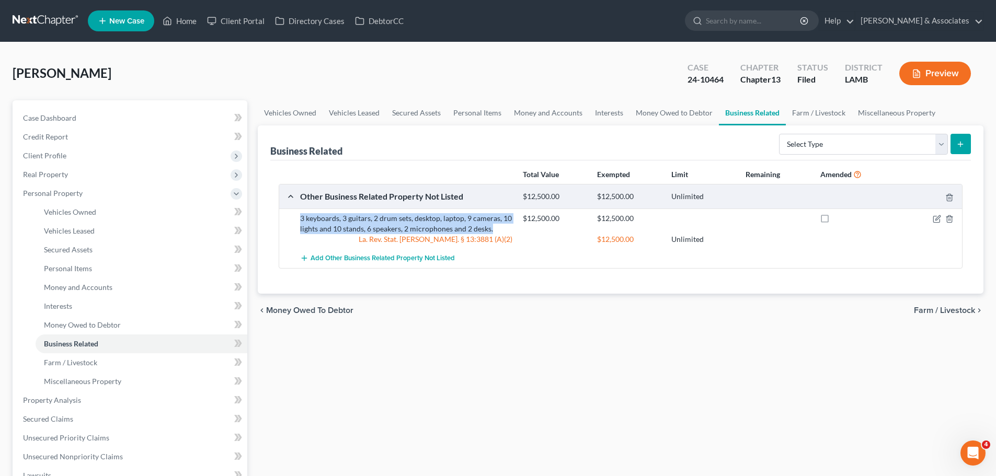
drag, startPoint x: 491, startPoint y: 227, endPoint x: 293, endPoint y: 215, distance: 198.0
click at [293, 215] on div "3 keyboards, 3 guitars, 2 drum sets, desktop, laptop, 9 cameras, 10 lights and …" at bounding box center [620, 229] width 683 height 40
copy div "3 keyboards, 3 guitars, 2 drum sets, desktop, laptop, 9 cameras, 10 lights and …"
click at [938, 219] on icon "button" at bounding box center [937, 217] width 5 height 5
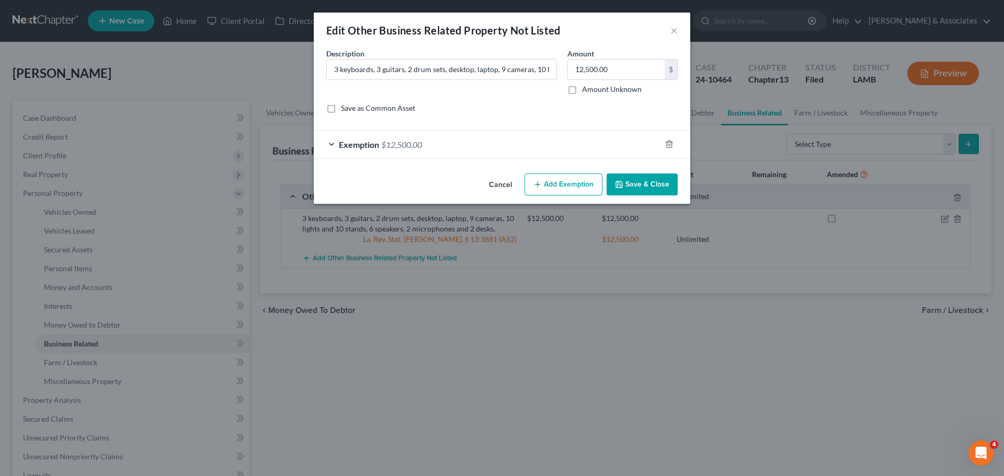
click at [415, 145] on span "$12,500.00" at bounding box center [401, 145] width 41 height 10
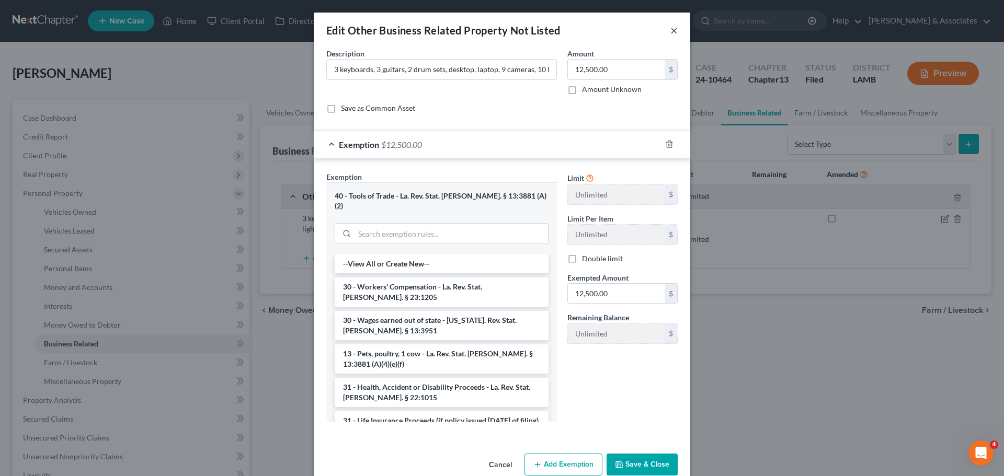
click at [673, 28] on button "×" at bounding box center [673, 30] width 7 height 13
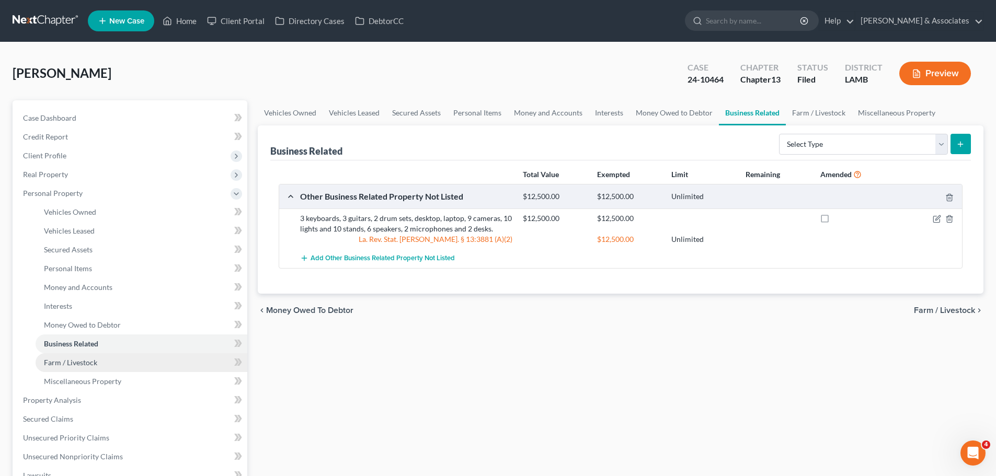
click at [114, 364] on link "Farm / Livestock" at bounding box center [142, 362] width 212 height 19
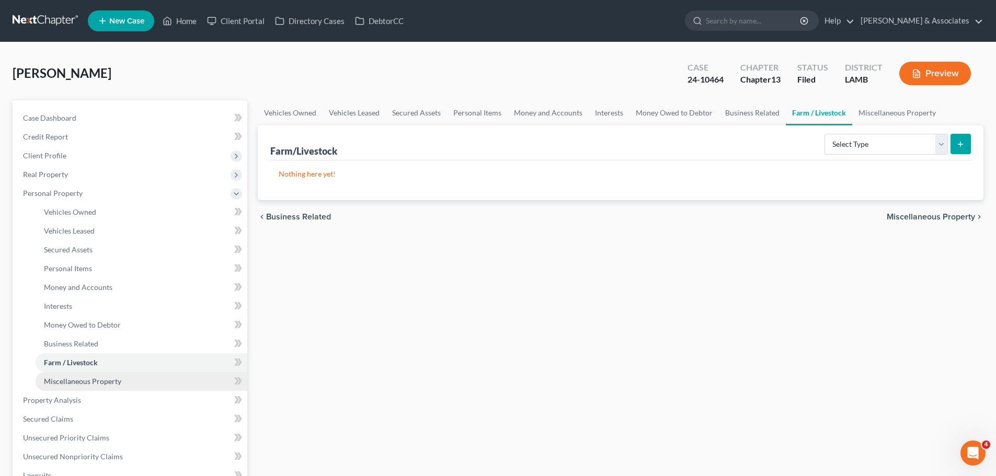
click at [111, 380] on span "Miscellaneous Property" at bounding box center [82, 381] width 77 height 9
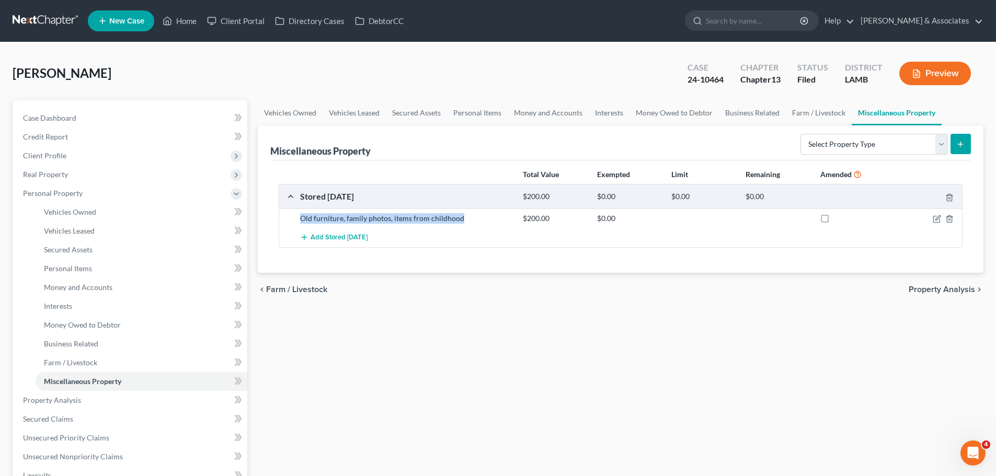
drag, startPoint x: 475, startPoint y: 212, endPoint x: 293, endPoint y: 215, distance: 182.5
click at [293, 215] on div "Old furniture, family photos, items from childhood $200.00 $0.00" at bounding box center [620, 218] width 683 height 19
copy div "Old furniture, family photos, items from childhood"
click at [938, 219] on icon "button" at bounding box center [937, 217] width 5 height 5
select select "19"
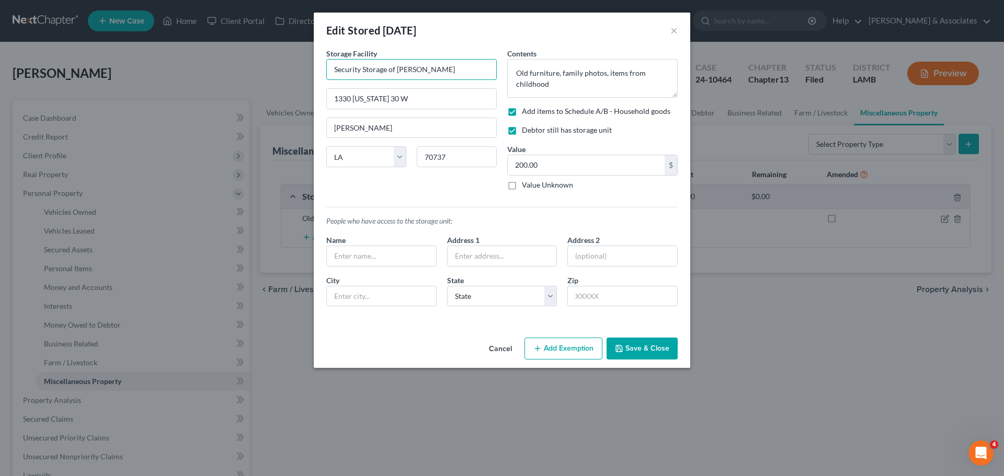
drag, startPoint x: 432, startPoint y: 73, endPoint x: 259, endPoint y: 72, distance: 173.6
click at [259, 72] on div "Edit Stored Within 1 Year × An exemption set must first be selected from the Fi…" at bounding box center [502, 238] width 1004 height 476
drag, startPoint x: 409, startPoint y: 100, endPoint x: 241, endPoint y: 104, distance: 168.4
click at [241, 104] on div "Edit Stored Within 1 Year × An exemption set must first be selected from the Fi…" at bounding box center [502, 238] width 1004 height 476
click at [455, 162] on input "70737" at bounding box center [457, 156] width 80 height 21
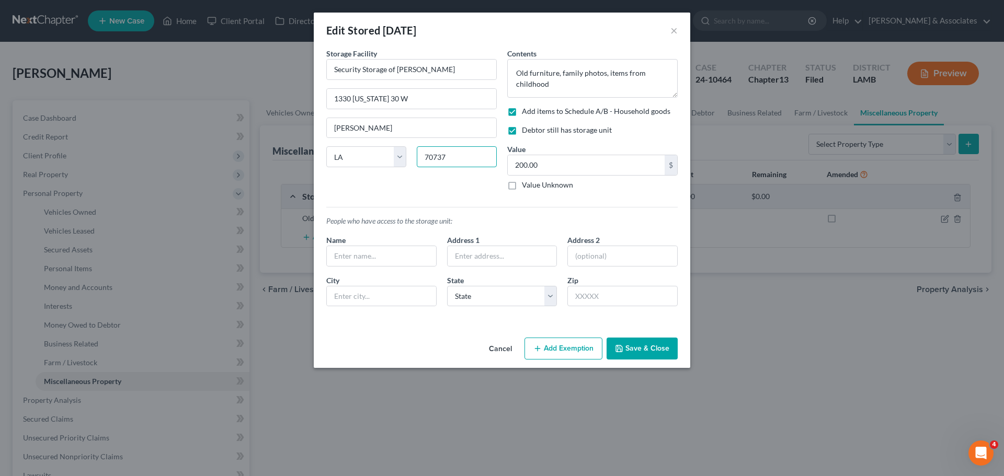
click at [455, 162] on input "70737" at bounding box center [457, 156] width 80 height 21
click at [658, 348] on button "Save & Close" at bounding box center [641, 349] width 71 height 22
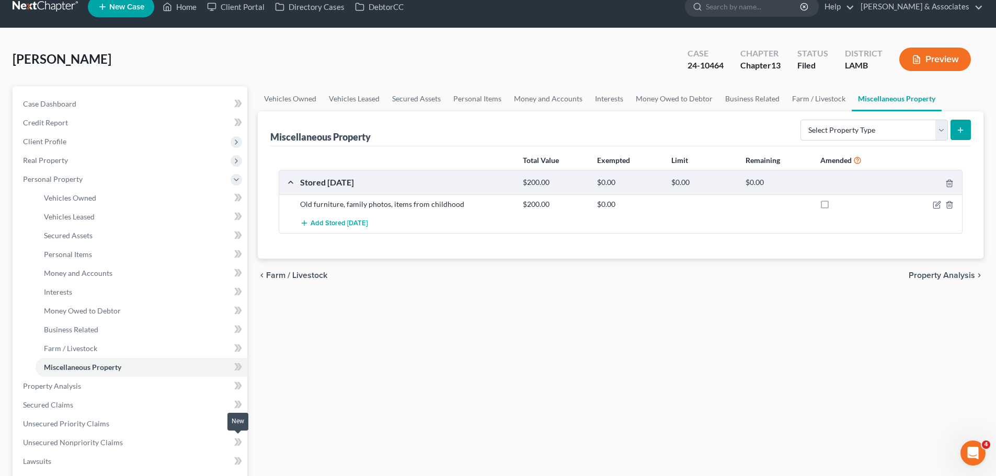
scroll to position [209, 0]
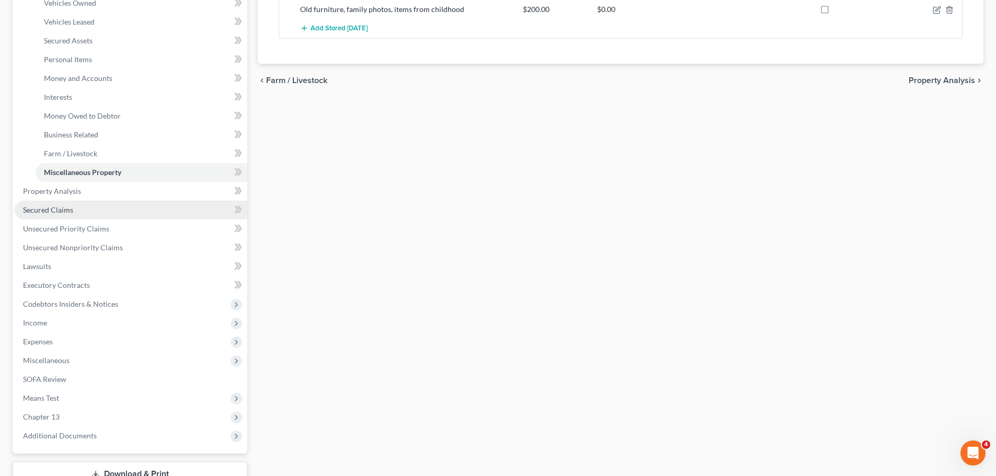
click at [75, 211] on link "Secured Claims" at bounding box center [131, 210] width 233 height 19
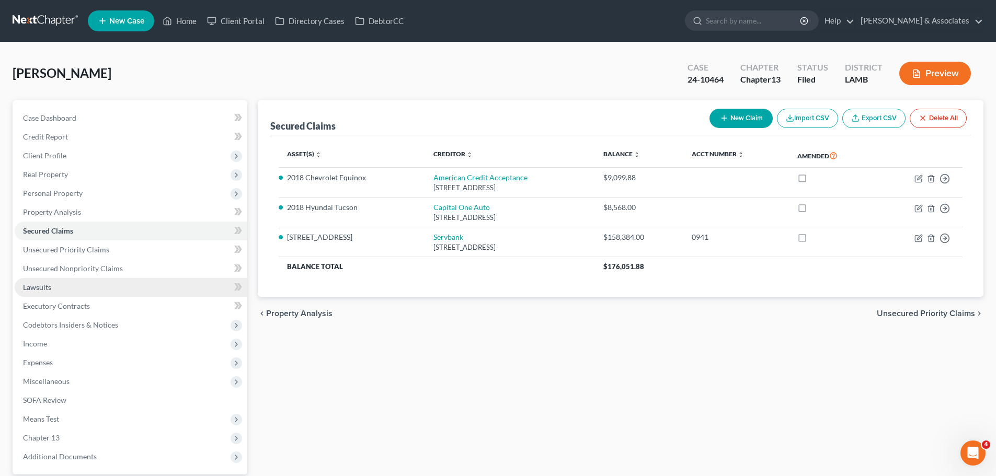
click at [52, 294] on link "Lawsuits" at bounding box center [131, 287] width 233 height 19
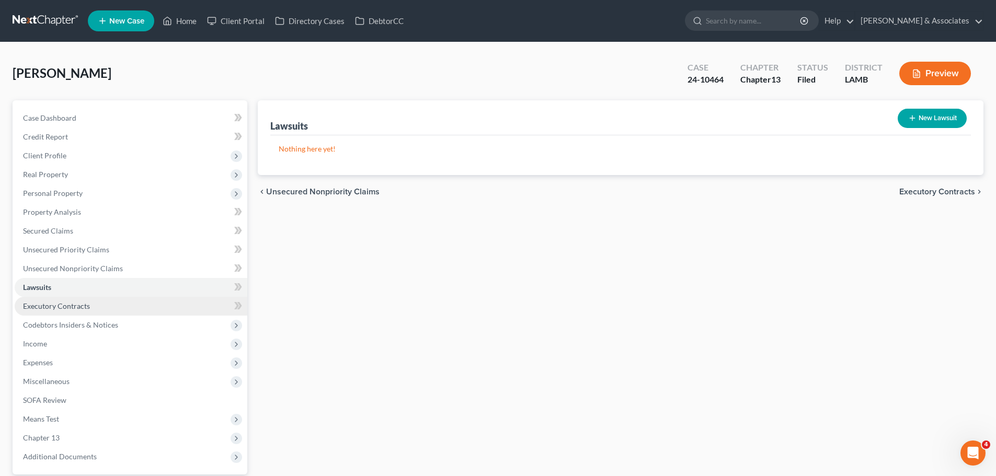
click at [53, 306] on span "Executory Contracts" at bounding box center [56, 306] width 67 height 9
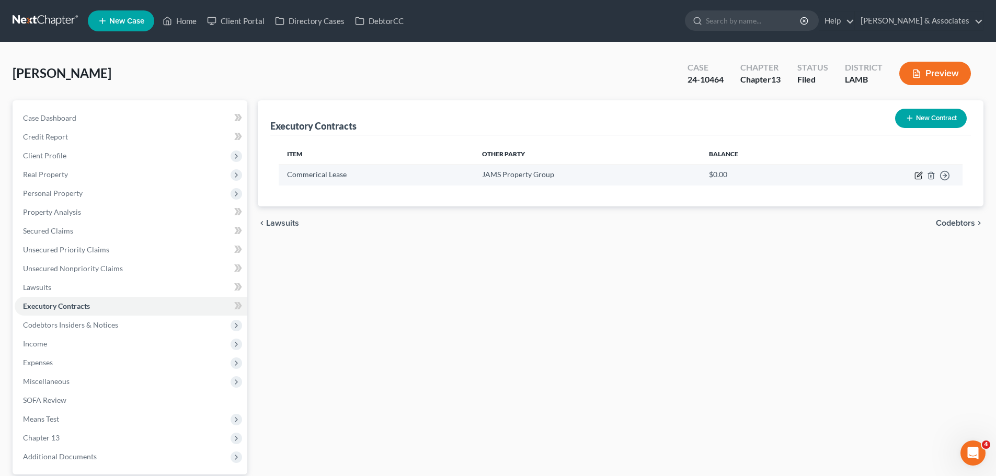
click at [914, 174] on icon "button" at bounding box center [918, 175] width 8 height 8
select select "3"
select select "19"
select select "0"
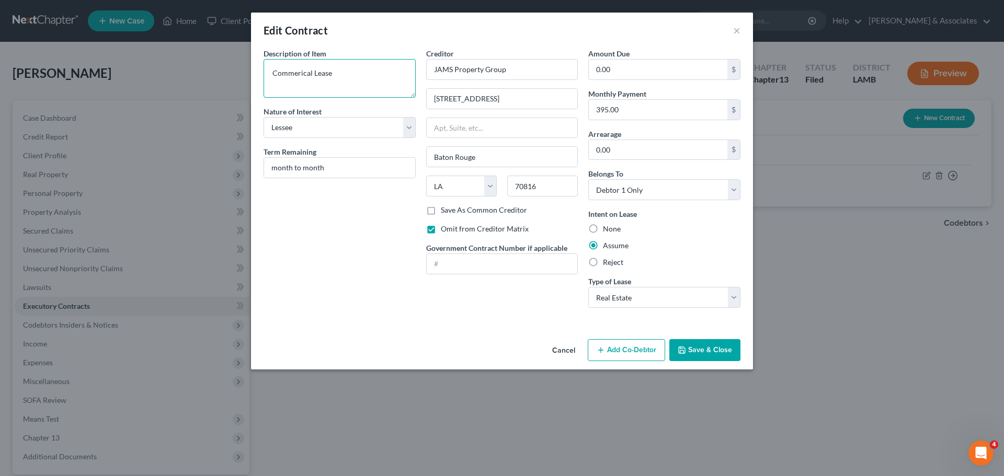
drag, startPoint x: 348, startPoint y: 82, endPoint x: 171, endPoint y: 73, distance: 176.9
click at [171, 73] on div "Edit Contract × Description of non-residential real property * Description of I…" at bounding box center [502, 238] width 1004 height 476
drag, startPoint x: 517, startPoint y: 67, endPoint x: 395, endPoint y: 72, distance: 122.4
click at [395, 72] on div "Description of non-residential real property * Description of Item * Commerical…" at bounding box center [501, 182] width 487 height 268
drag, startPoint x: 541, startPoint y: 102, endPoint x: 401, endPoint y: 104, distance: 139.6
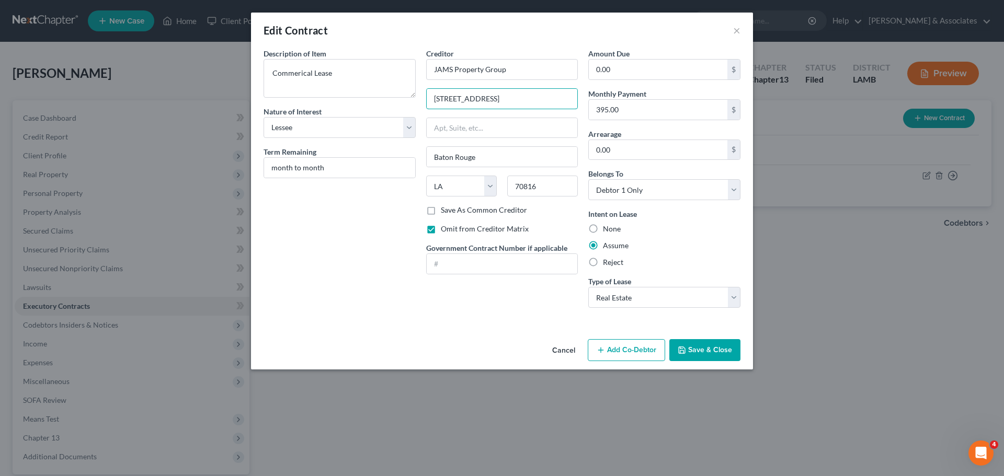
click at [401, 104] on div "Description of non-residential real property * Description of Item * Commerical…" at bounding box center [501, 182] width 487 height 268
click at [545, 193] on input "70816" at bounding box center [542, 186] width 71 height 21
click at [677, 348] on button "Save & Close" at bounding box center [704, 350] width 71 height 22
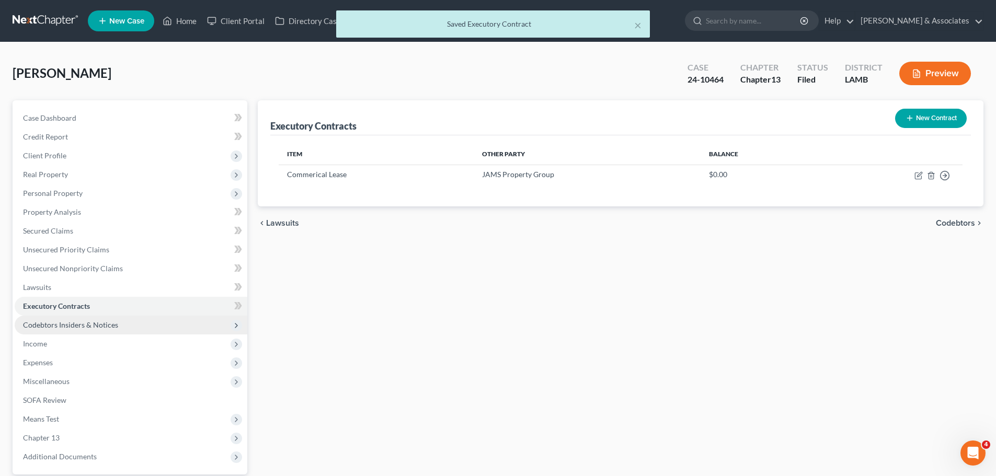
drag, startPoint x: 116, startPoint y: 322, endPoint x: 130, endPoint y: 316, distance: 14.8
click at [116, 322] on span "Codebtors Insiders & Notices" at bounding box center [70, 324] width 95 height 9
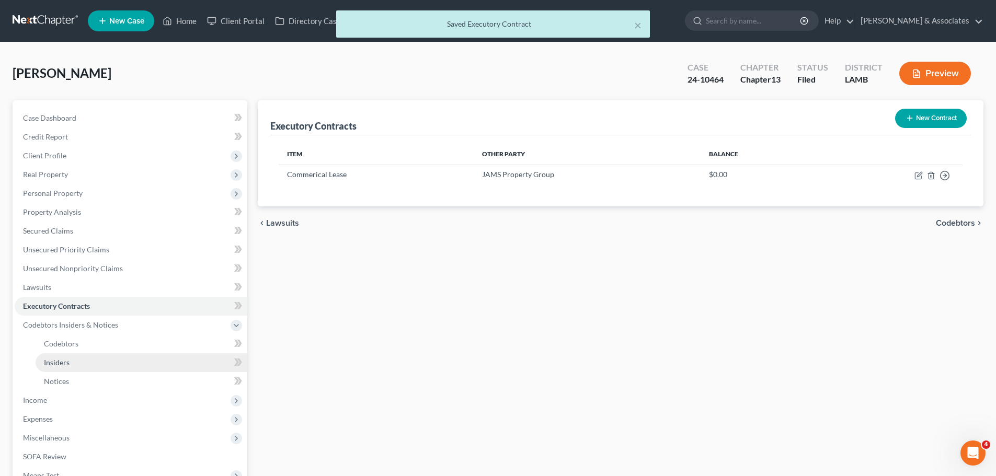
click at [114, 361] on link "Insiders" at bounding box center [142, 362] width 212 height 19
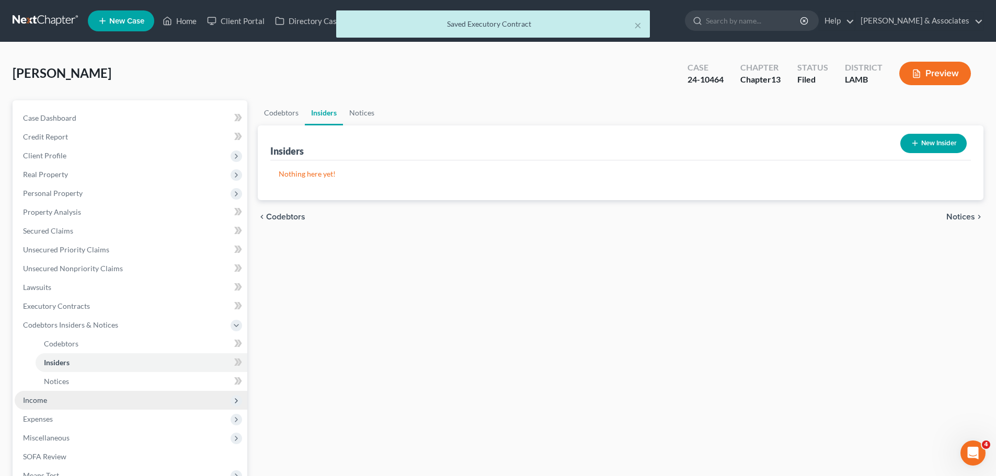
click at [94, 397] on span "Income" at bounding box center [131, 400] width 233 height 19
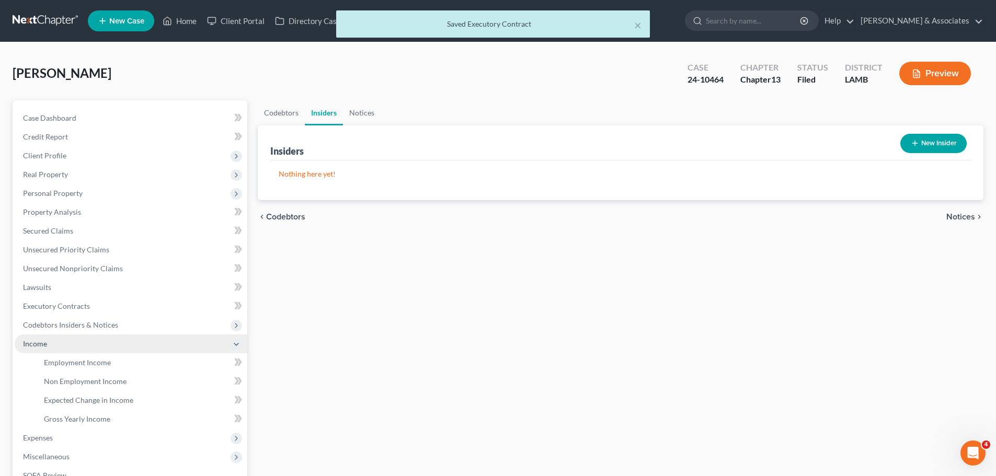
click at [96, 352] on span "Income" at bounding box center [131, 344] width 233 height 19
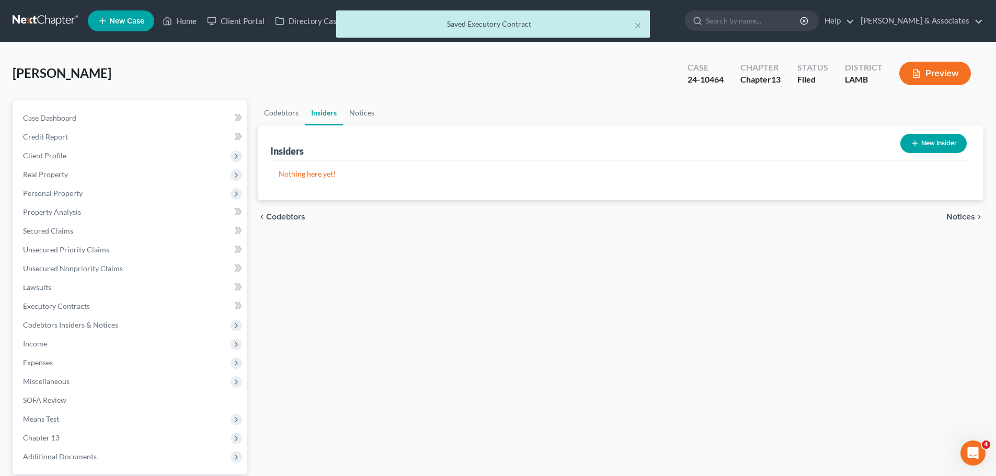
click at [96, 357] on span "Expenses" at bounding box center [131, 362] width 233 height 19
click at [96, 349] on span "Income" at bounding box center [131, 344] width 233 height 19
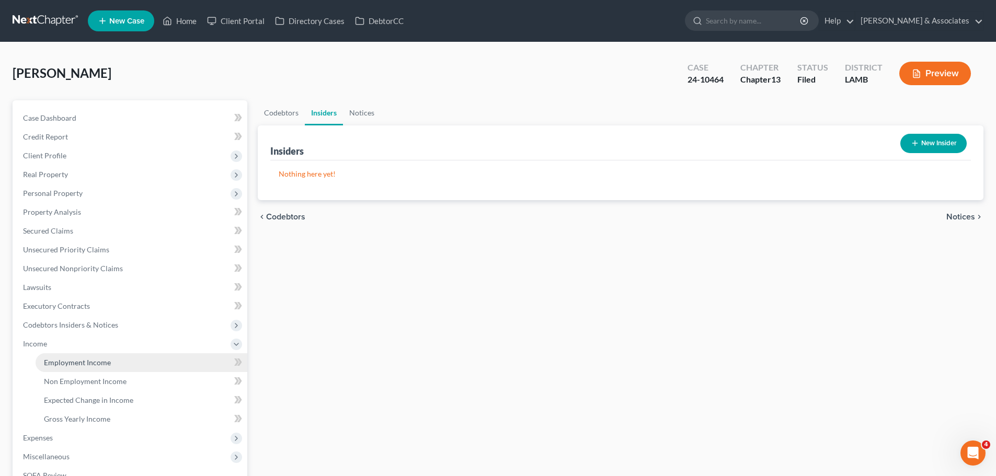
click at [93, 364] on span "Employment Income" at bounding box center [77, 362] width 67 height 9
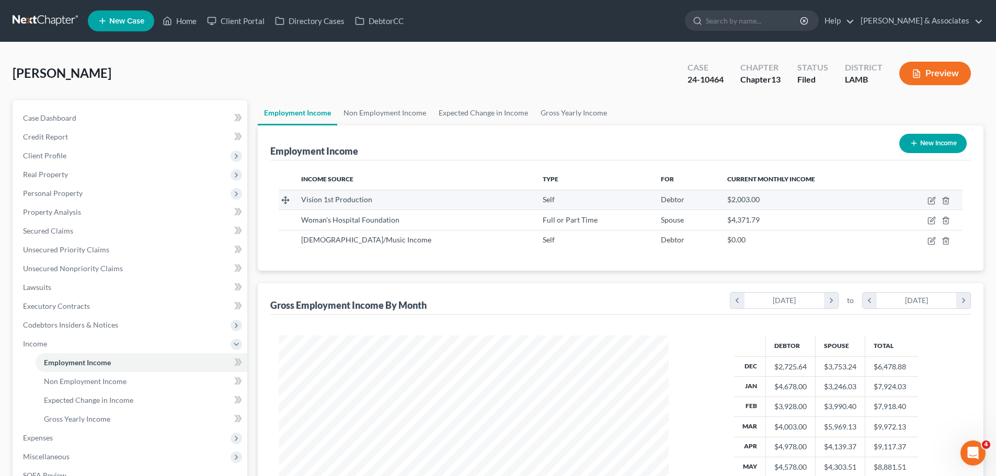
scroll to position [195, 411]
click at [402, 117] on link "Non Employment Income" at bounding box center [384, 112] width 95 height 25
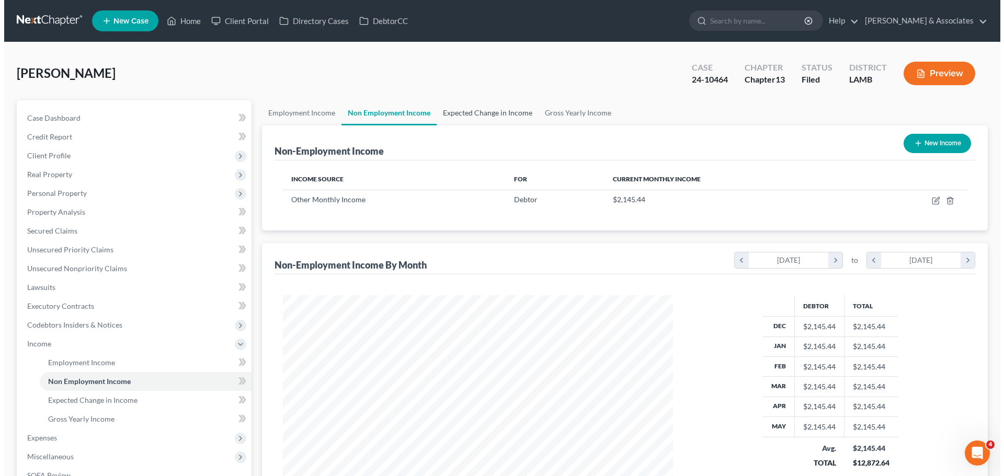
scroll to position [195, 411]
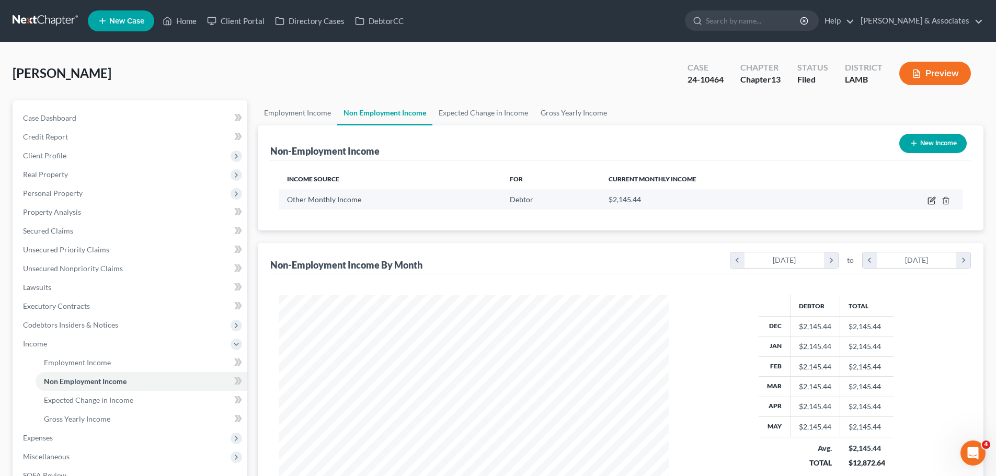
click at [931, 202] on icon "button" at bounding box center [932, 199] width 5 height 5
select select "13"
select select "0"
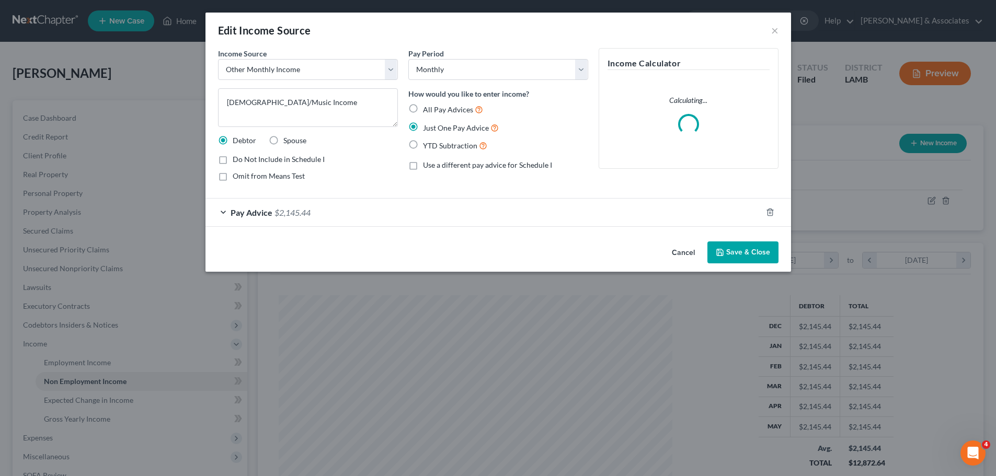
scroll to position [197, 415]
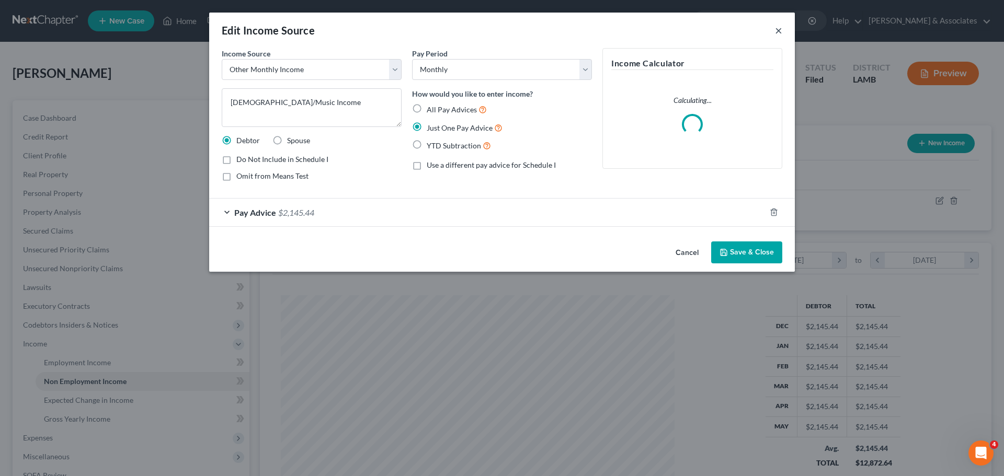
click at [781, 29] on button "×" at bounding box center [778, 30] width 7 height 13
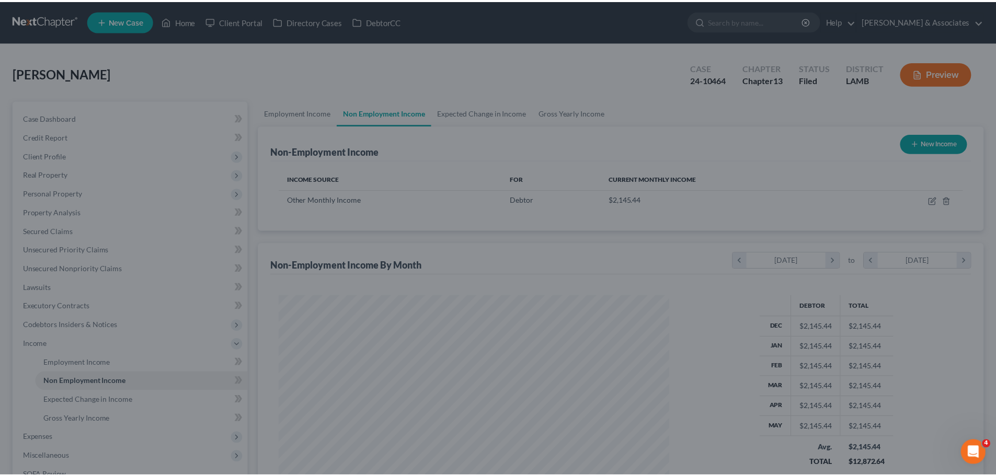
scroll to position [522621, 522405]
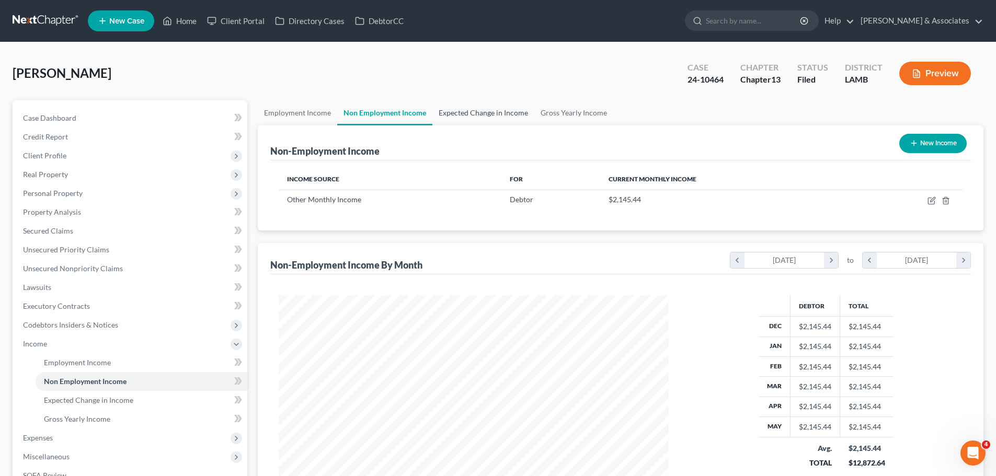
click at [501, 113] on link "Expected Change in Income" at bounding box center [483, 112] width 102 height 25
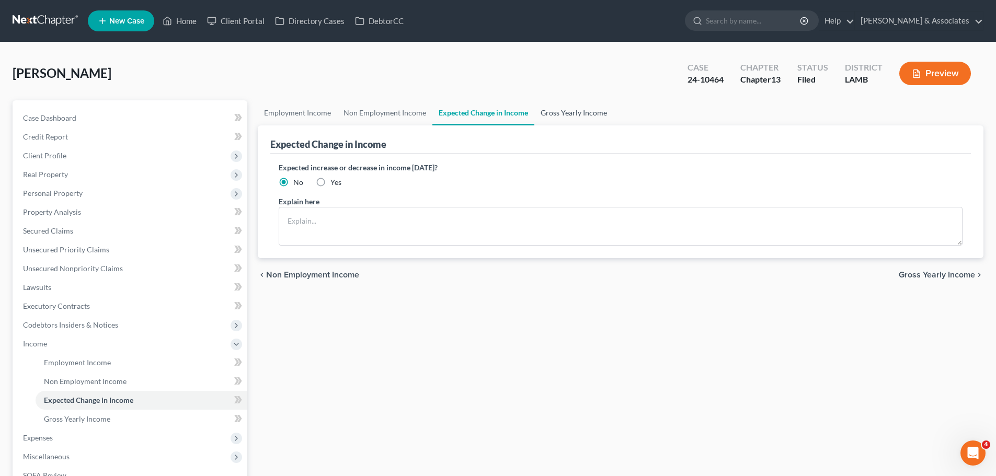
click at [588, 119] on link "Gross Yearly Income" at bounding box center [573, 112] width 79 height 25
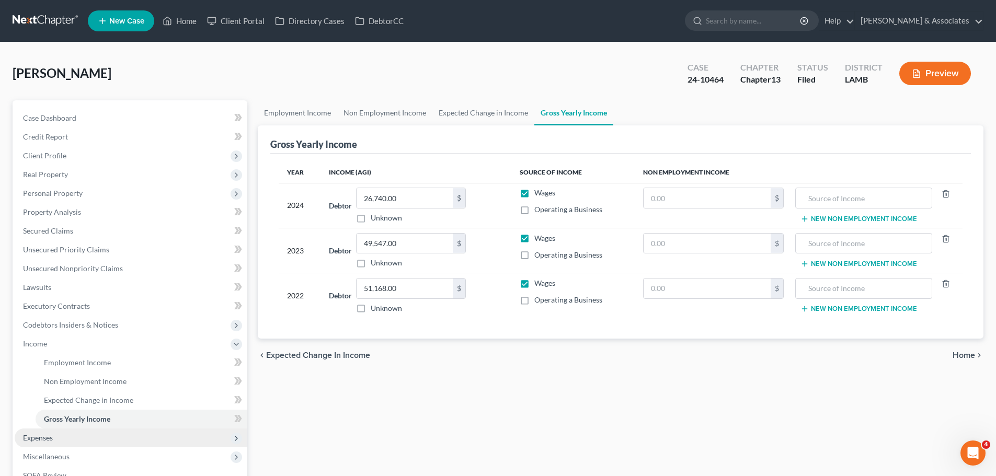
click at [59, 441] on span "Expenses" at bounding box center [131, 438] width 233 height 19
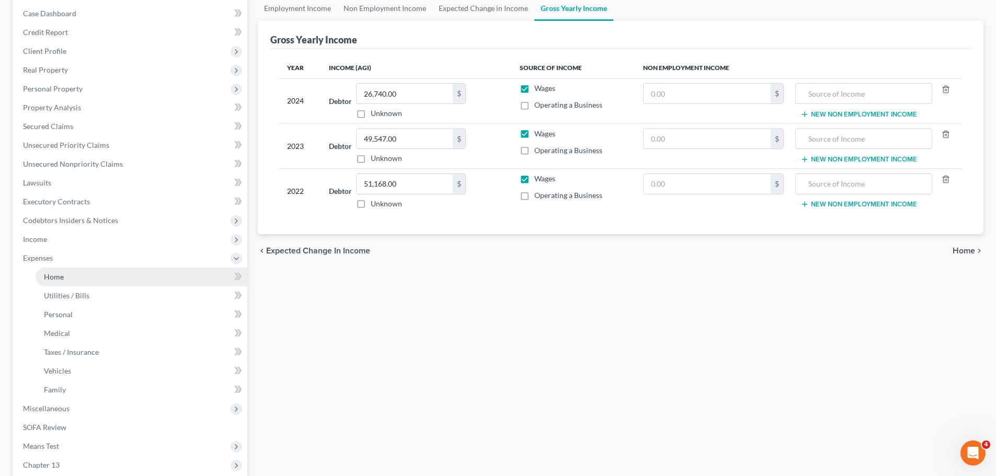
click at [79, 280] on link "Home" at bounding box center [142, 277] width 212 height 19
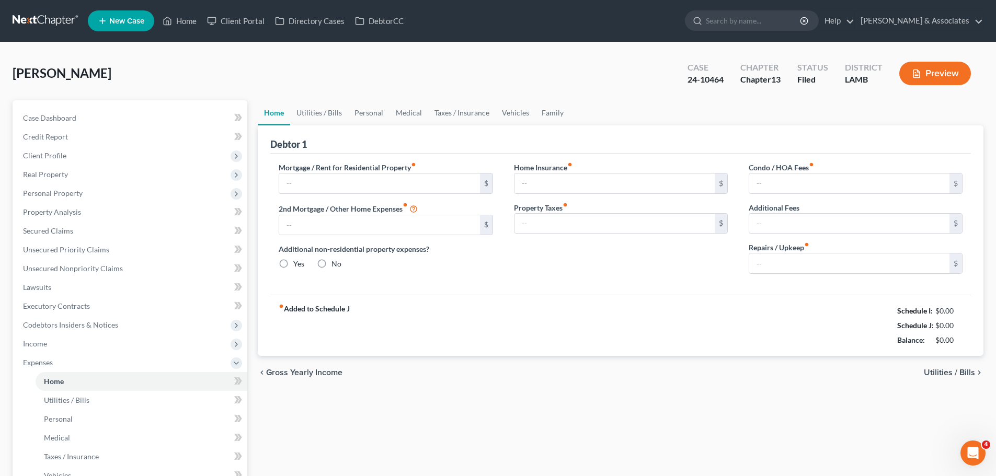
type input "0.00"
radio input "true"
type input "0.00"
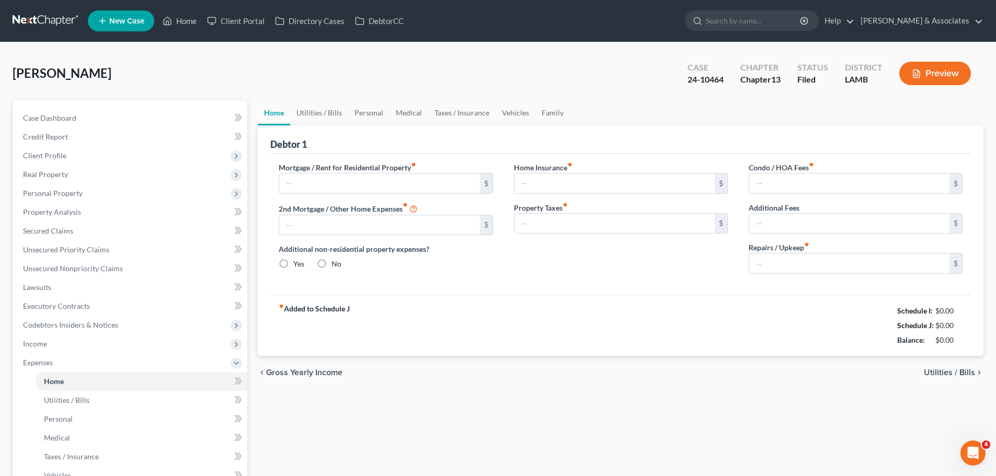
type input "0.00"
type input "50.00"
click at [959, 374] on span "Utilities / Bills" at bounding box center [949, 373] width 51 height 8
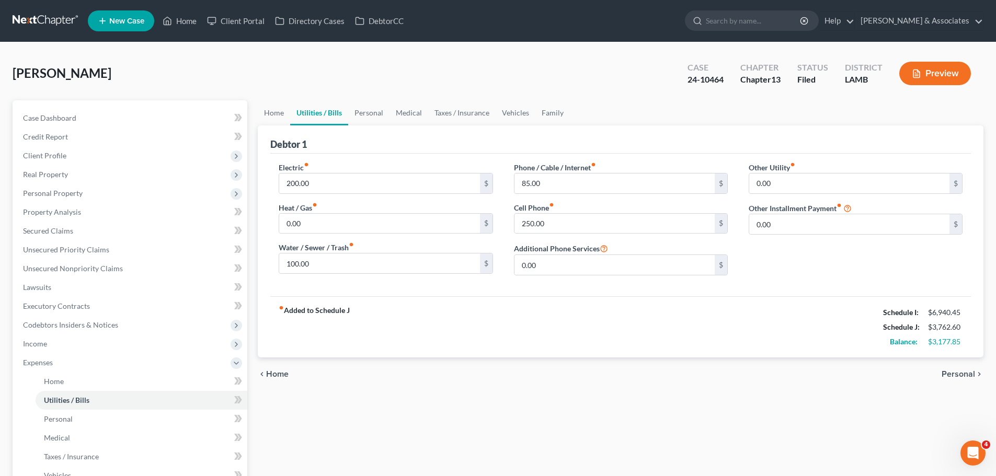
click at [961, 376] on span "Personal" at bounding box center [958, 374] width 33 height 8
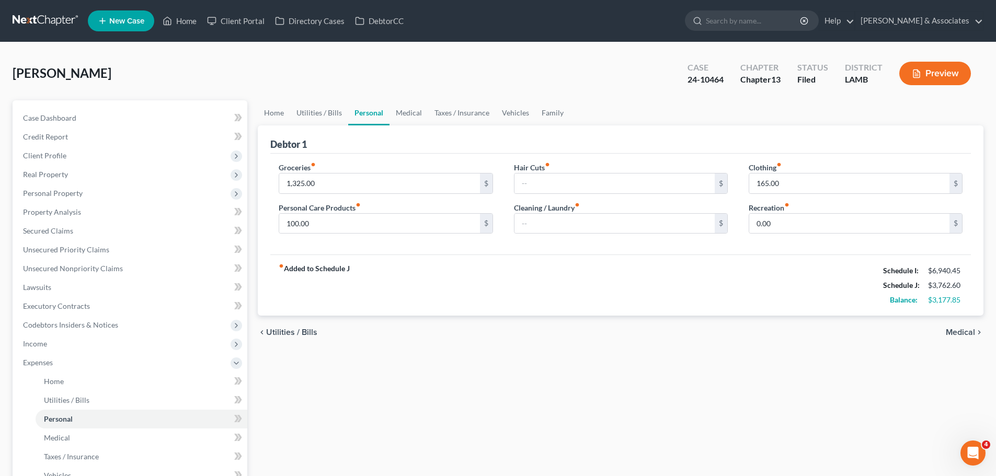
click at [962, 338] on div "chevron_left Utilities / Bills Medical chevron_right" at bounding box center [621, 332] width 726 height 33
click at [965, 334] on span "Medical" at bounding box center [960, 332] width 29 height 8
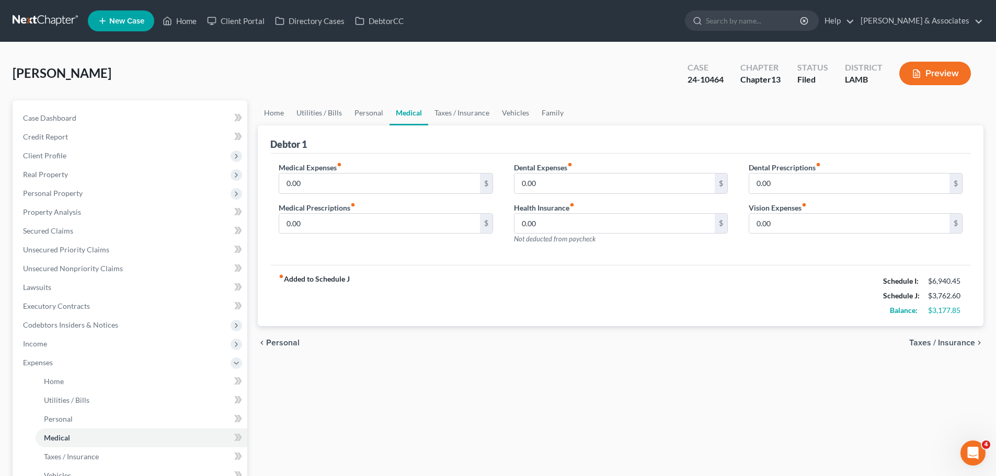
click at [965, 334] on div "chevron_left Personal Taxes / Insurance chevron_right" at bounding box center [621, 342] width 726 height 33
click at [960, 345] on span "Taxes / Insurance" at bounding box center [942, 343] width 66 height 8
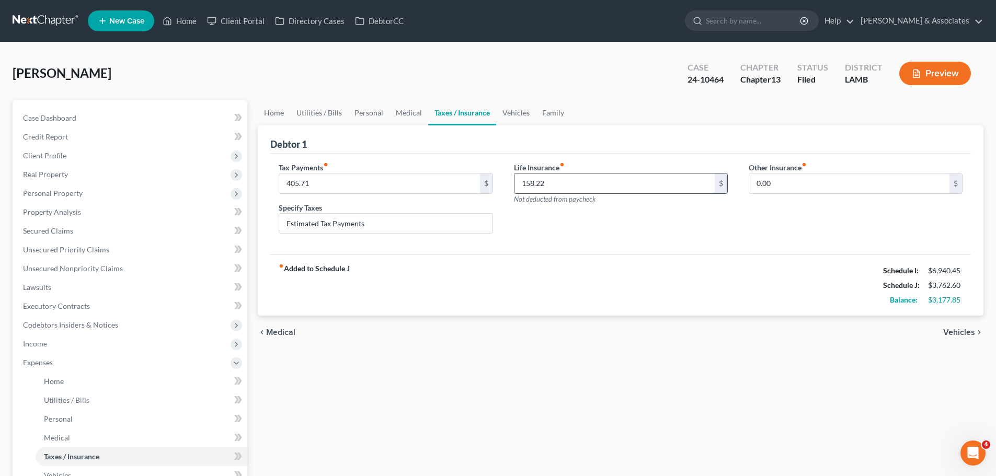
click at [618, 178] on input "158.22" at bounding box center [614, 184] width 200 height 20
click at [969, 336] on span "Vehicles" at bounding box center [959, 332] width 32 height 8
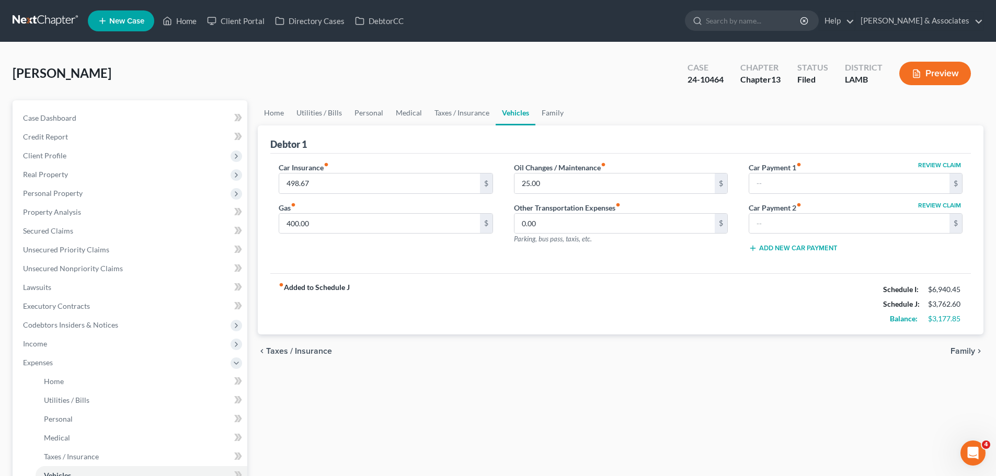
click at [967, 355] on span "Family" at bounding box center [962, 351] width 25 height 8
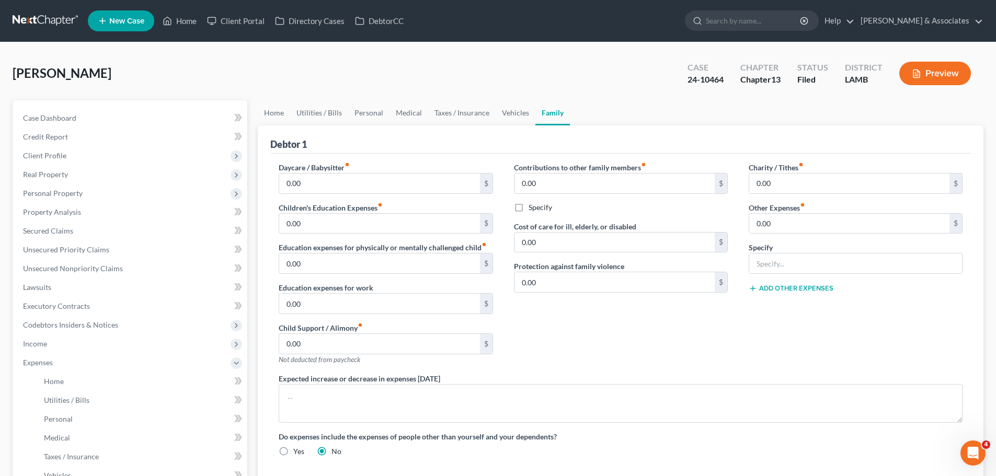
click at [967, 355] on div "Charity / Tithes fiber_manual_record 0.00 $ Other Expenses fiber_manual_record …" at bounding box center [855, 267] width 235 height 211
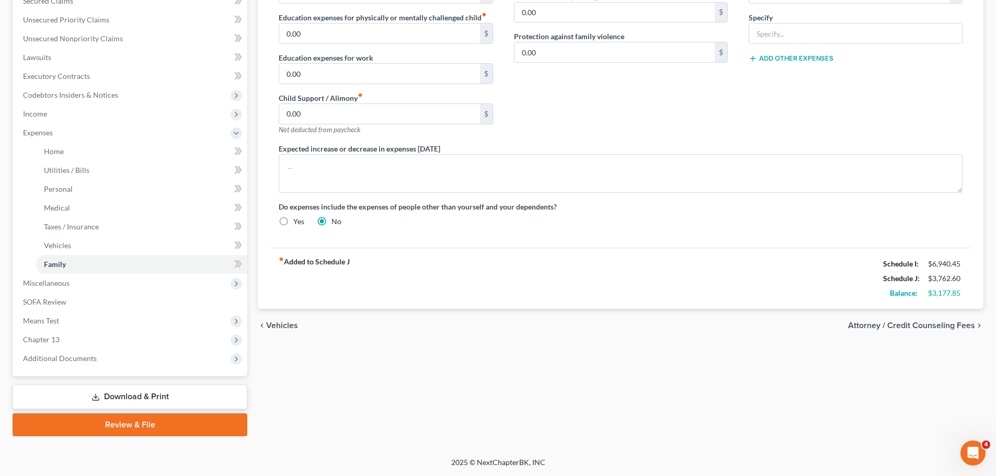
click at [973, 324] on span "Attorney / Credit Counseling Fees" at bounding box center [911, 326] width 127 height 8
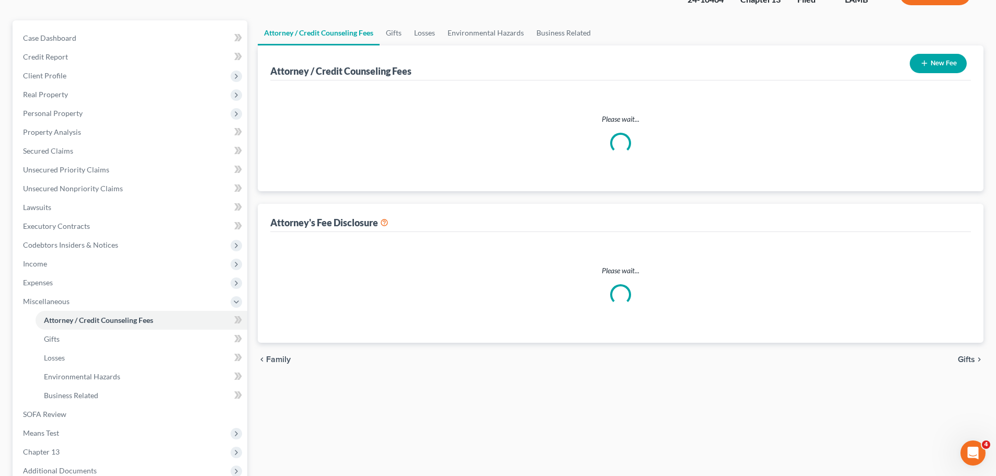
select select "3"
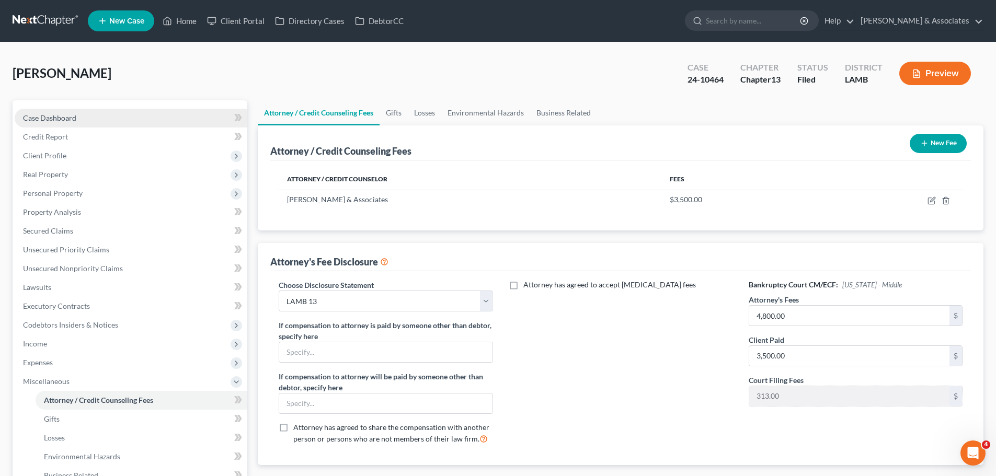
click at [131, 120] on link "Case Dashboard" at bounding box center [131, 118] width 233 height 19
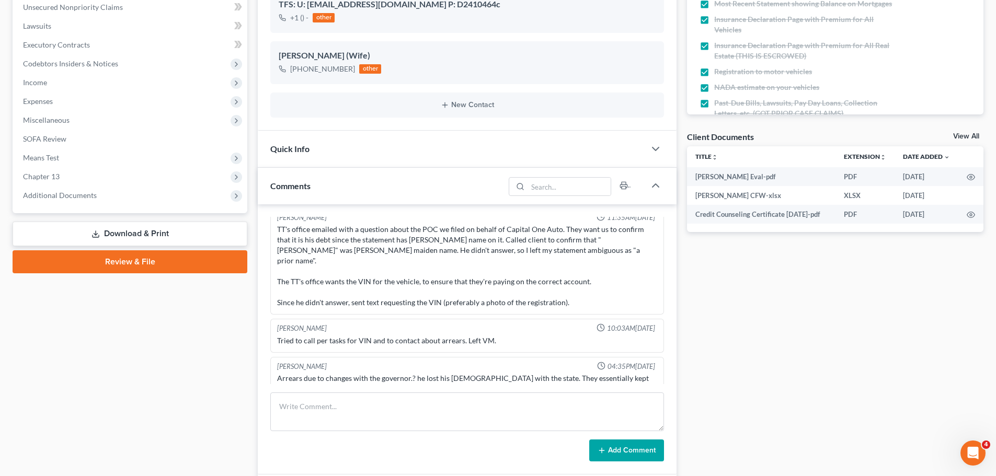
scroll to position [2145, 0]
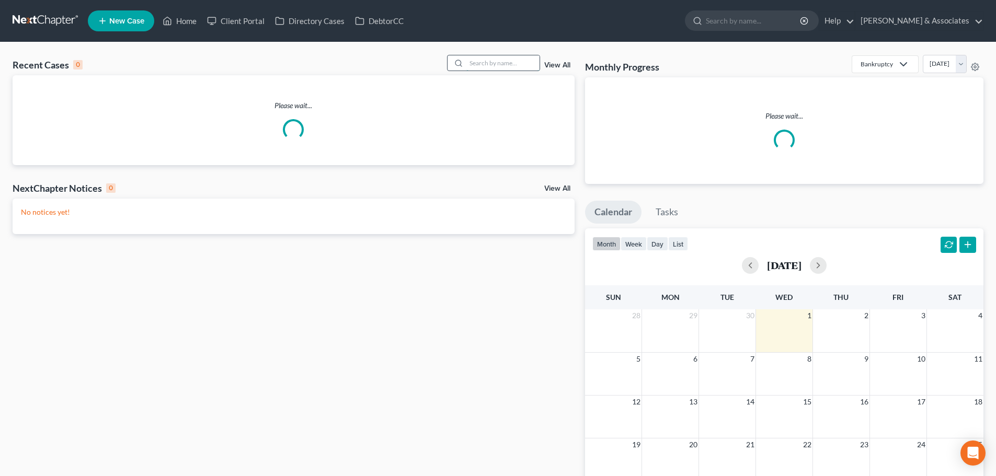
click at [514, 56] on input "search" at bounding box center [502, 62] width 73 height 15
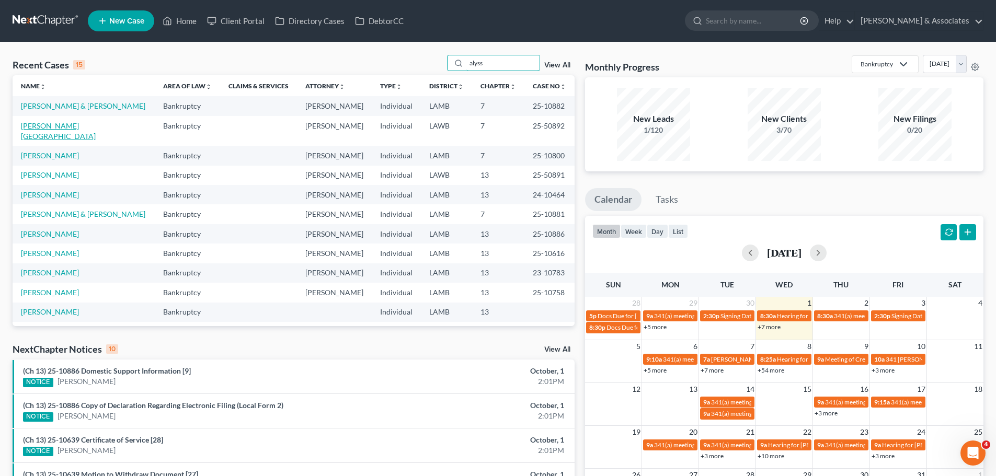
type input "alyss"
click at [40, 127] on link "Soileau, Alyssa" at bounding box center [58, 130] width 75 height 19
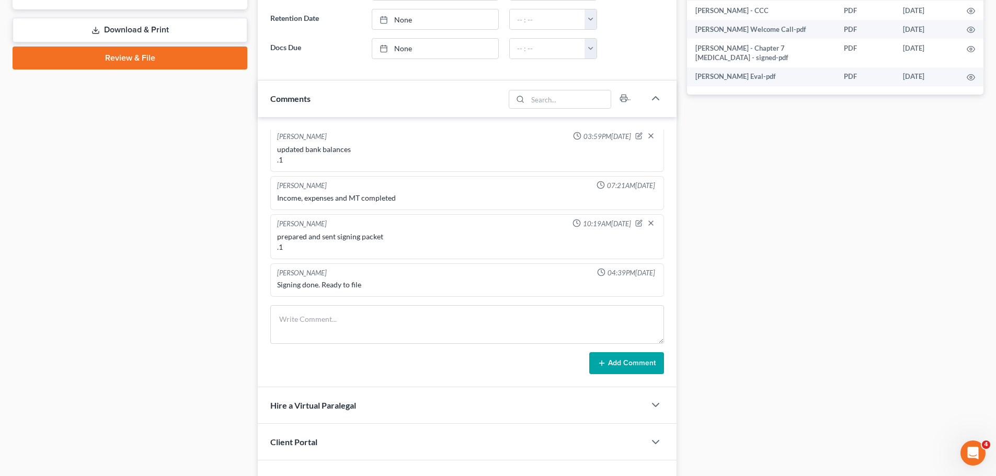
scroll to position [544, 0]
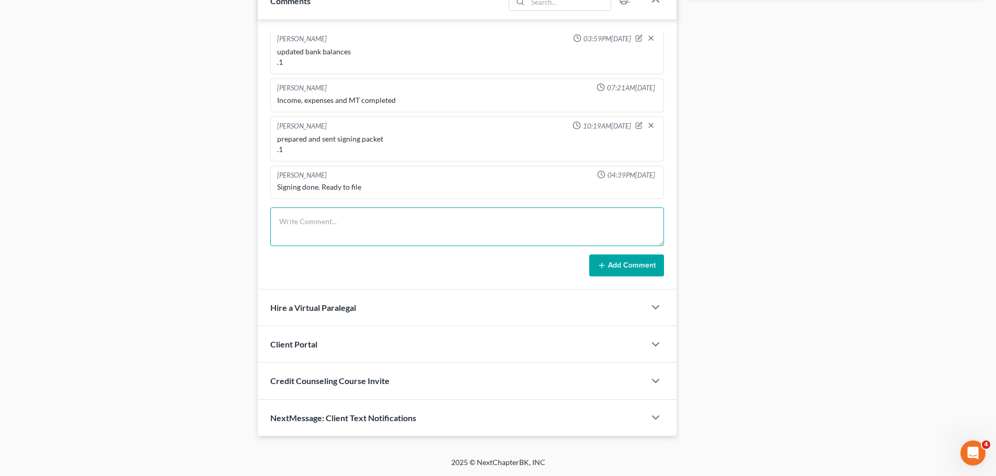
click at [352, 238] on textarea at bounding box center [467, 227] width 394 height 39
type textarea "received text from client, sent her the NOF .1"
click at [617, 263] on button "Add Comment" at bounding box center [626, 266] width 75 height 22
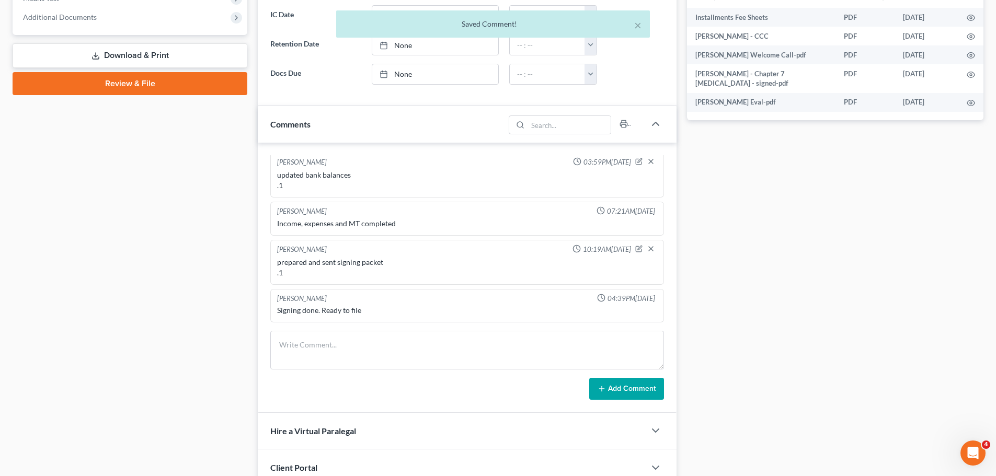
scroll to position [178, 0]
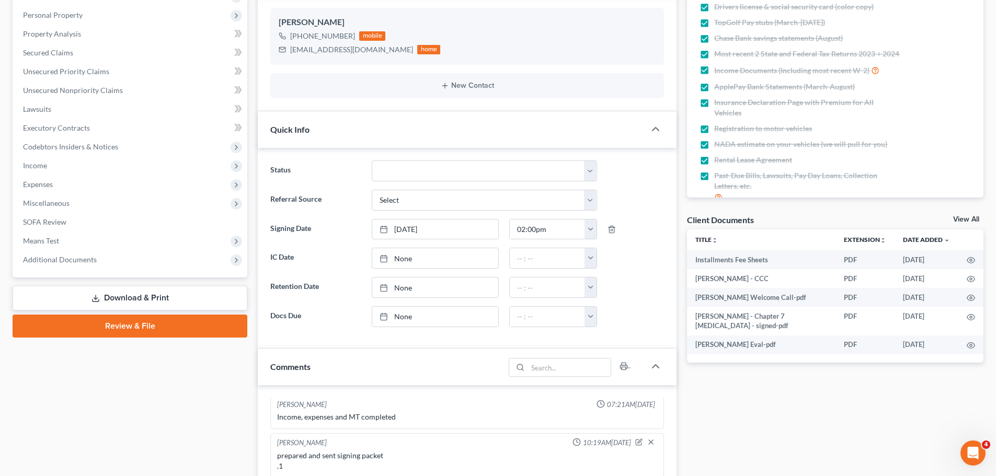
click at [172, 412] on div "Case Dashboard Payments Invoices Payments Payments Credit Report Client Profile" at bounding box center [129, 362] width 245 height 880
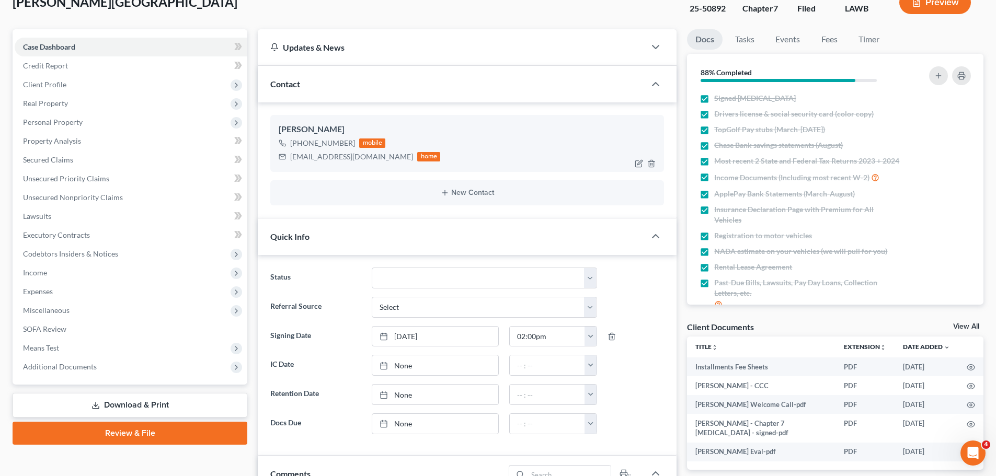
scroll to position [0, 0]
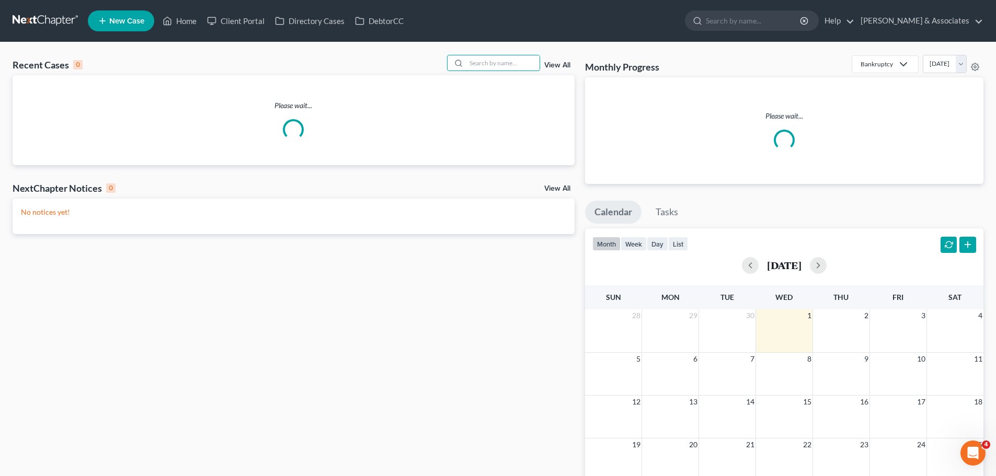
drag, startPoint x: 510, startPoint y: 61, endPoint x: 991, endPoint y: 133, distance: 485.9
click at [529, 61] on input "search" at bounding box center [502, 62] width 73 height 15
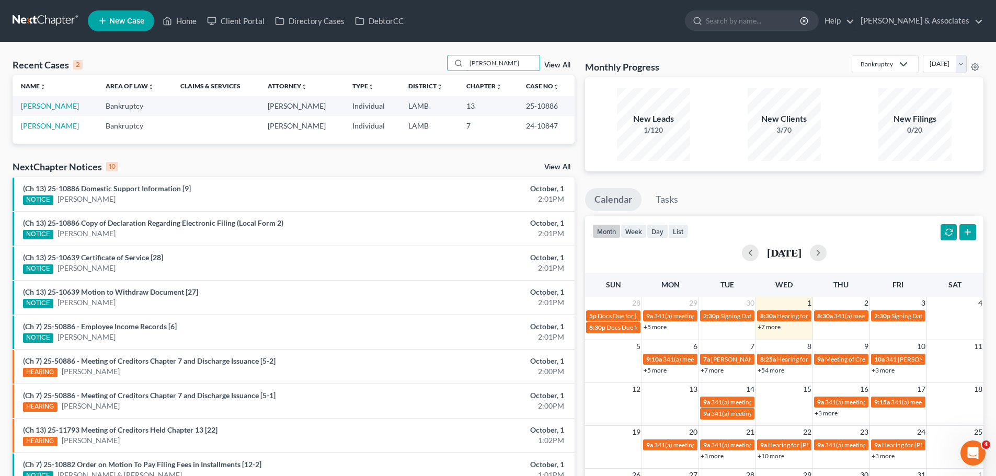
type input "[PERSON_NAME]"
click at [63, 106] on link "[PERSON_NAME]" at bounding box center [50, 105] width 58 height 9
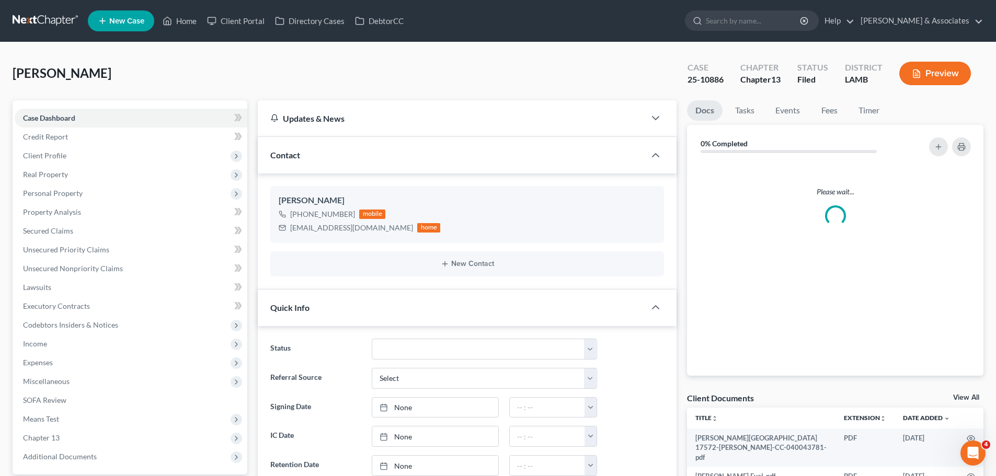
scroll to position [2187, 0]
